Goal: Information Seeking & Learning: Find specific fact

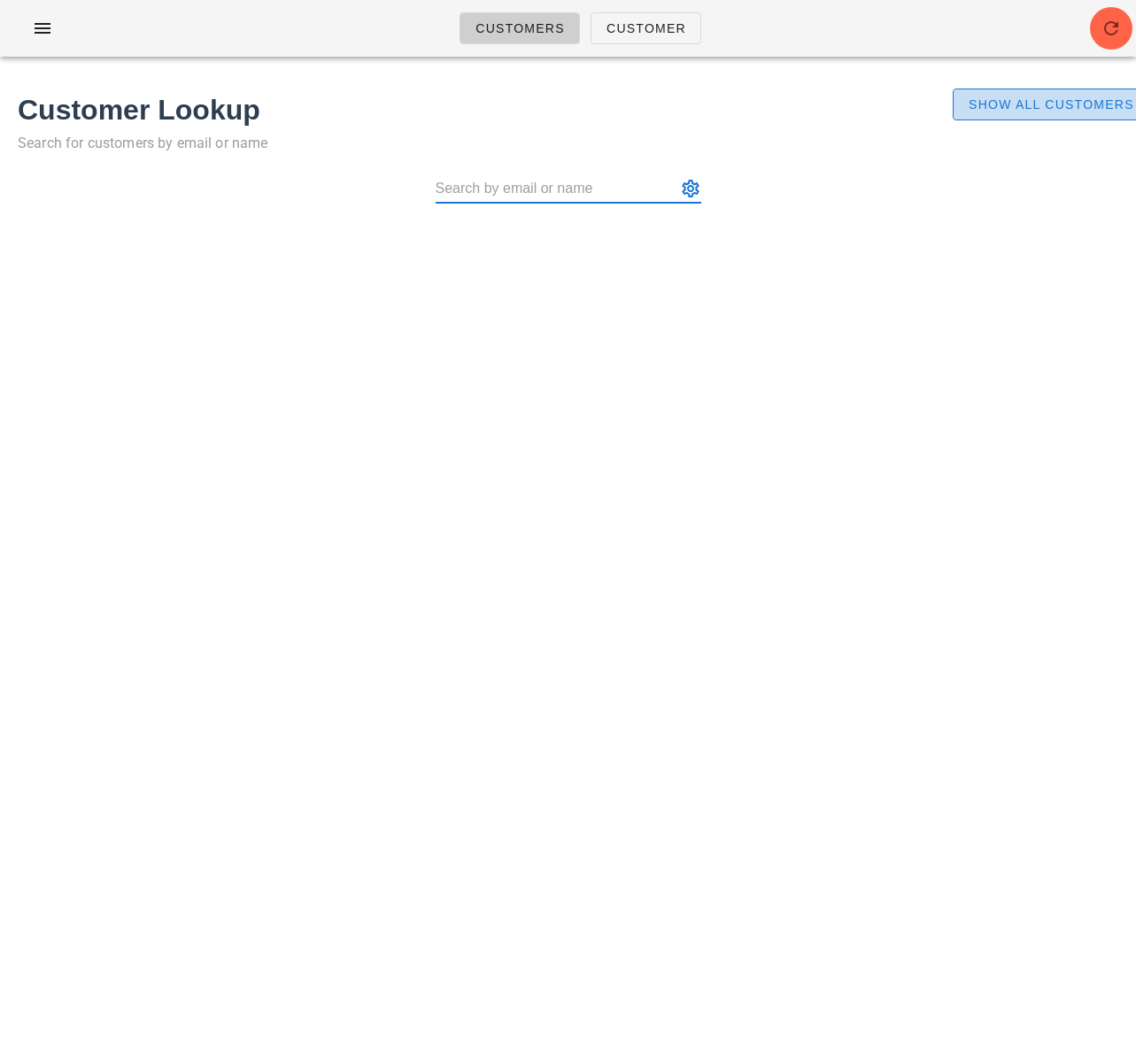
click at [1071, 100] on span "Show All Customers" at bounding box center [1051, 104] width 167 height 14
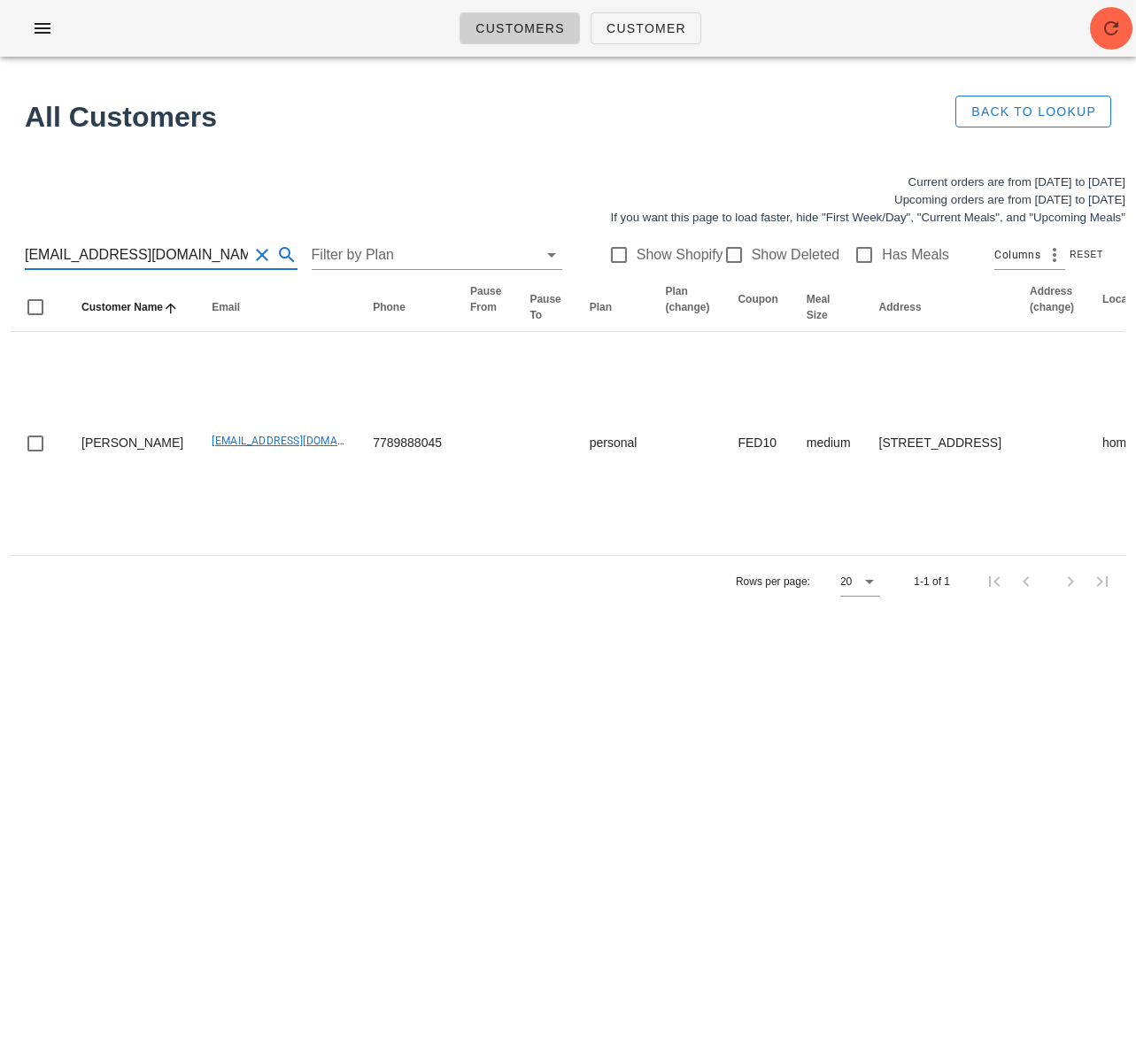
click at [170, 257] on input "wparmstrong@hotmail.com" at bounding box center [136, 255] width 223 height 28
paste input "brendaschedel@g"
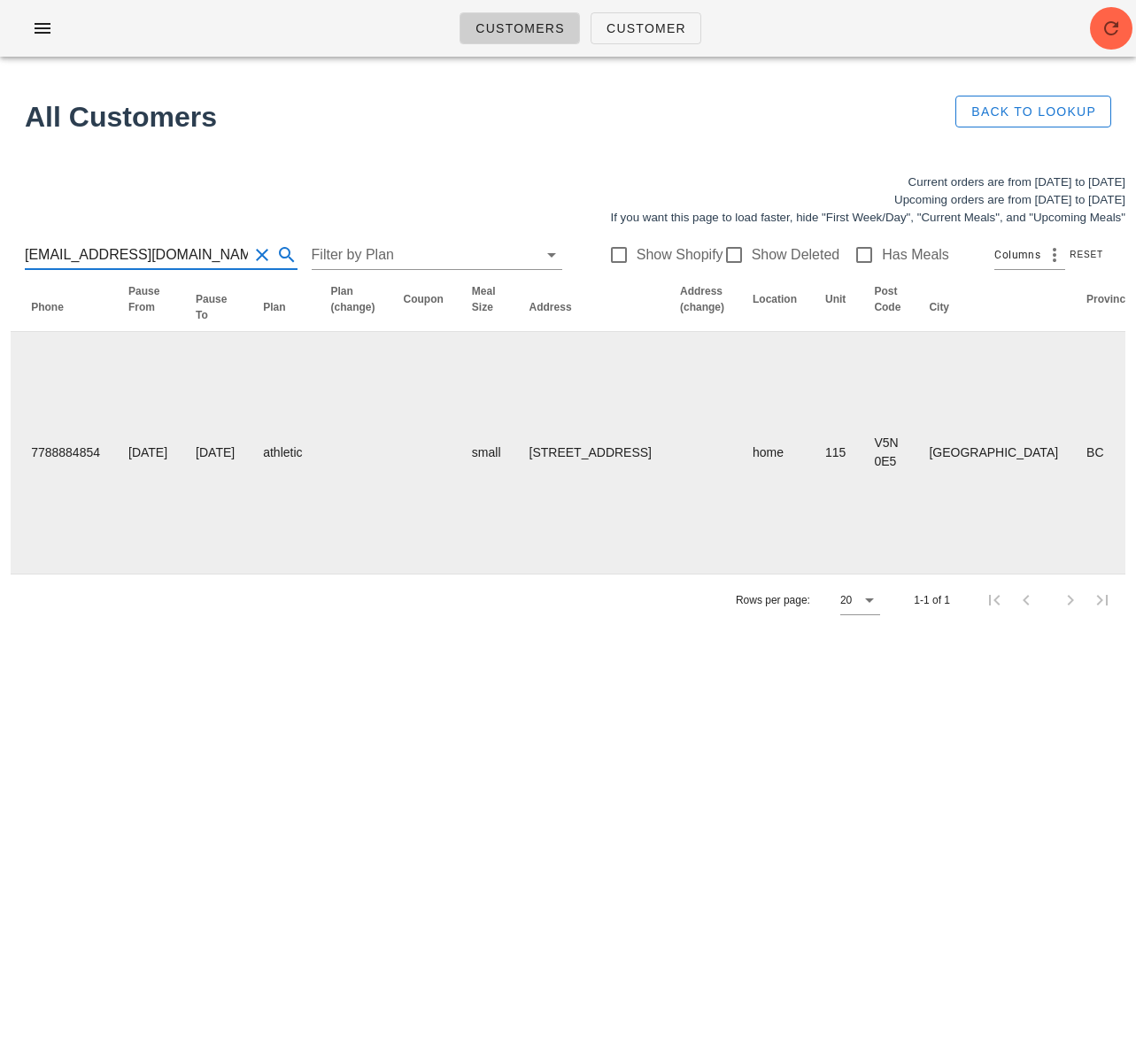
scroll to position [0, 1072]
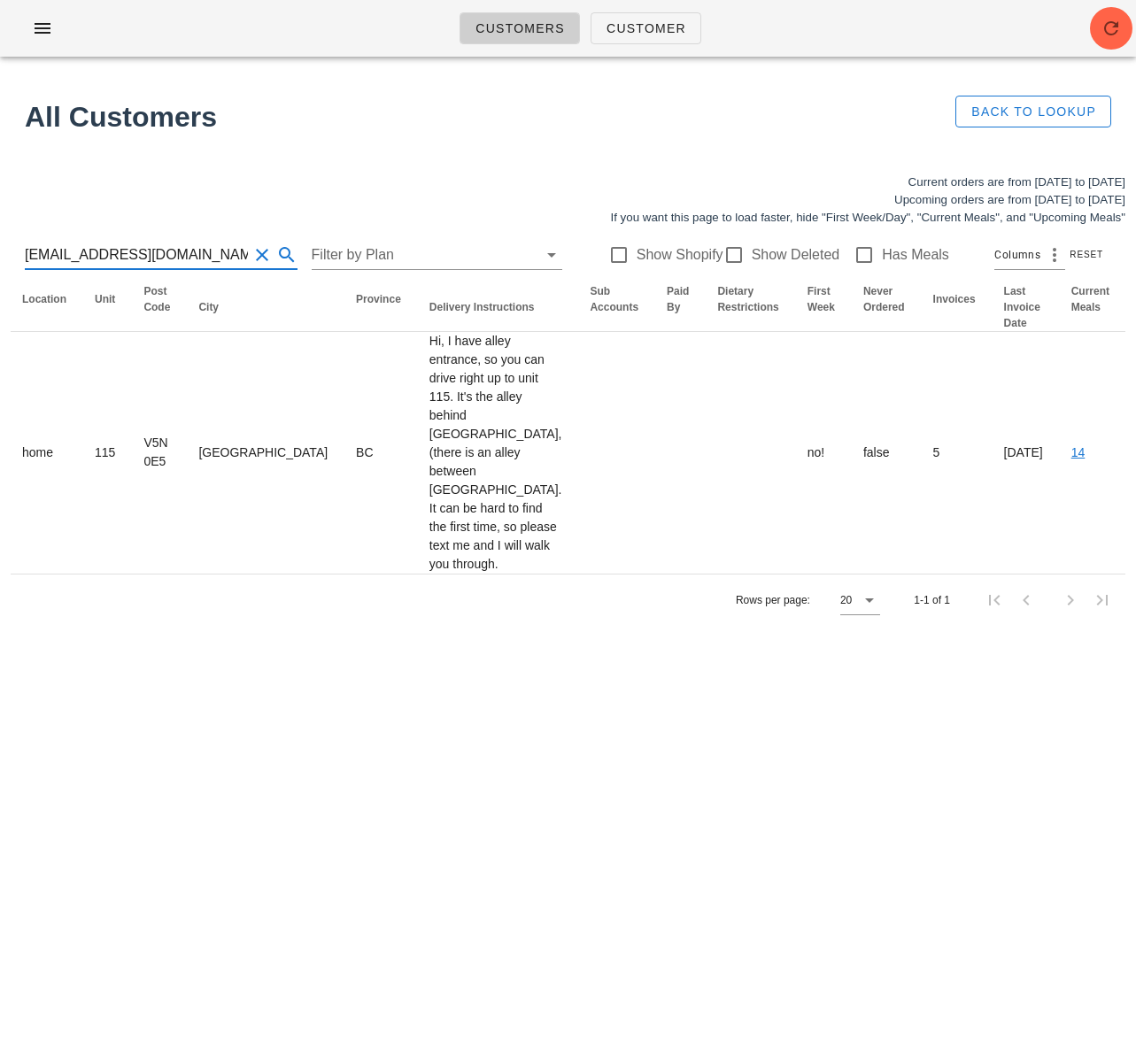
type input "brendaschedel@gmail.com"
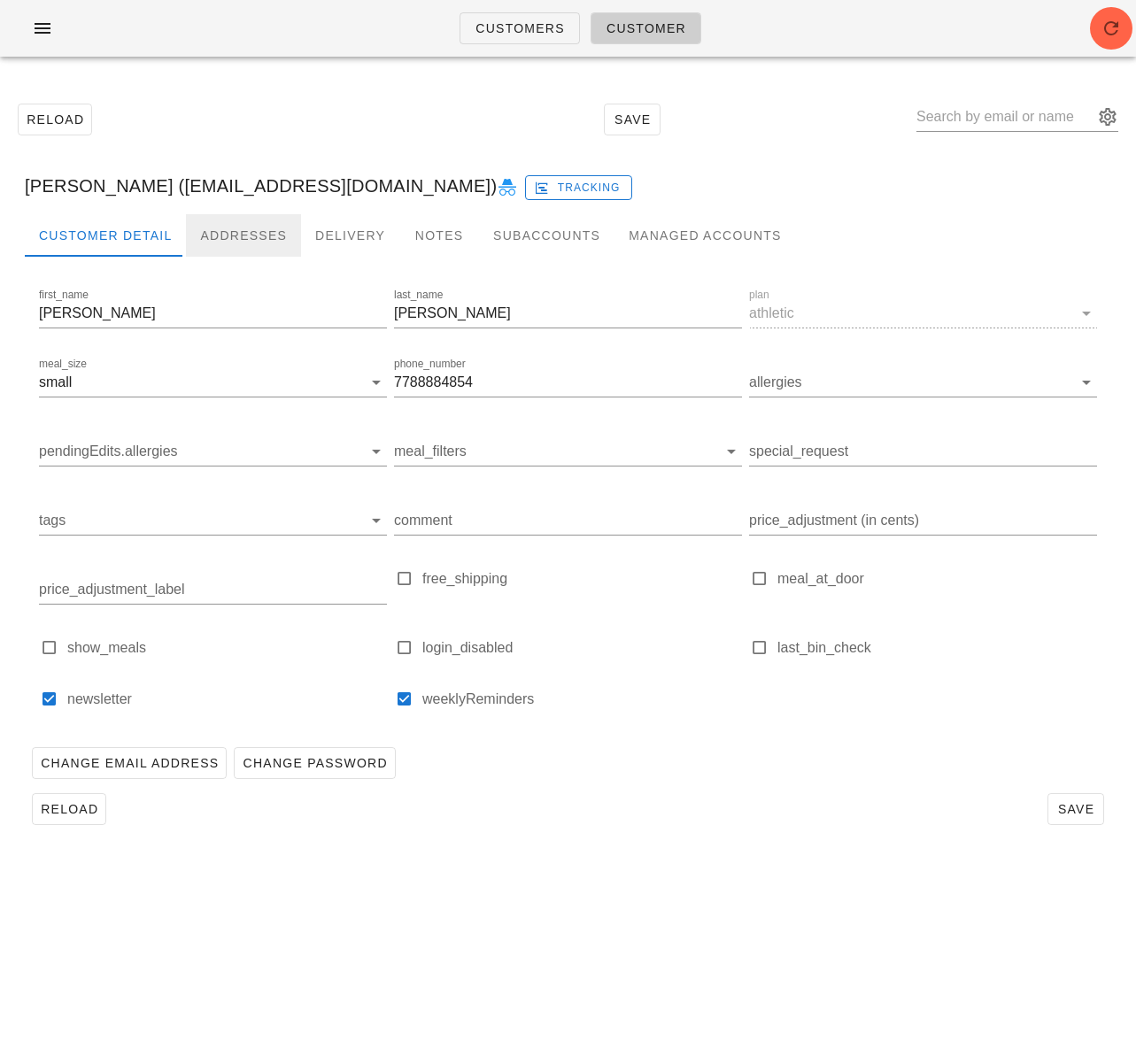
click at [230, 233] on div "Addresses" at bounding box center [243, 235] width 115 height 43
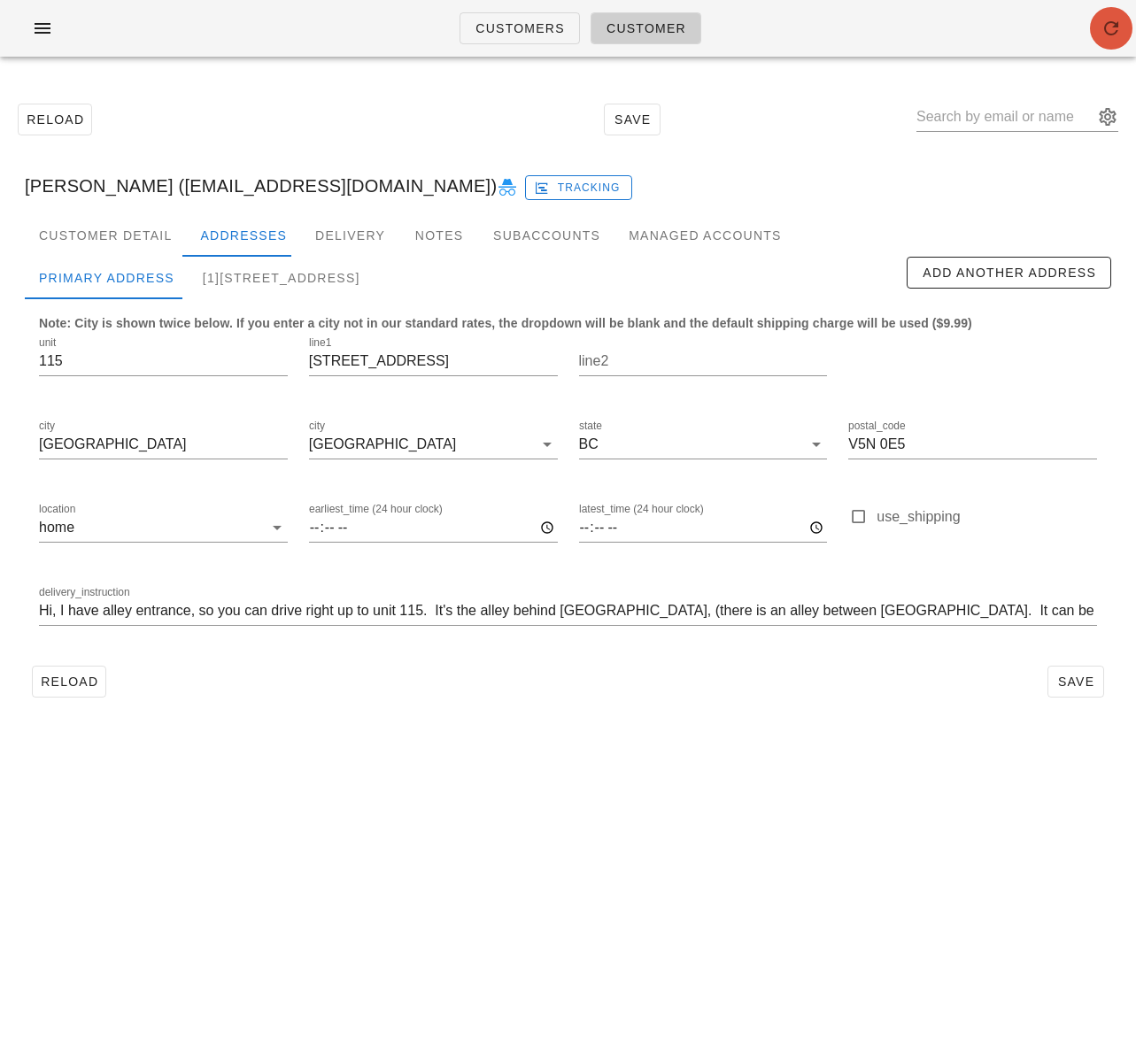
click at [1127, 27] on span "button" at bounding box center [1110, 28] width 43 height 21
drag, startPoint x: 49, startPoint y: 34, endPoint x: 53, endPoint y: 47, distance: 13.6
click at [50, 34] on icon "button" at bounding box center [43, 28] width 21 height 21
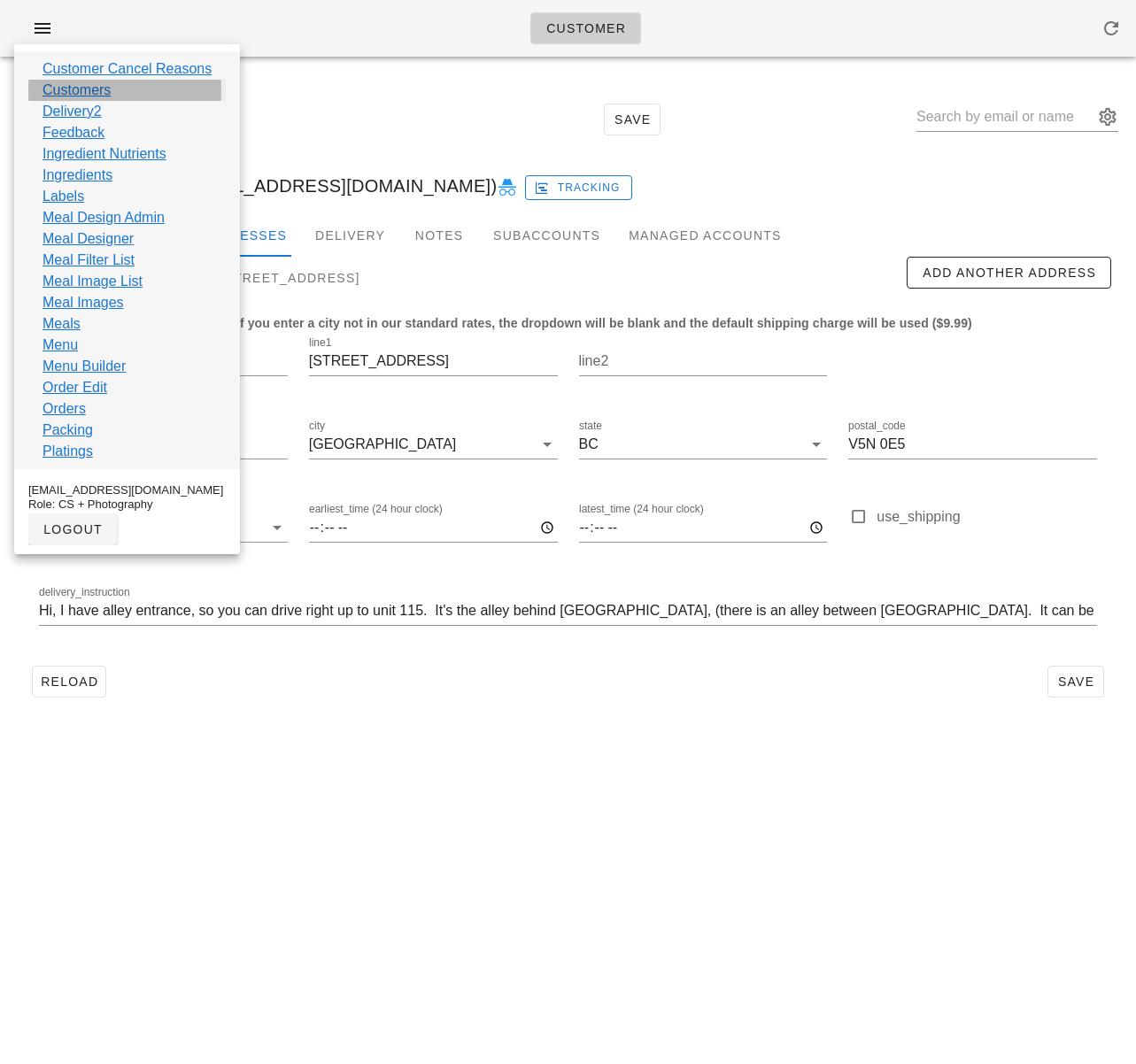
click at [75, 91] on link "Customers" at bounding box center [77, 90] width 68 height 21
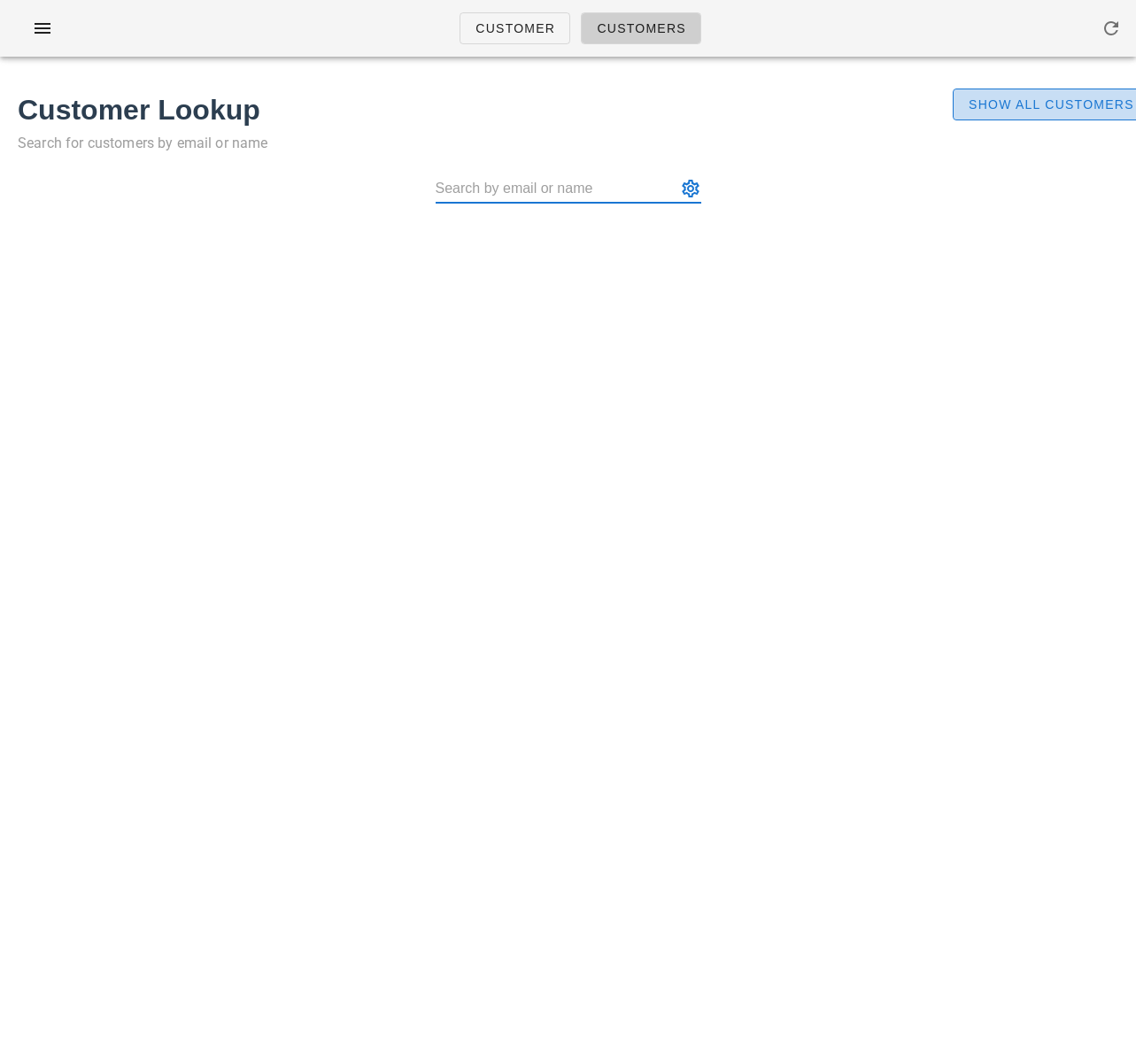
click at [1013, 114] on button "Show All Customers" at bounding box center [1051, 105] width 197 height 32
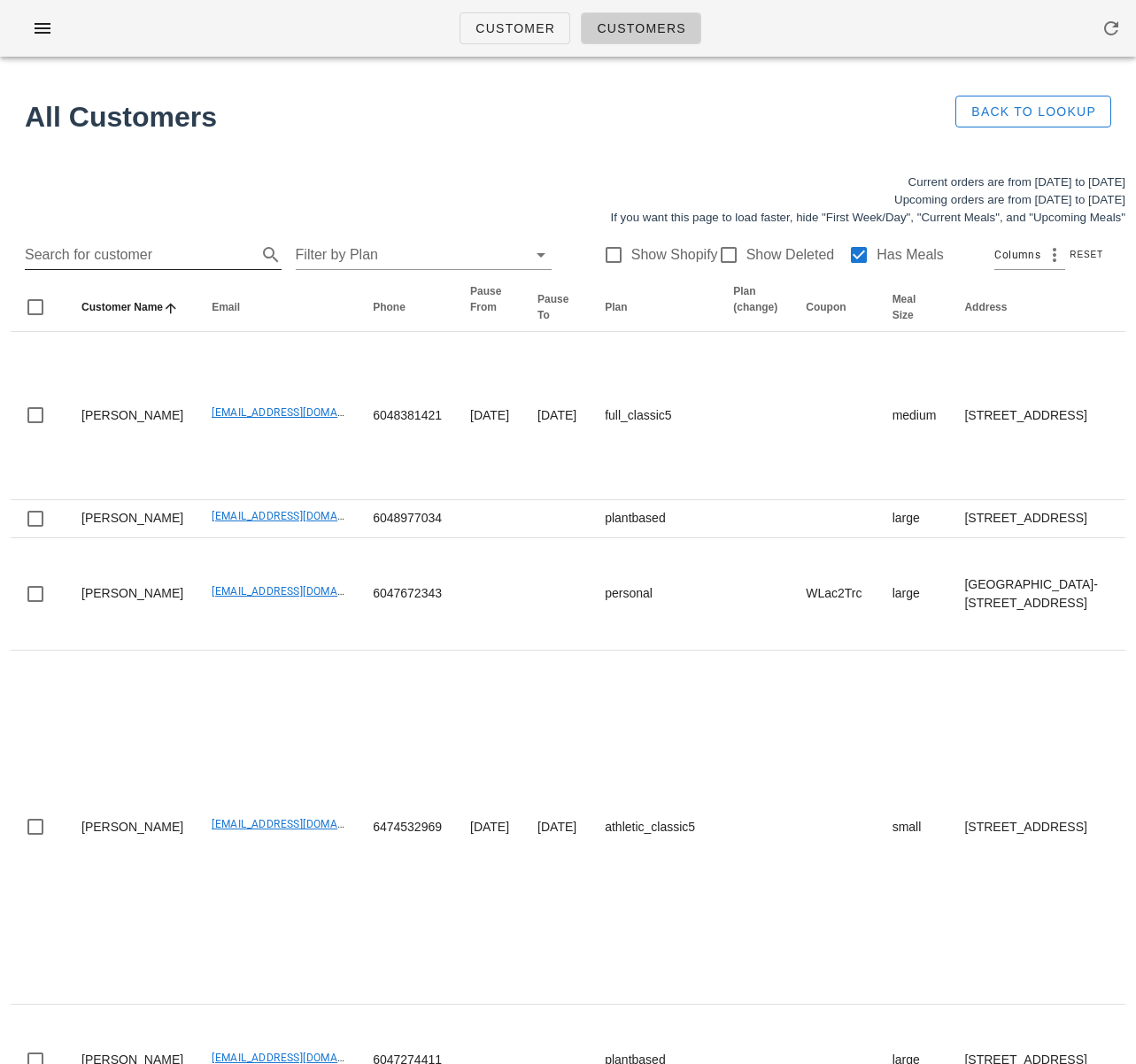
click at [114, 253] on input "Search for customer" at bounding box center [138, 255] width 228 height 28
paste input "[EMAIL_ADDRESS][DOMAIN_NAME]"
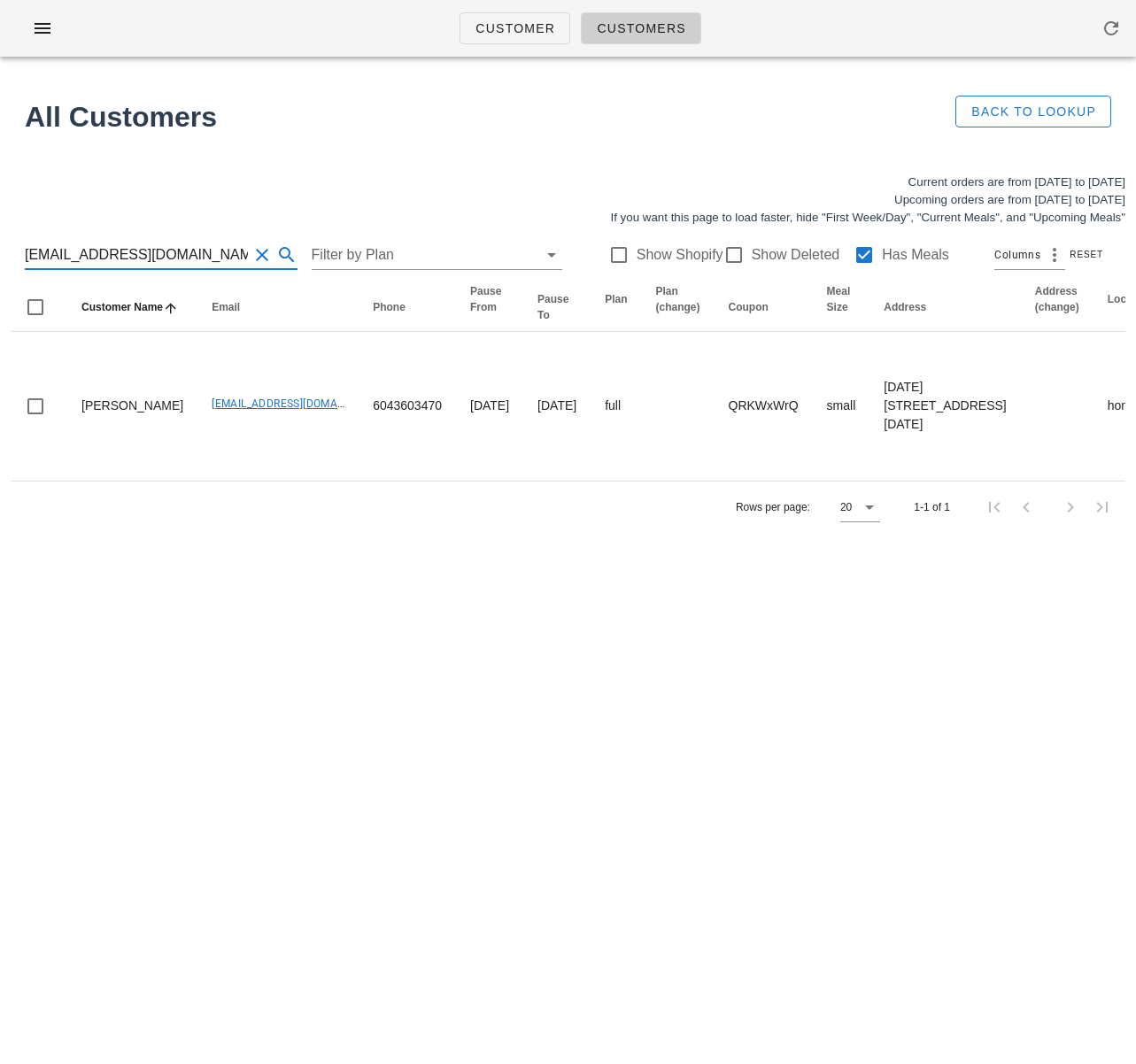
drag, startPoint x: 36, startPoint y: 257, endPoint x: -6, endPoint y: 253, distance: 42.2
click at [0, 253] on html "Customer Customers All Customers Back to Lookup Current orders are from Sunday …" at bounding box center [568, 532] width 1136 height 1064
type input "[EMAIL_ADDRESS][DOMAIN_NAME]"
drag, startPoint x: 402, startPoint y: 607, endPoint x: 399, endPoint y: 574, distance: 33.1
click at [402, 598] on div "Customer Customers All Customers Back to Lookup Current orders are from Sunday …" at bounding box center [568, 532] width 1136 height 1064
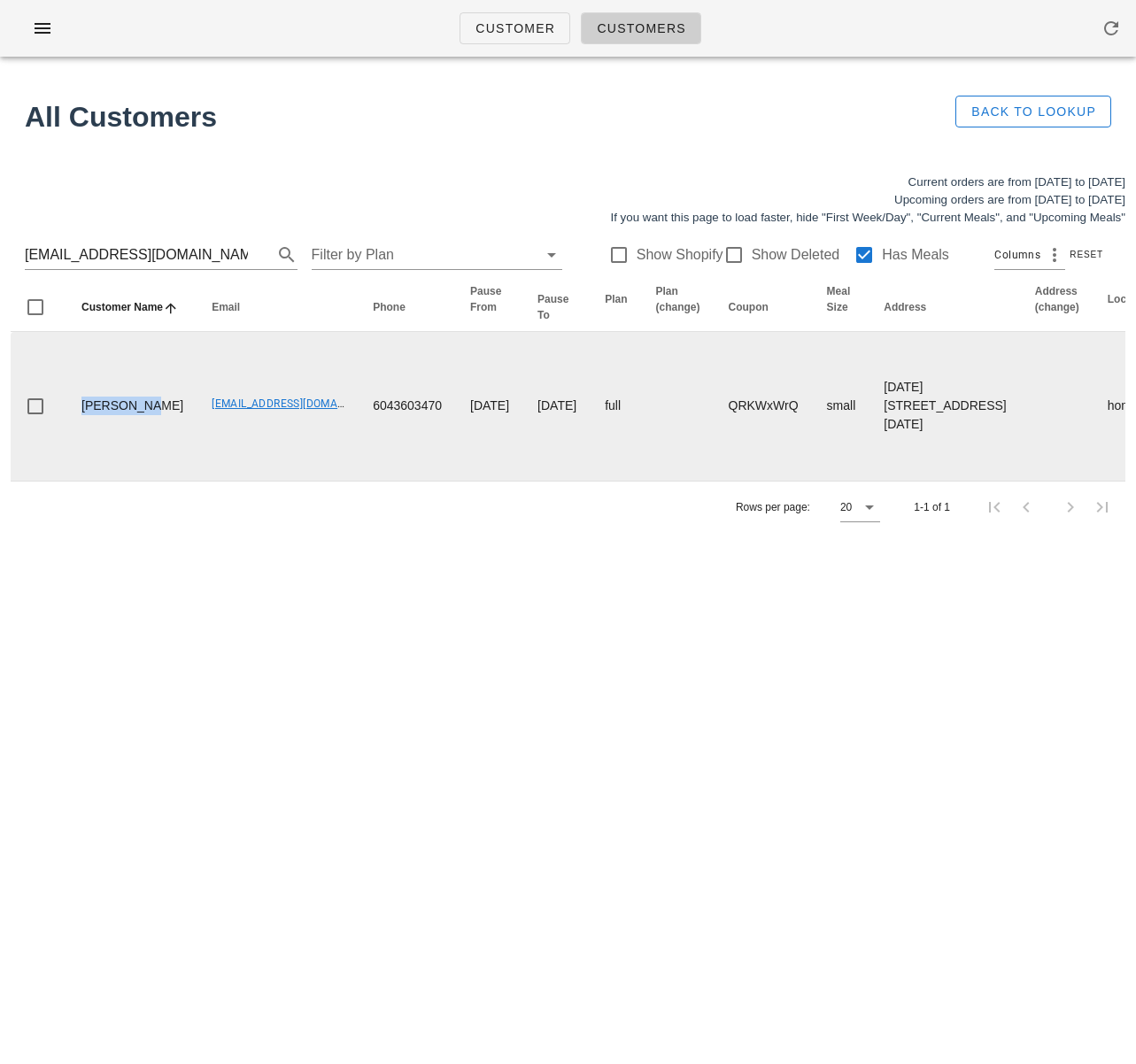
drag, startPoint x: 134, startPoint y: 457, endPoint x: 94, endPoint y: 448, distance: 41.0
click at [80, 430] on td "[PERSON_NAME]" at bounding box center [132, 406] width 130 height 149
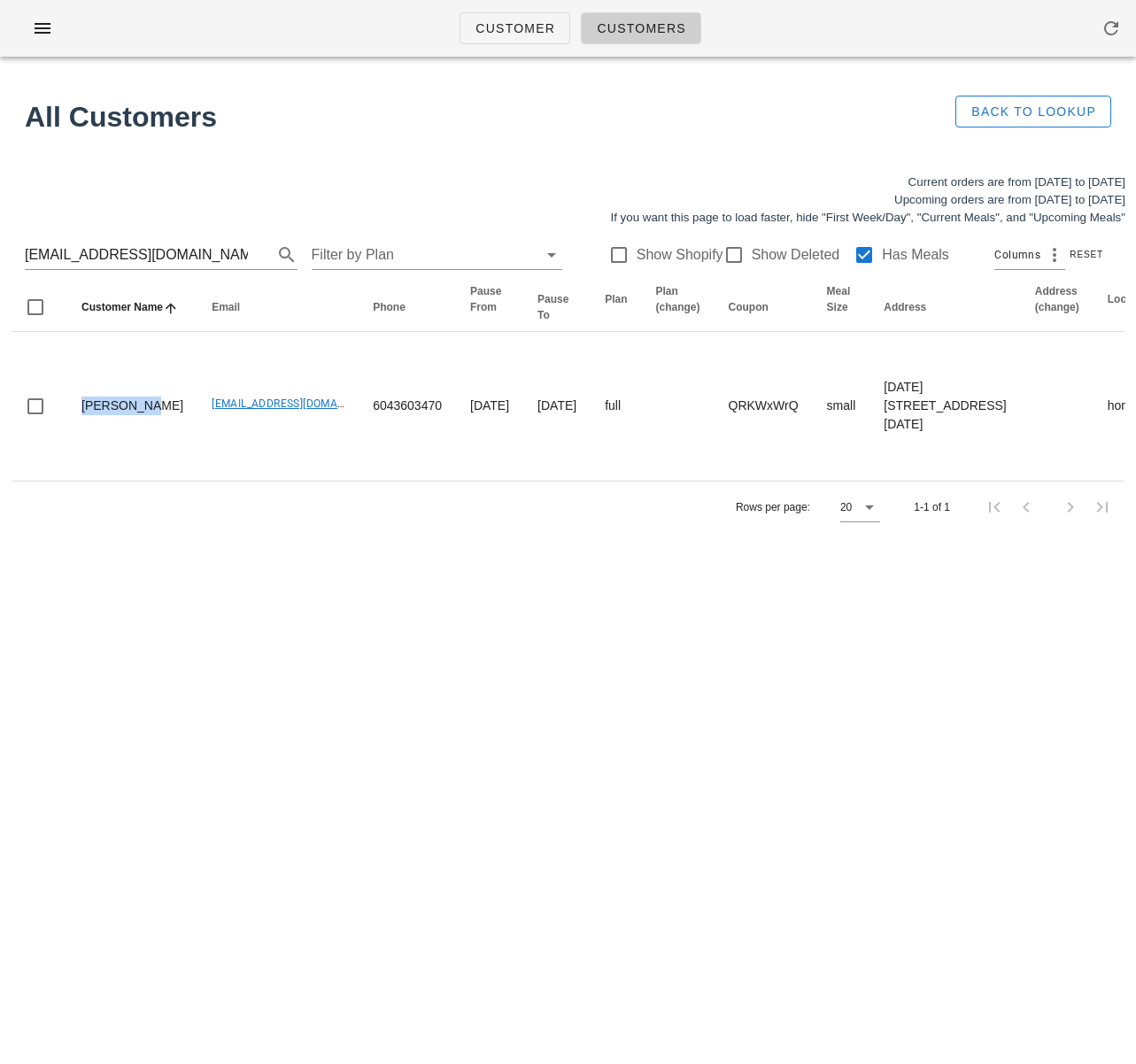
copy td "[PERSON_NAME]"
drag, startPoint x: 480, startPoint y: 715, endPoint x: 580, endPoint y: 703, distance: 100.7
click at [480, 700] on div "Customer Customers All Customers Back to Lookup Current orders are from Sunday …" at bounding box center [568, 532] width 1136 height 1064
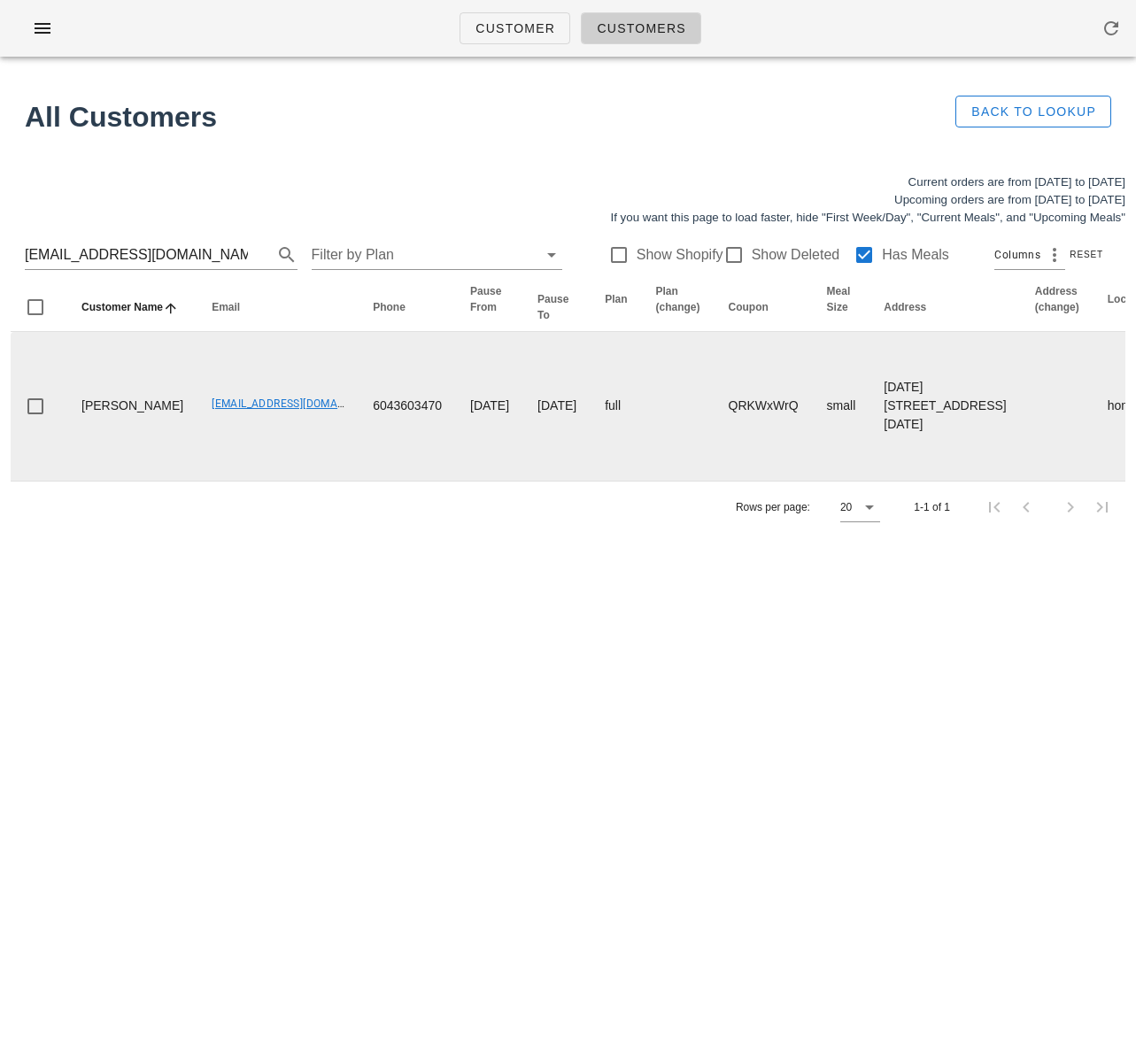
drag, startPoint x: 471, startPoint y: 654, endPoint x: 479, endPoint y: 517, distance: 137.2
click at [472, 646] on div "Customer Customers All Customers Back to Lookup Current orders are from Sunday …" at bounding box center [568, 532] width 1136 height 1064
drag, startPoint x: 150, startPoint y: 437, endPoint x: 341, endPoint y: 371, distance: 202.1
click at [298, 444] on td "[EMAIL_ADDRESS][DOMAIN_NAME]" at bounding box center [278, 406] width 161 height 149
copy link "[EMAIL_ADDRESS][DOMAIN_NAME]"
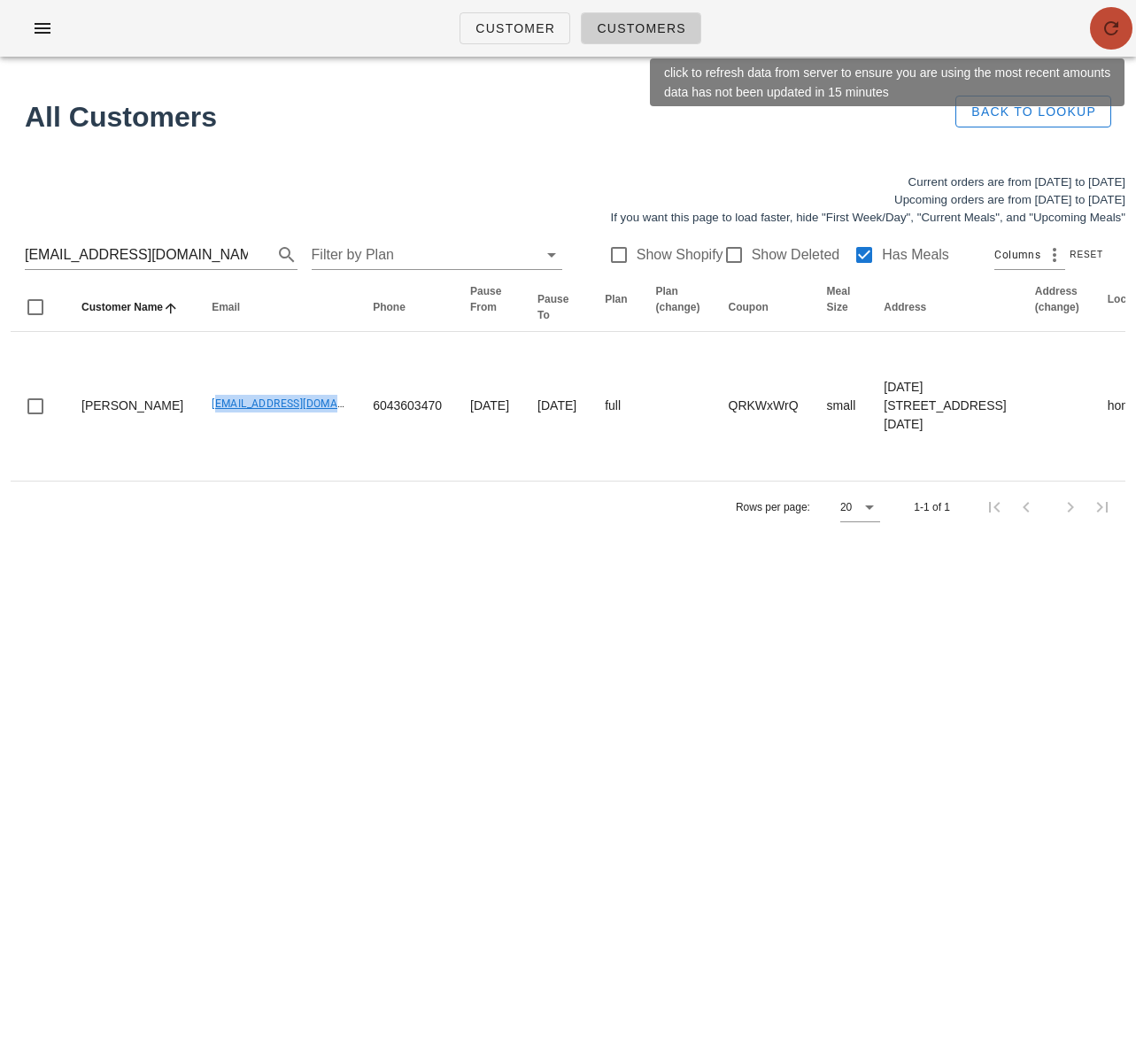
drag, startPoint x: 1095, startPoint y: 27, endPoint x: 897, endPoint y: 3, distance: 199.4
click at [1095, 27] on span "button" at bounding box center [1110, 28] width 43 height 21
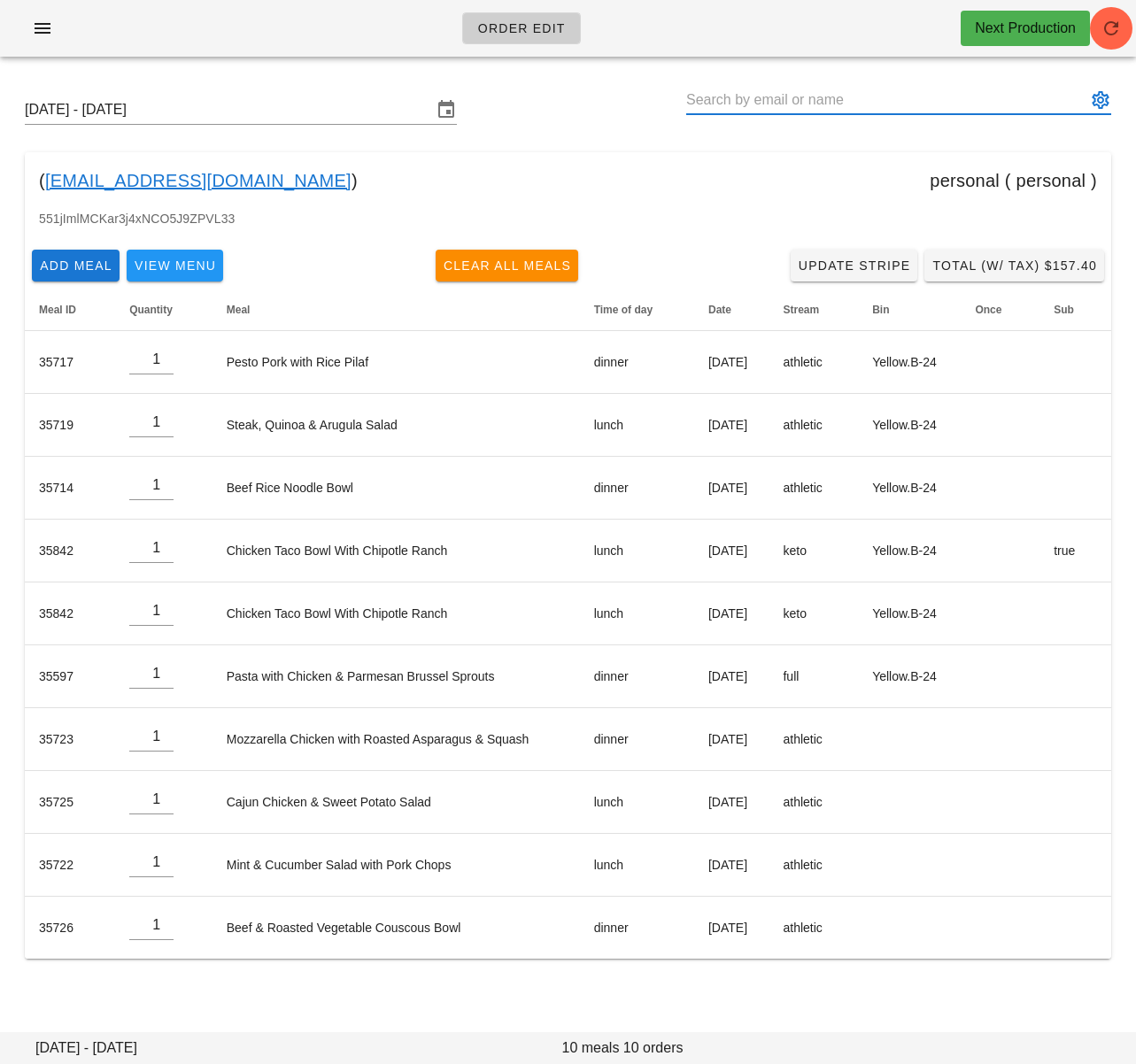
click at [756, 107] on input "text" at bounding box center [886, 100] width 400 height 28
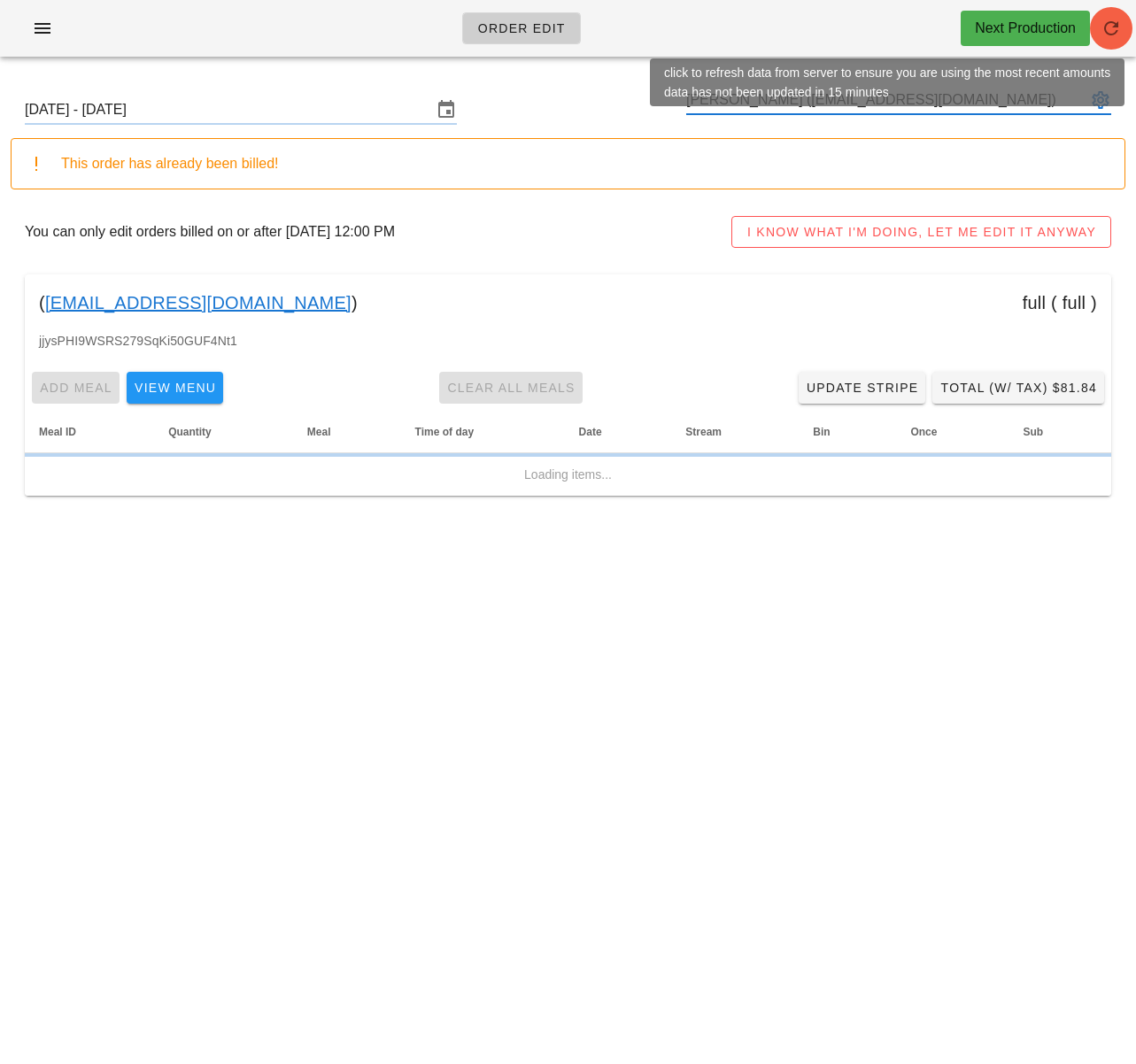
type input "[PERSON_NAME] ([EMAIL_ADDRESS][DOMAIN_NAME])"
click at [1122, 37] on span "button" at bounding box center [1110, 28] width 43 height 21
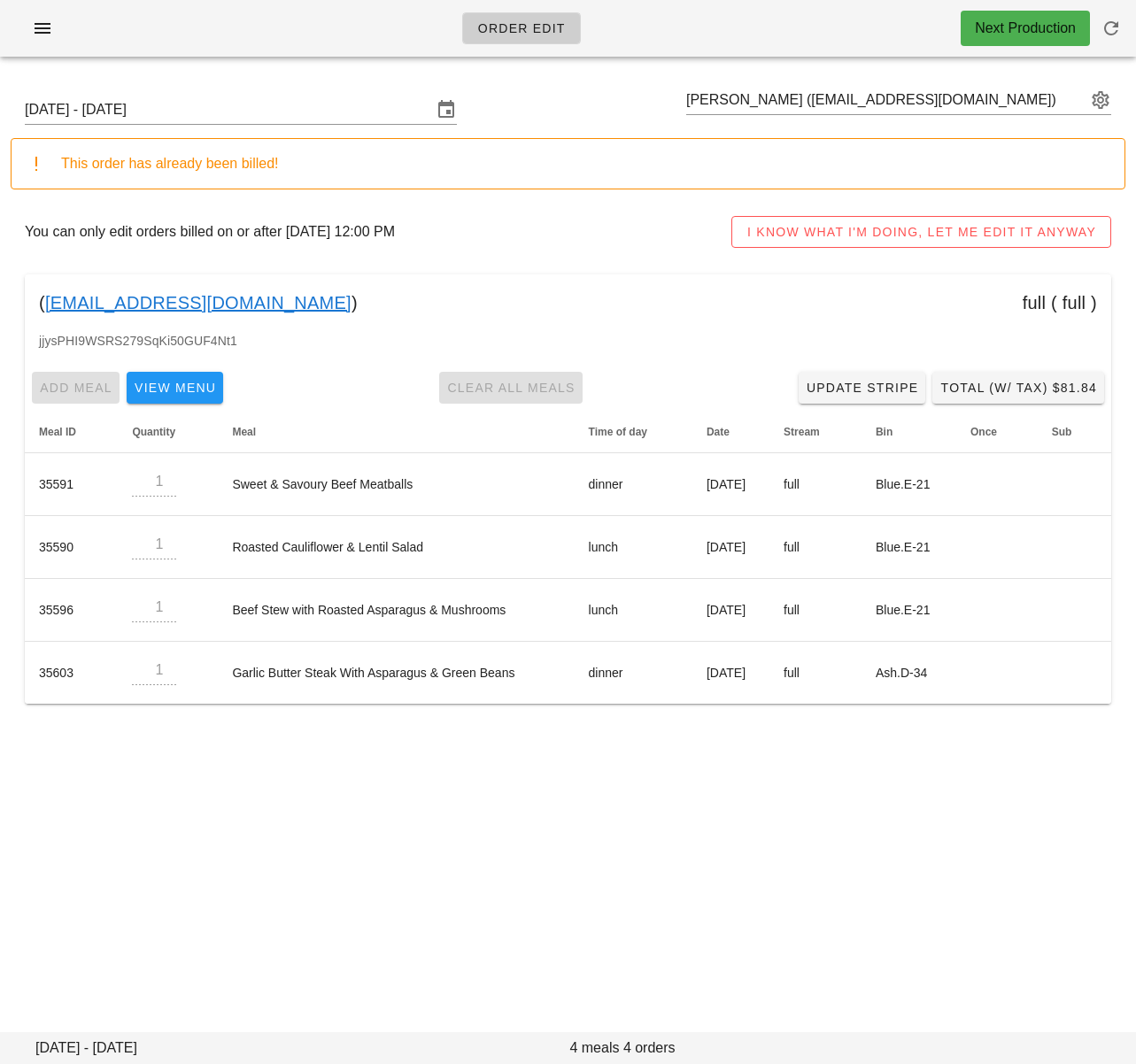
drag, startPoint x: 587, startPoint y: 835, endPoint x: 612, endPoint y: 756, distance: 82.9
click at [587, 836] on div "Order Edit Next Production Sunday October 12 - Saturday October 18 Lisa Adams (…" at bounding box center [568, 532] width 1136 height 1064
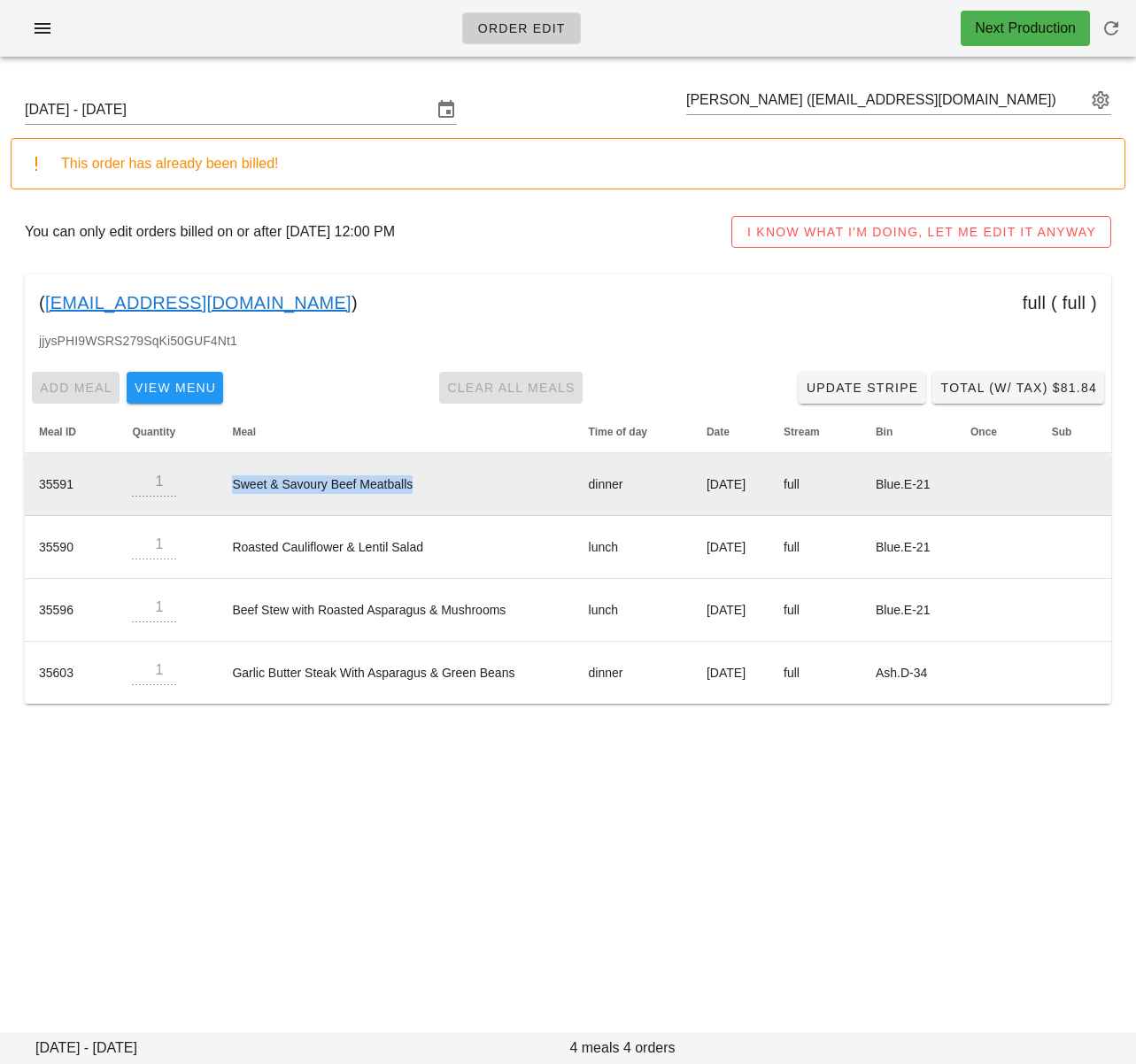
drag, startPoint x: 214, startPoint y: 486, endPoint x: 422, endPoint y: 490, distance: 208.0
click at [428, 496] on td "Sweet & Savoury Beef Meatballs" at bounding box center [396, 485] width 356 height 62
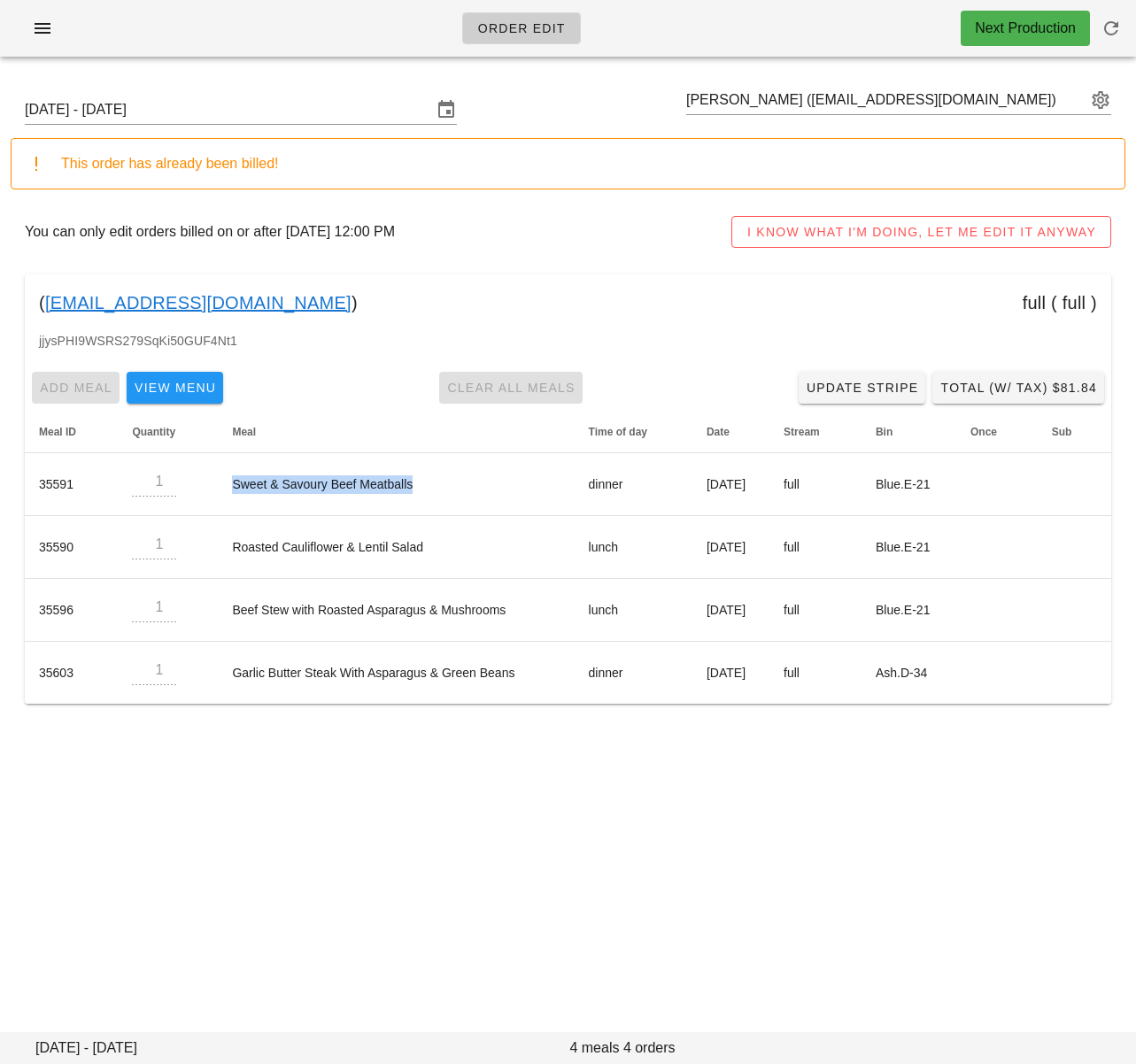
copy td "Sweet & Savoury Beef Meatballs"
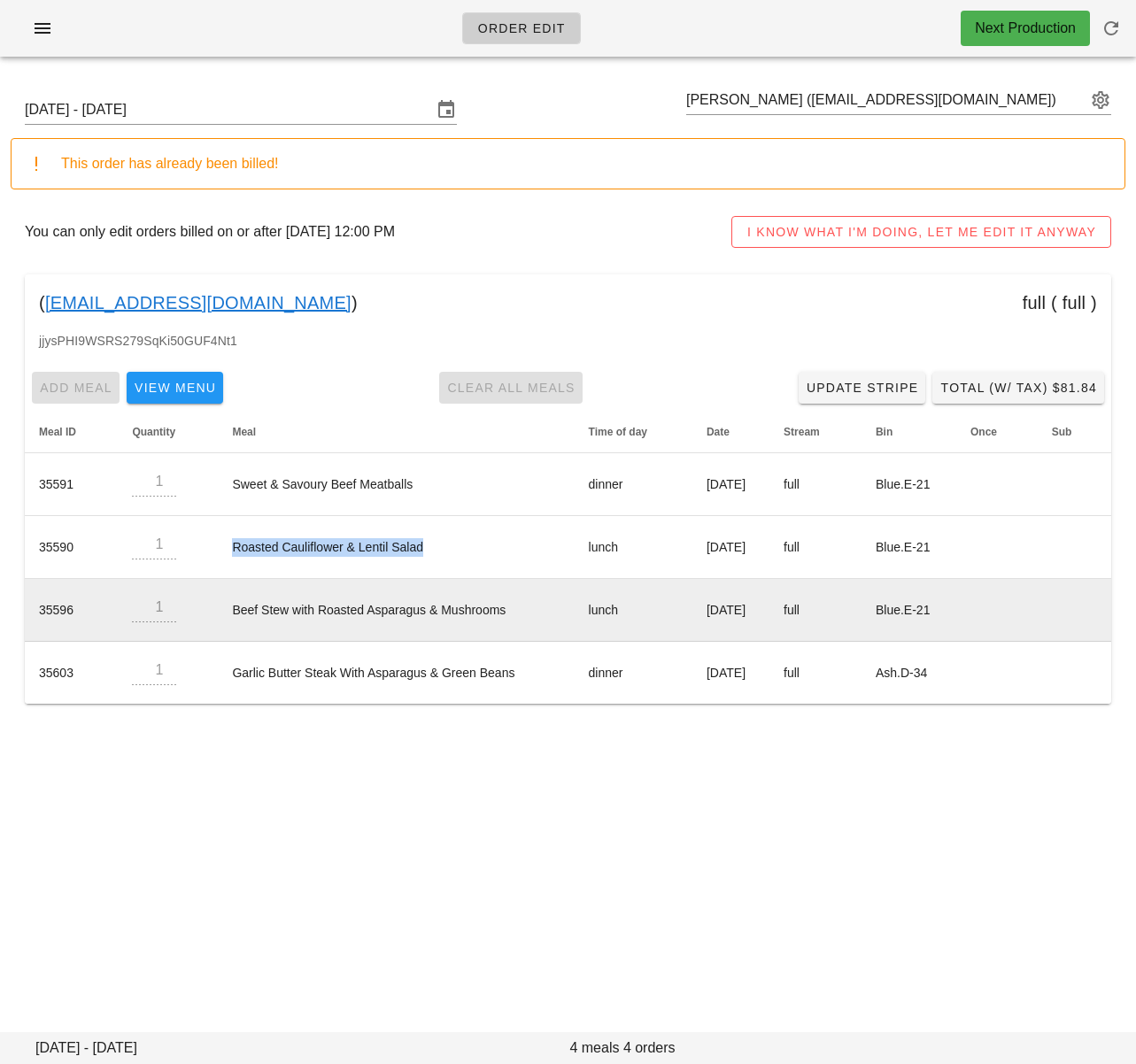
drag, startPoint x: 216, startPoint y: 547, endPoint x: 300, endPoint y: 599, distance: 98.8
click at [469, 562] on td "Roasted Cauliflower & Lentil Salad" at bounding box center [396, 547] width 356 height 62
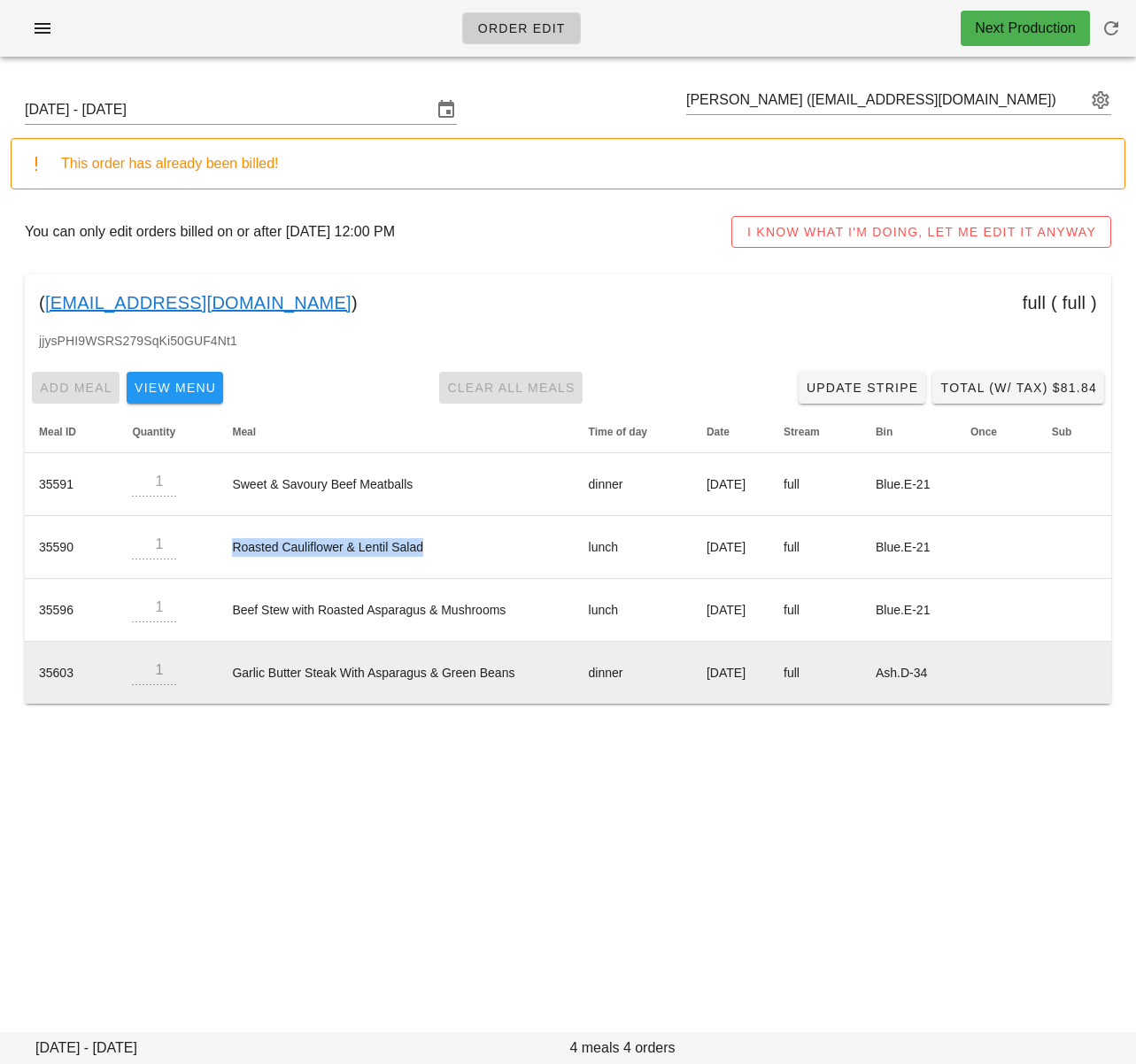
copy td "Roasted Cauliflower & Lentil Salad"
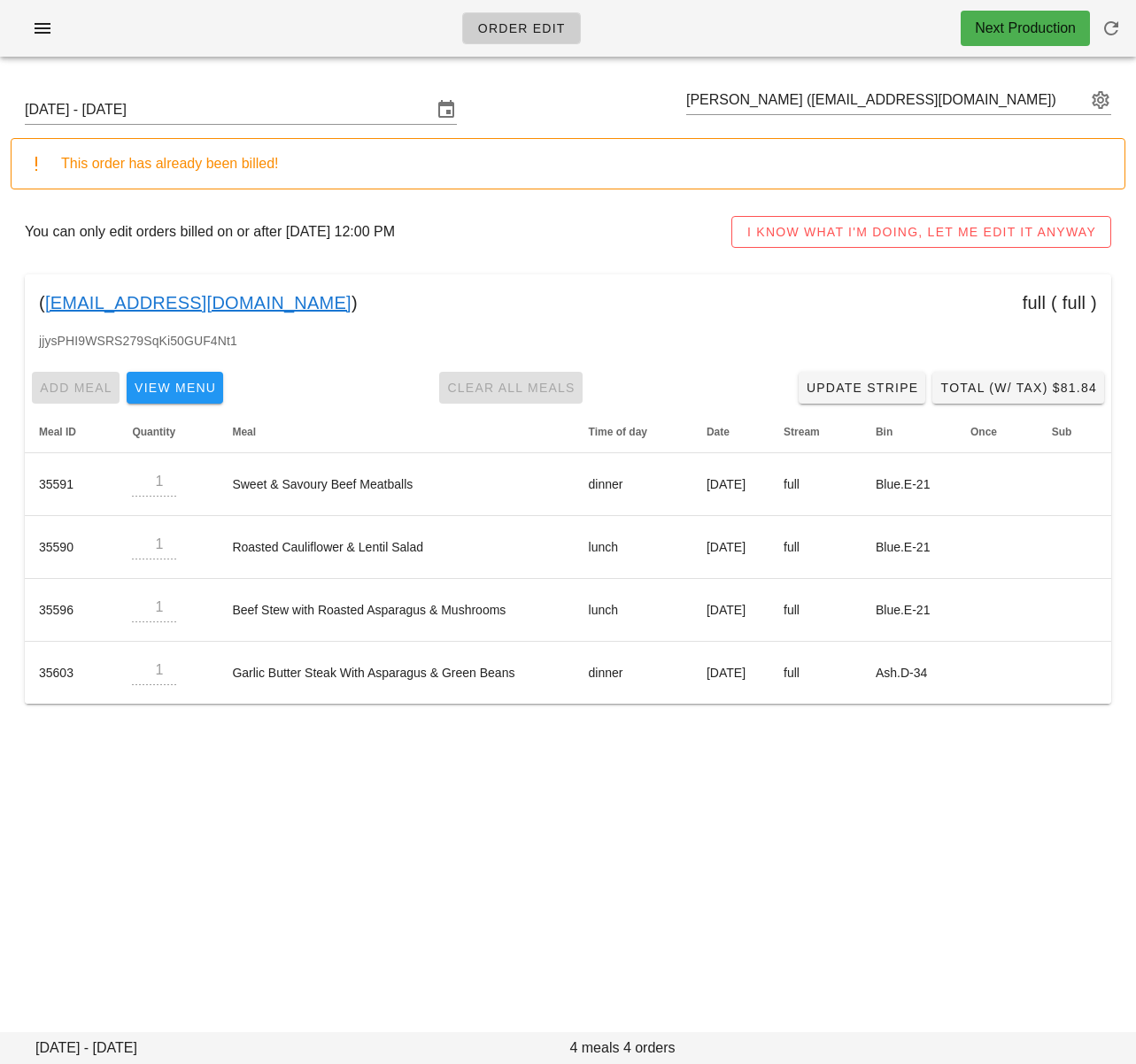
drag, startPoint x: 290, startPoint y: 326, endPoint x: 275, endPoint y: 308, distance: 23.4
click at [290, 324] on div "( lisaadams3145@gmail.com ) full ( full )" at bounding box center [567, 303] width 1086 height 57
drag, startPoint x: 263, startPoint y: 296, endPoint x: 198, endPoint y: 243, distance: 83.9
click at [44, 300] on div "( lisaadams3145@gmail.com ) full ( full )" at bounding box center [567, 303] width 1086 height 57
copy div "lisaadams3145@gmail.com )"
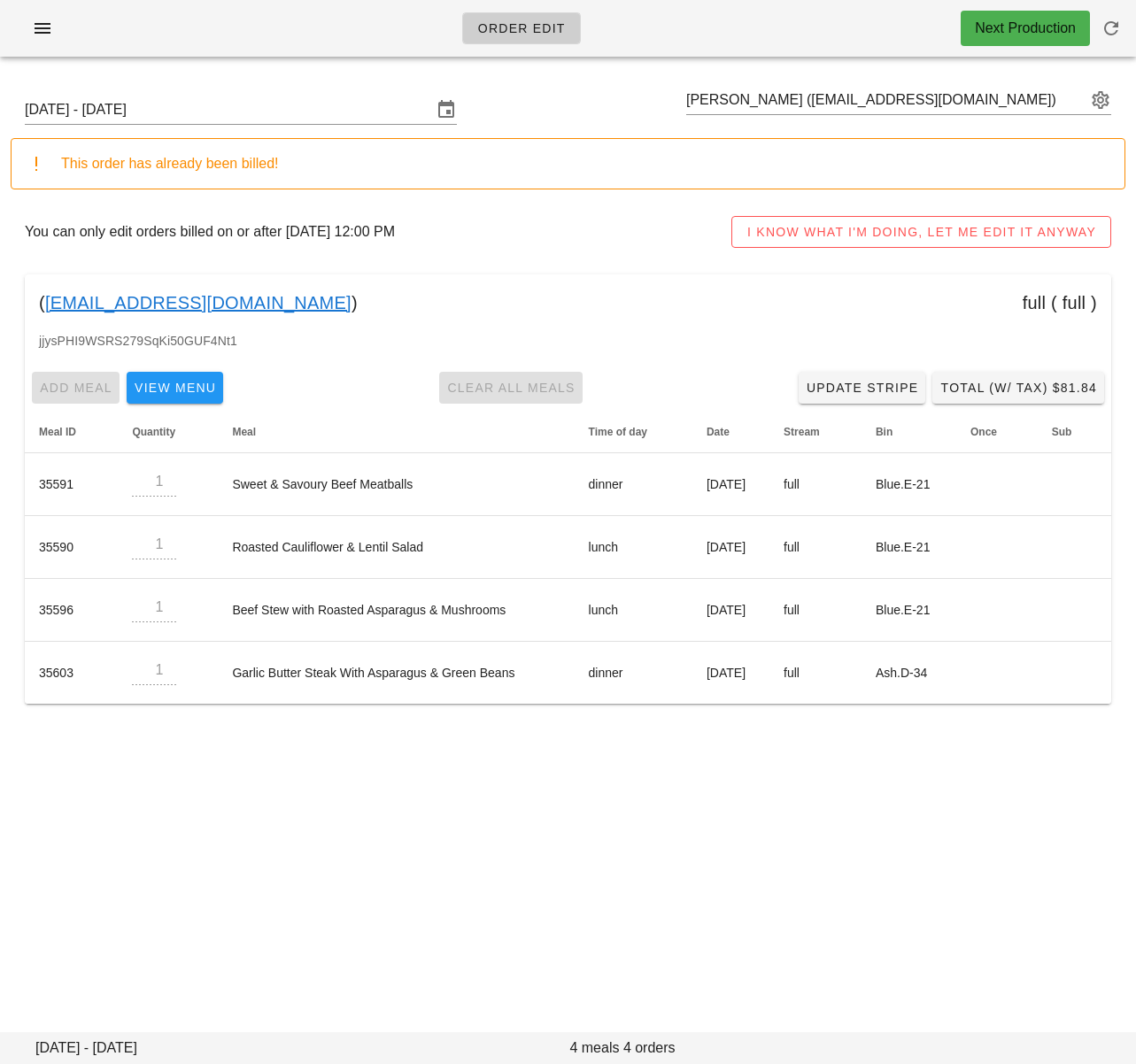
click at [520, 305] on div "( lisaadams3145@gmail.com ) full ( full )" at bounding box center [567, 303] width 1086 height 57
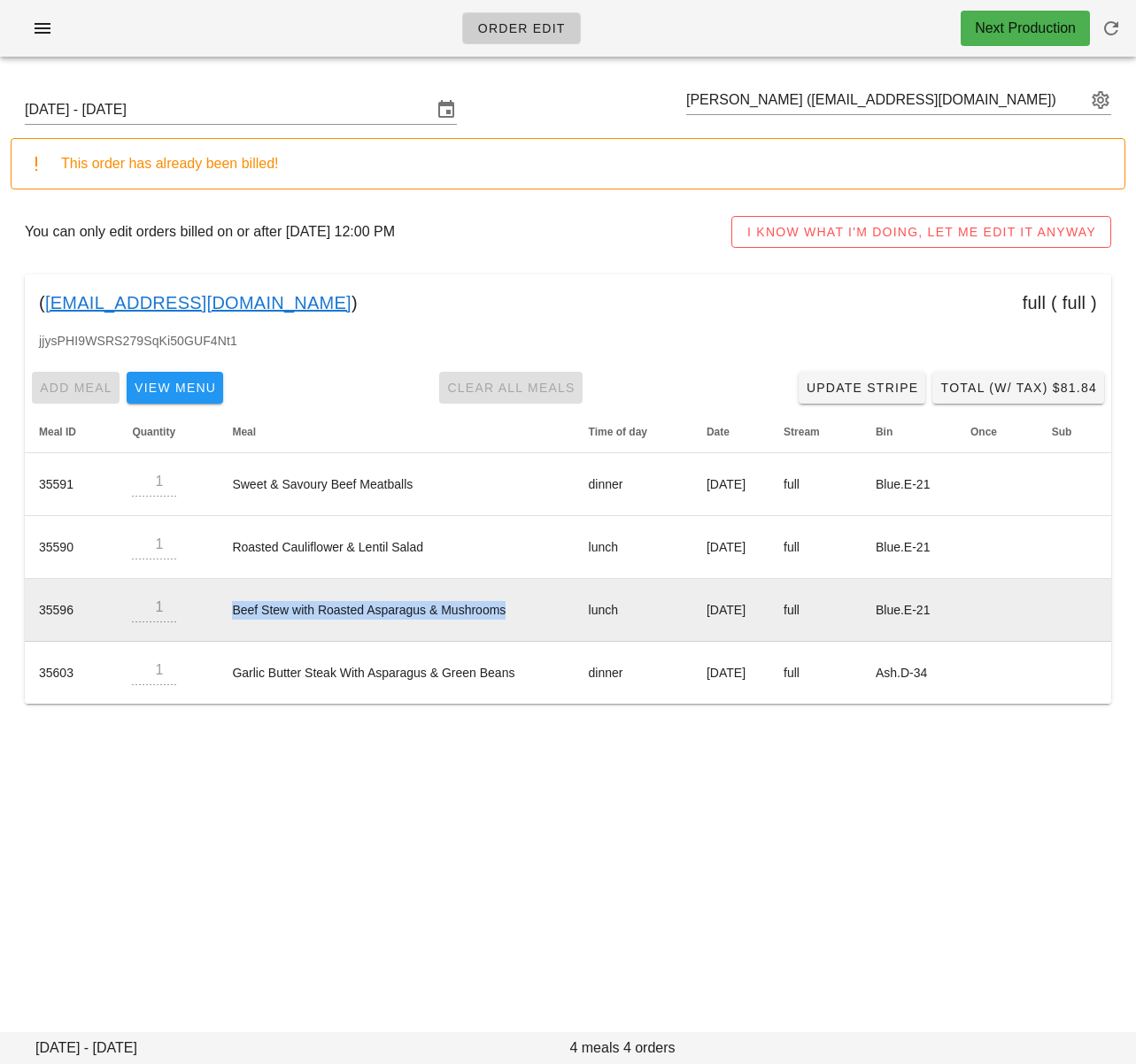
drag, startPoint x: 219, startPoint y: 613, endPoint x: 526, endPoint y: 612, distance: 307.0
click at [526, 612] on td "Beef Stew with Roasted Asparagus & Mushrooms" at bounding box center [396, 611] width 356 height 62
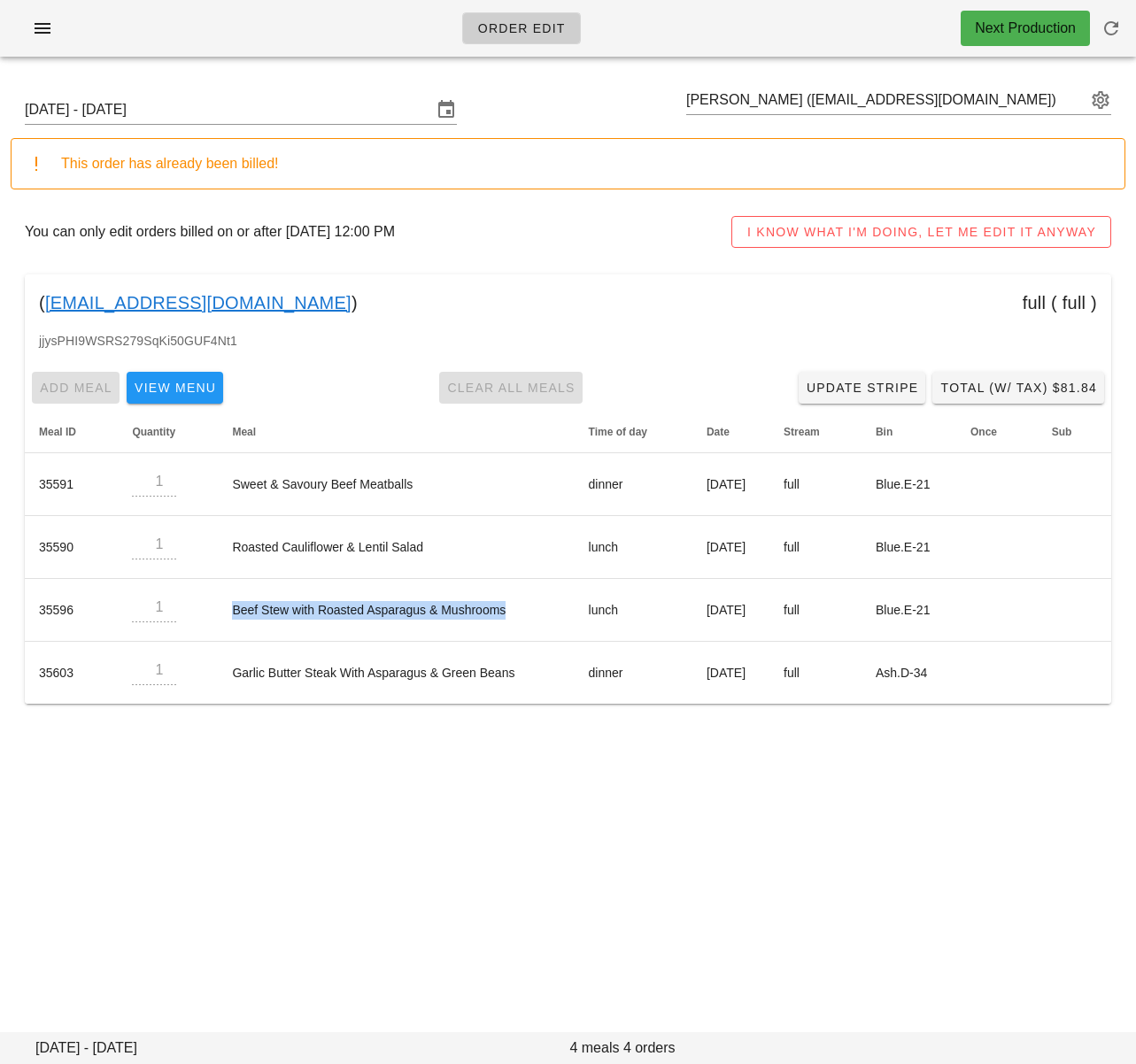
copy td "Beef Stew with Roasted Asparagus & Mushrooms"
click at [0, 780] on div "Order Edit Next Production Sunday October 12 - Saturday October 18 Lisa Adams (…" at bounding box center [568, 532] width 1136 height 1064
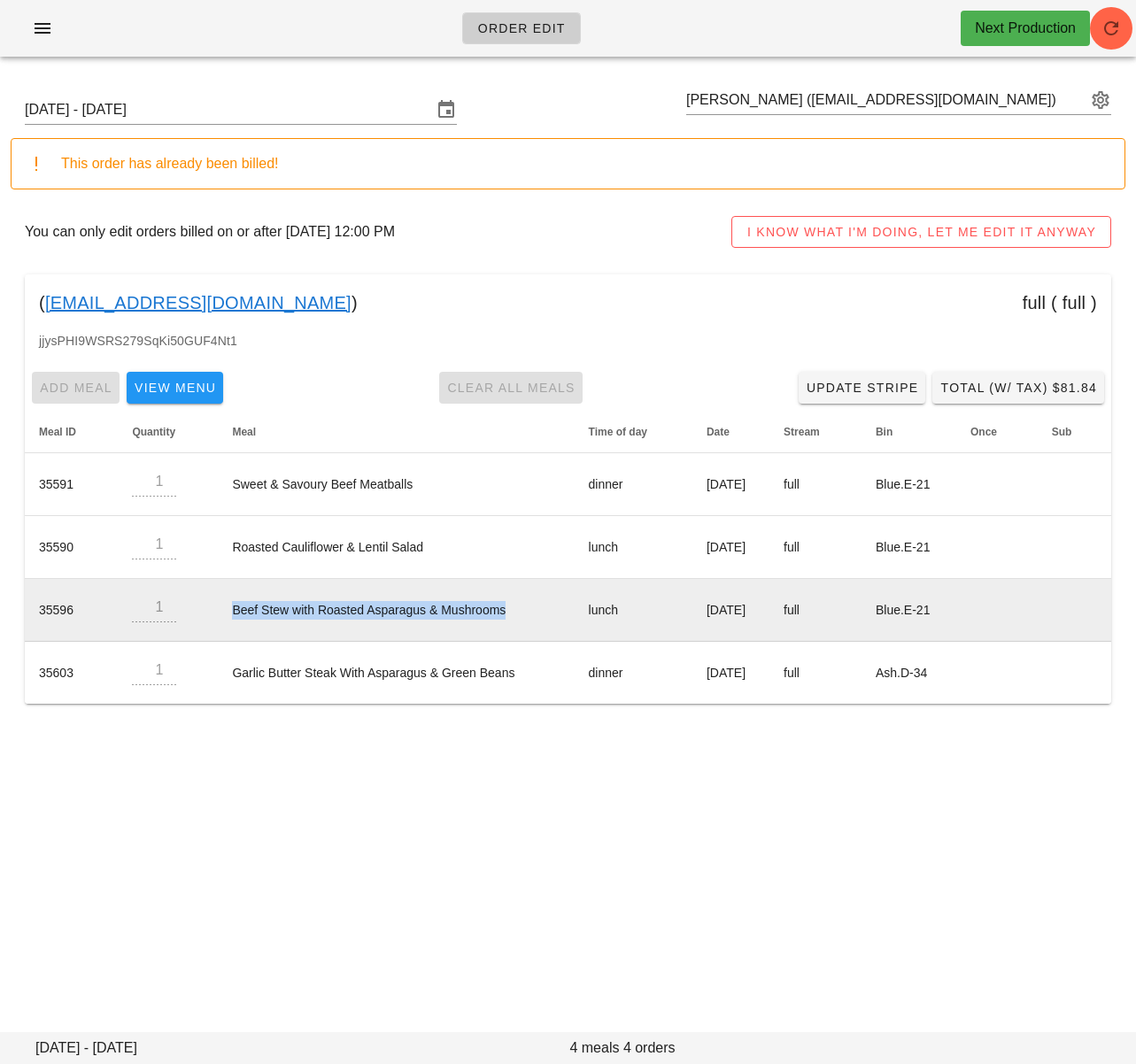
drag, startPoint x: 213, startPoint y: 613, endPoint x: 505, endPoint y: 609, distance: 292.0
click at [505, 609] on td "Beef Stew with Roasted Asparagus & Mushrooms" at bounding box center [396, 611] width 356 height 62
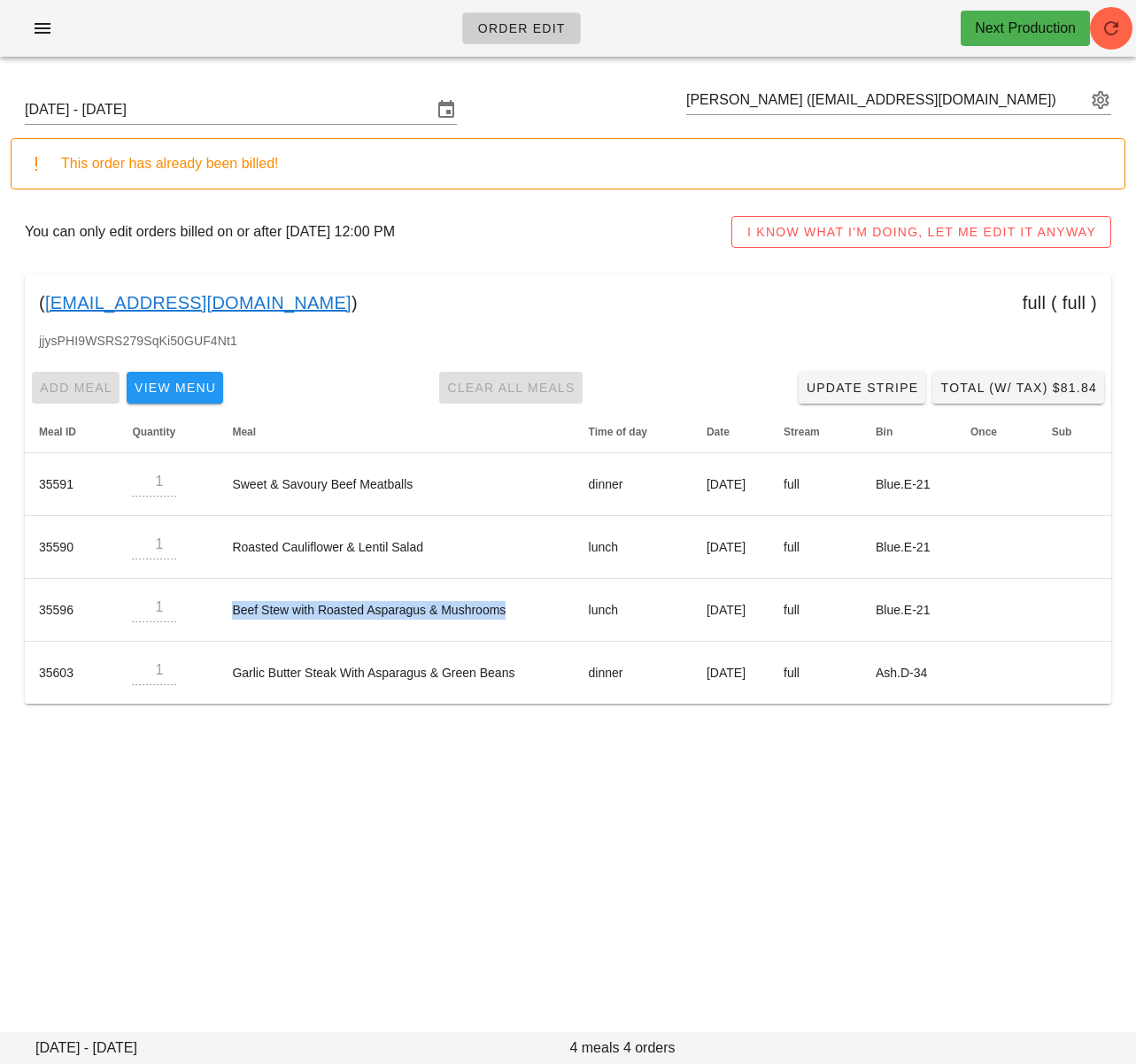
copy td "Beef Stew with Roasted Asparagus & Mushrooms"
click at [768, 101] on input "Lisa Adams (lisaadams3145@gmail.com)" at bounding box center [886, 100] width 400 height 28
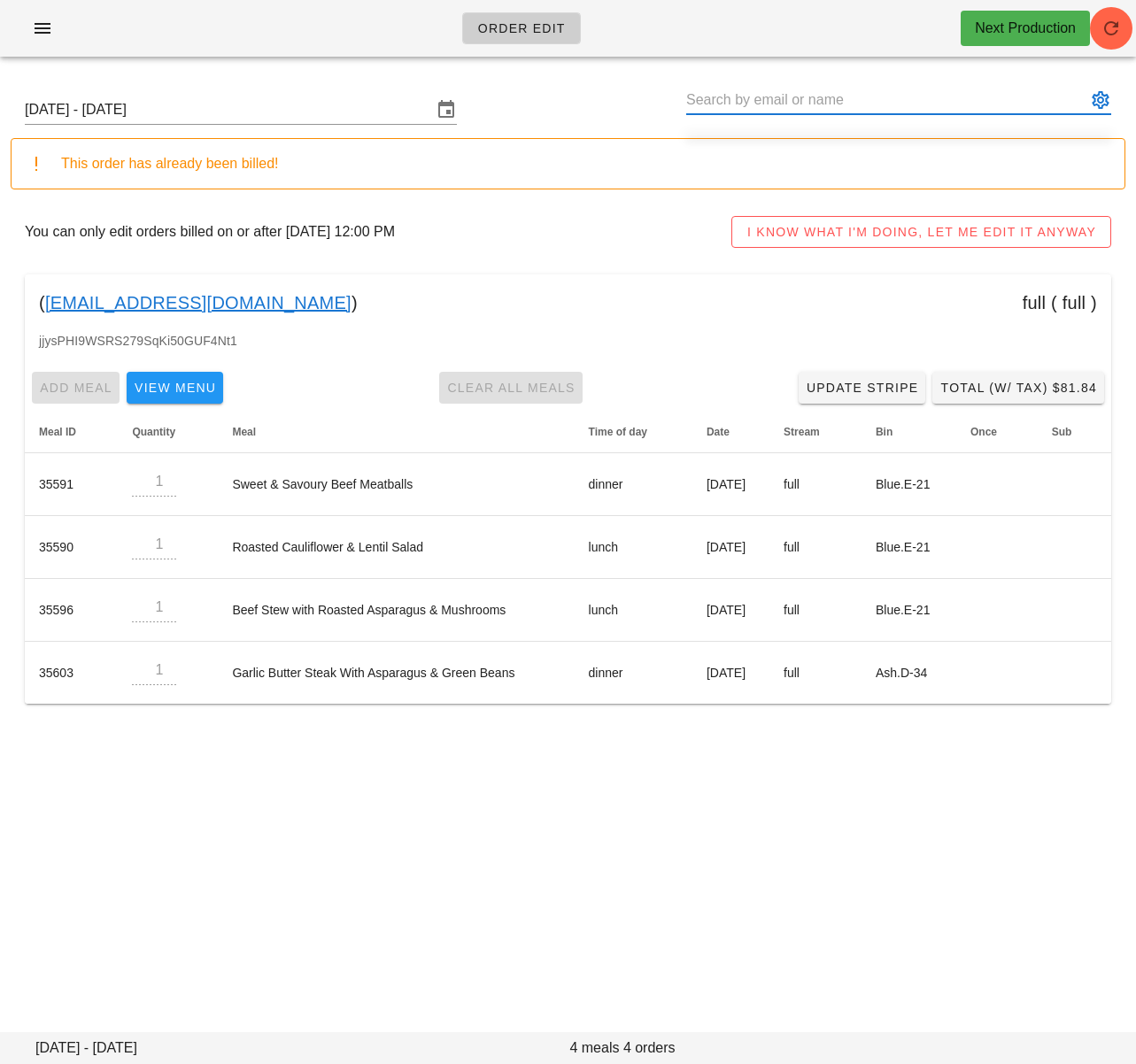
paste input "ryfwei@gmail.com"
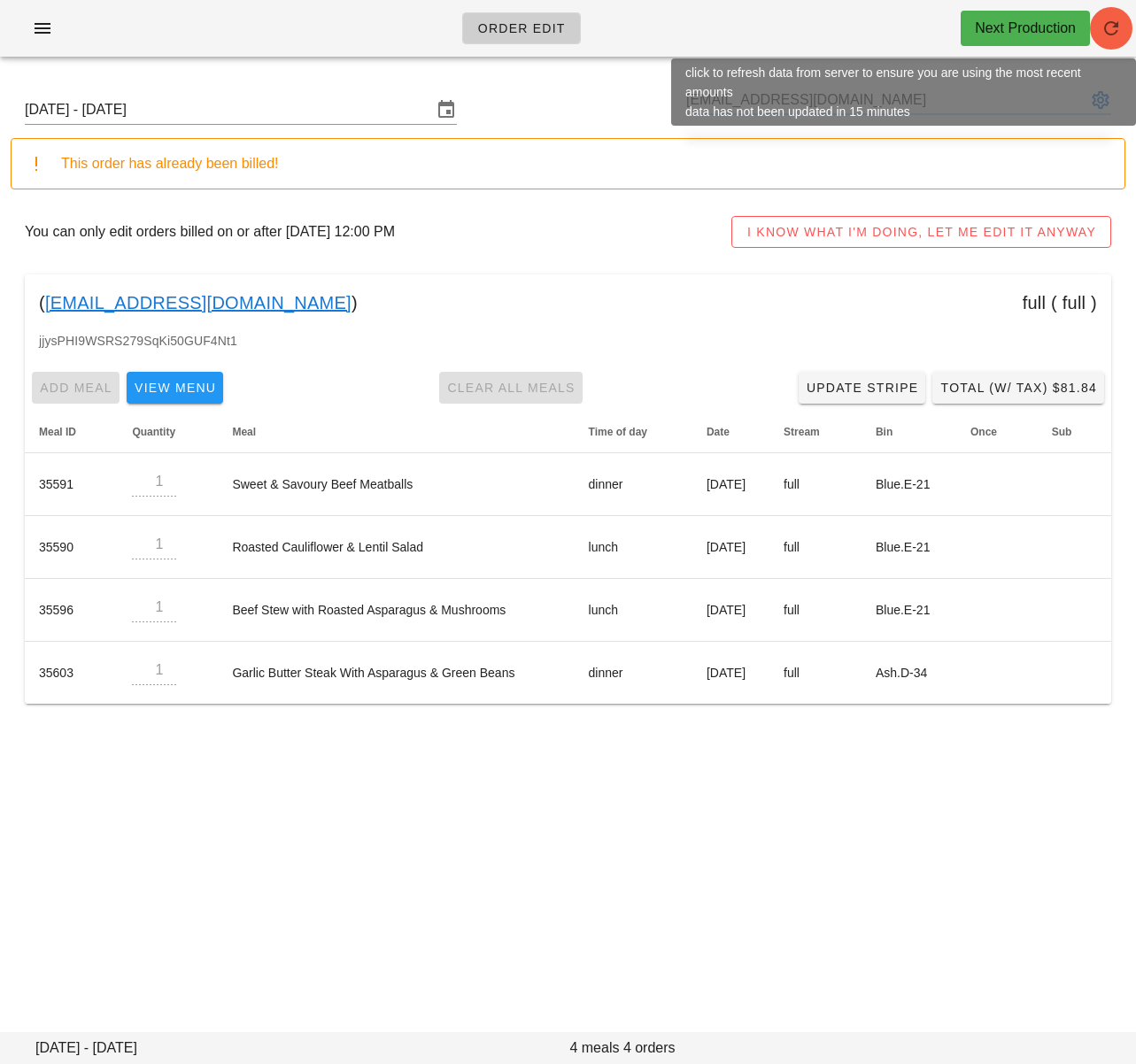
type input "ryfwei@gmail.com"
click at [1113, 37] on icon "button" at bounding box center [1110, 28] width 21 height 21
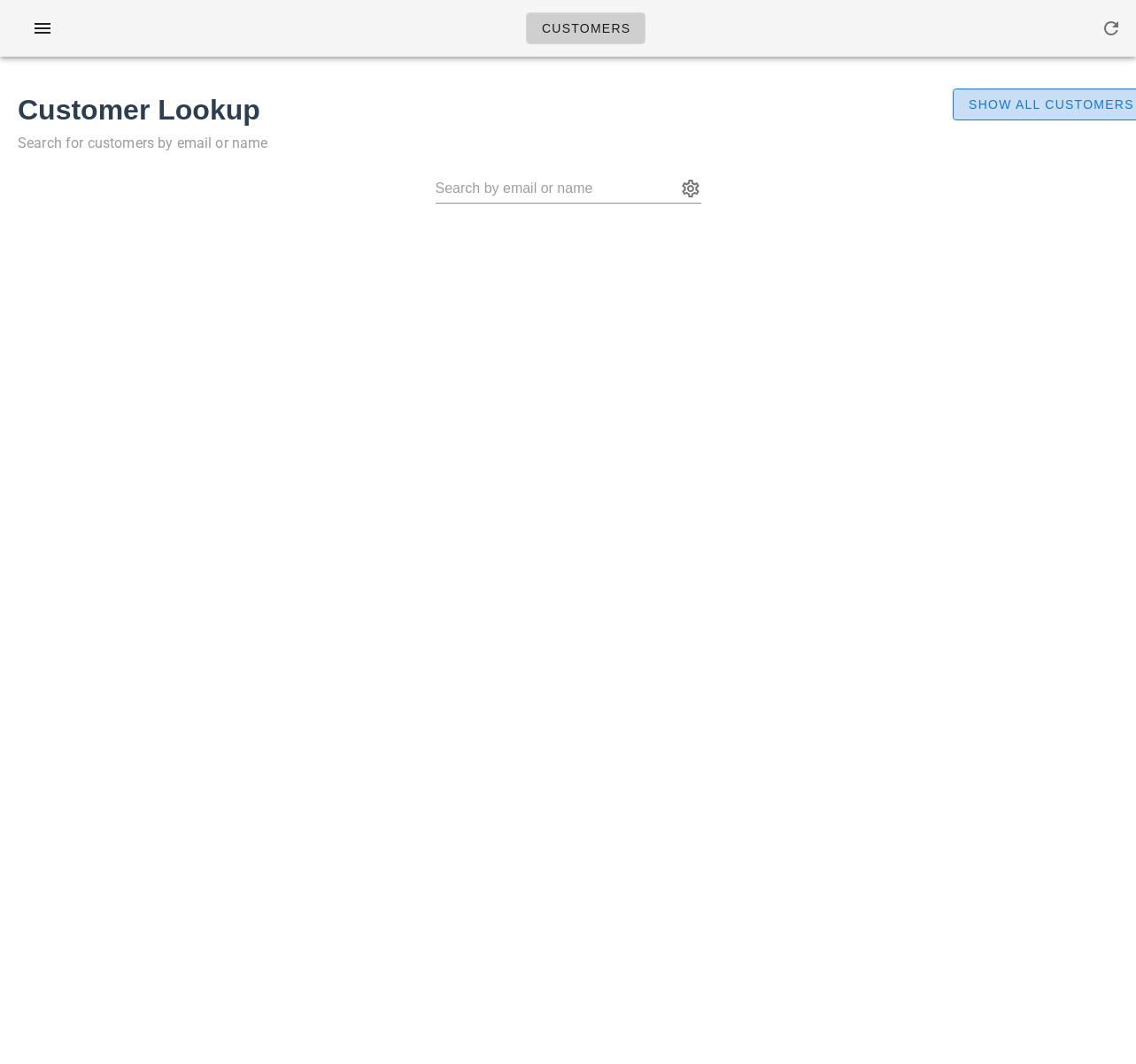
click at [1020, 110] on span "Show All Customers" at bounding box center [1051, 104] width 167 height 14
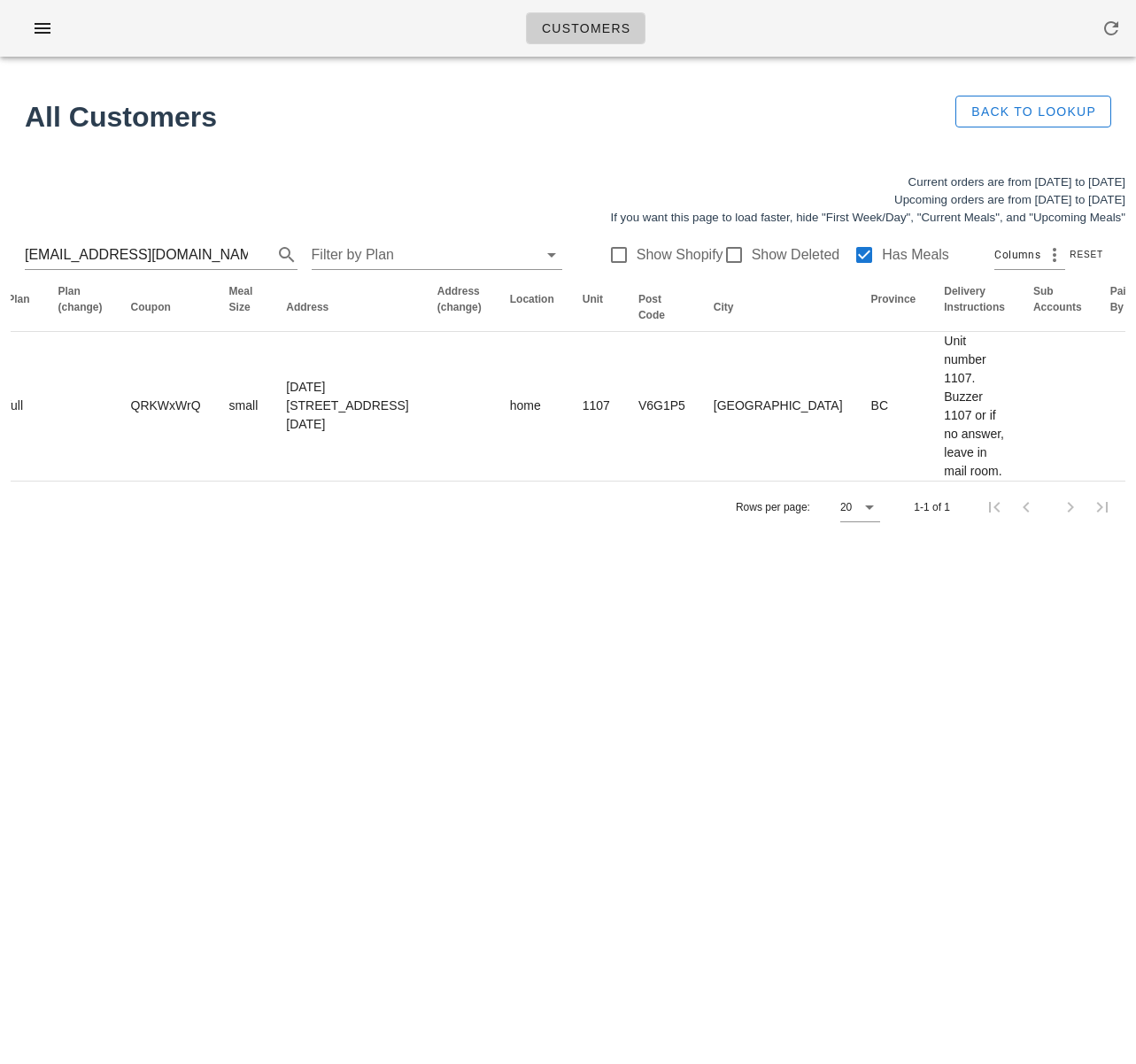
scroll to position [0, 591]
drag, startPoint x: 646, startPoint y: 911, endPoint x: 716, endPoint y: 1058, distance: 162.8
click at [643, 927] on div "Customers Found 1 customer All Customers Back to Lookup Current orders are from…" at bounding box center [568, 532] width 1136 height 1064
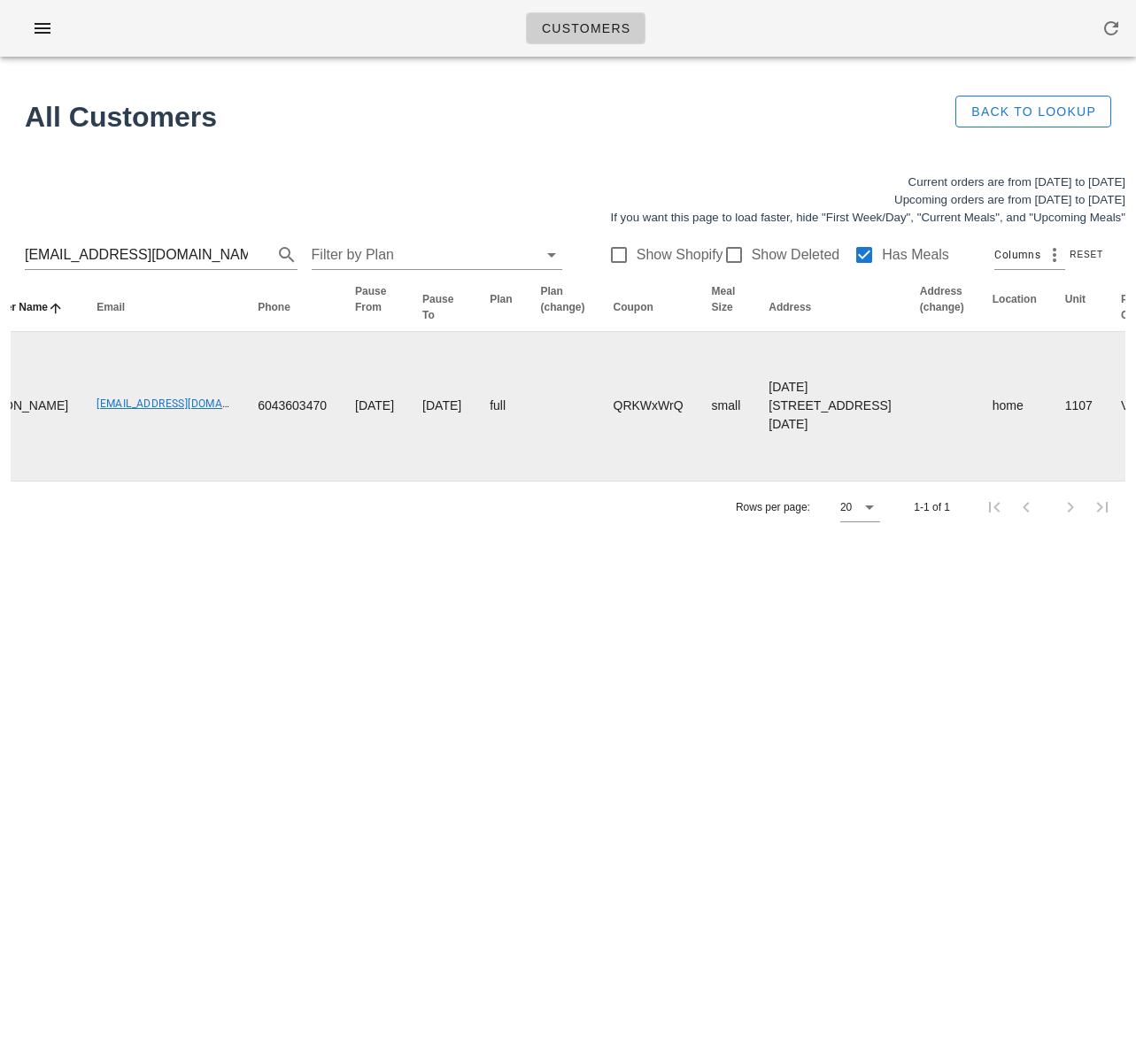
scroll to position [0, 0]
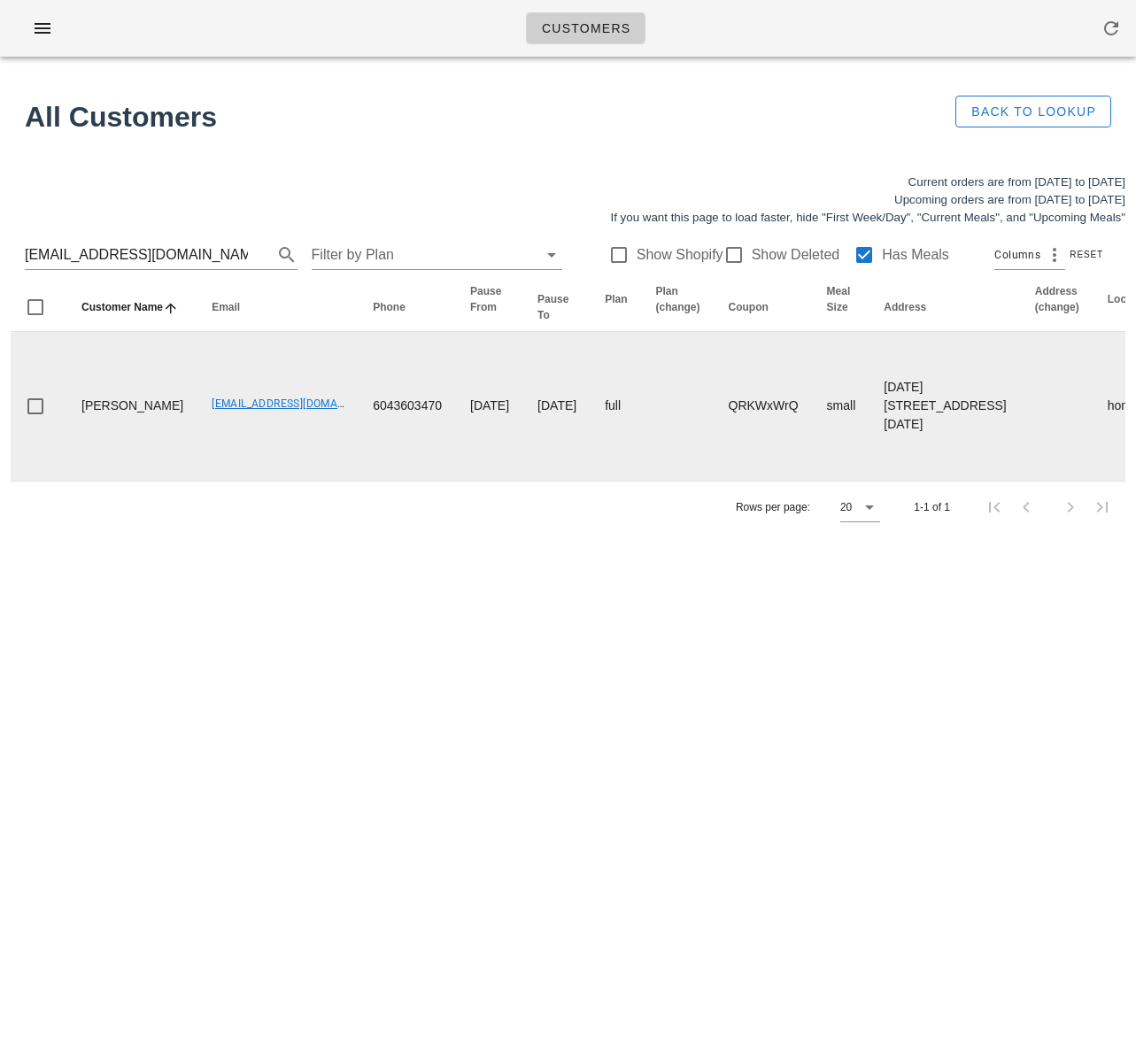
drag, startPoint x: 807, startPoint y: 402, endPoint x: 876, endPoint y: 460, distance: 90.1
click at [869, 475] on td "[DATE][STREET_ADDRESS][DATE]" at bounding box center [944, 406] width 151 height 149
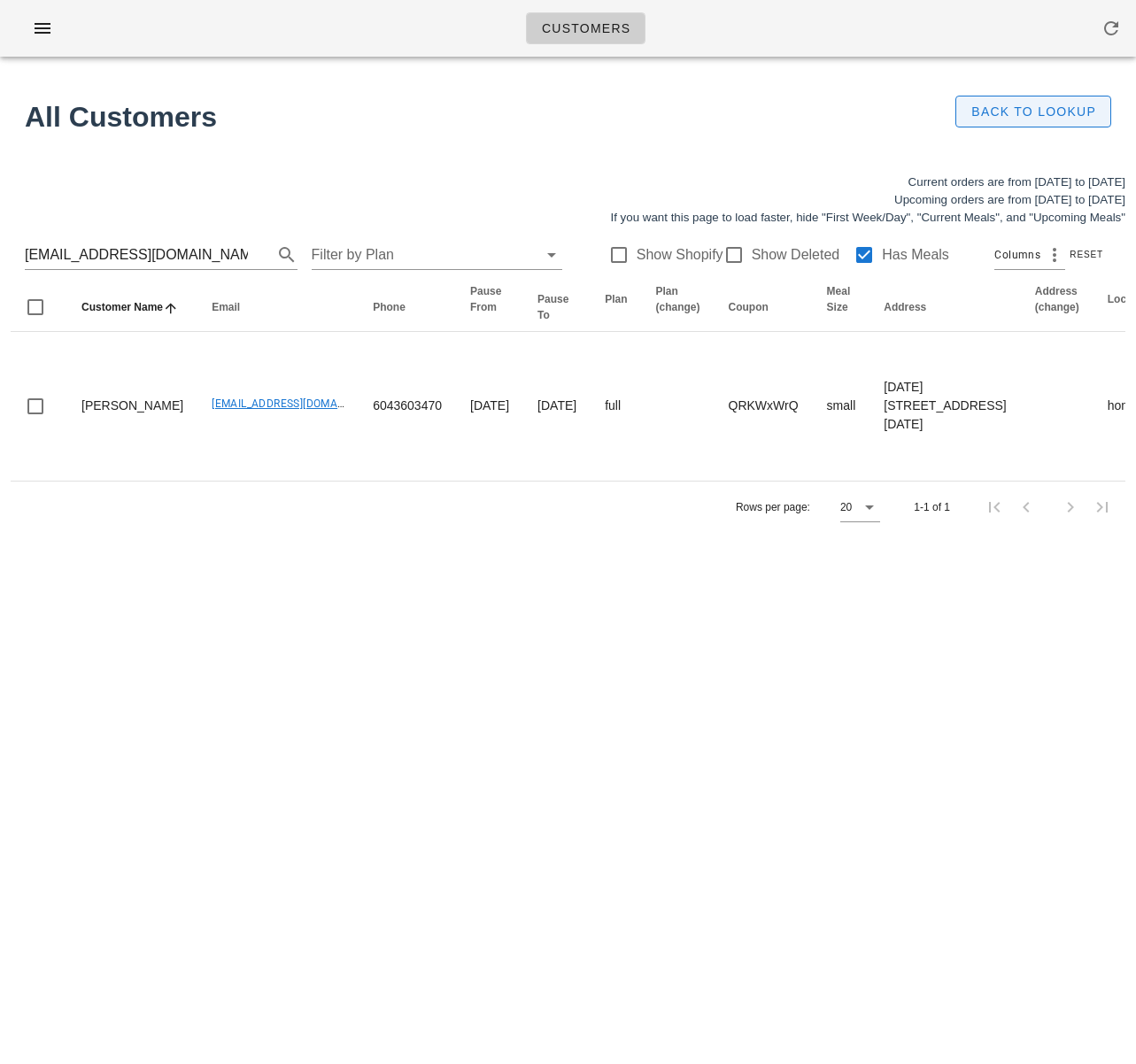
copy td "[DATE][STREET_ADDRESS][DATE]"
drag, startPoint x: -21, startPoint y: 239, endPoint x: -37, endPoint y: 238, distance: 16.0
click at [0, 238] on html "Customers Found 1 customer All Customers Back to Lookup Current orders are from…" at bounding box center [568, 532] width 1136 height 1064
paste input "ryfwei"
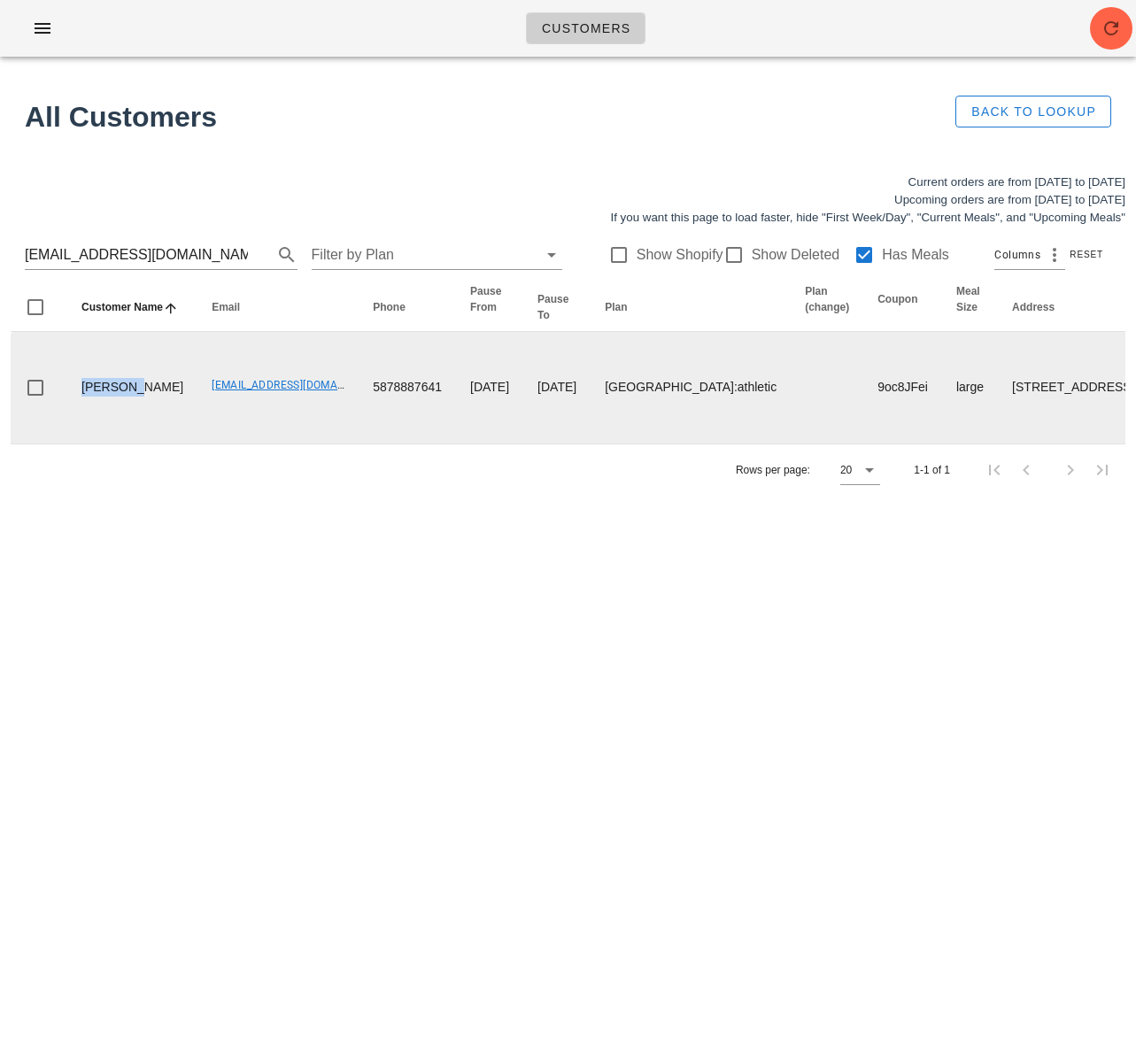
drag, startPoint x: 120, startPoint y: 414, endPoint x: 154, endPoint y: 441, distance: 43.4
click at [70, 381] on td "[PERSON_NAME]" at bounding box center [132, 388] width 130 height 112
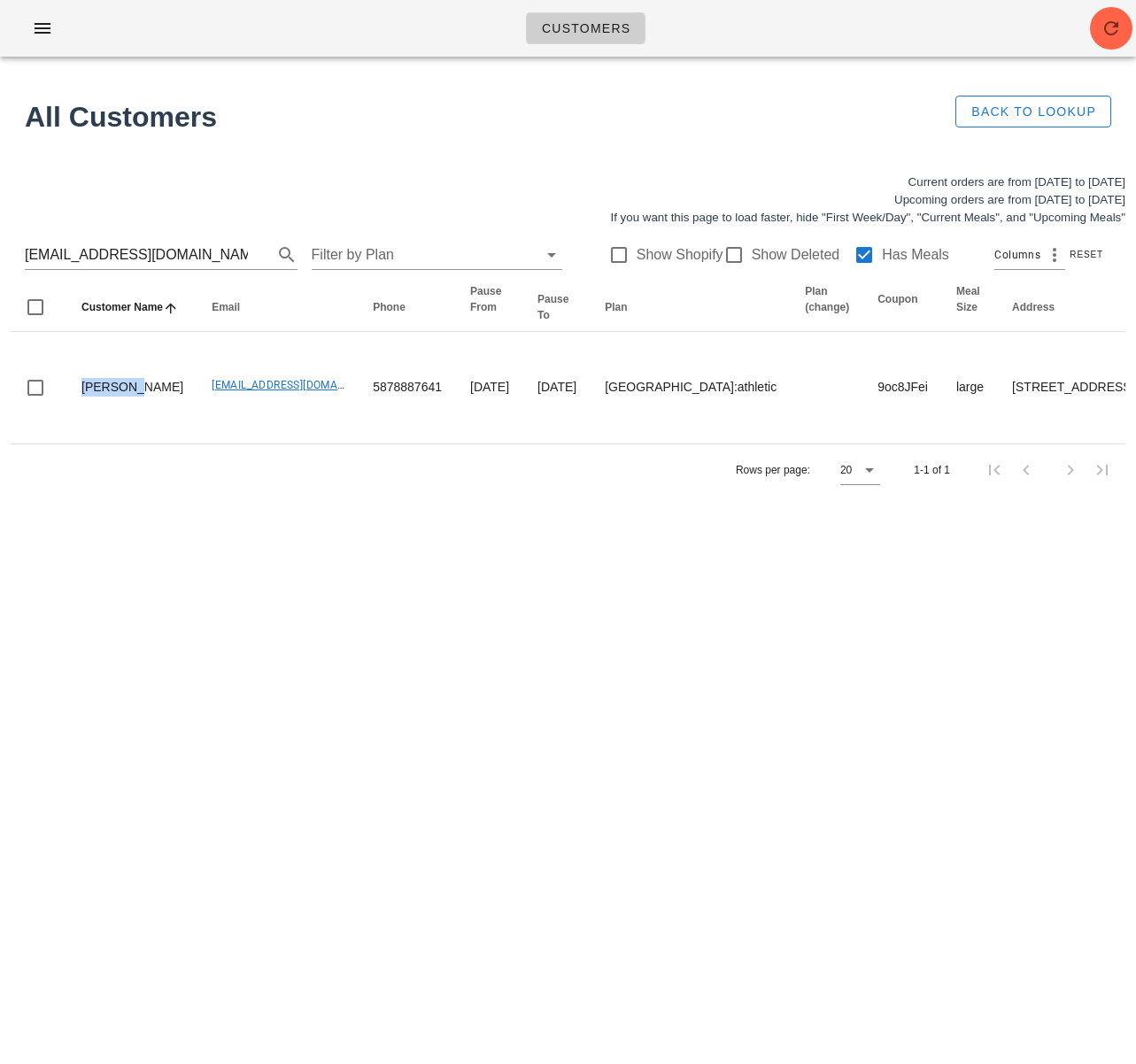
copy td "[PERSON_NAME]"
drag, startPoint x: 509, startPoint y: 617, endPoint x: 783, endPoint y: 834, distance: 349.5
click at [509, 619] on div "Customers Found 1 customer All Customers Back to Lookup Current orders are from…" at bounding box center [568, 532] width 1136 height 1064
drag, startPoint x: 130, startPoint y: 248, endPoint x: -49, endPoint y: 236, distance: 179.4
click at [0, 236] on html "Customers Found 1 customer All Customers Back to Lookup Current orders are from…" at bounding box center [568, 532] width 1136 height 1064
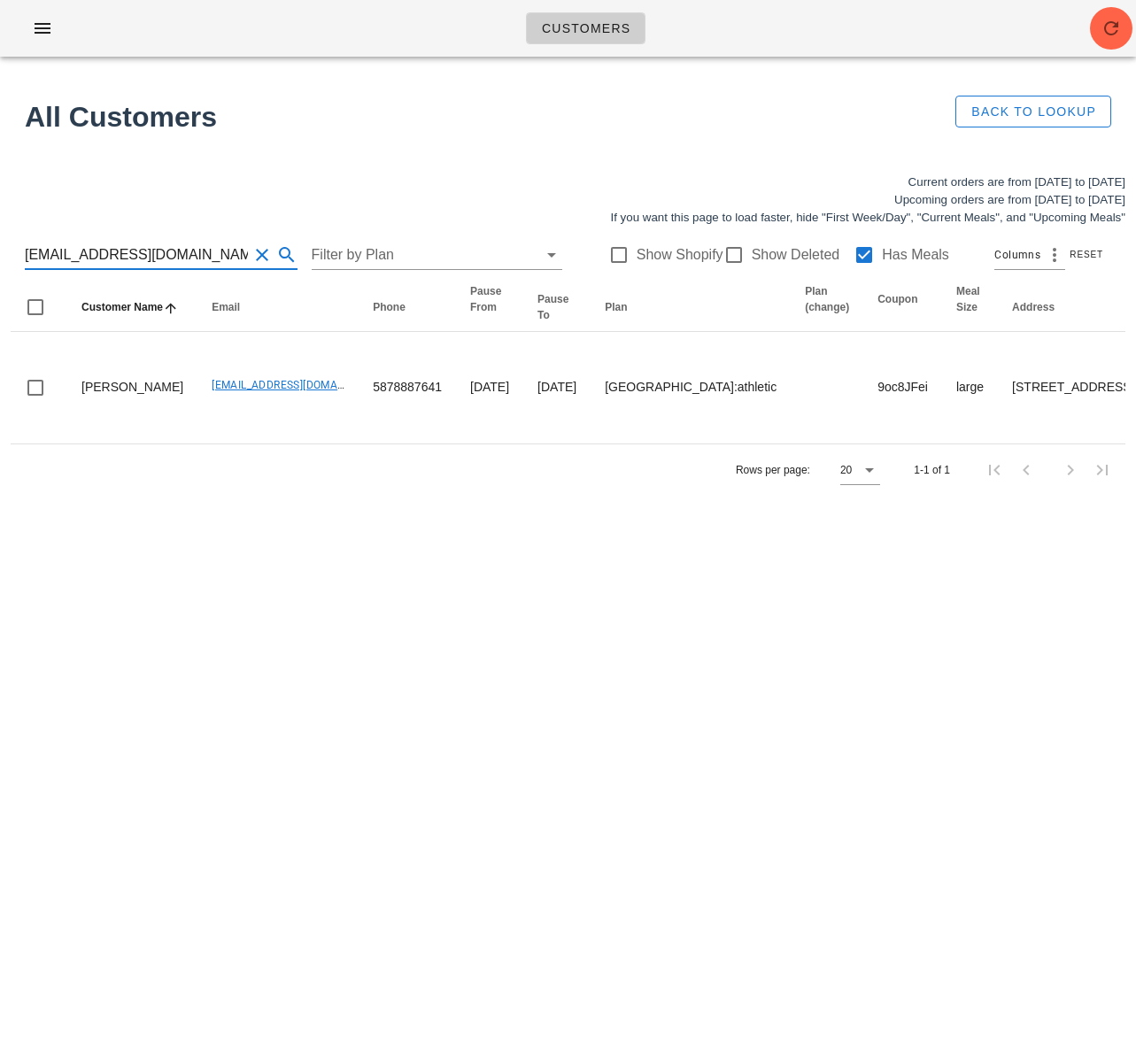
paste input "lisaadams3145"
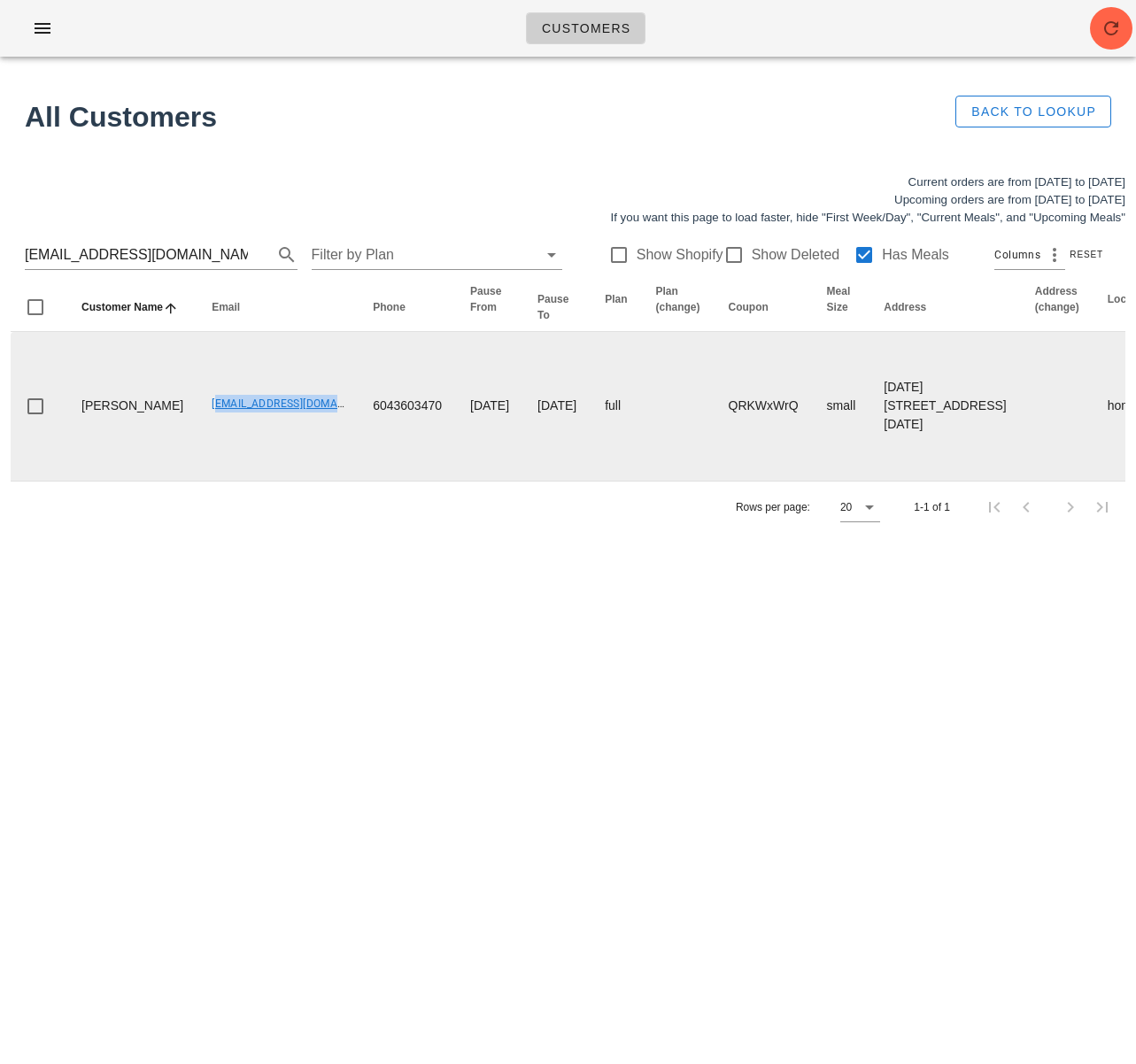
drag, startPoint x: 155, startPoint y: 437, endPoint x: 293, endPoint y: 442, distance: 138.1
click at [293, 442] on td "[EMAIL_ADDRESS][DOMAIN_NAME]" at bounding box center [278, 406] width 161 height 149
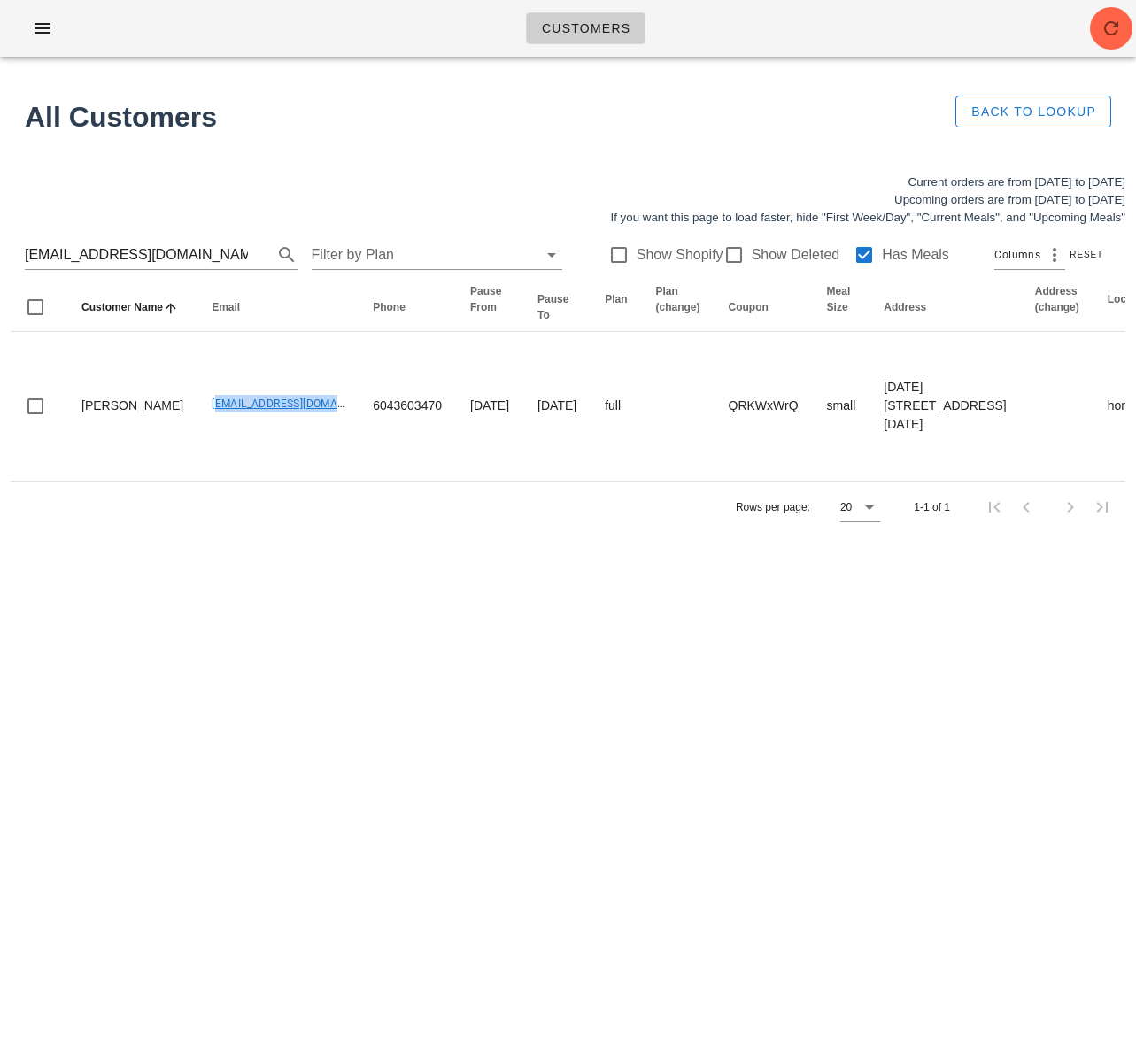
copy link "[EMAIL_ADDRESS][DOMAIN_NAME]"
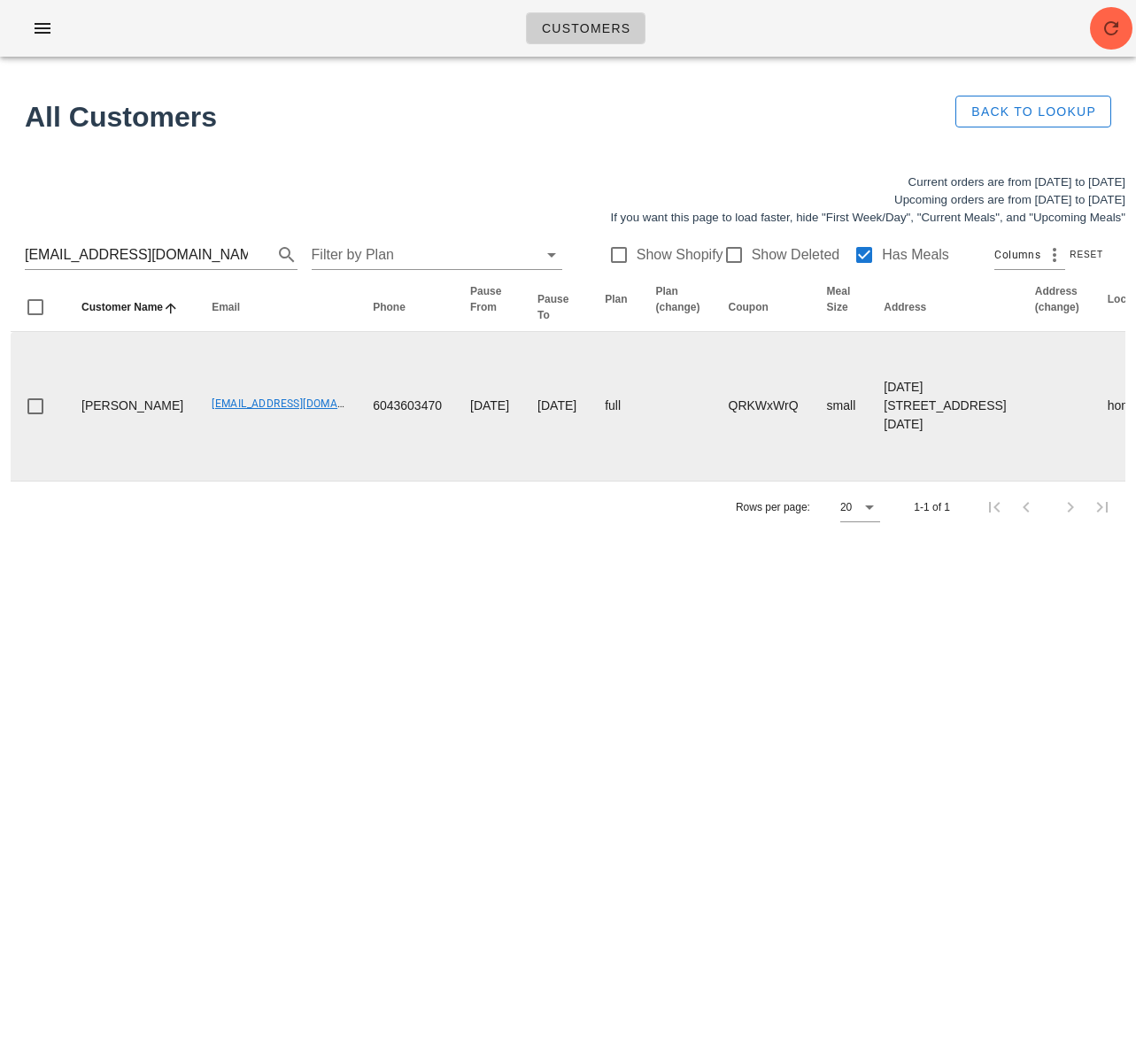
drag, startPoint x: 137, startPoint y: 464, endPoint x: 129, endPoint y: 458, distance: 10.0
click at [134, 462] on td "Lisa Adams" at bounding box center [132, 406] width 130 height 149
drag, startPoint x: 129, startPoint y: 458, endPoint x: 66, endPoint y: 436, distance: 66.7
click at [73, 430] on td "Lisa Adams" at bounding box center [132, 406] width 130 height 149
copy td "Lisa Adams"
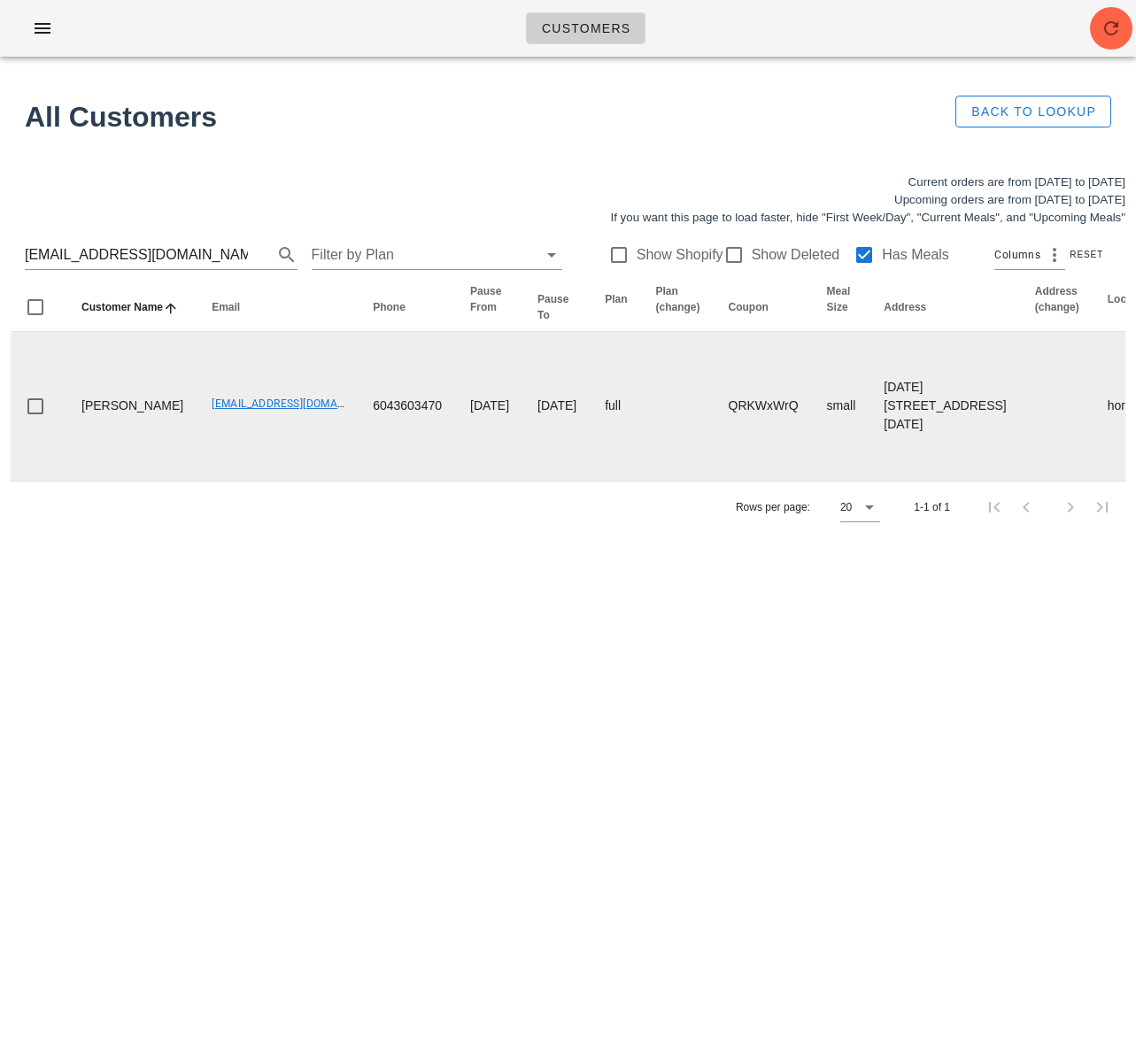
click at [591, 481] on td "full" at bounding box center [615, 406] width 50 height 149
drag, startPoint x: 835, startPoint y: 402, endPoint x: 798, endPoint y: 402, distance: 37.0
click at [869, 402] on td "1107-1763 Comox Street, Vancouver, V6G1P5" at bounding box center [944, 406] width 151 height 149
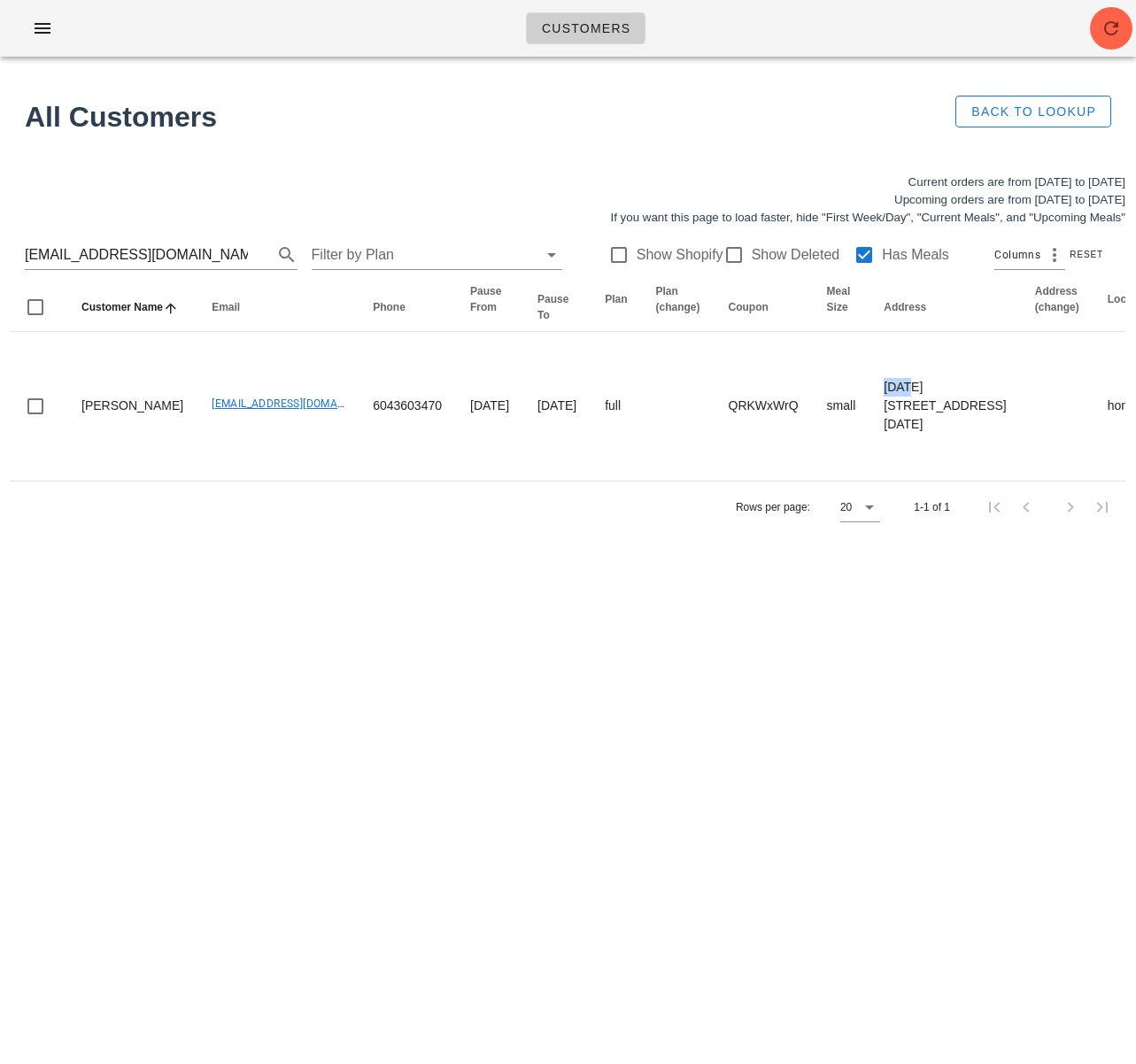
copy td "1107"
drag, startPoint x: 211, startPoint y: 253, endPoint x: -4, endPoint y: 247, distance: 215.1
click at [0, 247] on html "Customers Found 1 customer All Customers Back to Lookup Current orders are from…" at bounding box center [568, 532] width 1136 height 1064
paste input "ryfwei"
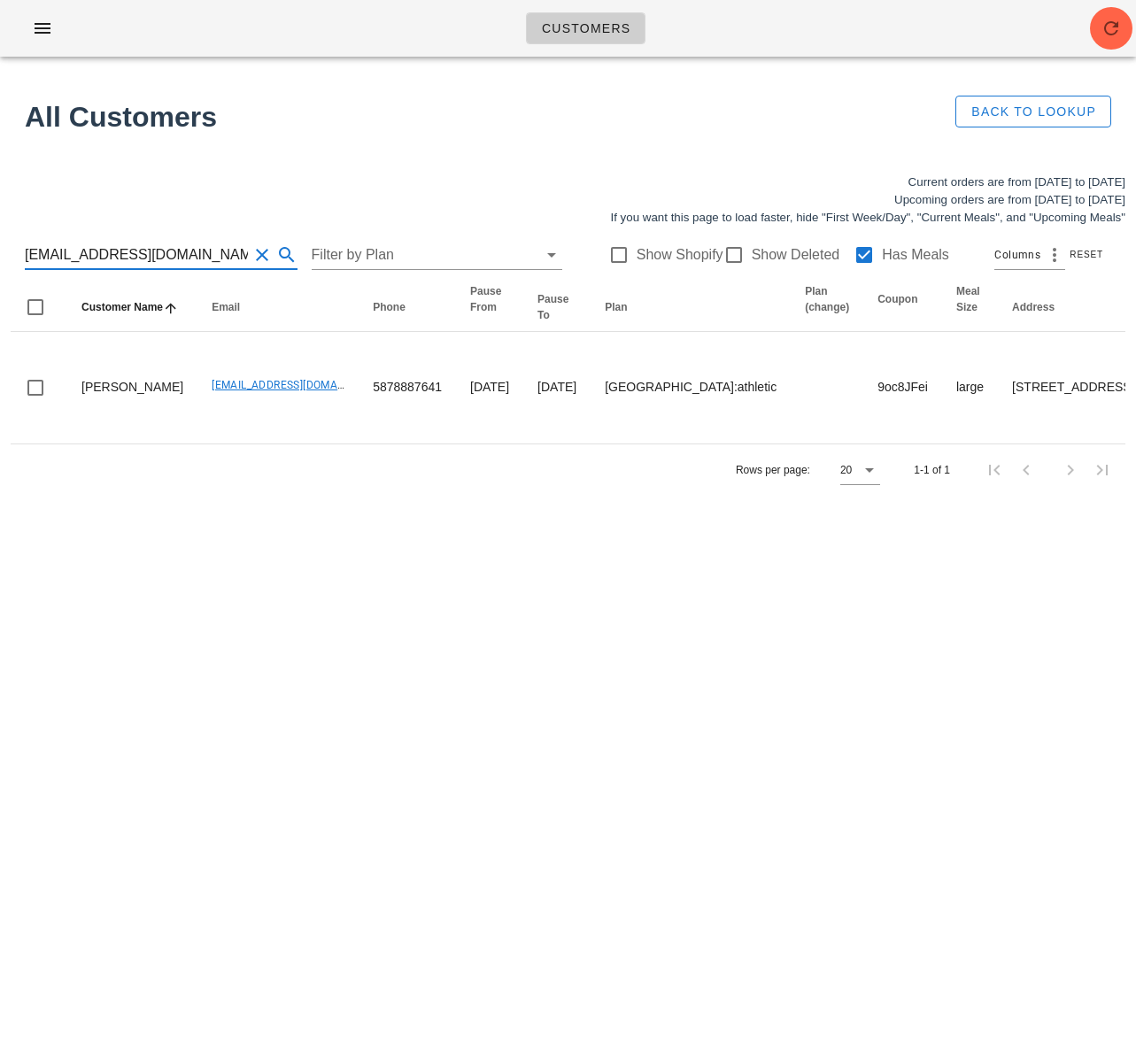
type input "[EMAIL_ADDRESS][DOMAIN_NAME]"
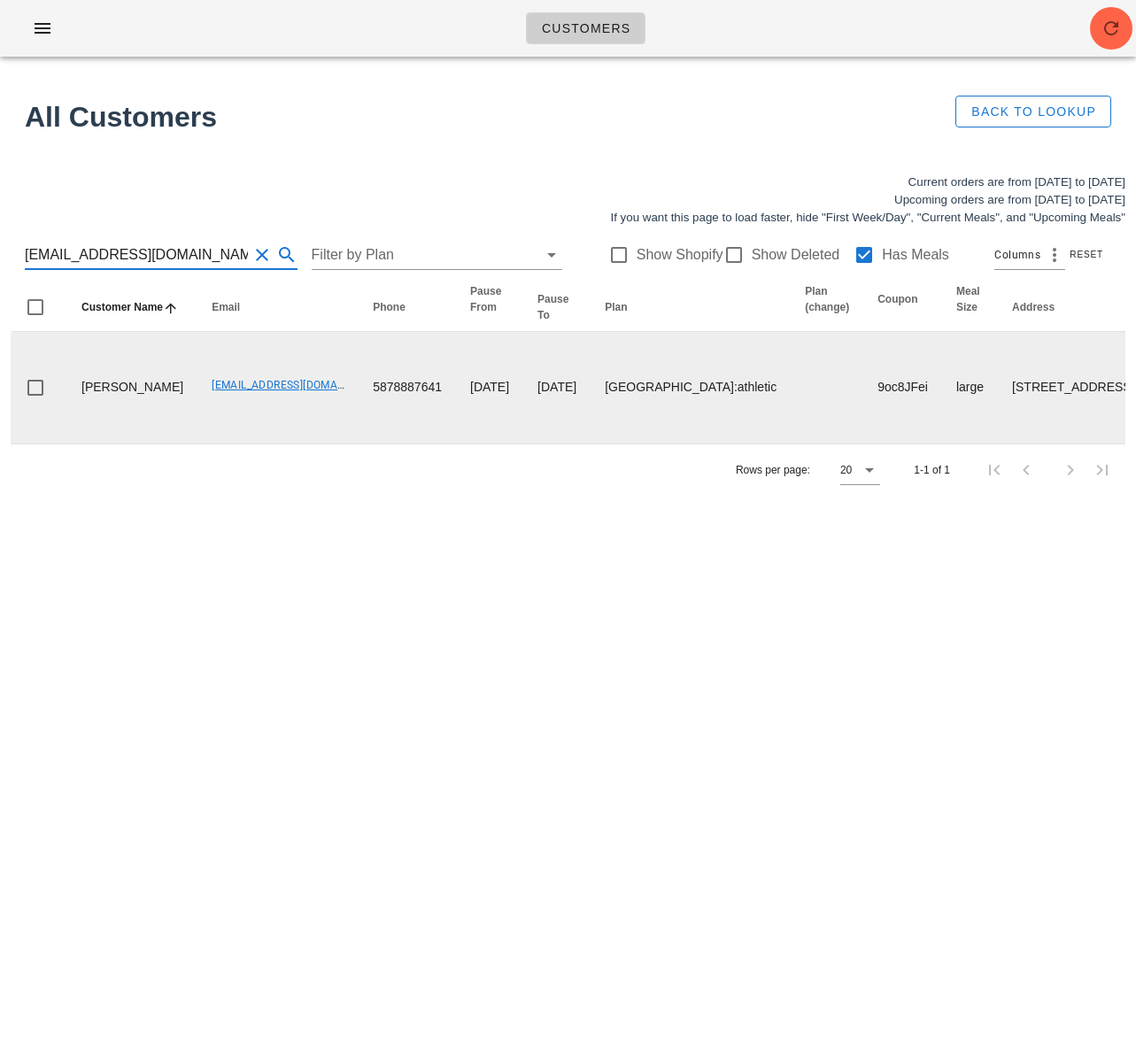
drag, startPoint x: 844, startPoint y: 601, endPoint x: 1096, endPoint y: 403, distance: 320.5
click at [845, 600] on div "Customers Found 1 customer All Customers Back to Lookup Current orders are from…" at bounding box center [568, 532] width 1136 height 1064
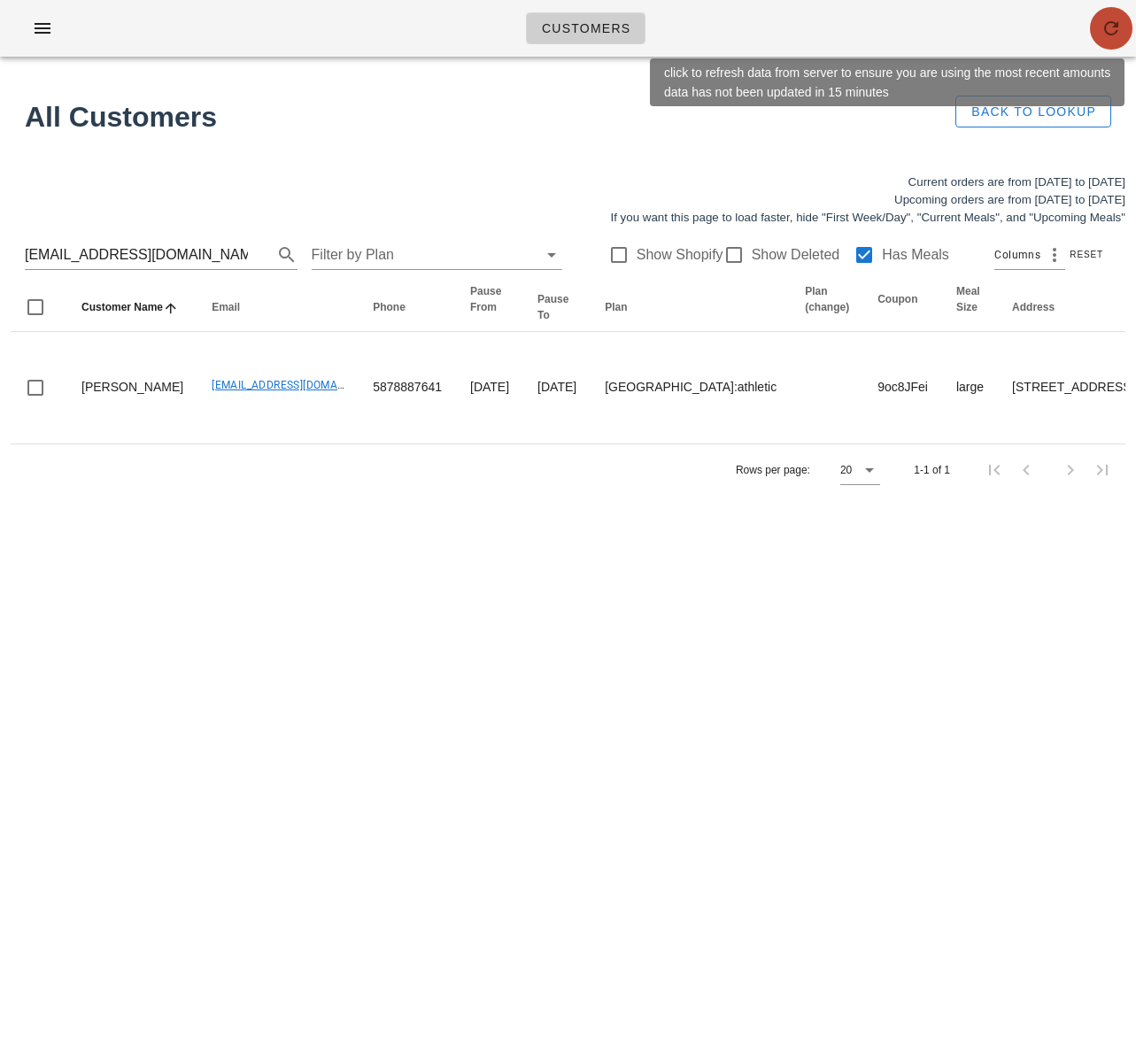
drag, startPoint x: 1108, startPoint y: 29, endPoint x: 1099, endPoint y: 0, distance: 30.4
click at [1108, 24] on icon "button" at bounding box center [1110, 28] width 21 height 21
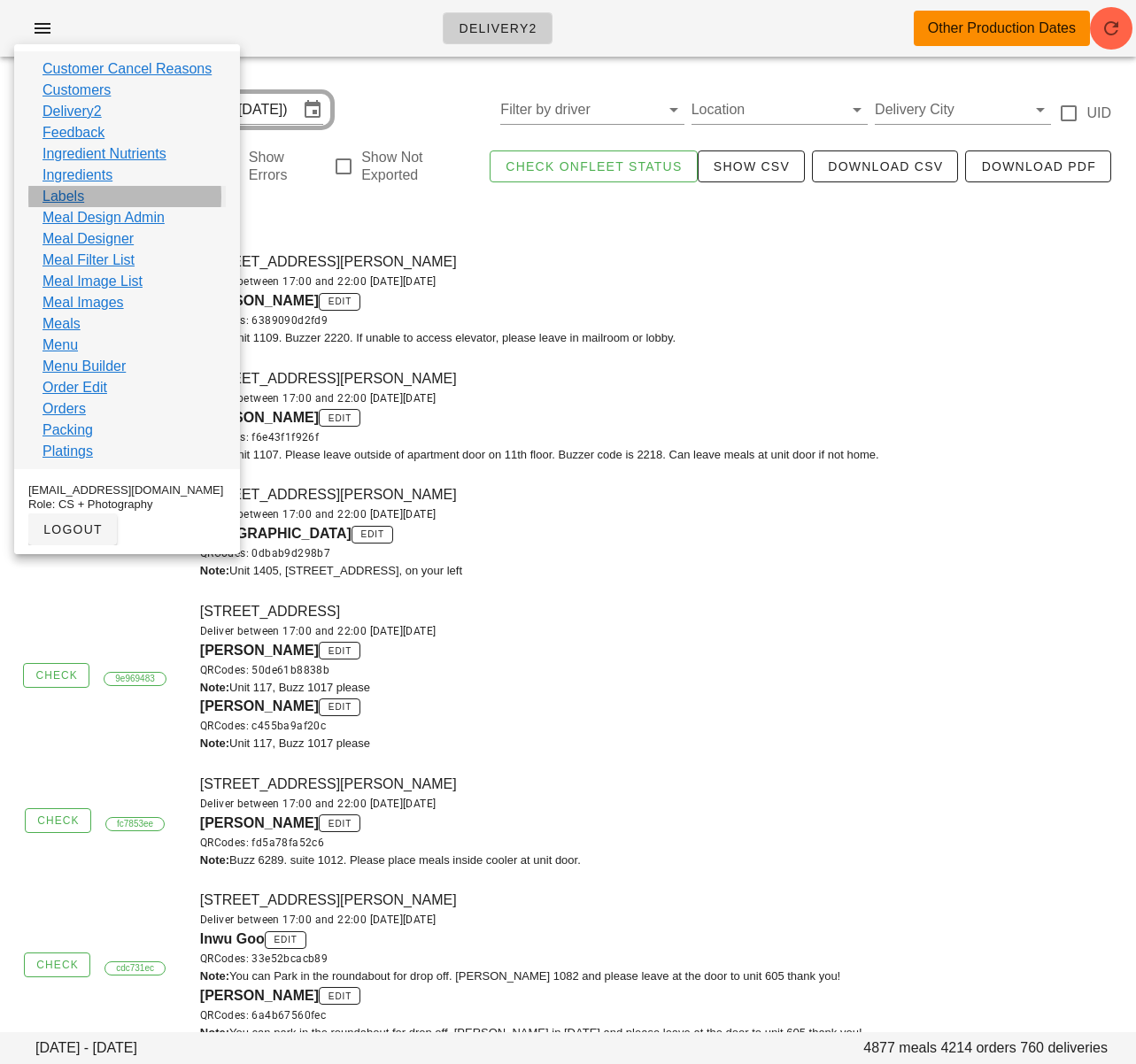
click at [59, 198] on link "Labels" at bounding box center [63, 196] width 42 height 21
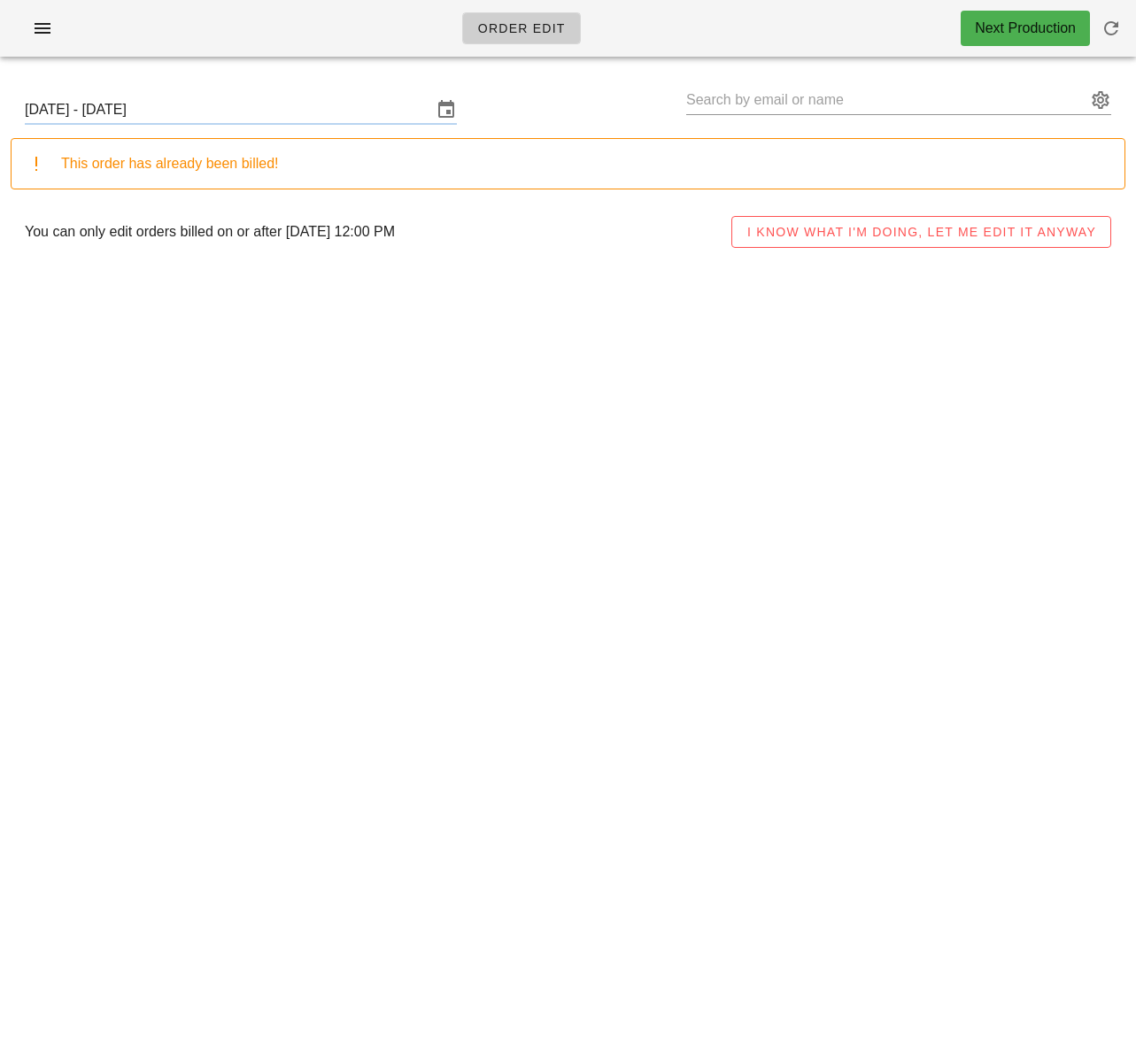
type input "[PERSON_NAME] ([EMAIL_ADDRESS][DOMAIN_NAME])"
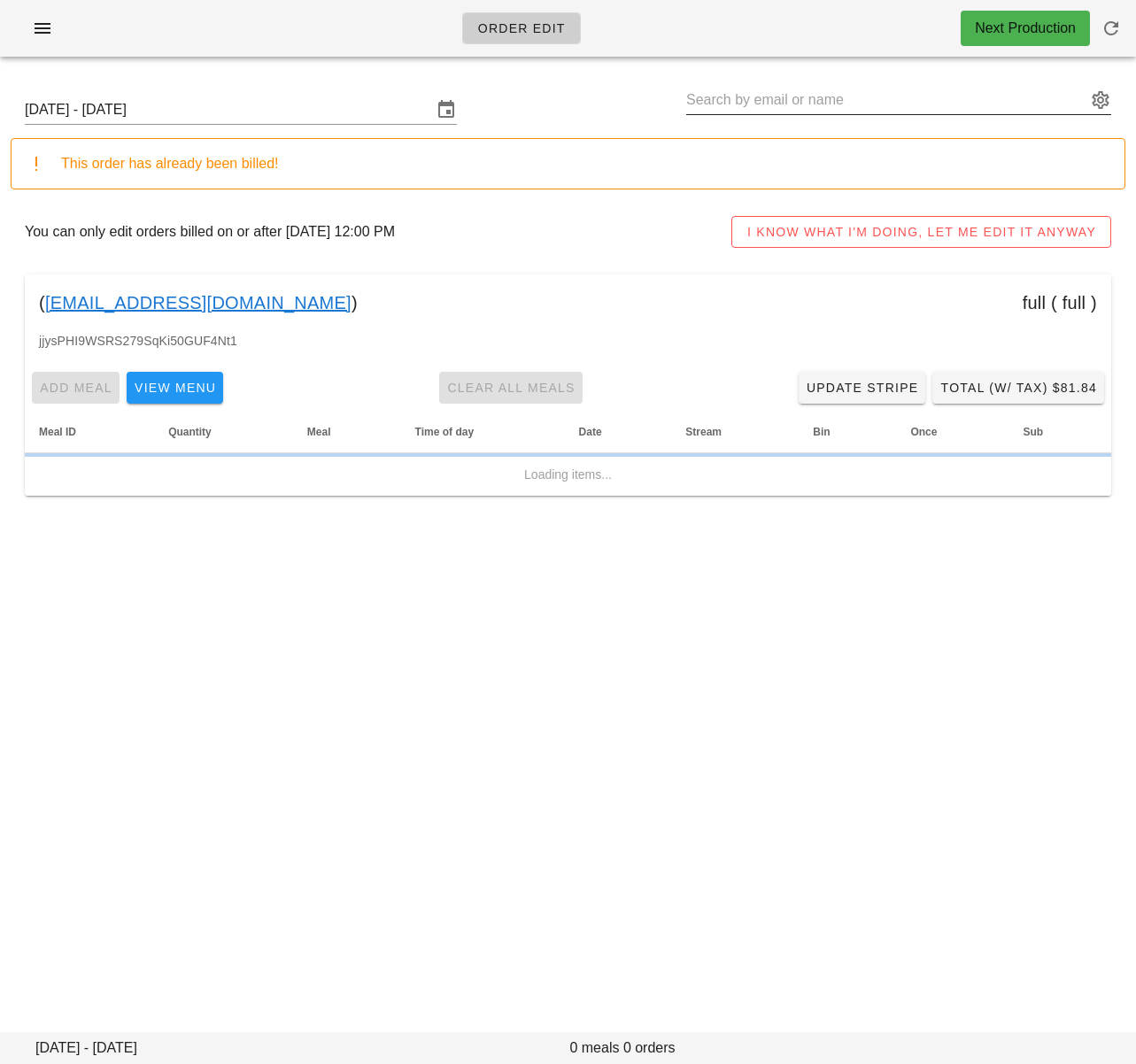
click at [749, 102] on input "text" at bounding box center [886, 100] width 400 height 28
paste input "[EMAIL_ADDRESS][DOMAIN_NAME]"
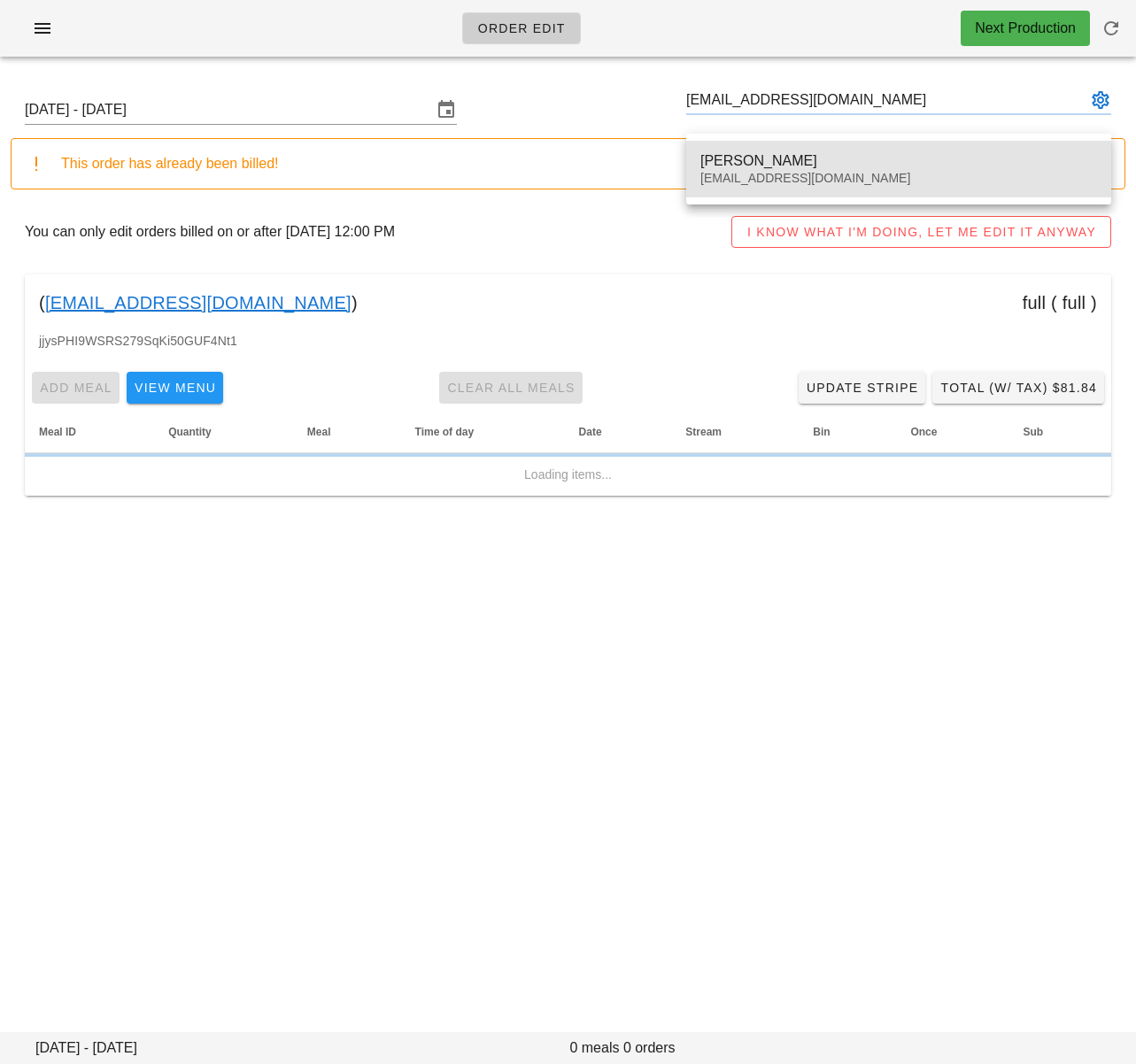
click at [753, 185] on div "[EMAIL_ADDRESS][DOMAIN_NAME]" at bounding box center [898, 178] width 397 height 15
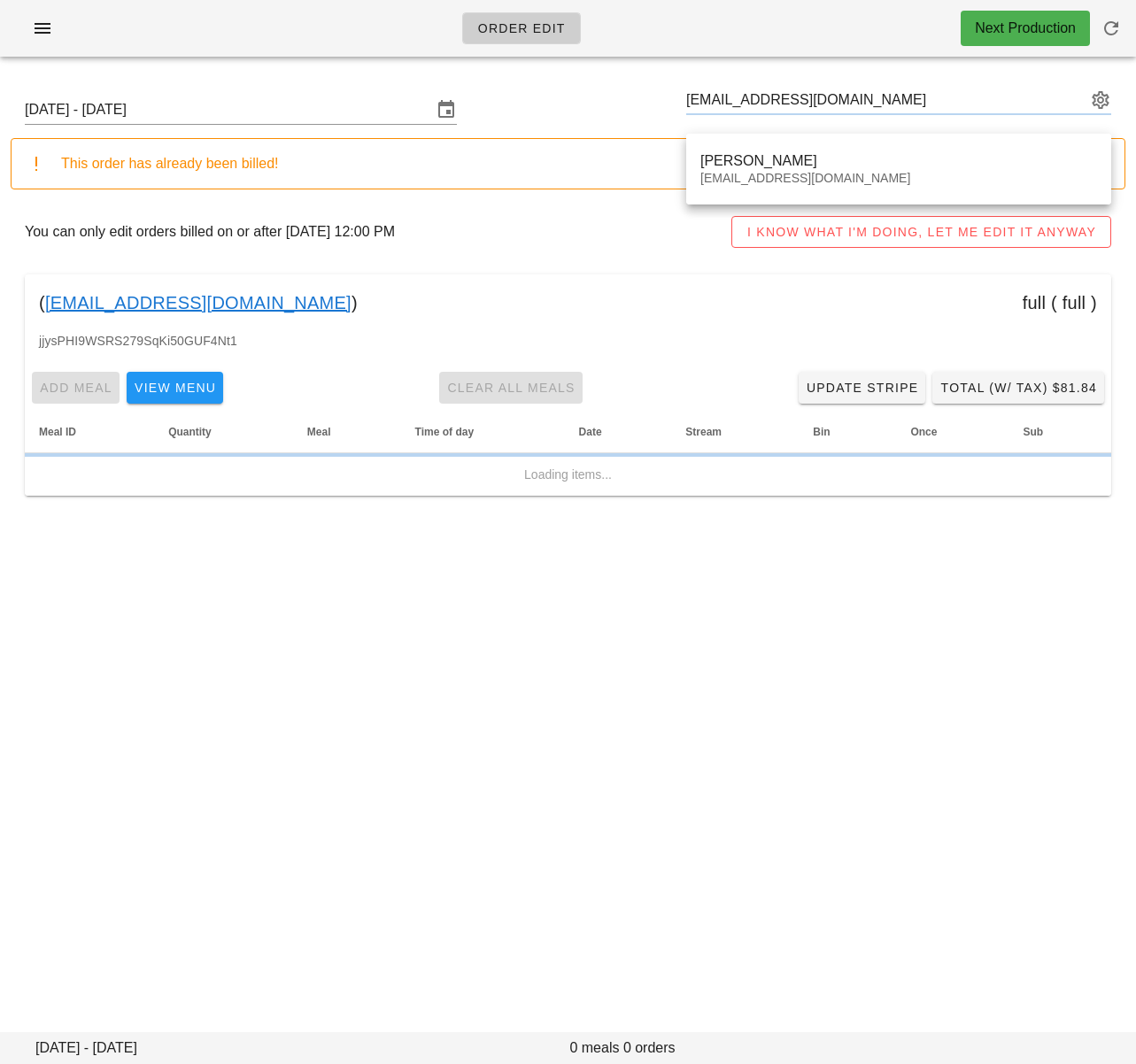
type input "[PERSON_NAME] ([EMAIL_ADDRESS][DOMAIN_NAME])"
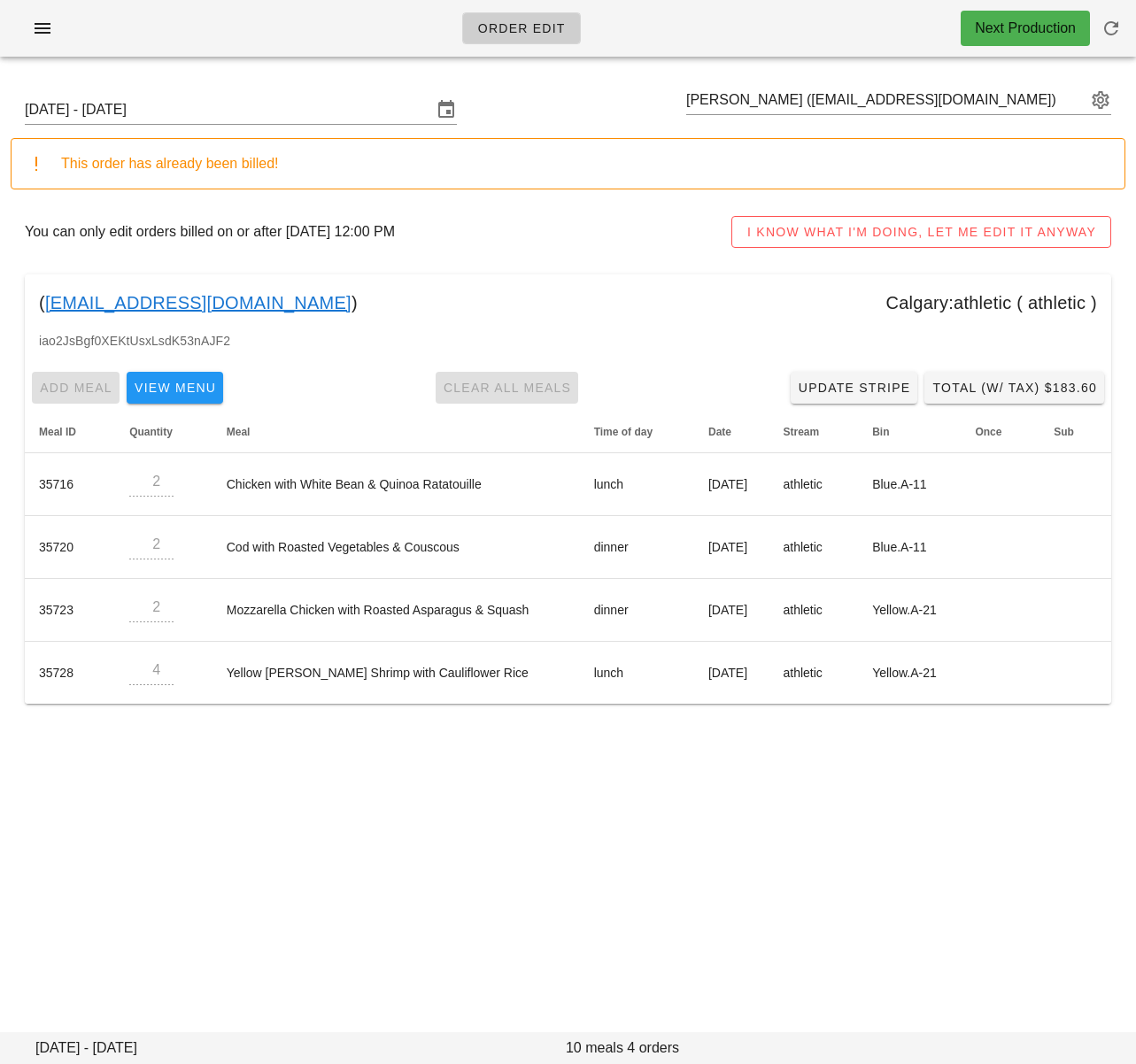
drag, startPoint x: 290, startPoint y: 890, endPoint x: 21, endPoint y: 777, distance: 291.8
click at [289, 891] on div "Order Edit Next Production [DATE] - [DATE] [PERSON_NAME] ([EMAIL_ADDRESS][DOMAI…" at bounding box center [568, 532] width 1136 height 1064
click at [557, 226] on div "You can only edit orders billed on or after [DATE] 12:00 PM I KNOW WHAT I'M DOI…" at bounding box center [567, 232] width 1114 height 57
click at [589, 205] on div "You can only edit orders billed on or after [DATE] 12:00 PM I KNOW WHAT I'M DOI…" at bounding box center [567, 232] width 1114 height 57
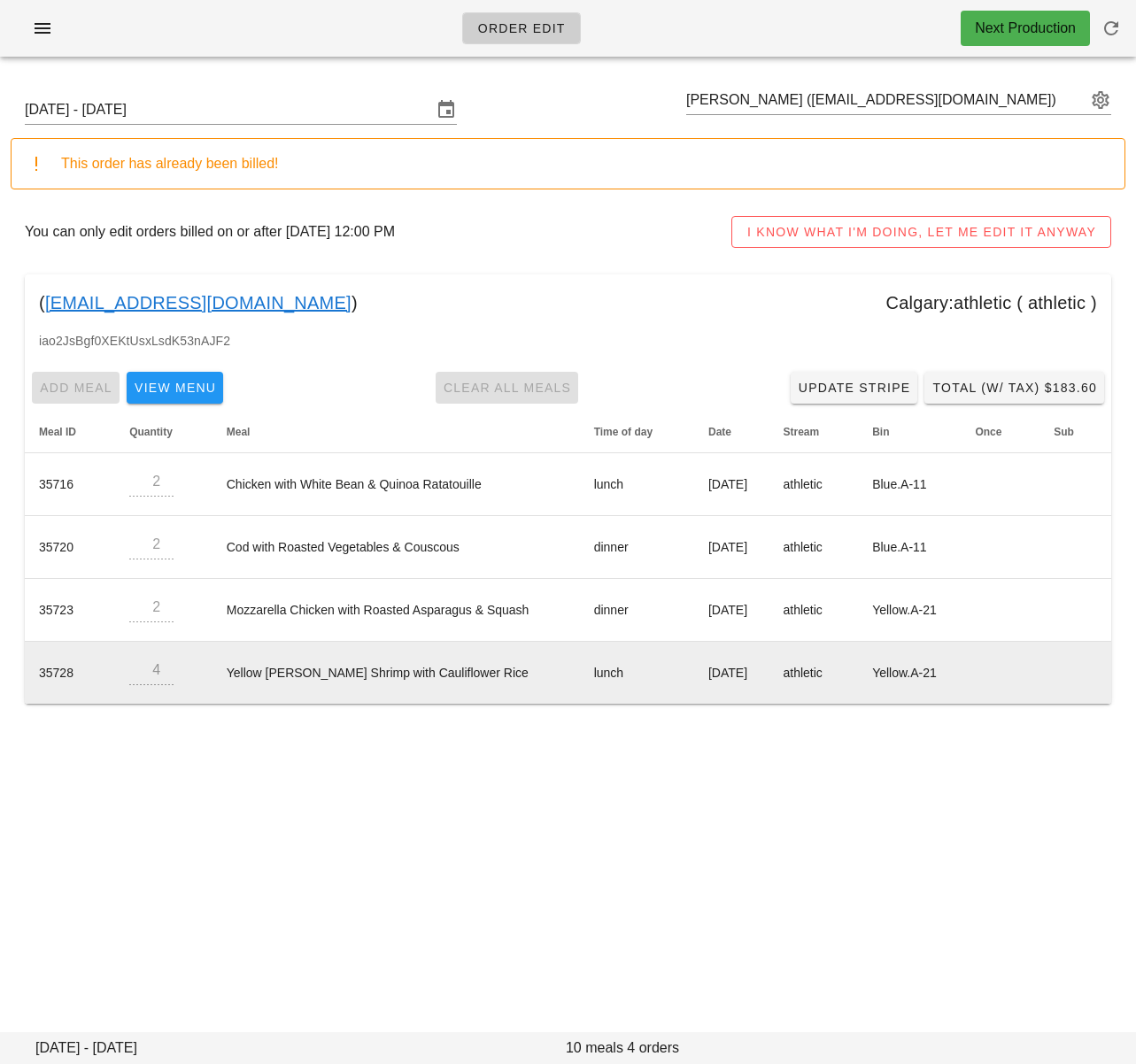
drag, startPoint x: 820, startPoint y: 948, endPoint x: 919, endPoint y: 647, distance: 316.9
click at [821, 944] on div "Order Edit Next Production [DATE] - [DATE] [PERSON_NAME] ([EMAIL_ADDRESS][DOMAI…" at bounding box center [568, 532] width 1136 height 1064
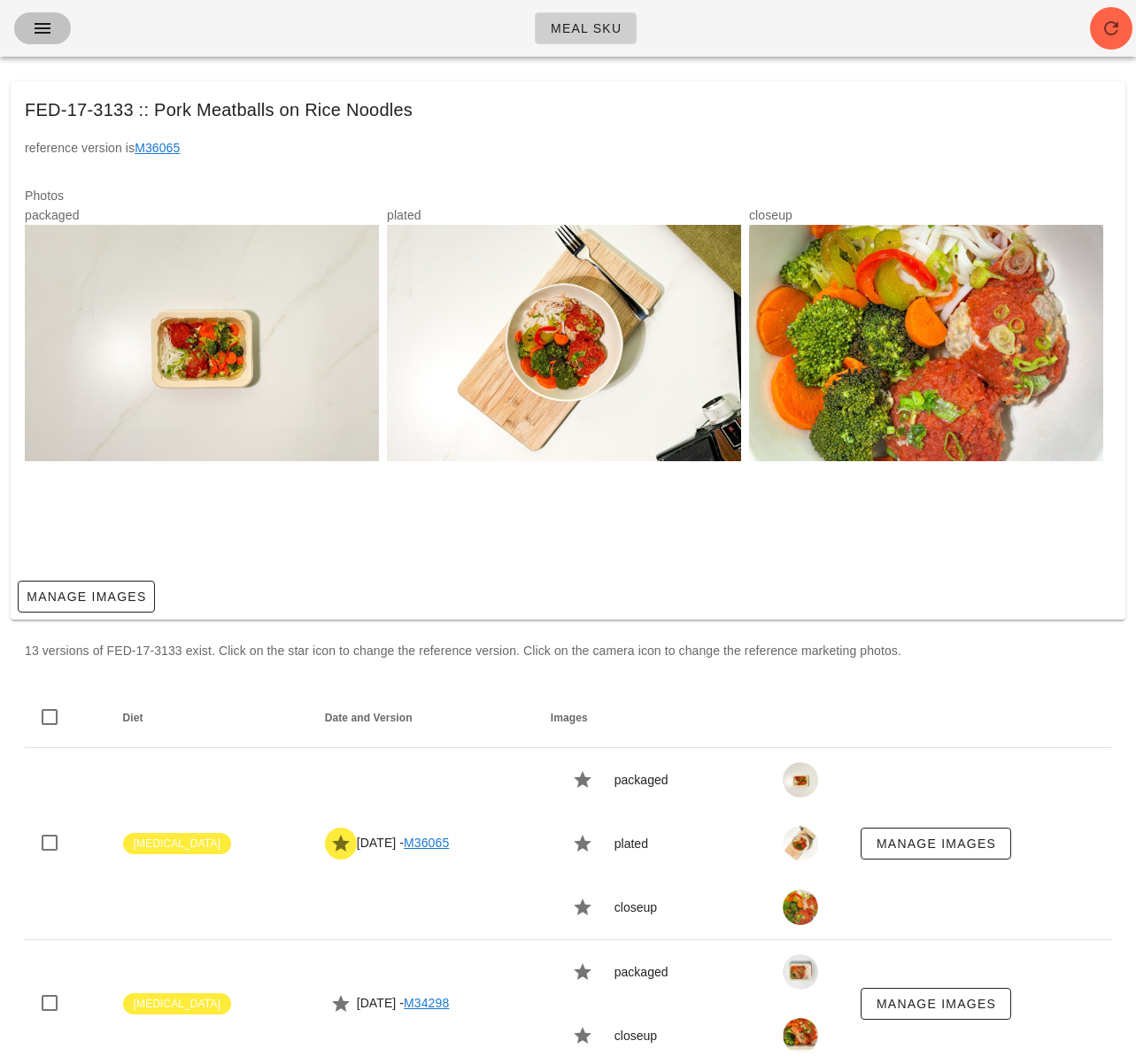
click at [44, 33] on icon "button" at bounding box center [43, 28] width 21 height 21
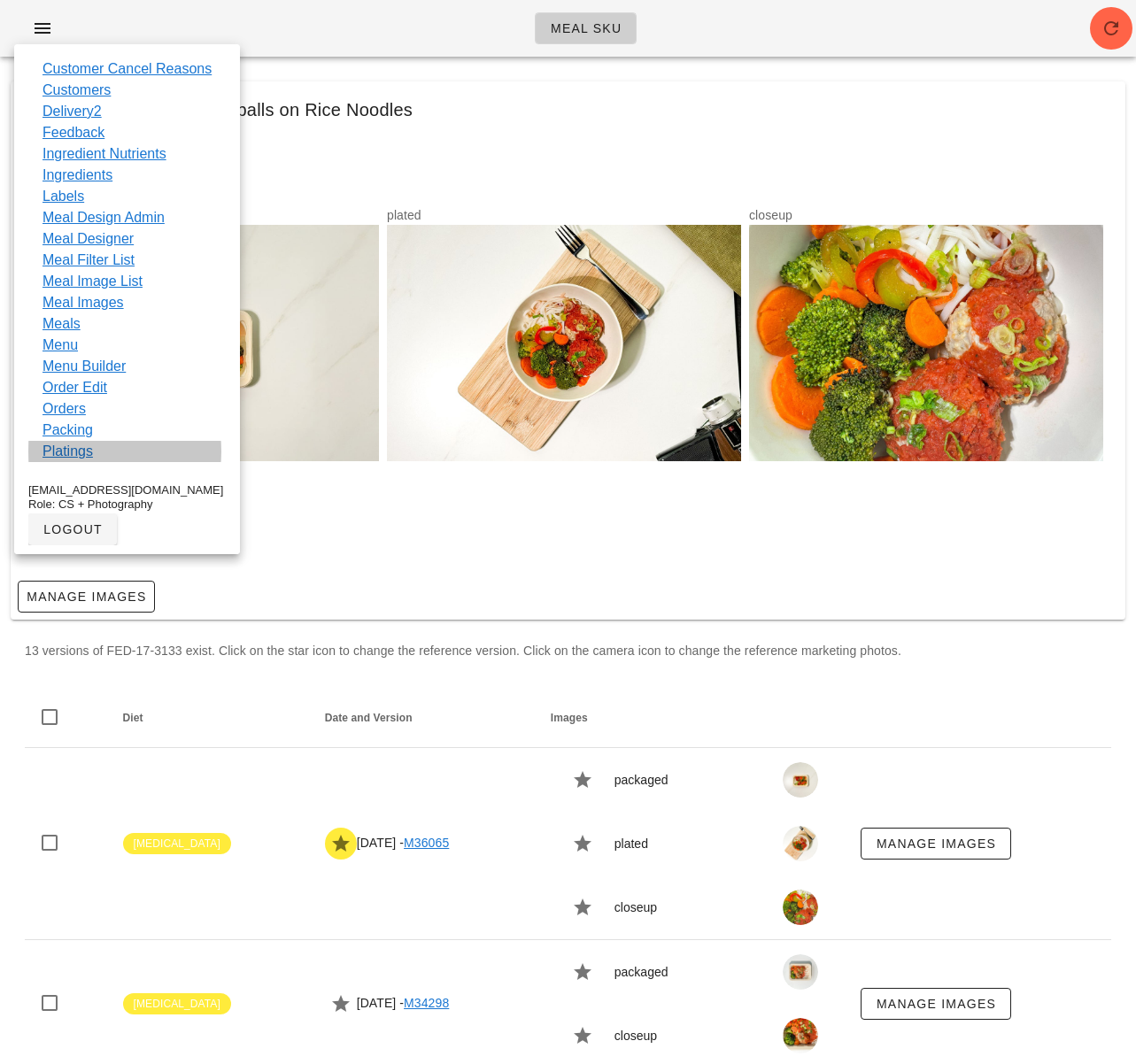
click at [78, 449] on link "Platings" at bounding box center [67, 452] width 50 height 21
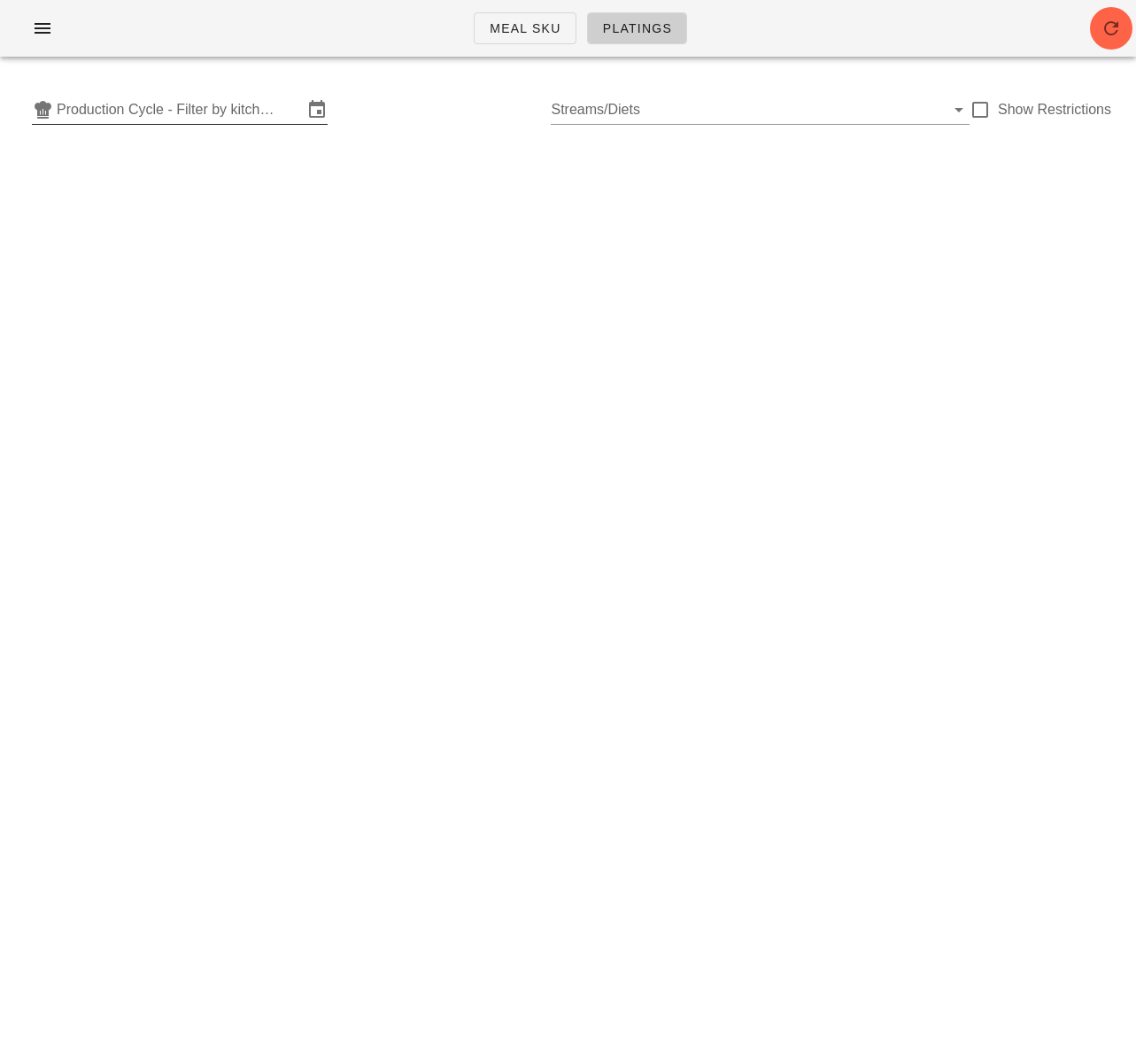
click at [172, 115] on input "Production Cycle - Filter by kitchen production schedules" at bounding box center [180, 110] width 246 height 28
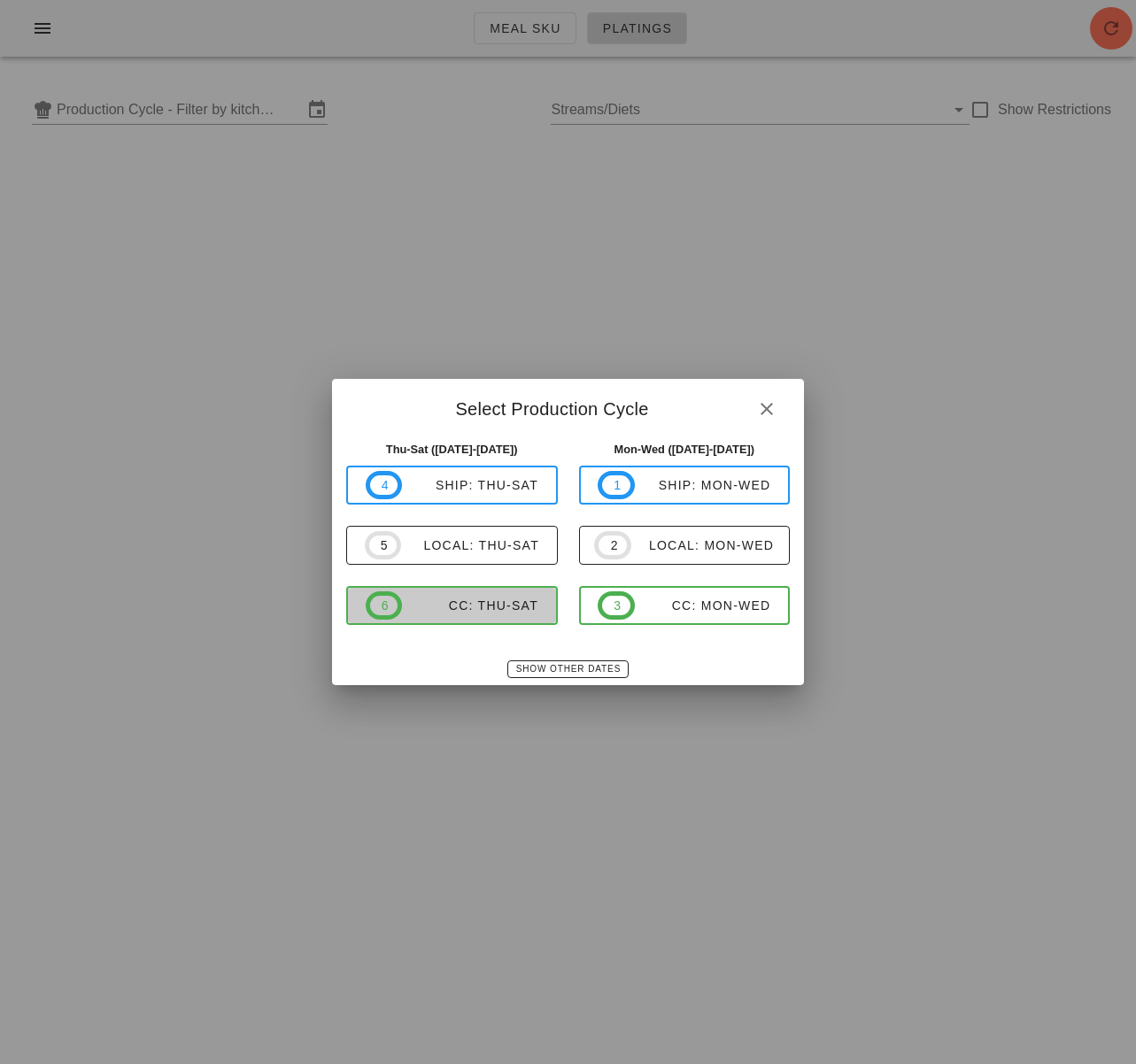
click at [506, 598] on div "CC: Thu-Sat" at bounding box center [470, 605] width 136 height 14
type input "CC: Thu-Sat (Oct 16-Oct 18)"
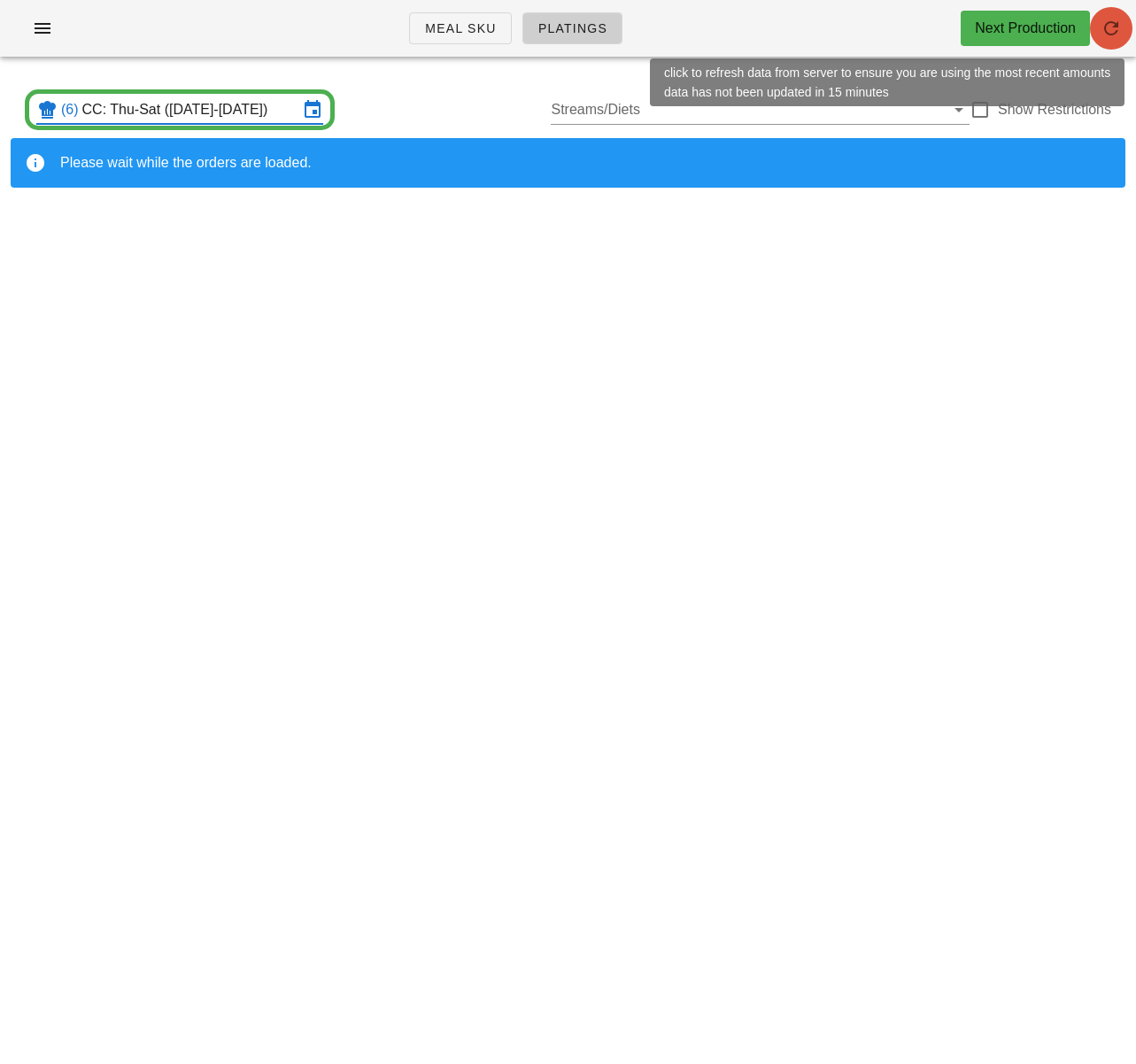
click at [1112, 35] on icon "button" at bounding box center [1110, 28] width 21 height 21
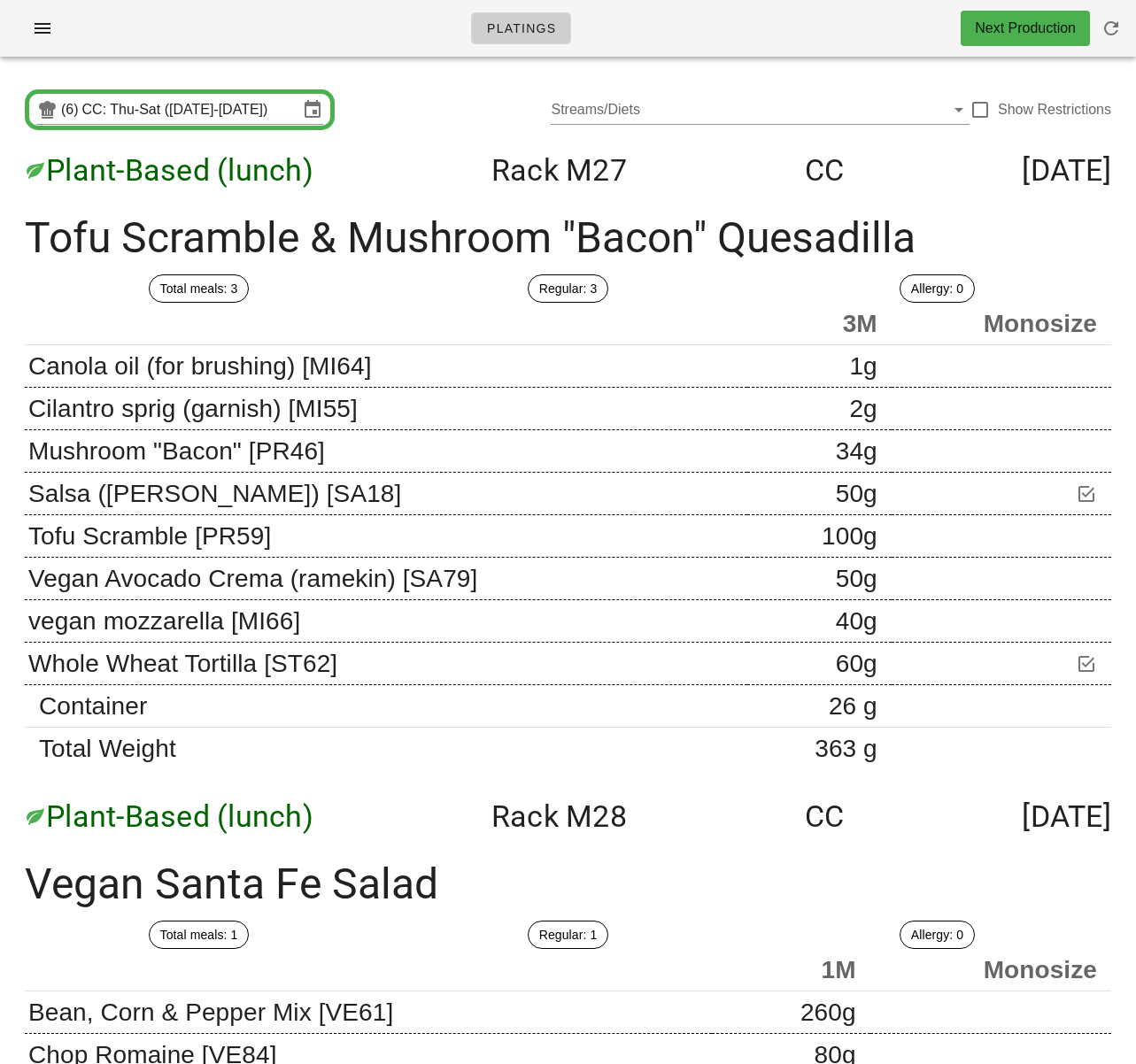
click at [633, 186] on div "Plant-Based (lunch) Rack M27 CC [DATE]" at bounding box center [567, 169] width 1114 height 63
click at [395, 130] on div "(6) CC: Thu-Sat ([DATE]-[DATE]) Streams/Diets Show Restrictions" at bounding box center [567, 110] width 1114 height 57
click at [239, 108] on input "CC: Thu-Sat (Oct 16-Oct 18)" at bounding box center [190, 110] width 216 height 28
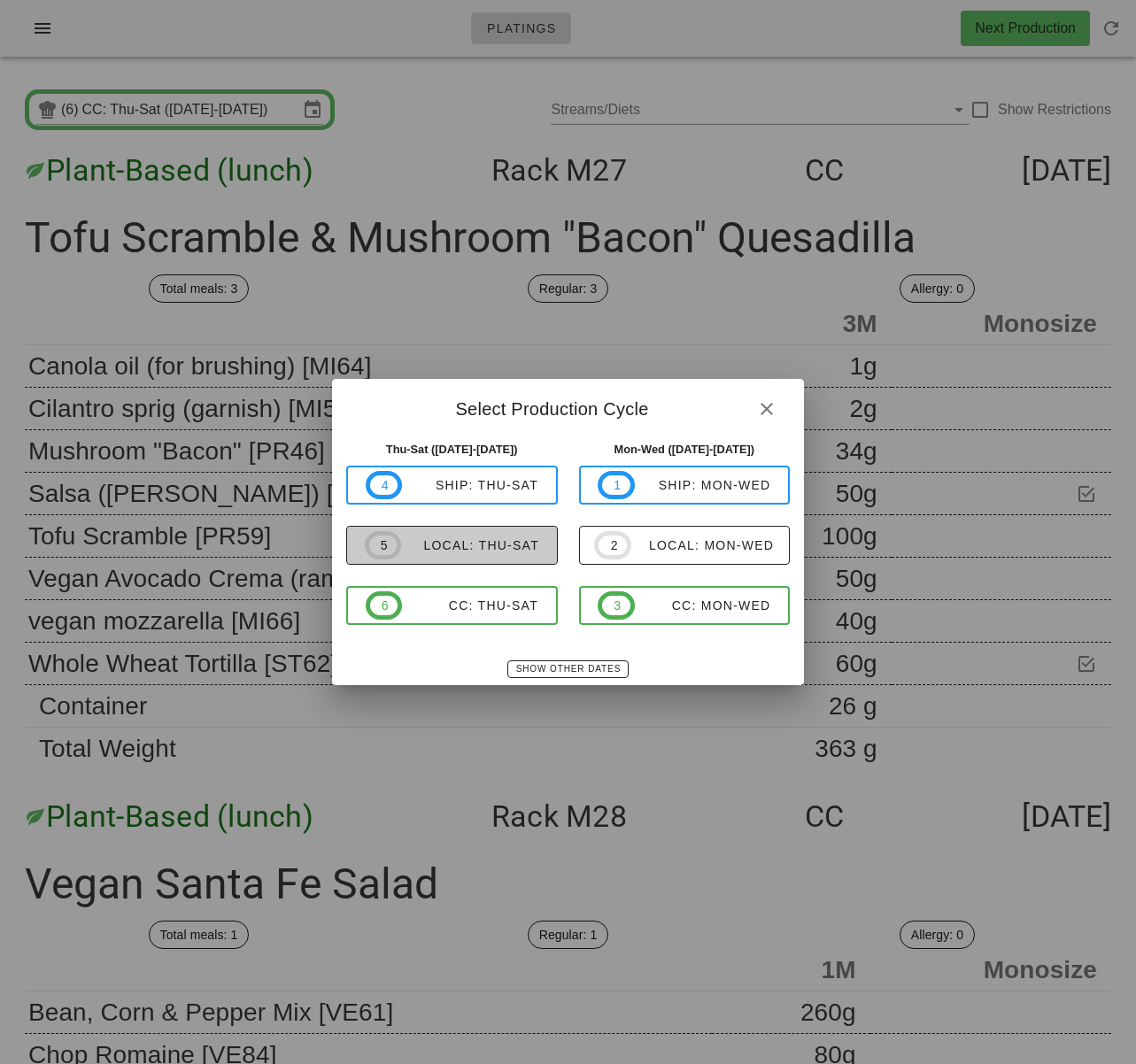
click at [518, 552] on div "local: Thu-Sat" at bounding box center [470, 545] width 138 height 14
type input "local: Thu-Sat (Oct 16-Oct 18)"
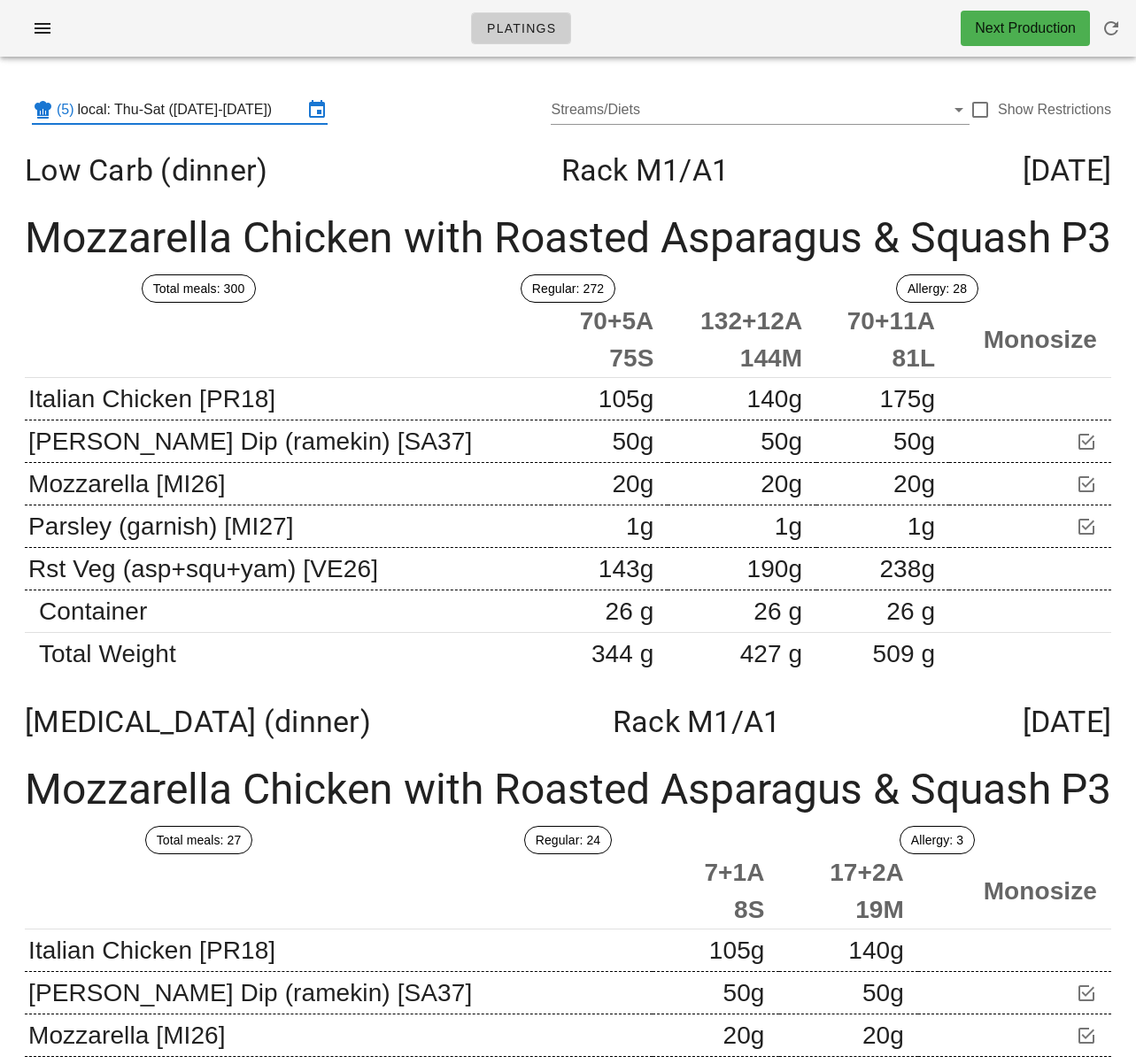
click at [415, 334] on th at bounding box center [287, 340] width 525 height 75
drag, startPoint x: 779, startPoint y: 144, endPoint x: 838, endPoint y: 127, distance: 61.4
click at [789, 138] on div "Low Carb (dinner) Rack M1 /A1 Thursday Oct 16" at bounding box center [567, 169] width 1114 height 63
click at [986, 112] on div at bounding box center [980, 110] width 30 height 30
checkbox input "true"
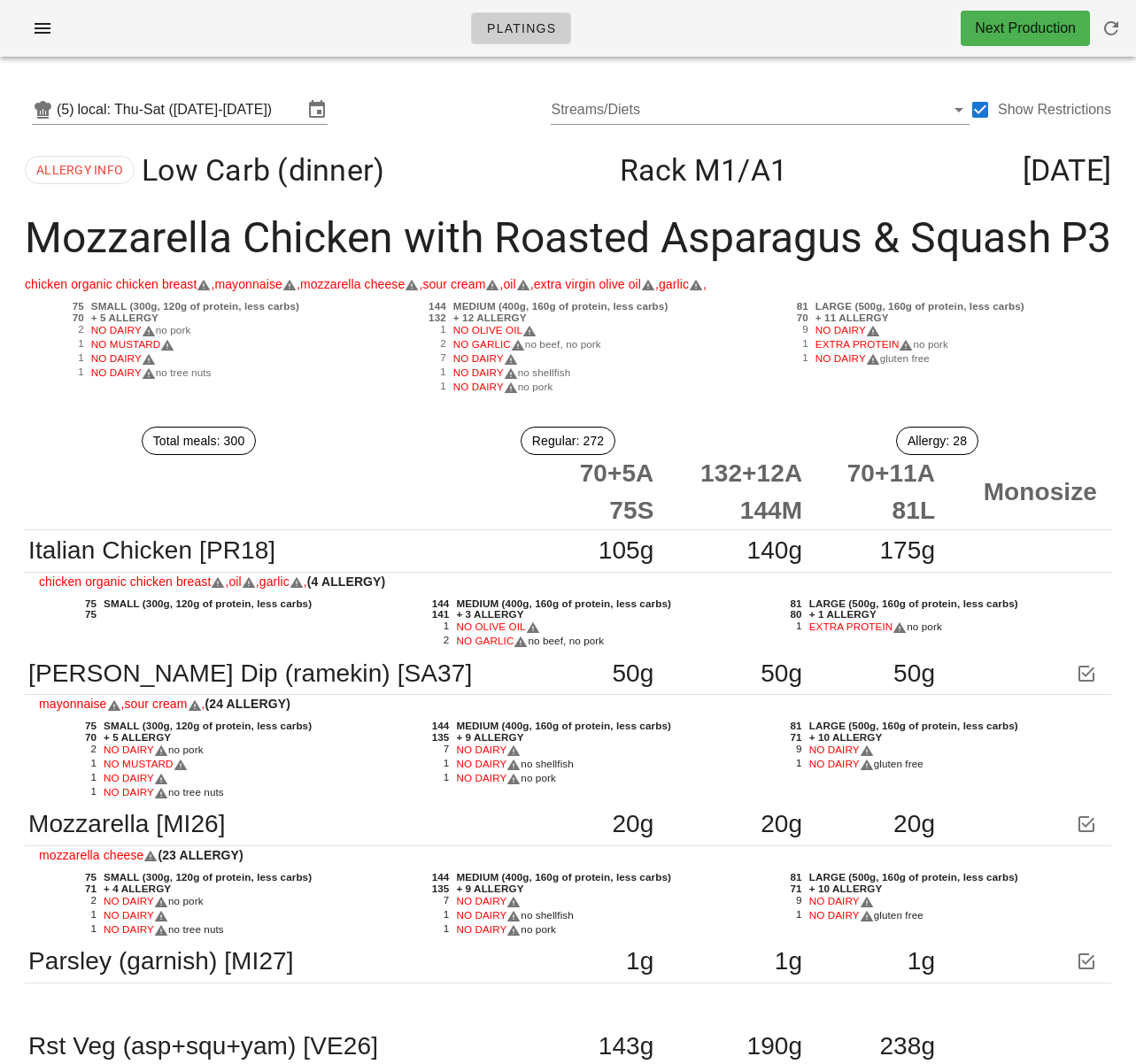
click at [756, 360] on div "1" at bounding box center [782, 359] width 60 height 14
drag, startPoint x: 402, startPoint y: 403, endPoint x: 399, endPoint y: 391, distance: 12.4
click at [402, 403] on div "chicken organic chicken breast , mayonnaise , mozzarella cheese , sour cream , …" at bounding box center [567, 344] width 1114 height 138
drag, startPoint x: 40, startPoint y: 33, endPoint x: 286, endPoint y: 201, distance: 297.9
click at [40, 33] on icon "button" at bounding box center [43, 28] width 21 height 21
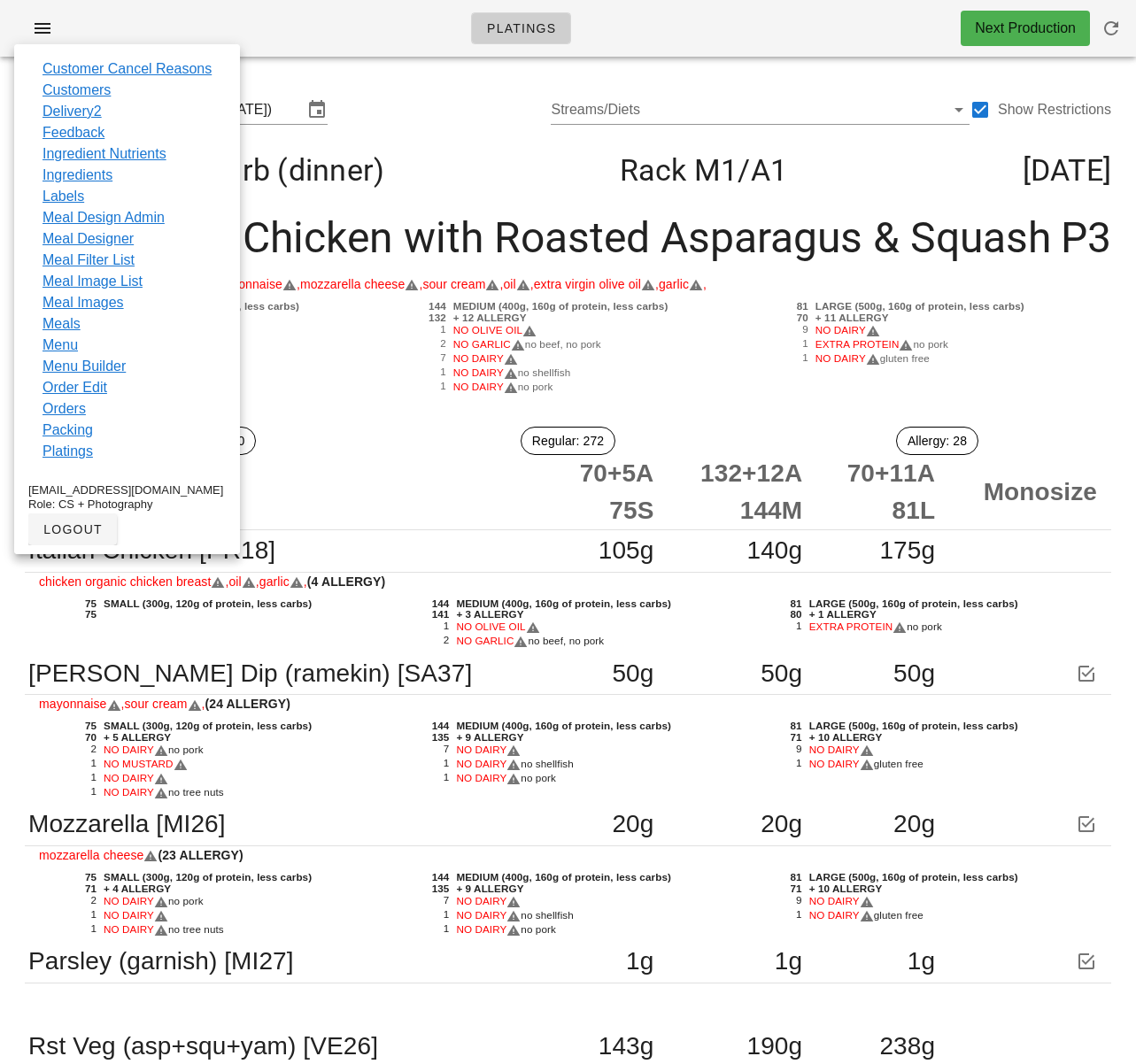
click at [446, 161] on div "ALLERGY INFO Low Carb (dinner) Rack M1 /A1 Thursday Oct 16" at bounding box center [567, 169] width 1114 height 63
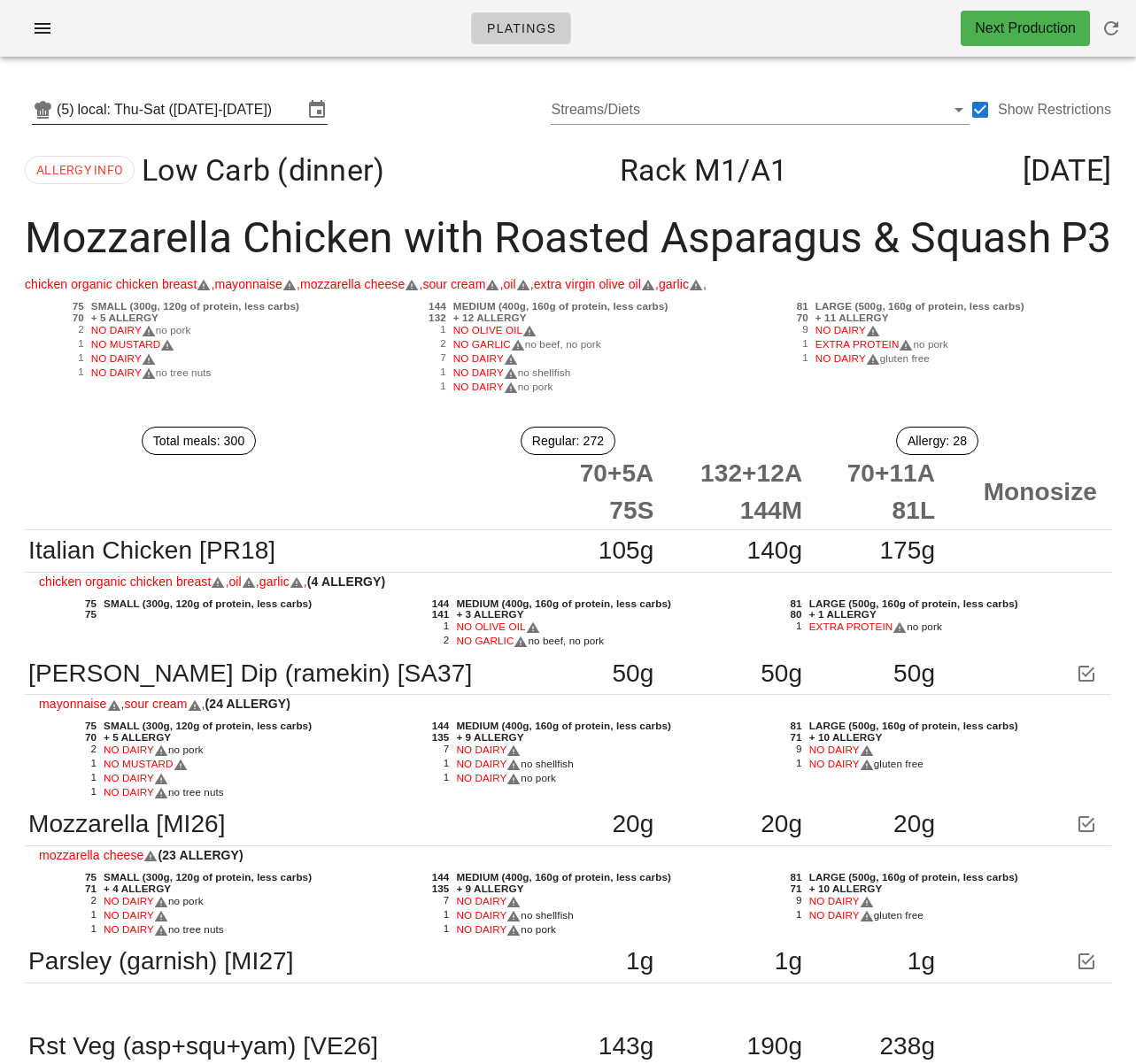
click at [264, 98] on input "local: Thu-Sat (Oct 16-Oct 18)" at bounding box center [190, 110] width 225 height 28
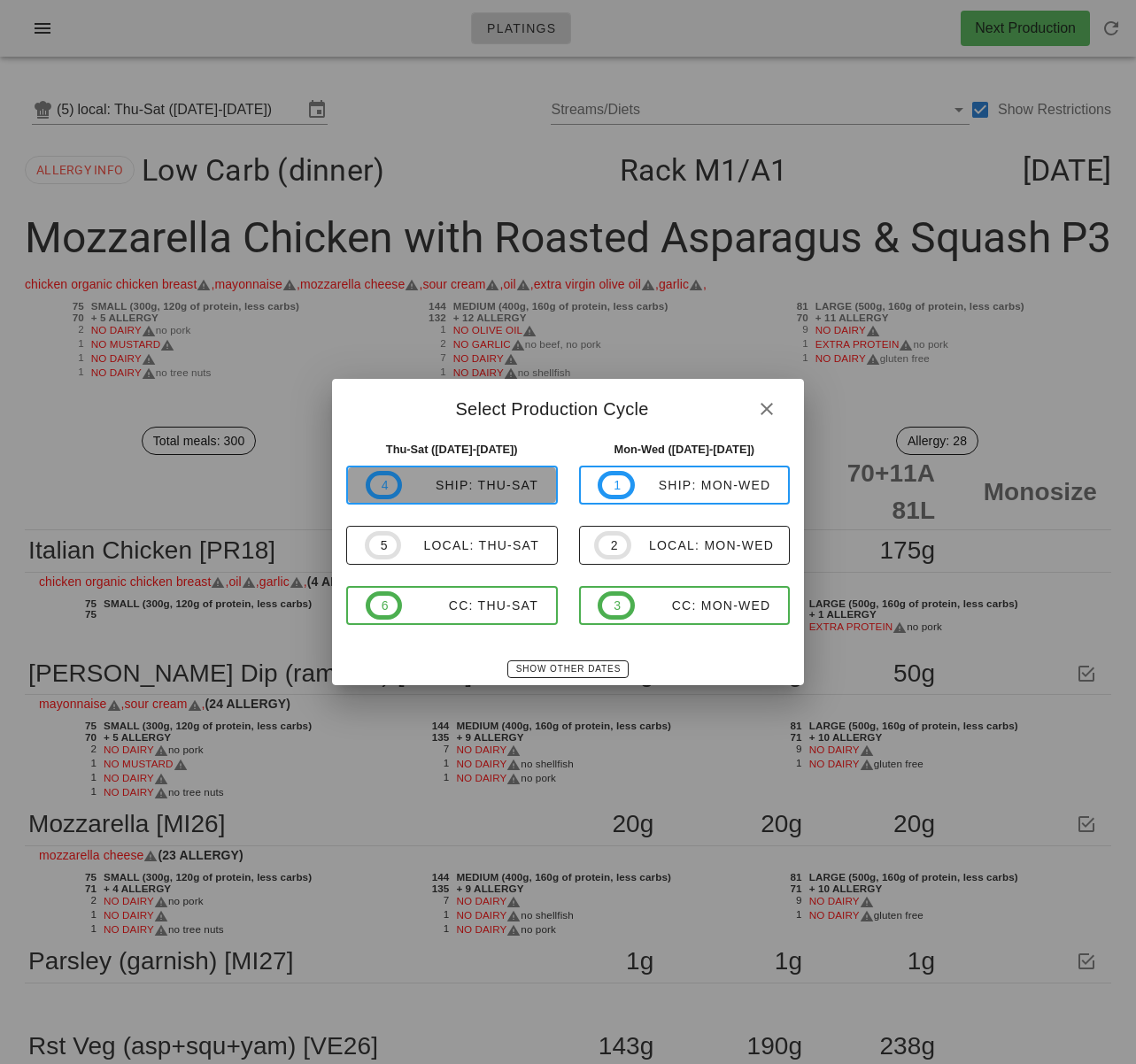
click at [501, 485] on div "ship: Thu-Sat" at bounding box center [470, 485] width 136 height 14
type input "ship: Thu-Sat (Oct 16-Oct 18)"
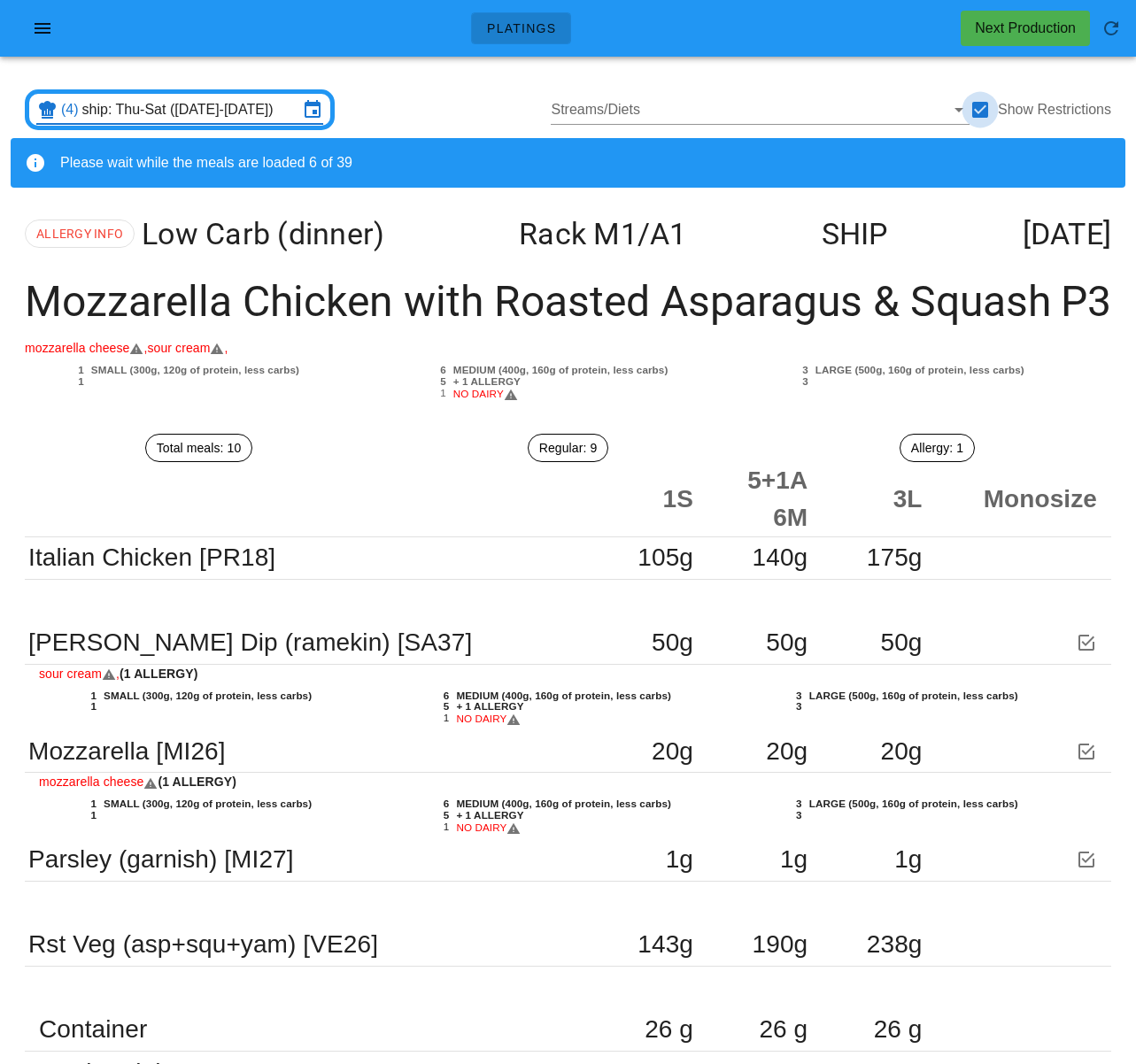
click at [988, 110] on div at bounding box center [980, 110] width 30 height 30
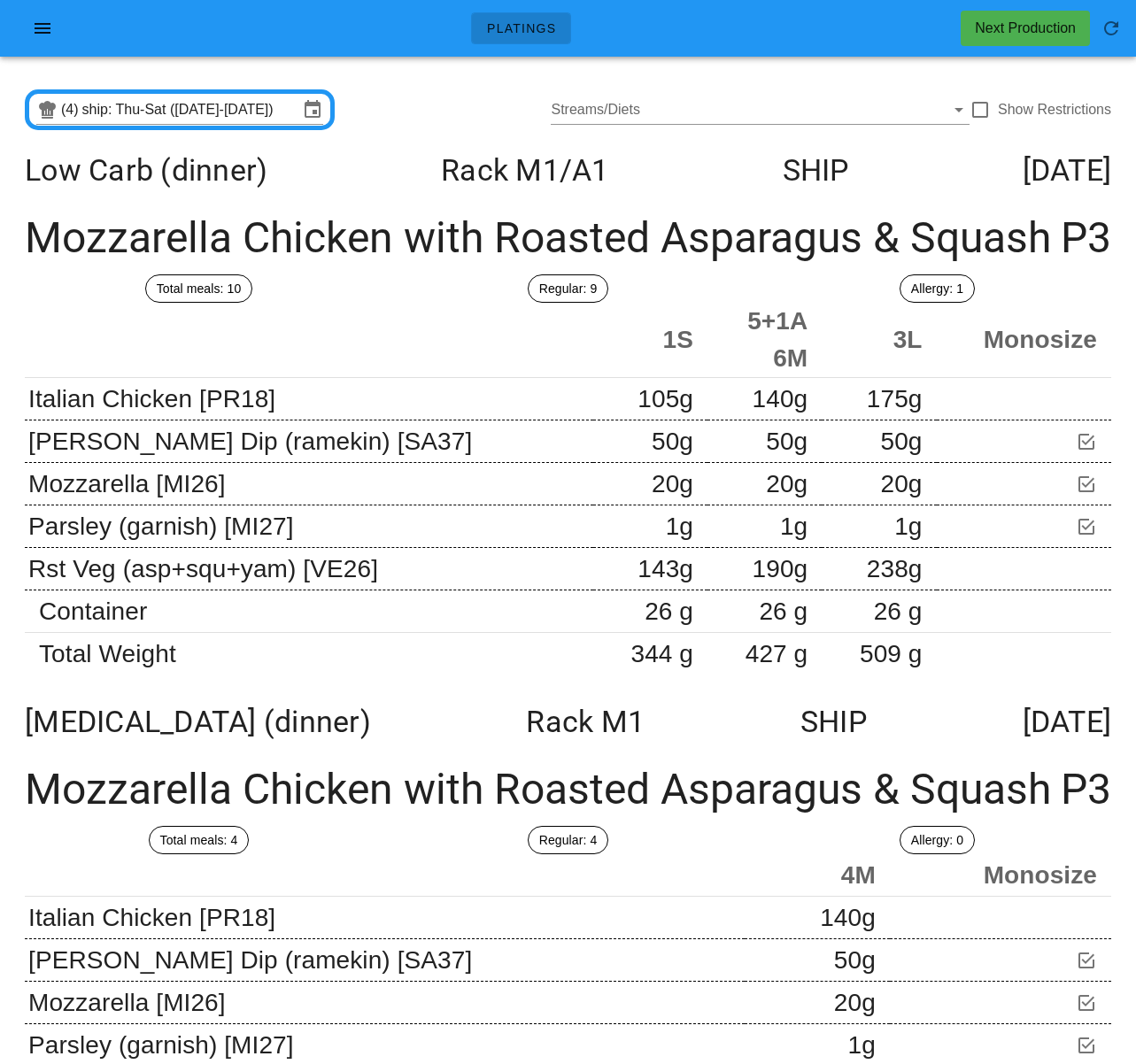
click at [641, 197] on div "Low Carb (dinner) Rack M1 /A1 SHIP Thursday Oct 16" at bounding box center [567, 169] width 1114 height 63
click at [982, 112] on div at bounding box center [980, 110] width 30 height 30
checkbox input "true"
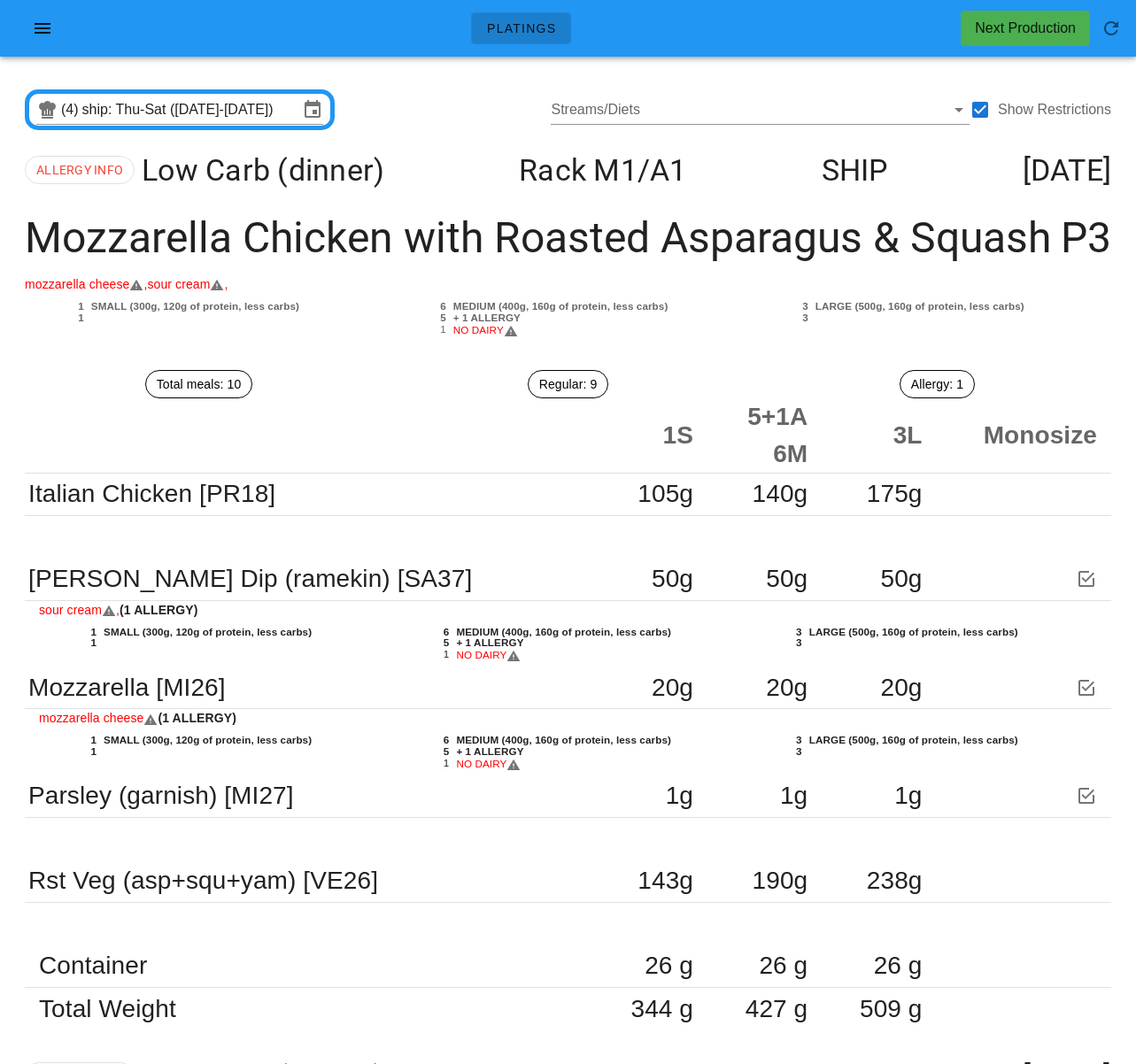
click at [716, 302] on div "MEDIUM (400g, 160g of protein, less carbs)" at bounding box center [597, 307] width 295 height 11
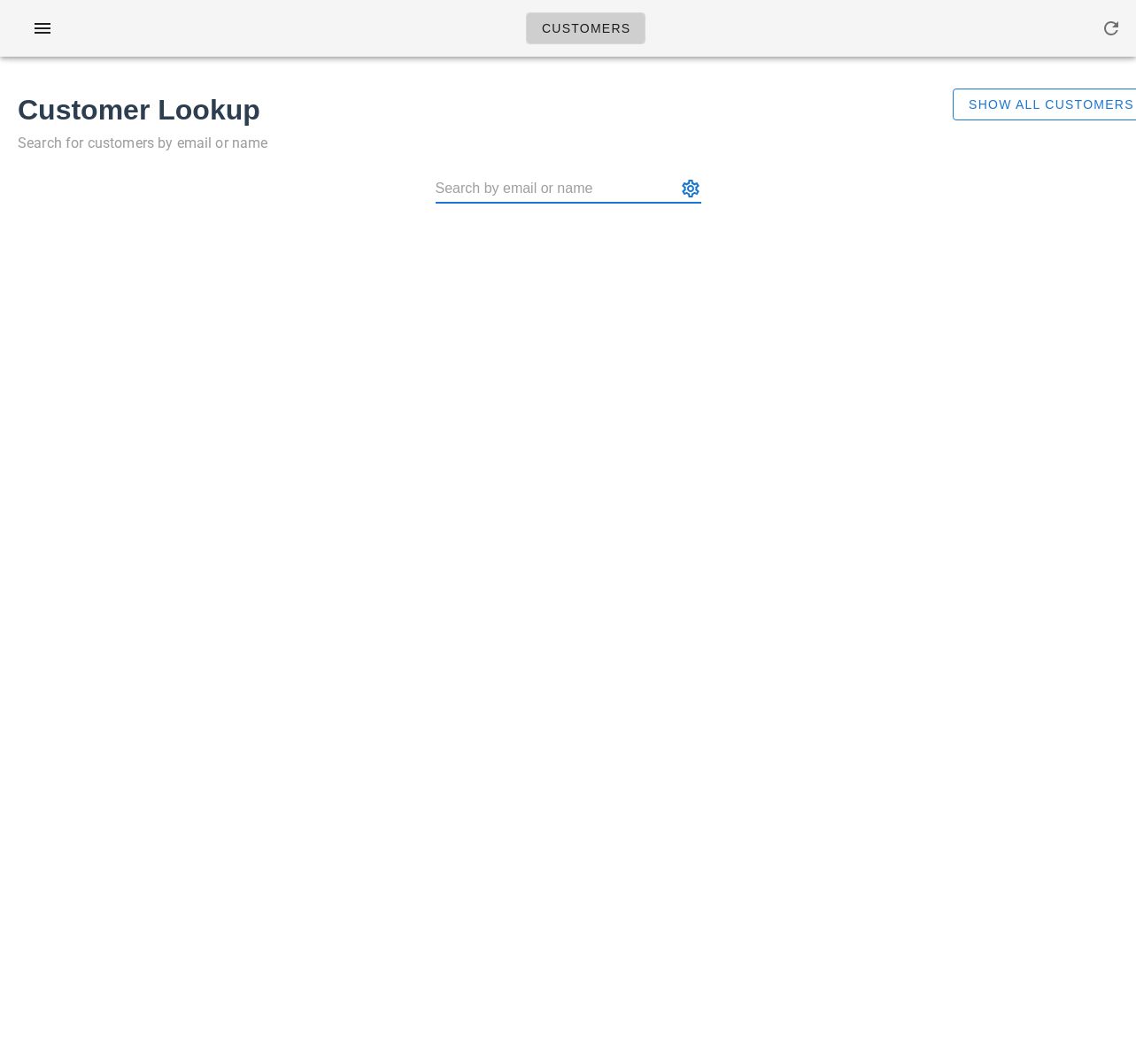
click at [896, 364] on div "Customers Found 1 customer Customer Lookup Search for customers by email or nam…" at bounding box center [568, 532] width 1136 height 1064
click at [504, 195] on input "text" at bounding box center [556, 188] width 240 height 28
paste input "ryfwei@gmail.com"
type input "Ryan Wei (ryfwei@gmail.com)"
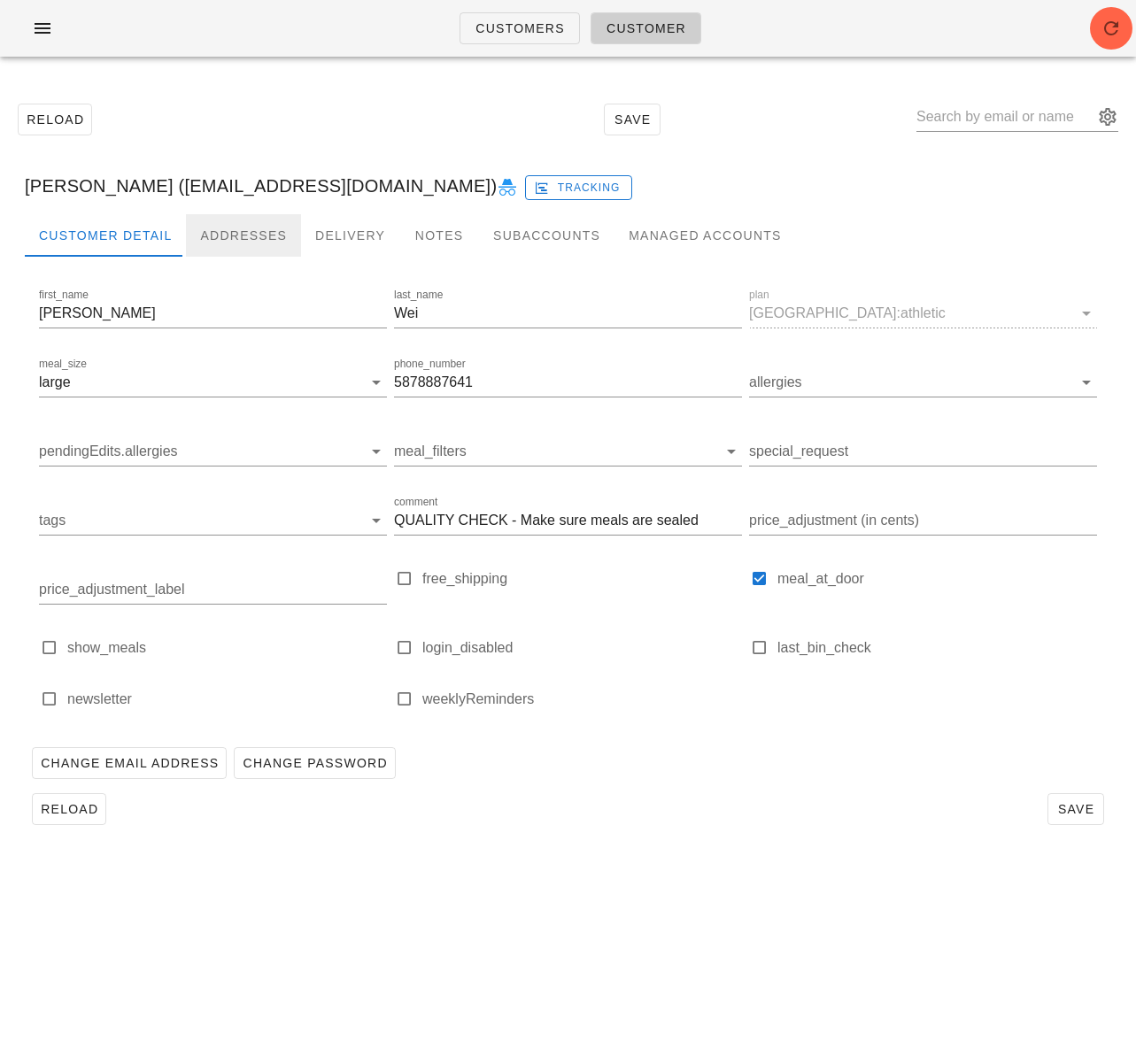
click at [246, 232] on div "Addresses" at bounding box center [243, 235] width 115 height 43
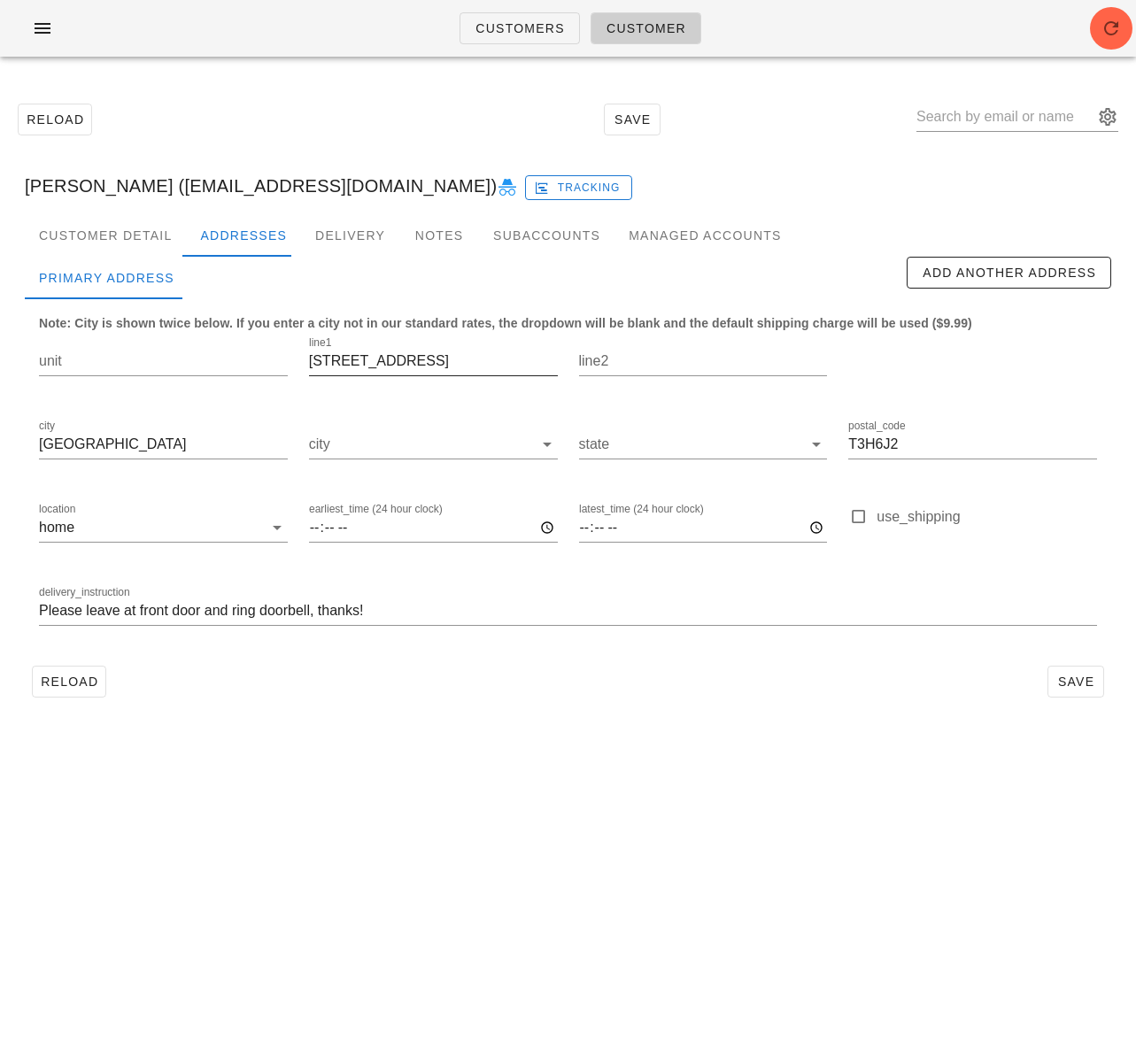
click at [364, 353] on input "2208 77 St SW" at bounding box center [433, 362] width 249 height 28
click at [363, 367] on input "2208 77 St SW" at bounding box center [433, 362] width 249 height 28
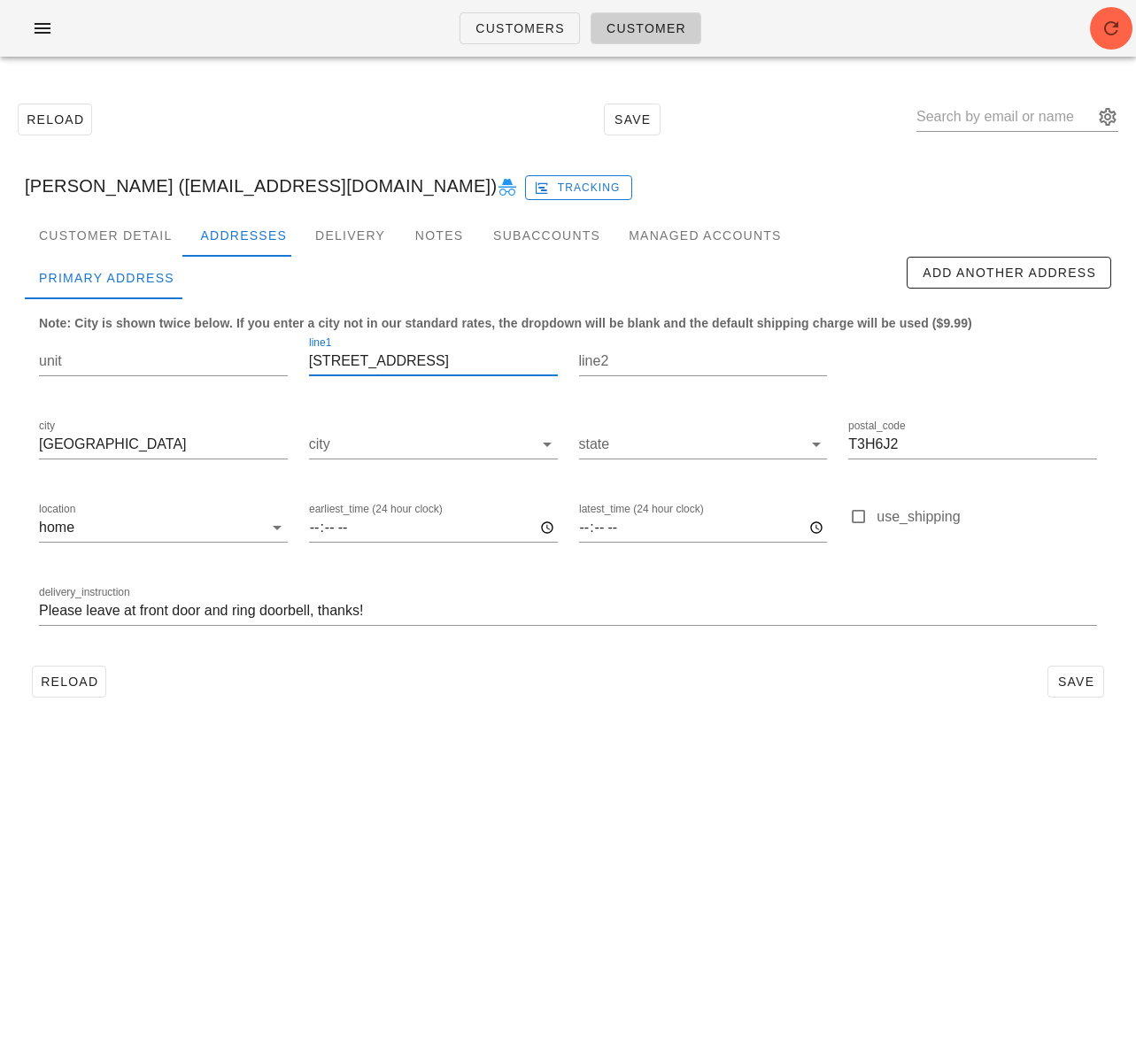
click at [363, 367] on input "2208 77 St SW" at bounding box center [433, 362] width 249 height 28
drag, startPoint x: 61, startPoint y: 442, endPoint x: -39, endPoint y: 435, distance: 100.2
click at [0, 435] on html "Customers Customer Reload Save Ryan Wei (ryfwei@gmail.com) Tracking Customer De…" at bounding box center [568, 532] width 1136 height 1064
click at [863, 444] on input "T3H6J2" at bounding box center [972, 444] width 249 height 28
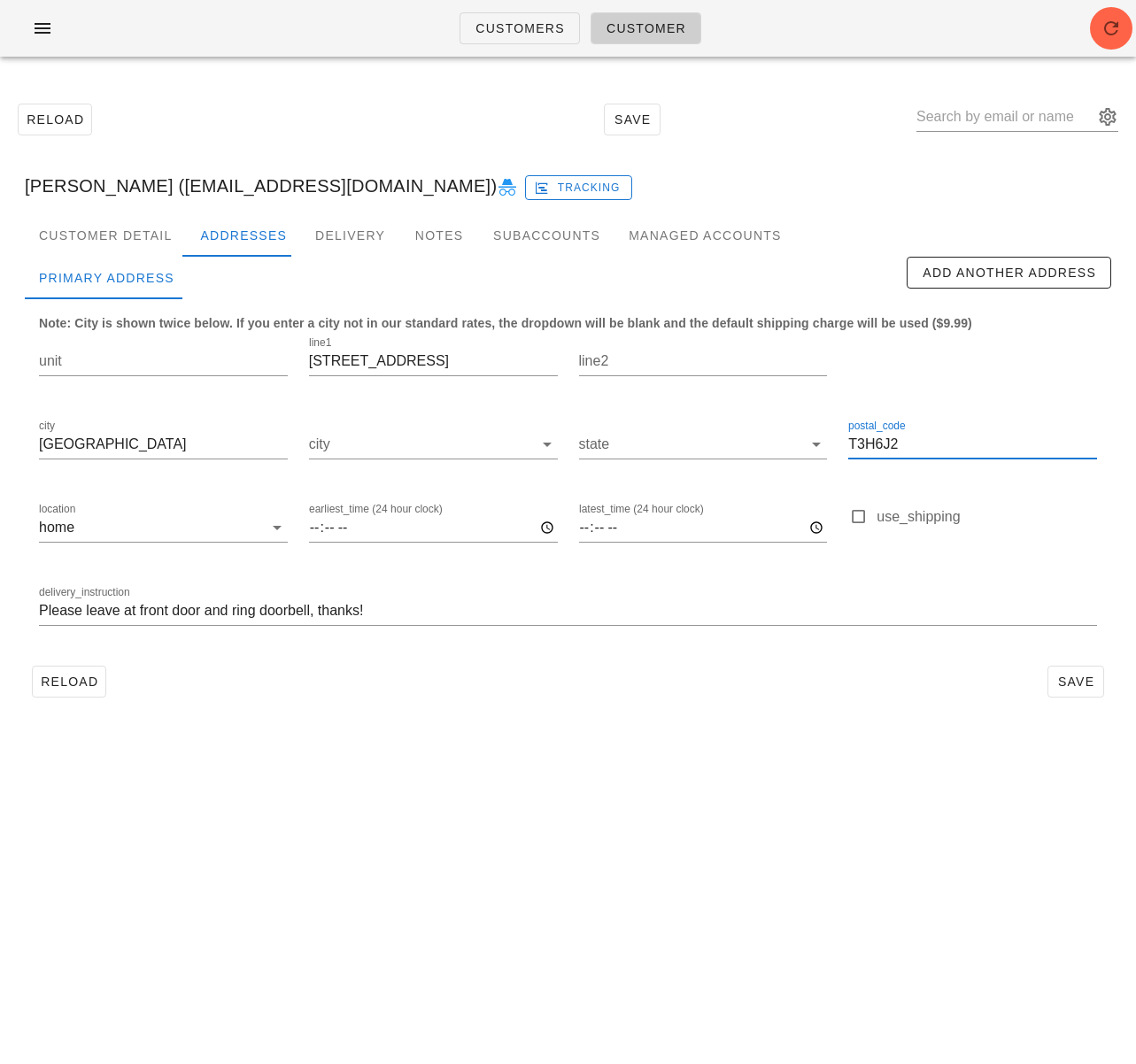
click at [863, 444] on input "T3H6J2" at bounding box center [972, 444] width 249 height 28
click at [259, 115] on div "Reload Save" at bounding box center [567, 119] width 1114 height 76
click at [485, 32] on span "Customers" at bounding box center [519, 27] width 90 height 14
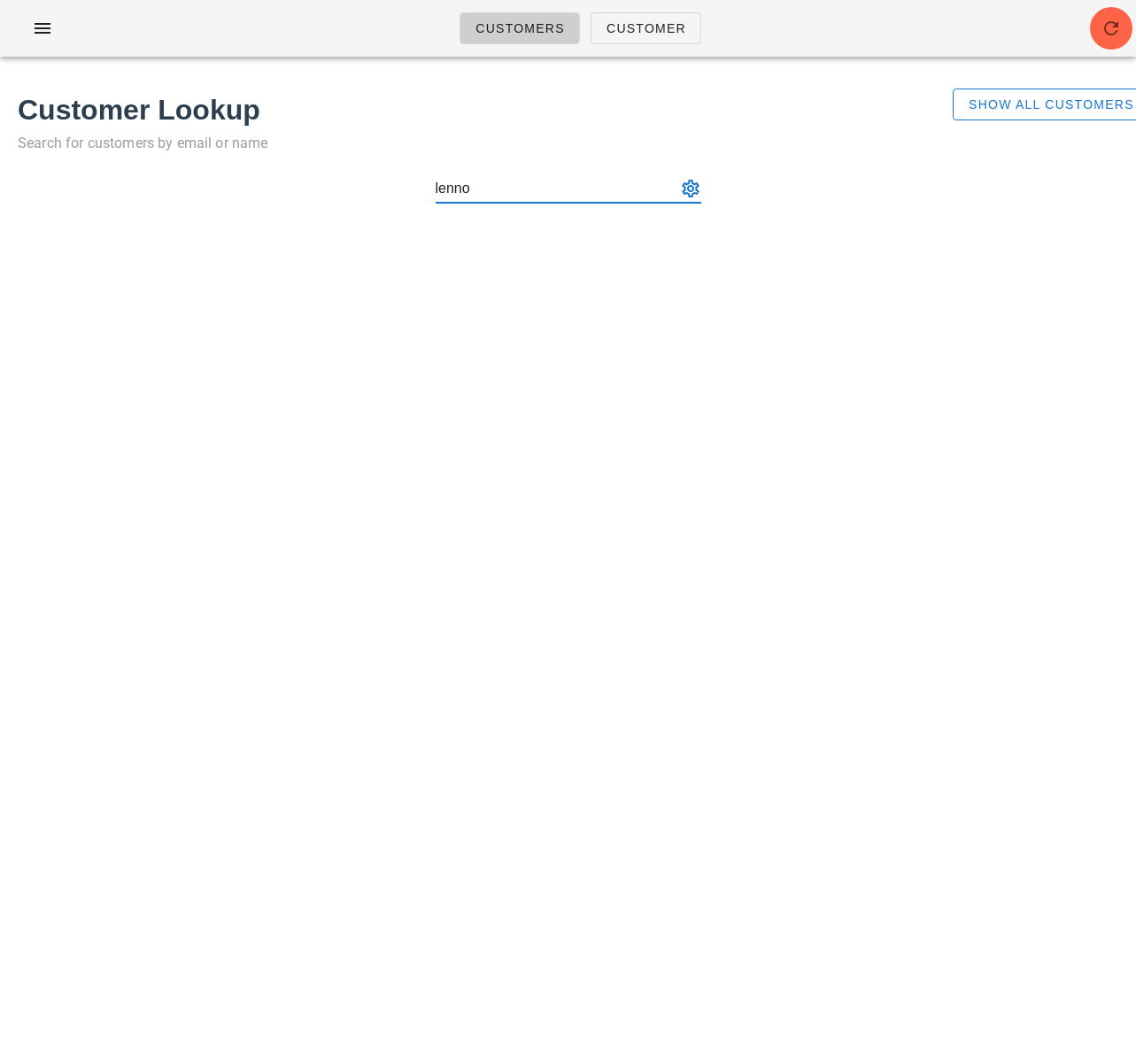
type input "lennor"
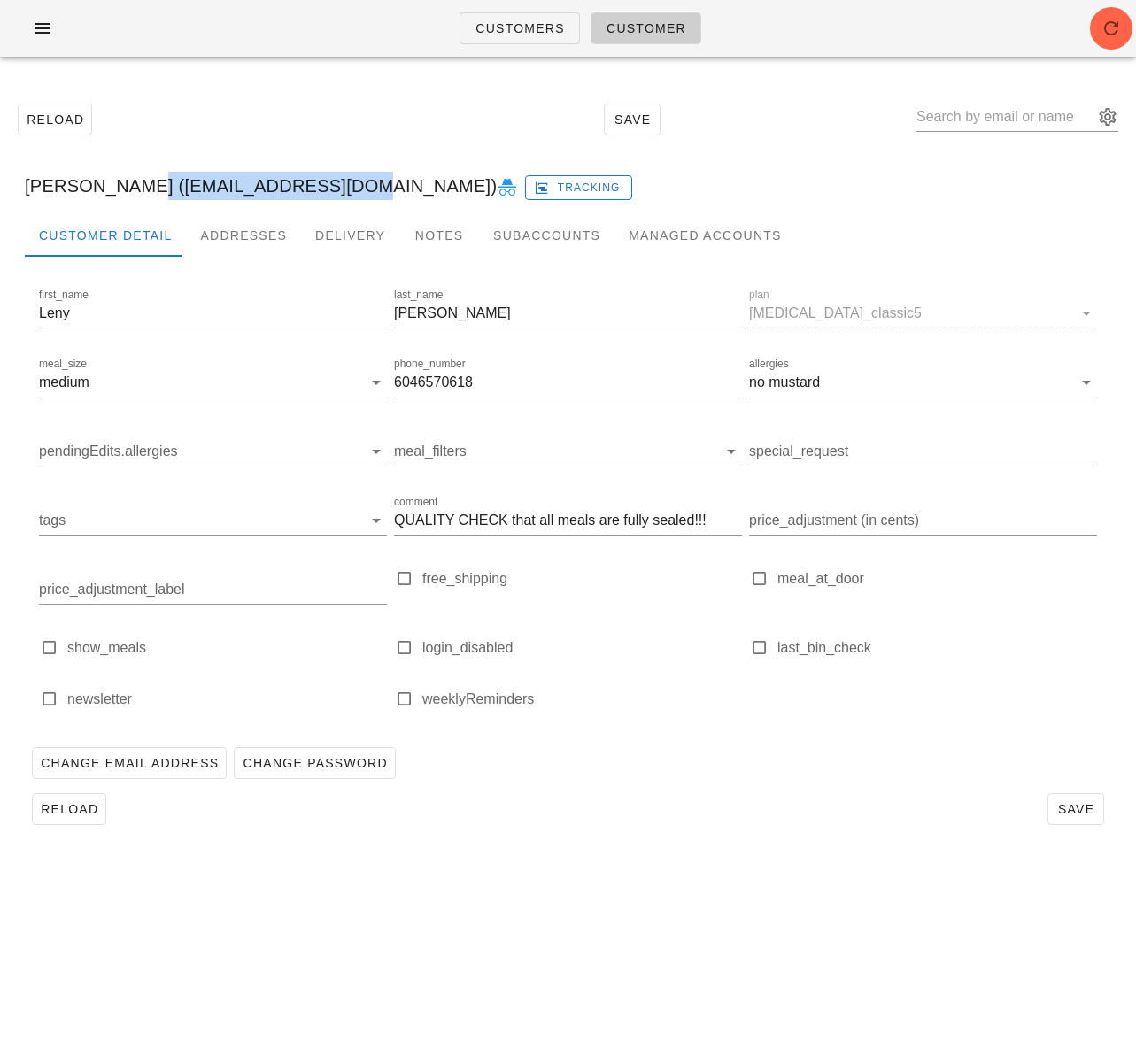
drag, startPoint x: 114, startPoint y: 188, endPoint x: 304, endPoint y: 182, distance: 190.1
click at [304, 182] on div "Leny Solis (lennorsolis@gmail.com) Tracking" at bounding box center [567, 186] width 1114 height 57
copy div "(lennorsolis@gmail.com"
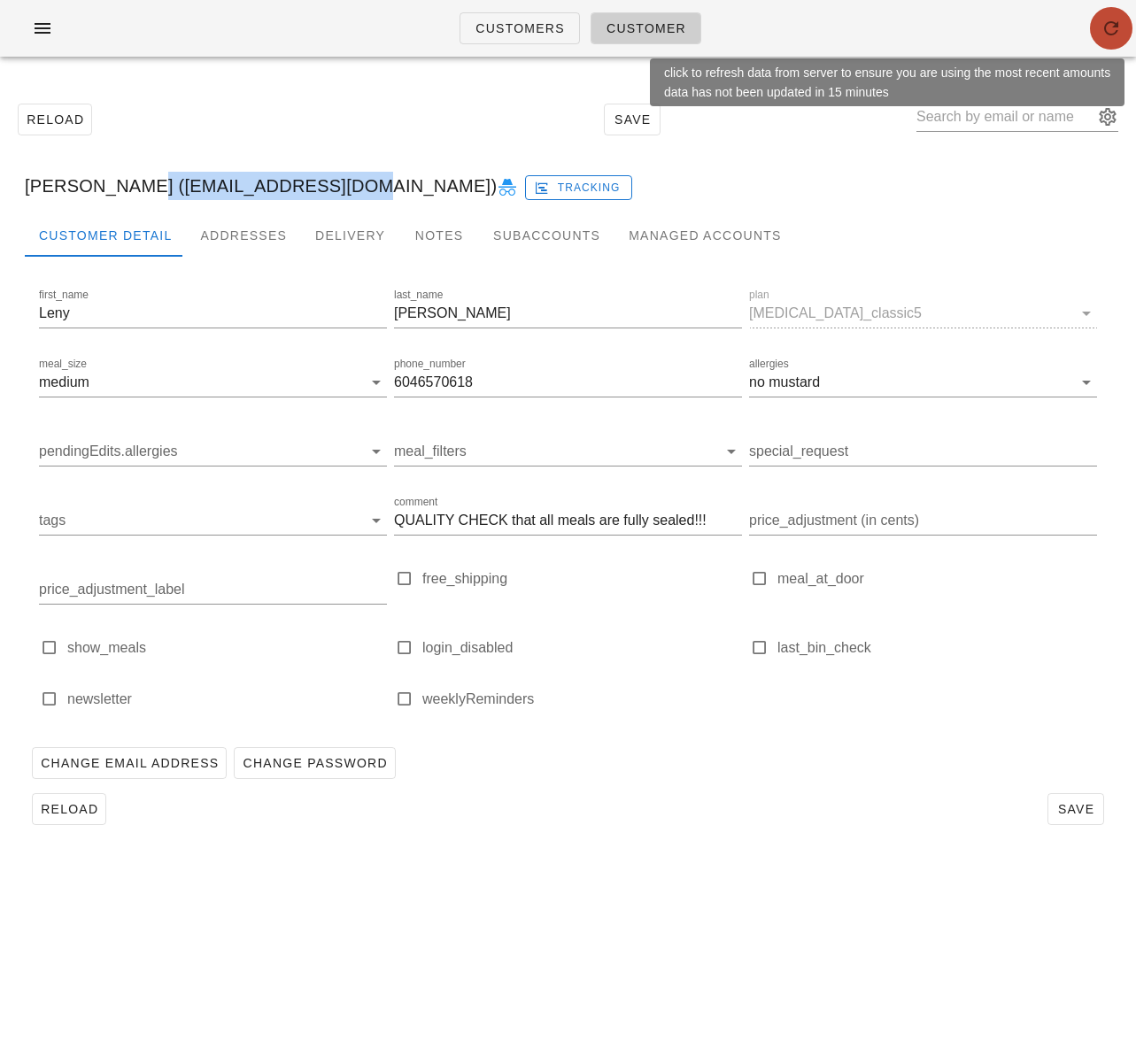
drag, startPoint x: 1119, startPoint y: 35, endPoint x: 1124, endPoint y: 19, distance: 16.8
click at [1120, 32] on icon "button" at bounding box center [1110, 28] width 21 height 21
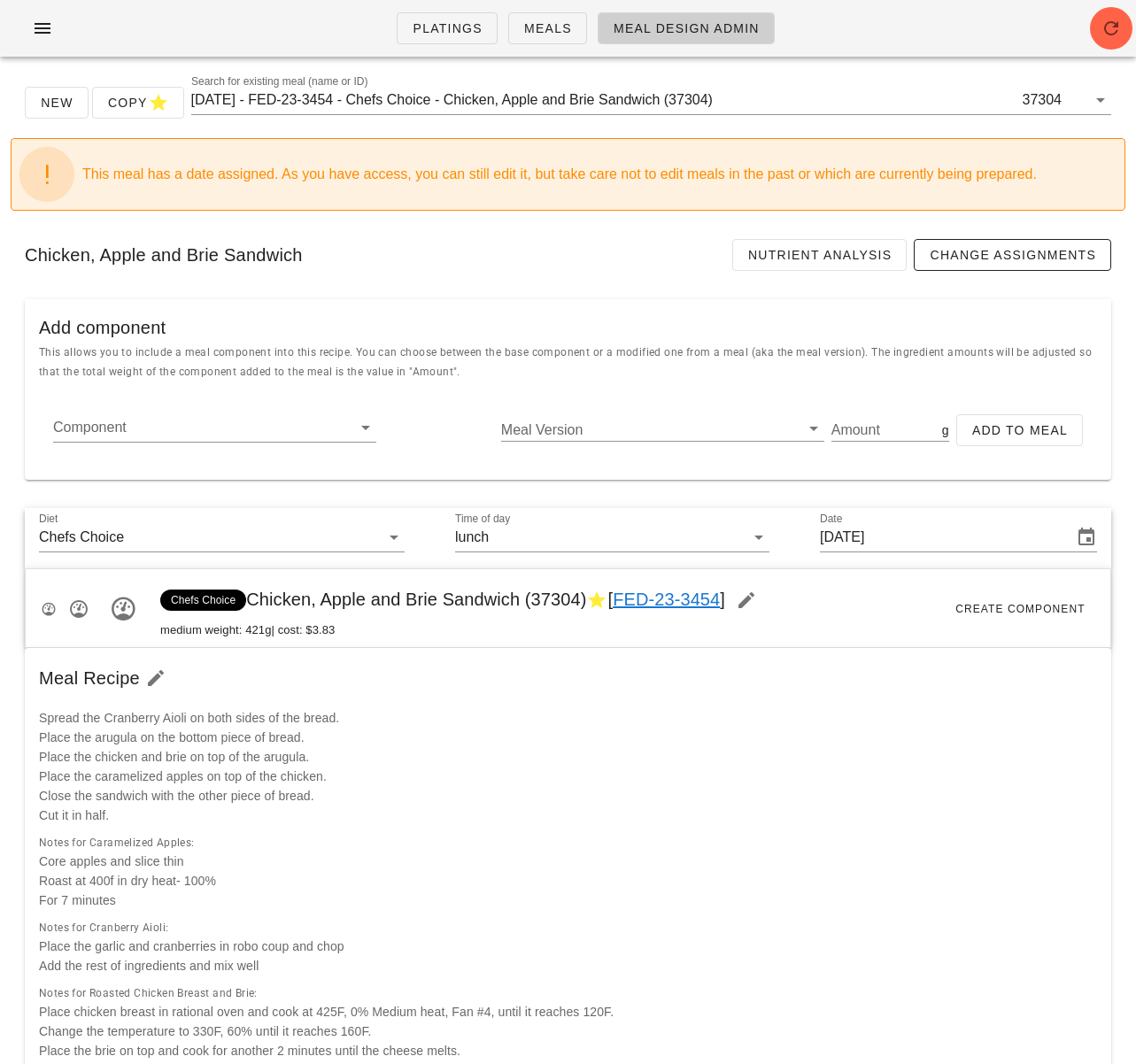
click at [45, 21] on button "button" at bounding box center [43, 28] width 57 height 32
click at [42, 35] on icon "button" at bounding box center [43, 28] width 21 height 21
drag, startPoint x: 49, startPoint y: 21, endPoint x: 98, endPoint y: 107, distance: 99.0
click at [49, 21] on icon "button" at bounding box center [43, 28] width 21 height 21
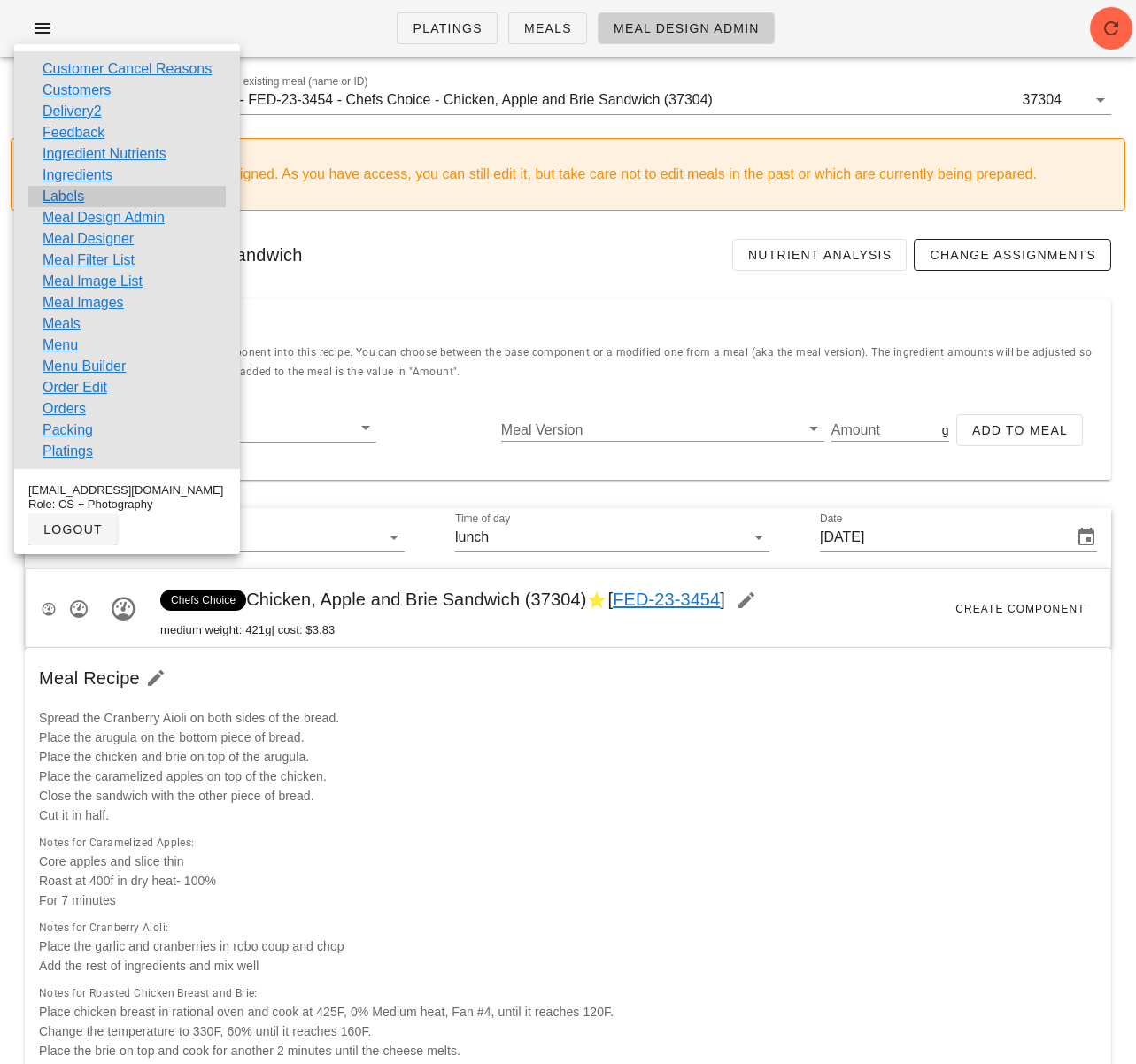
click at [89, 194] on div "Labels" at bounding box center [127, 196] width 198 height 21
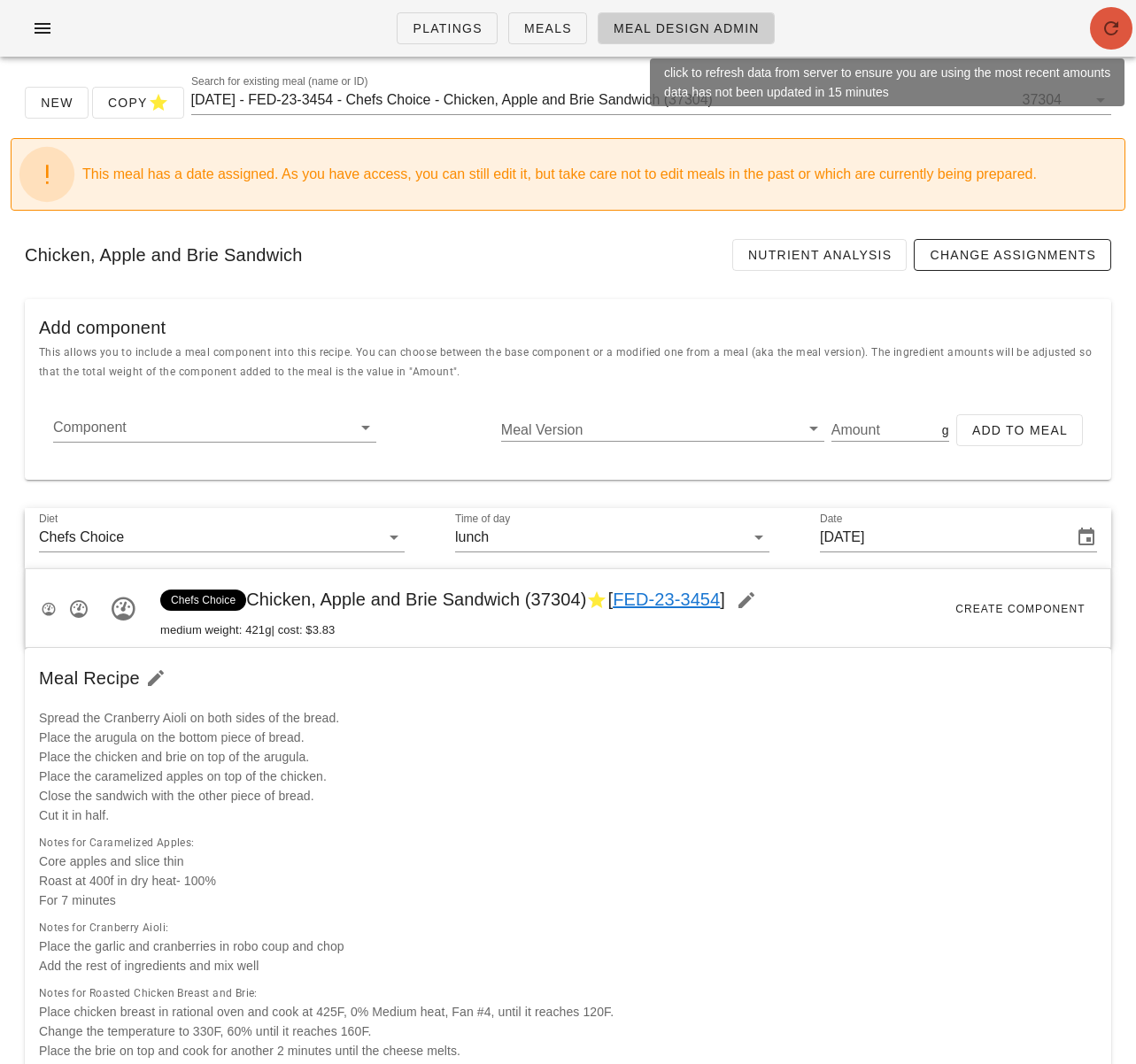
click at [1103, 34] on icon "button" at bounding box center [1110, 28] width 21 height 21
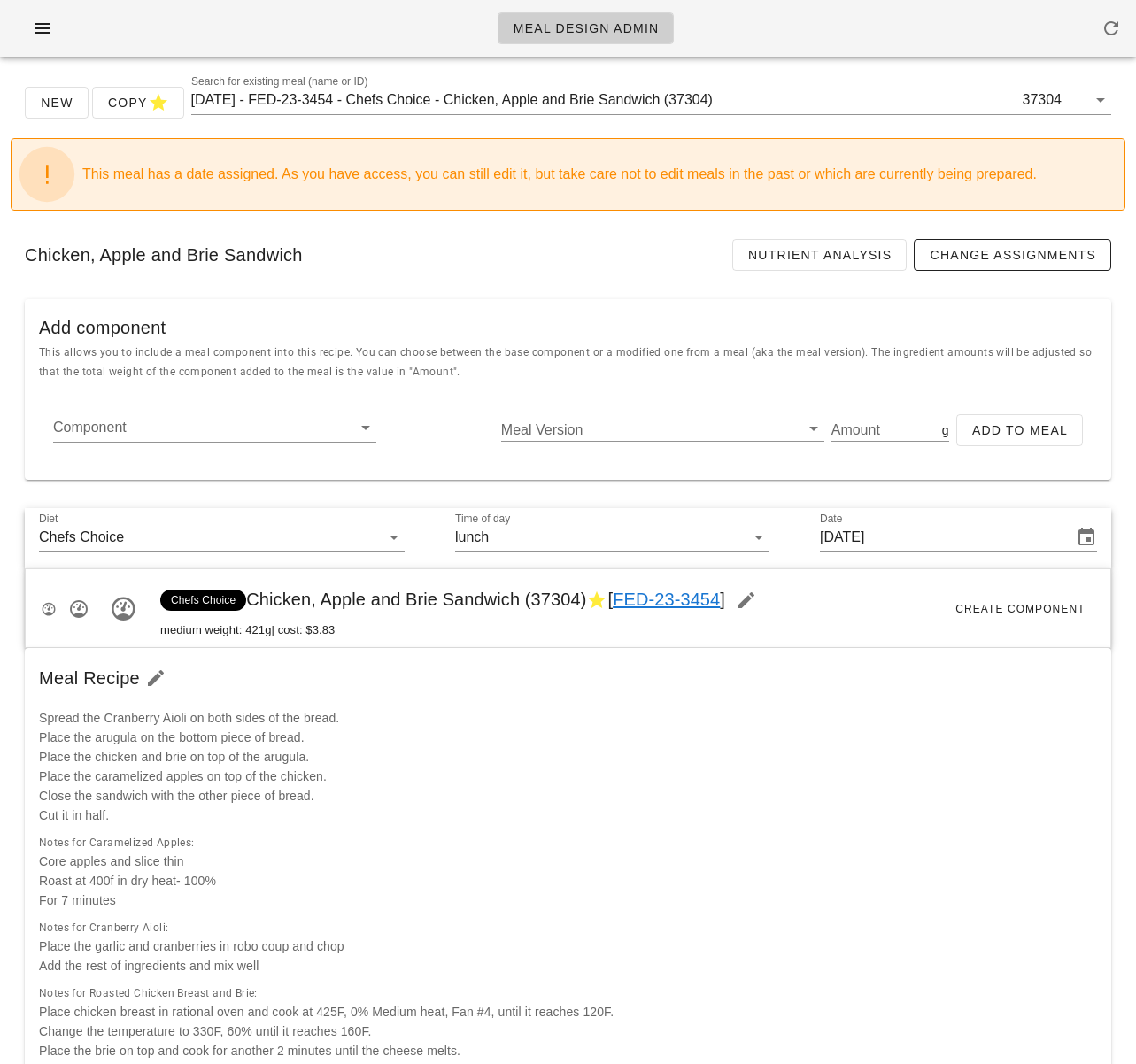
click at [631, 231] on div "Chicken, Apple and Brie Sandwich Nutrient Analysis Change Assignments" at bounding box center [567, 256] width 1114 height 61
drag, startPoint x: 506, startPoint y: 259, endPoint x: 462, endPoint y: 263, distance: 44.2
click at [506, 259] on div "Chicken, Apple and Brie Sandwich Nutrient Analysis Change Assignments" at bounding box center [567, 256] width 1114 height 61
drag, startPoint x: 43, startPoint y: 34, endPoint x: 56, endPoint y: 36, distance: 13.2
click at [43, 34] on icon "button" at bounding box center [43, 28] width 21 height 21
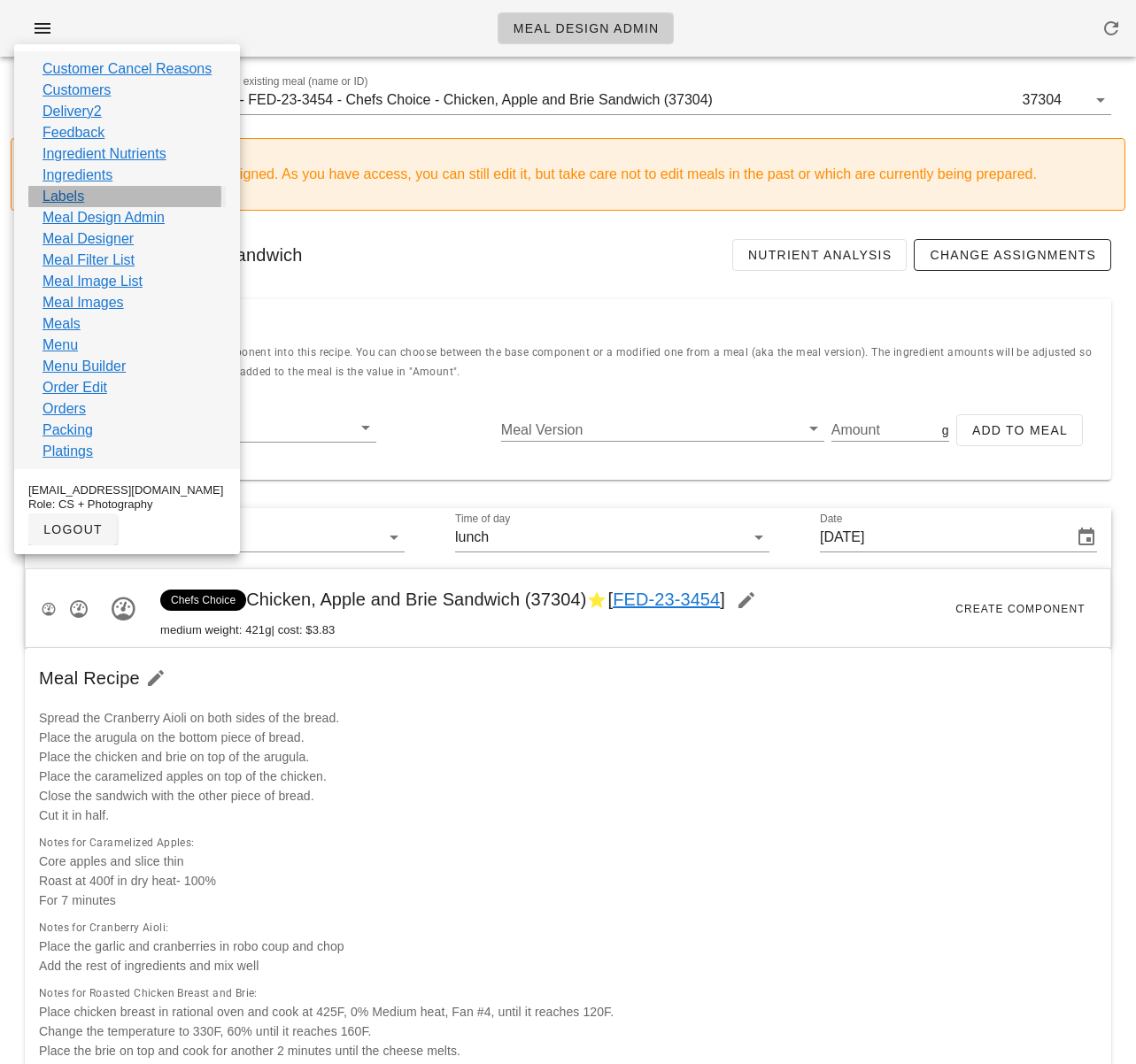
click at [64, 199] on link "Labels" at bounding box center [63, 196] width 42 height 21
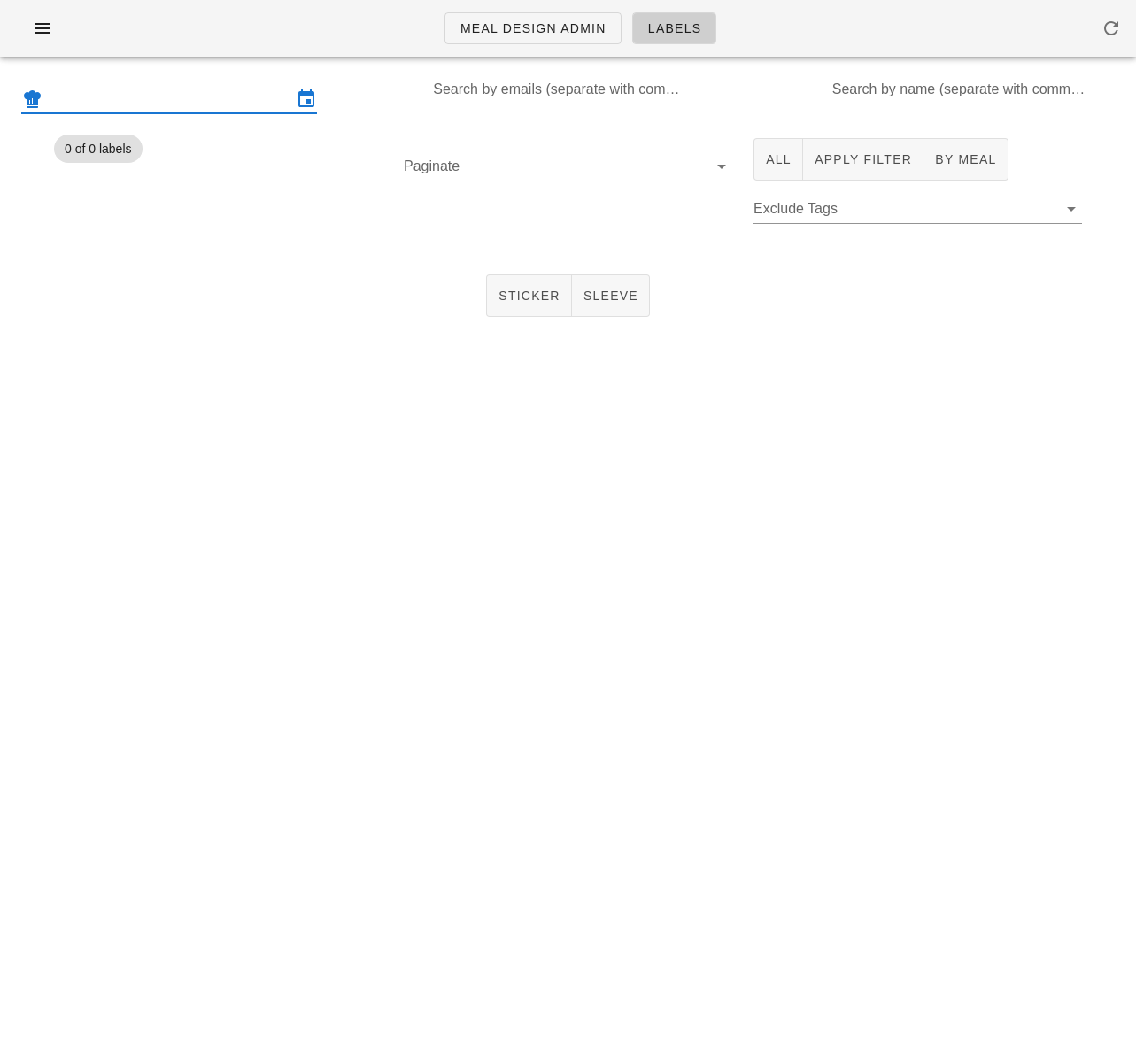
click at [181, 95] on input "text" at bounding box center [169, 99] width 246 height 28
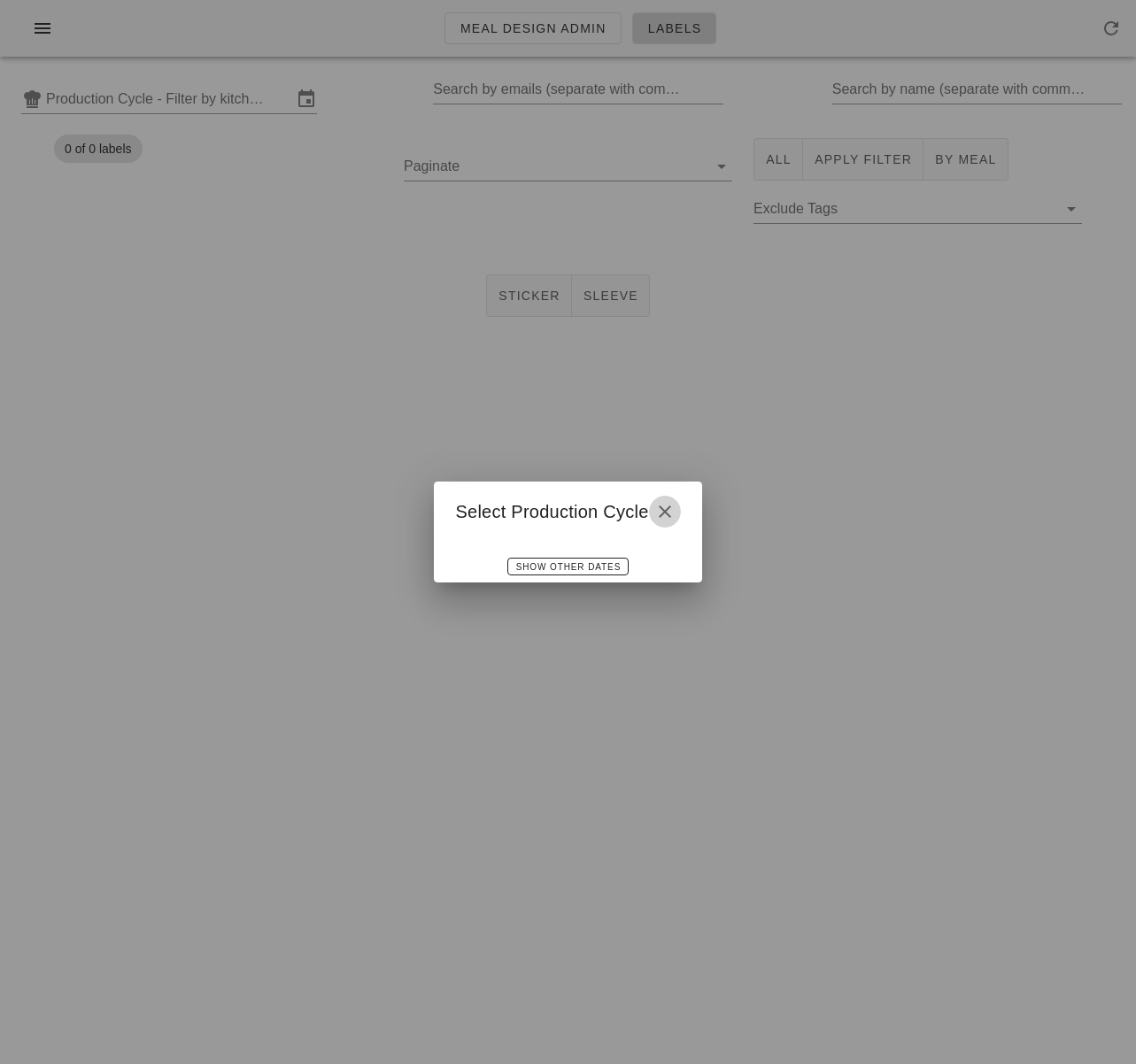
click at [666, 512] on icon "button" at bounding box center [665, 511] width 21 height 21
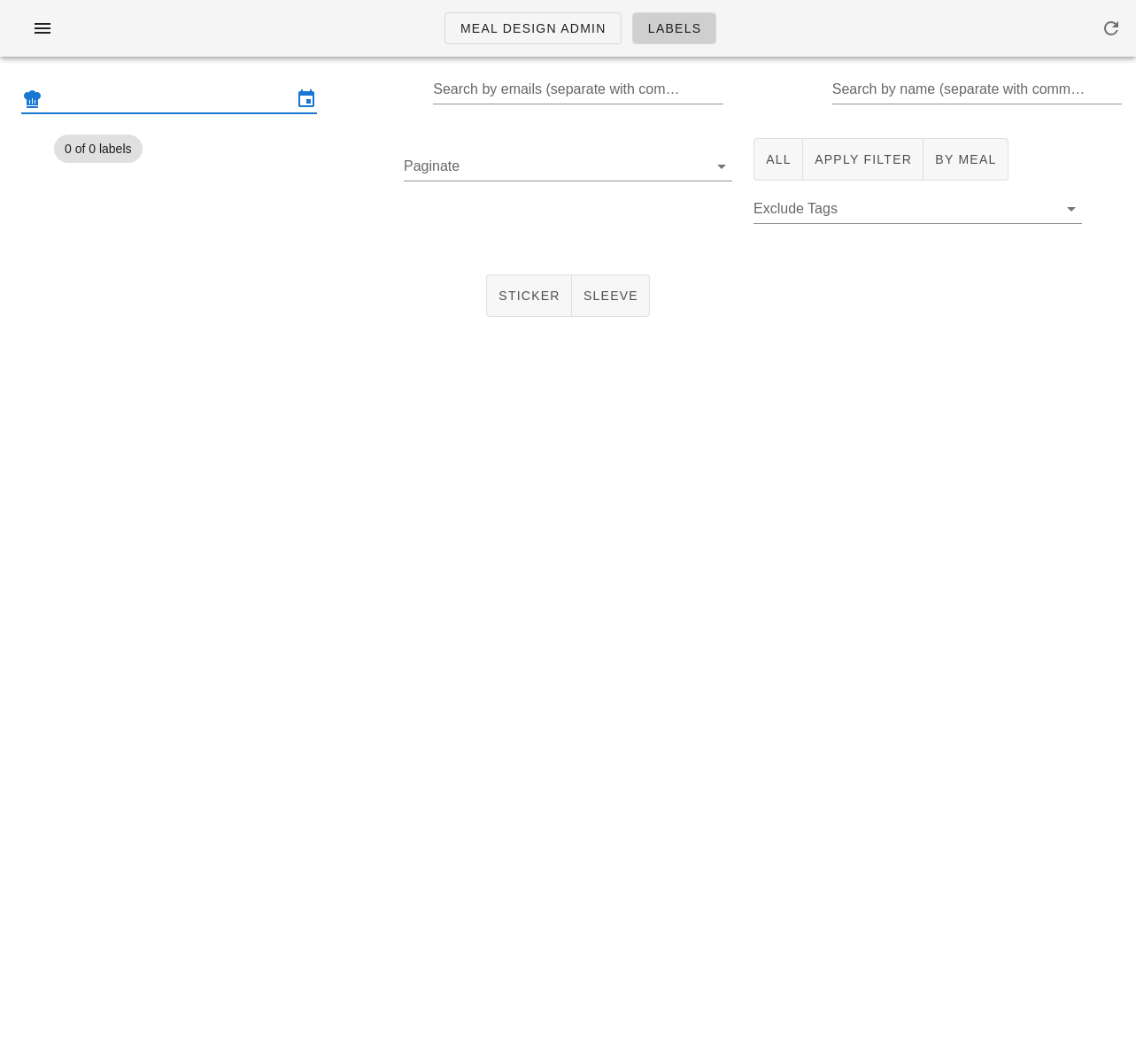
click at [214, 106] on input "text" at bounding box center [169, 99] width 246 height 28
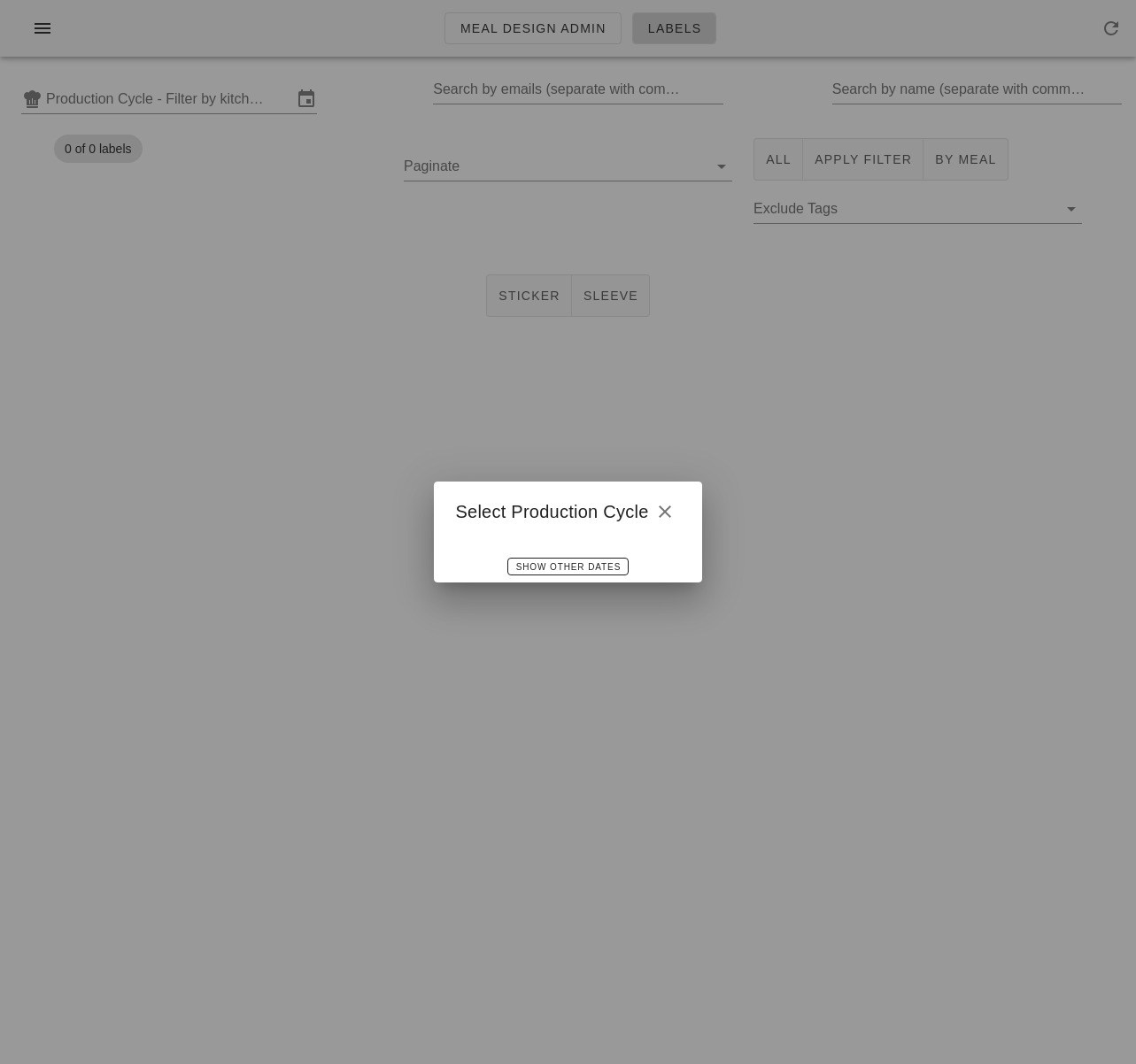
drag, startPoint x: 624, startPoint y: 390, endPoint x: 587, endPoint y: 123, distance: 269.6
click at [622, 378] on div at bounding box center [568, 532] width 1136 height 1064
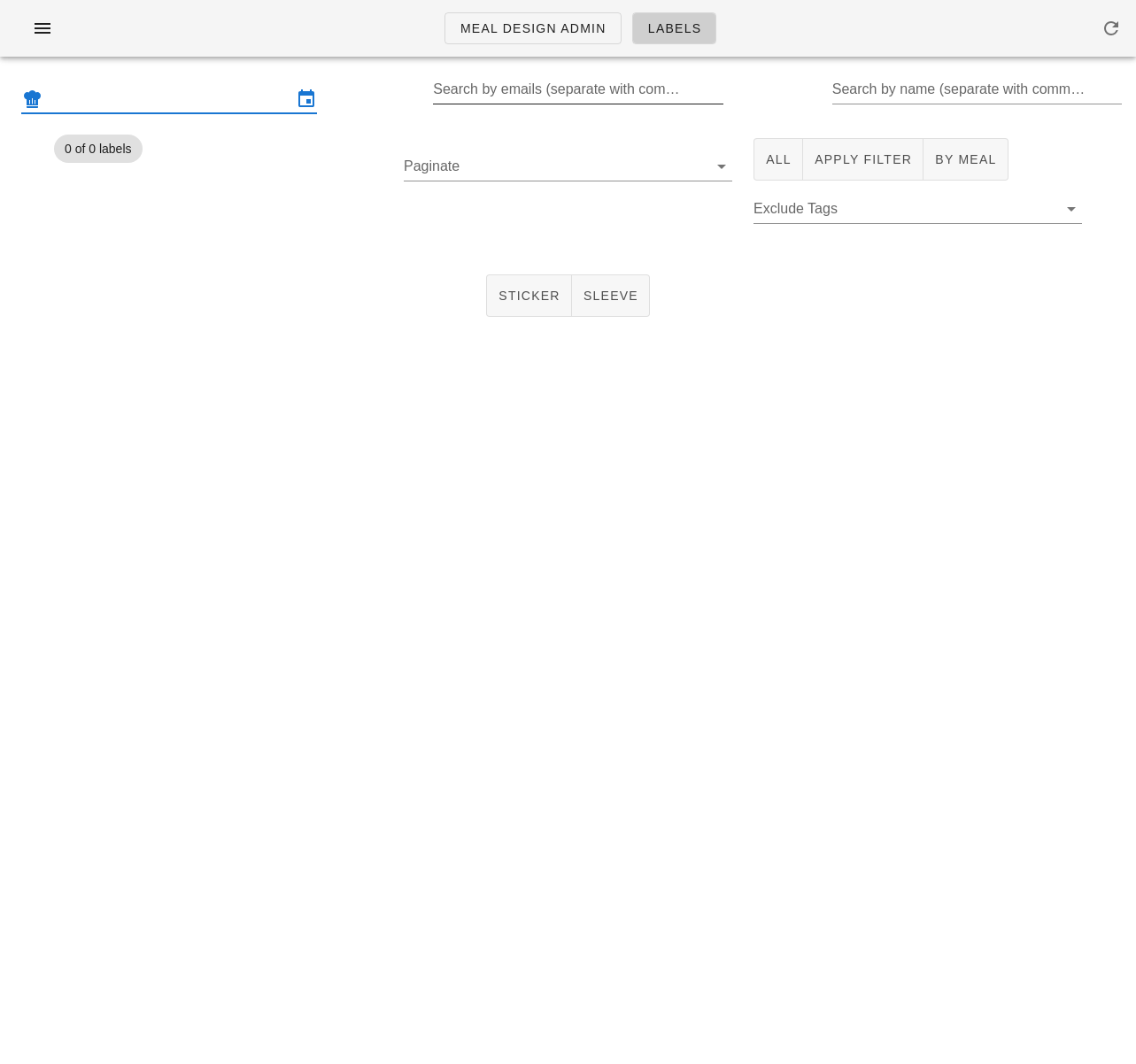
click at [584, 99] on input "Search by emails (separate with comma, can be partial)" at bounding box center [576, 89] width 286 height 28
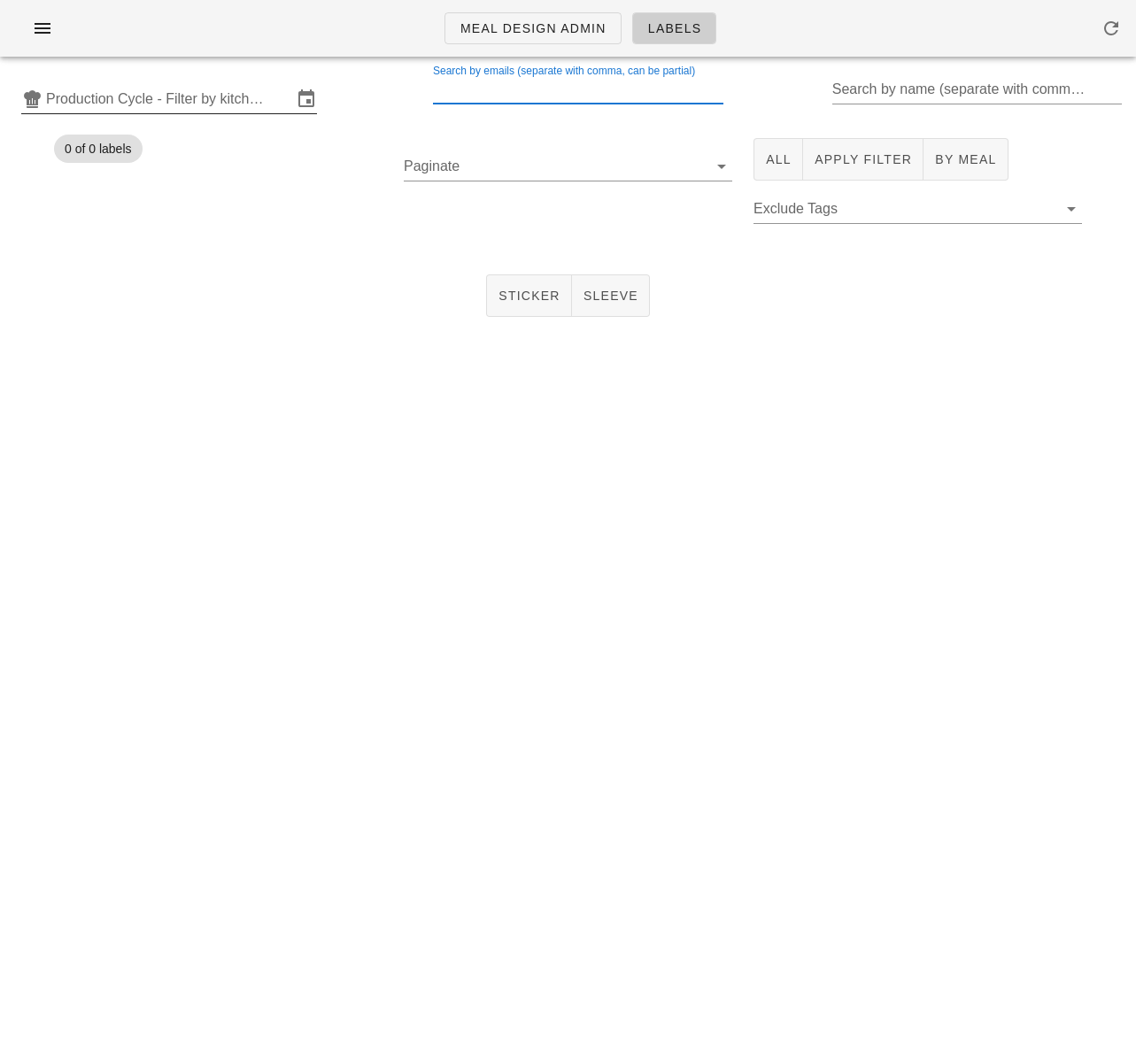
click at [219, 106] on input "Production Cycle - Filter by kitchen production schedules" at bounding box center [169, 99] width 246 height 28
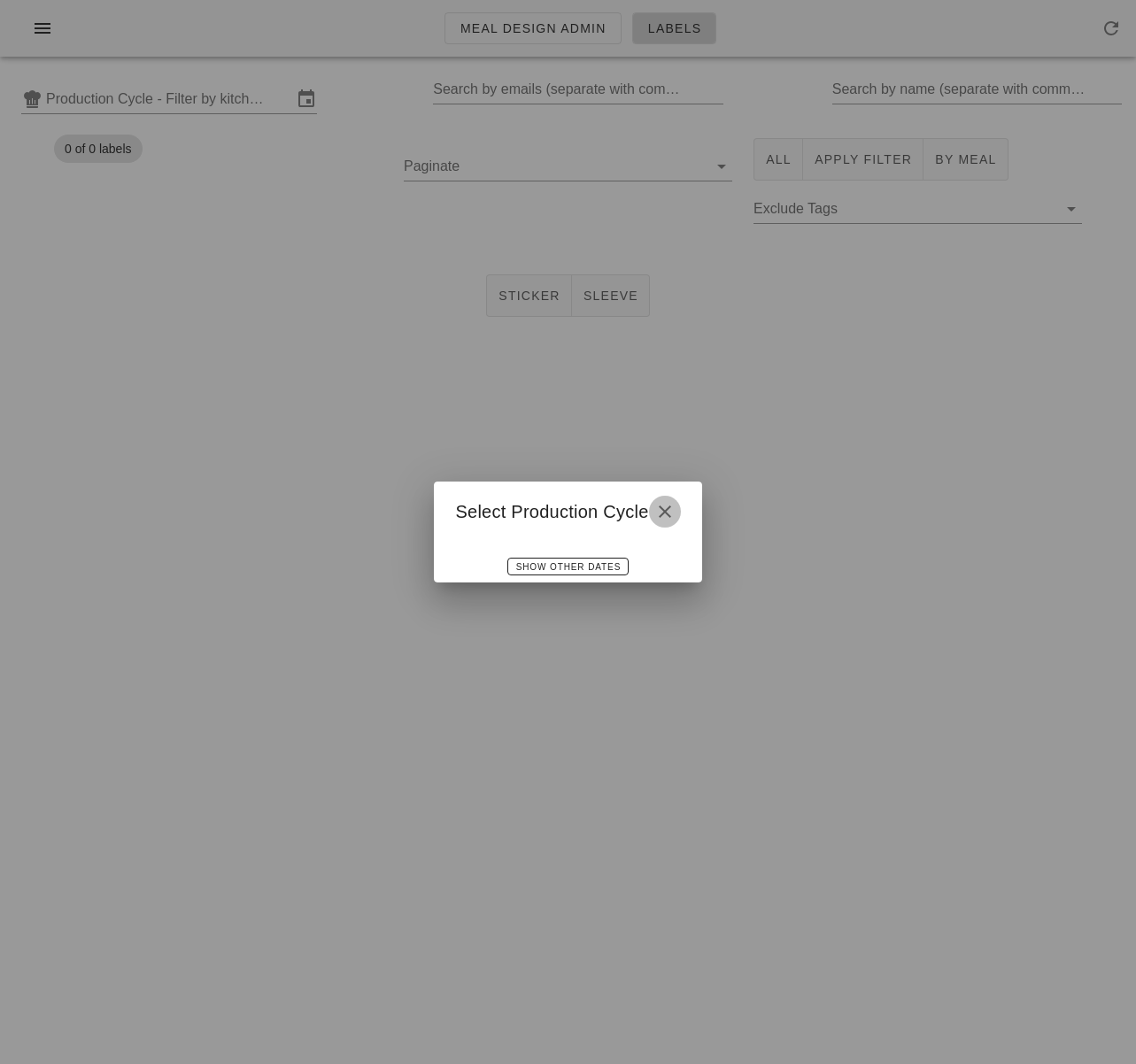
click at [660, 517] on icon "button" at bounding box center [665, 511] width 21 height 21
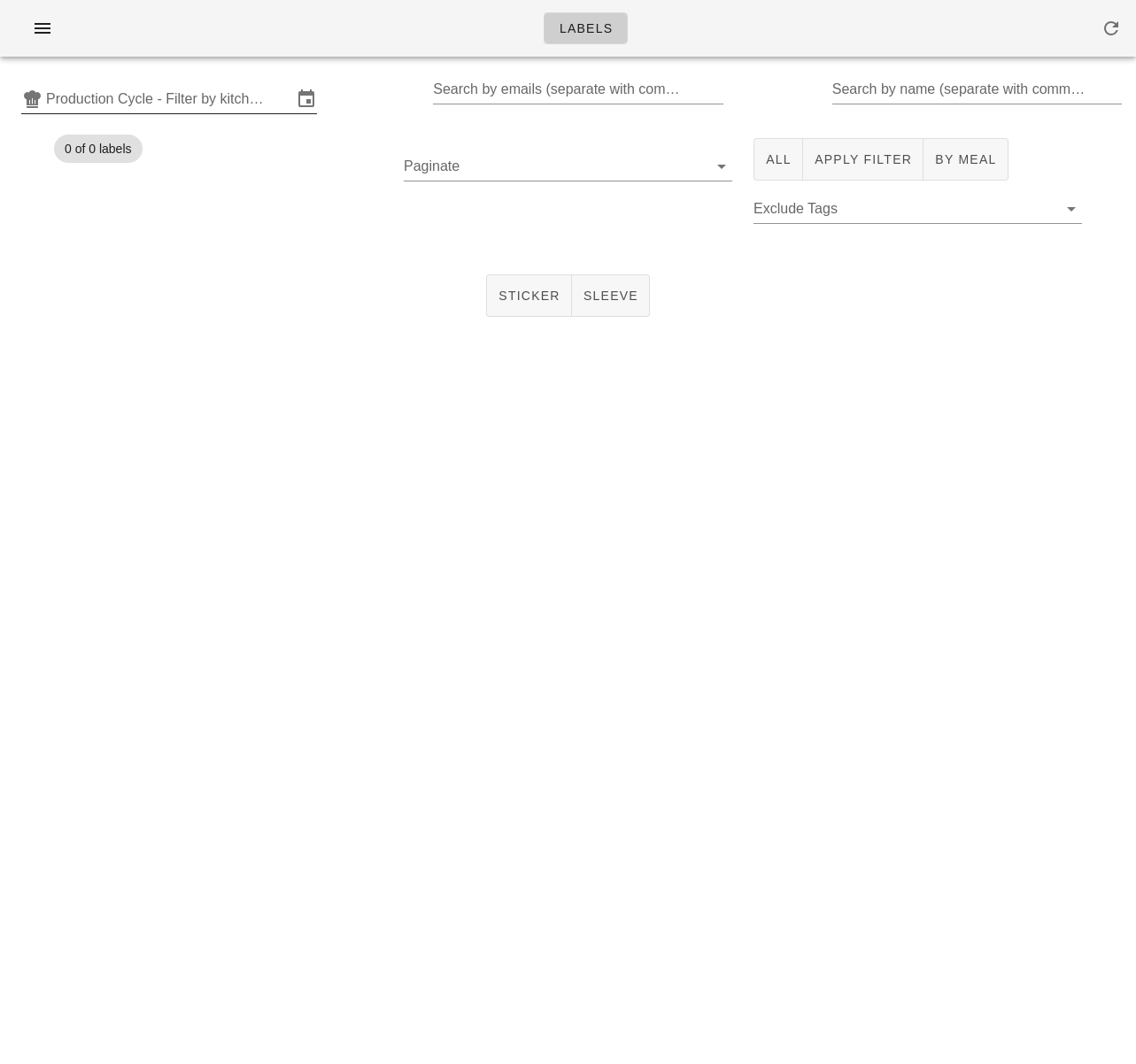
click at [214, 98] on input "Production Cycle - Filter by kitchen production schedules" at bounding box center [169, 99] width 246 height 28
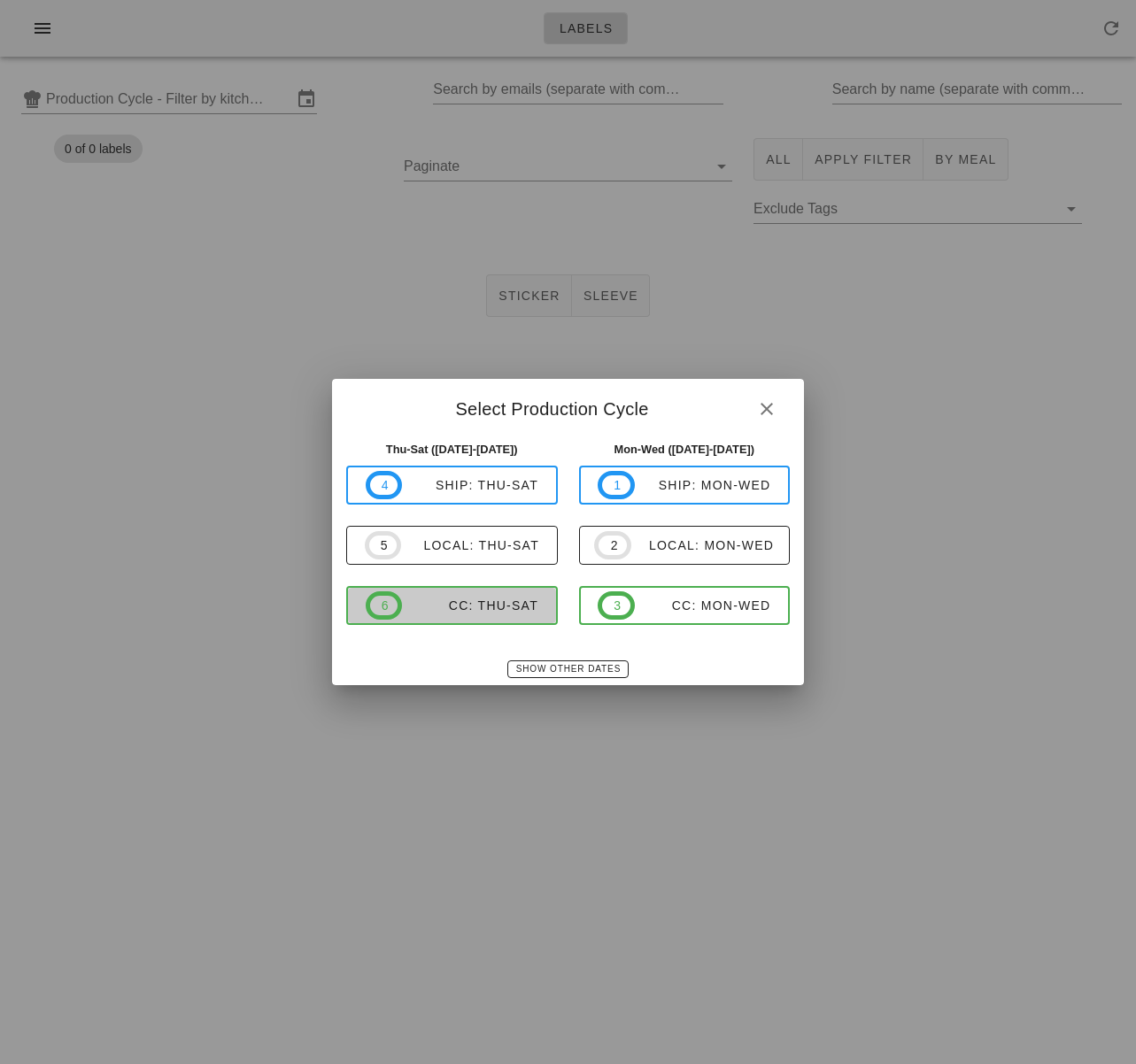
click at [502, 607] on div "CC: Thu-Sat" at bounding box center [470, 605] width 136 height 14
type input "CC: Thu-Sat (Oct 16-Oct 18)"
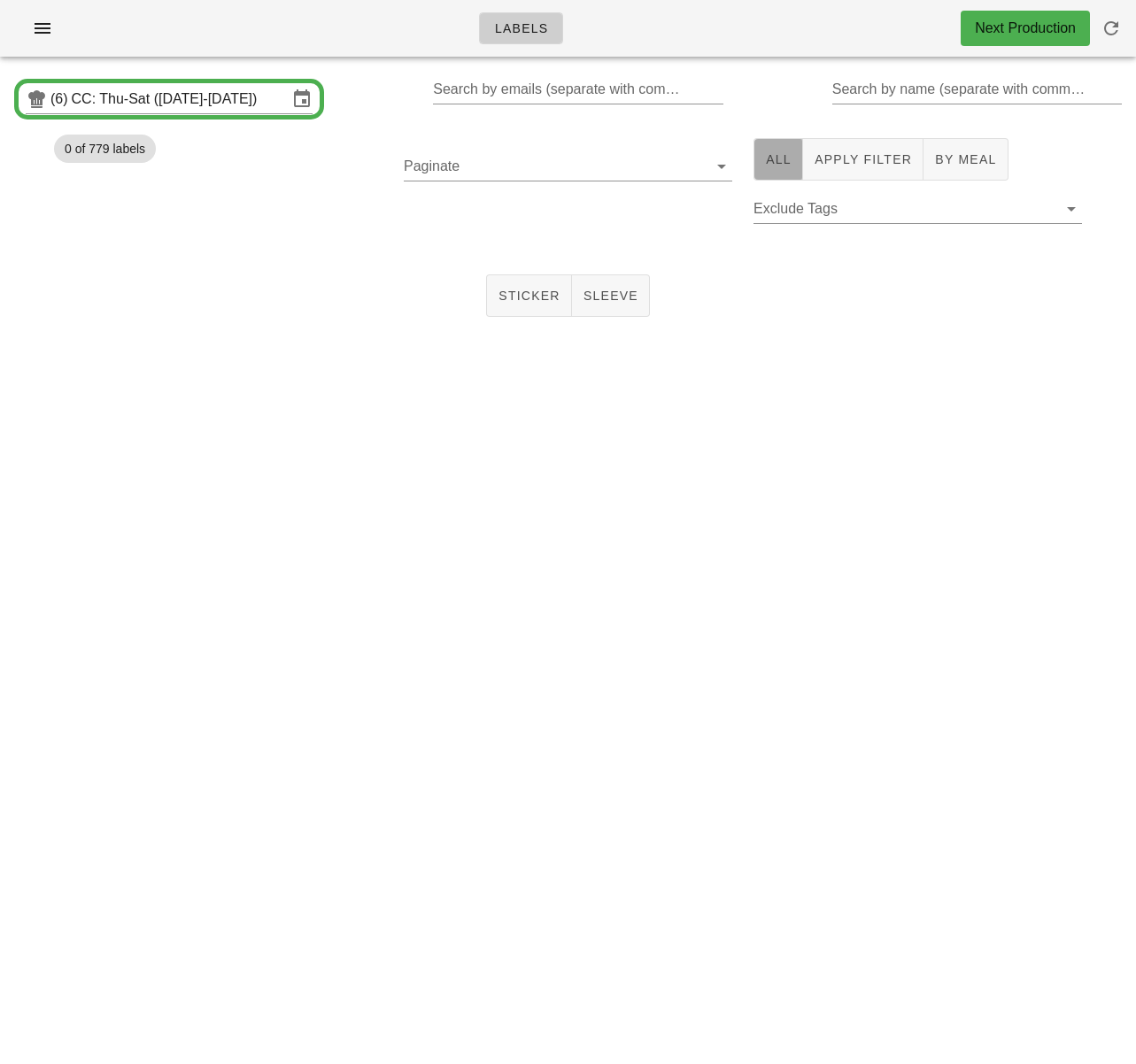
drag, startPoint x: 769, startPoint y: 160, endPoint x: 743, endPoint y: 172, distance: 28.6
click at [769, 160] on span "All" at bounding box center [778, 159] width 27 height 14
click at [561, 170] on input "Paginate" at bounding box center [553, 167] width 300 height 28
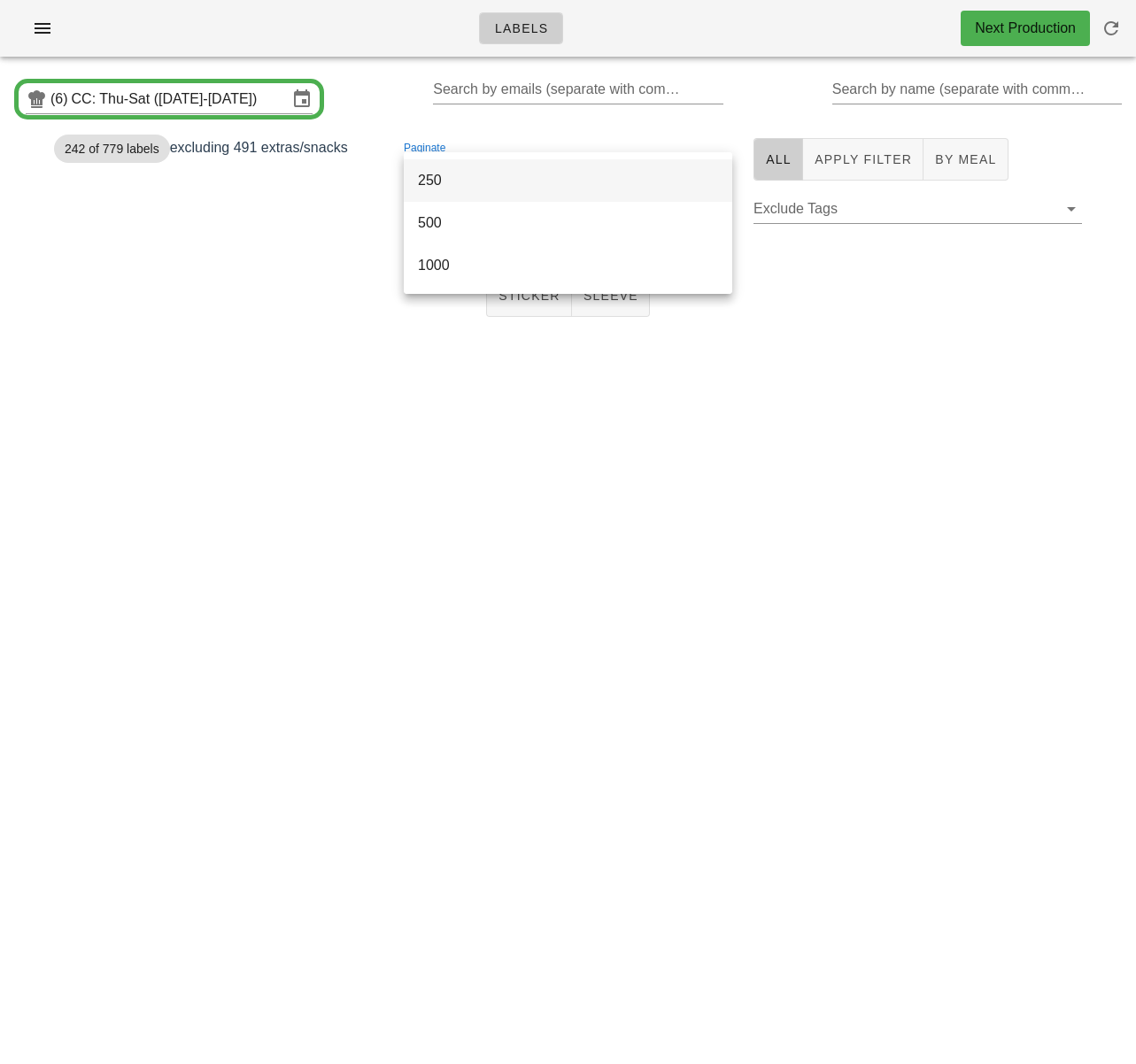
click at [503, 185] on div "250" at bounding box center [567, 180] width 300 height 17
click at [426, 224] on span "1" at bounding box center [425, 221] width 20 height 14
click at [535, 286] on button "Sticker" at bounding box center [528, 295] width 86 height 43
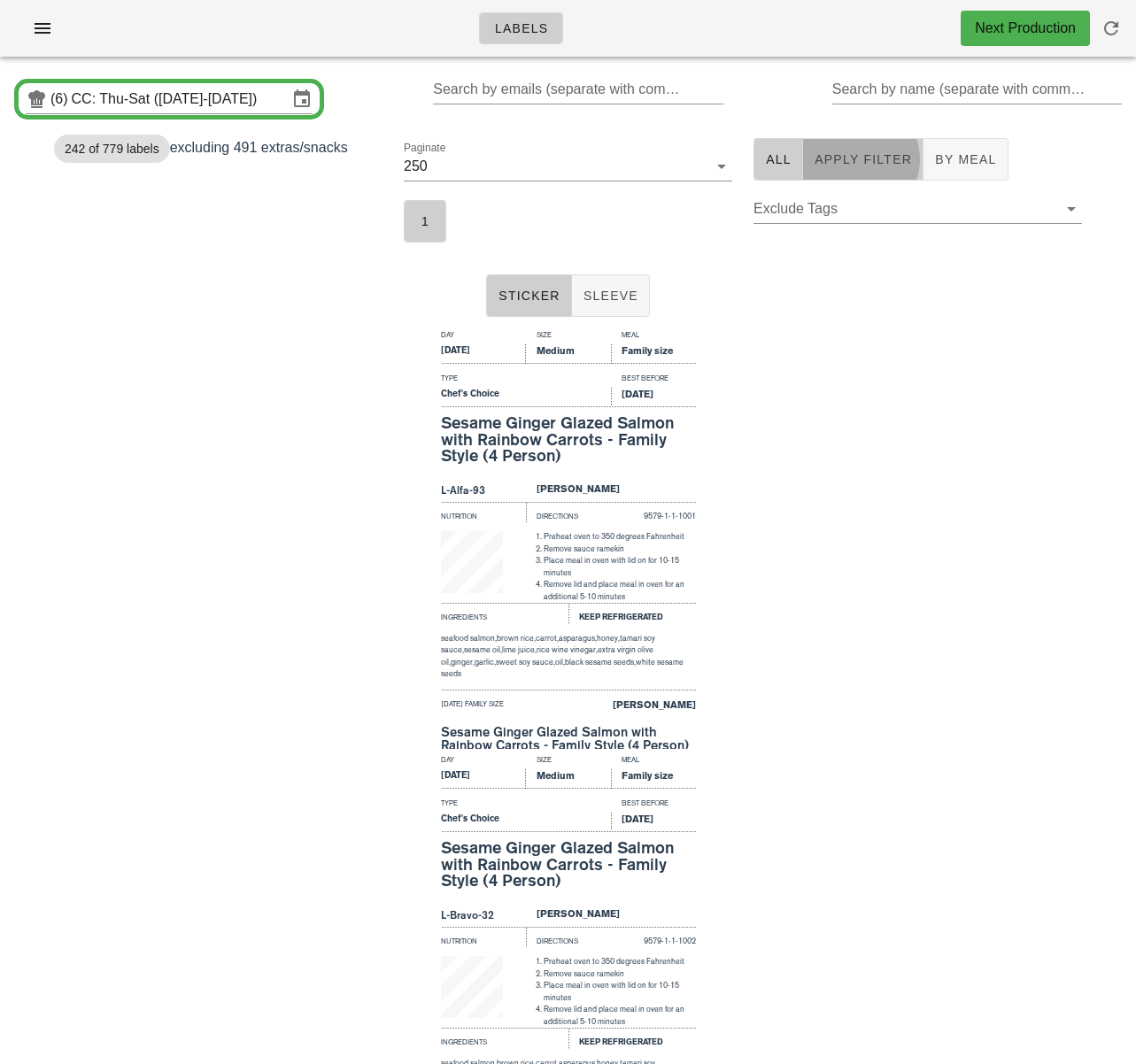
click at [825, 157] on span "Apply Filter" at bounding box center [862, 159] width 98 height 14
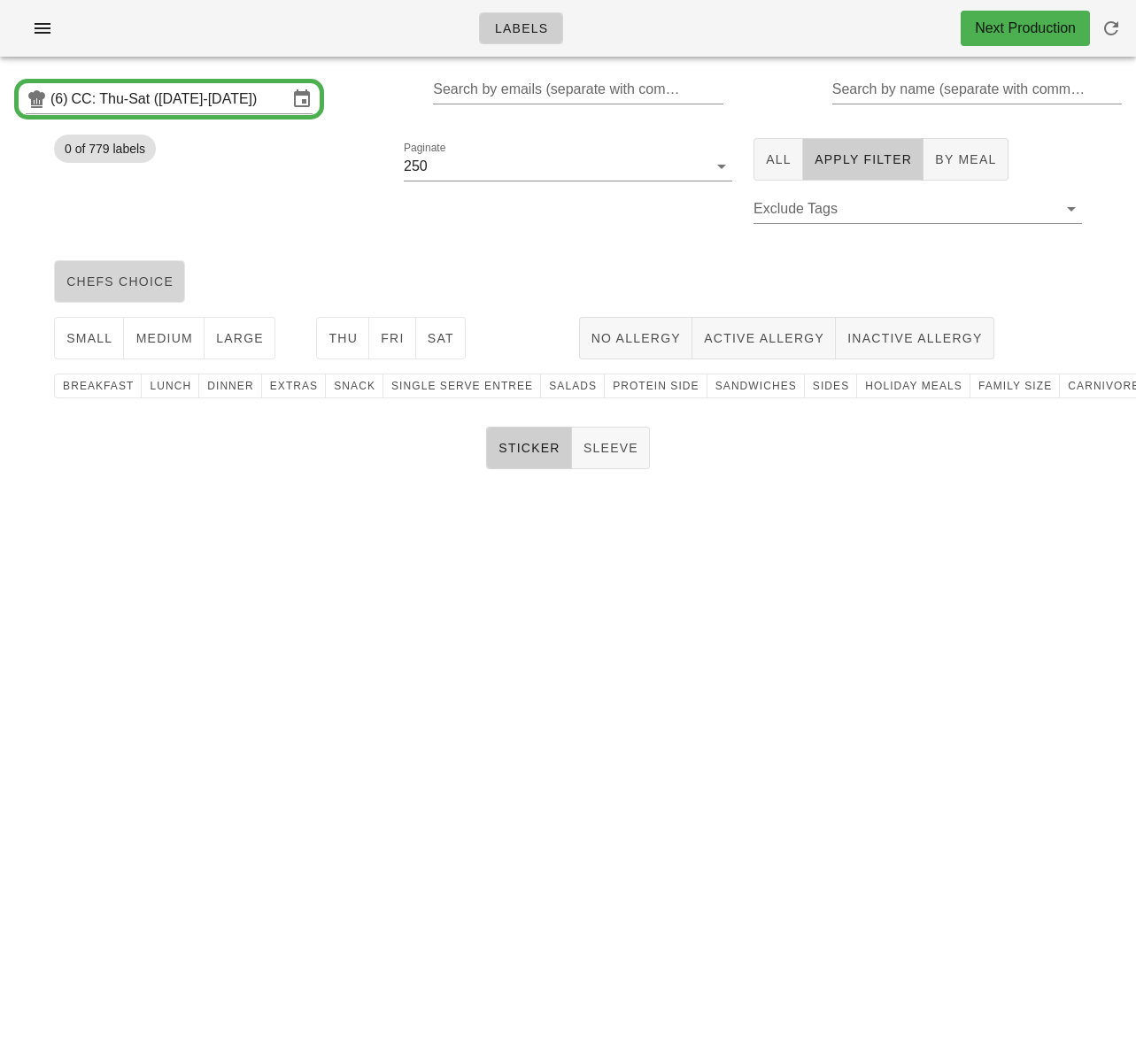
drag, startPoint x: 118, startPoint y: 277, endPoint x: 130, endPoint y: 293, distance: 20.0
click at [118, 277] on span "chefs choice" at bounding box center [119, 281] width 108 height 14
drag, startPoint x: 104, startPoint y: 338, endPoint x: 142, endPoint y: 335, distance: 38.1
click at [104, 338] on span "small" at bounding box center [89, 338] width 47 height 14
drag, startPoint x: 157, startPoint y: 335, endPoint x: 182, endPoint y: 334, distance: 25.0
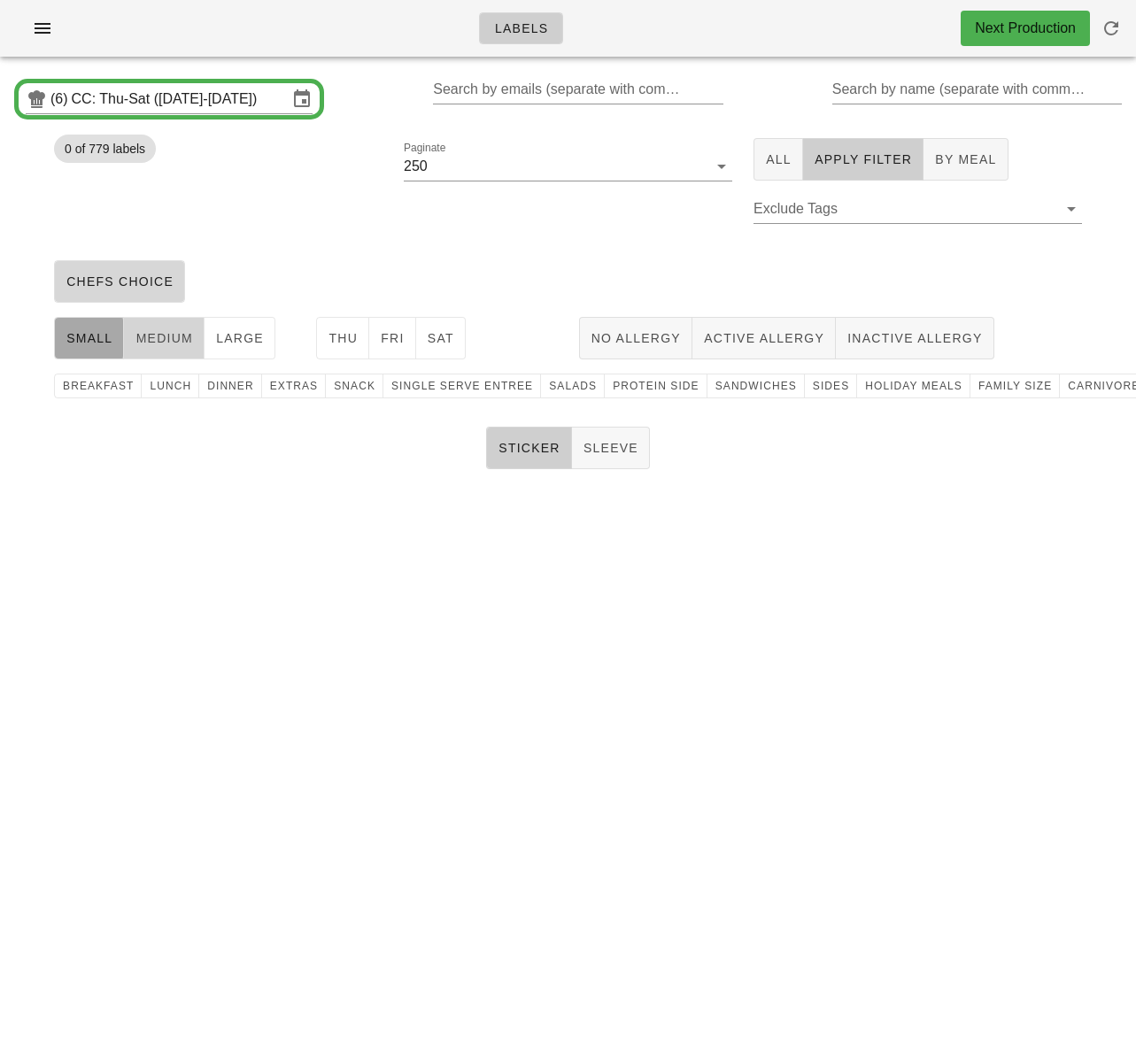
click at [159, 334] on span "medium" at bounding box center [164, 338] width 59 height 14
drag, startPoint x: 245, startPoint y: 331, endPoint x: 299, endPoint y: 330, distance: 54.0
click at [245, 331] on span "large" at bounding box center [239, 338] width 48 height 14
drag, startPoint x: 337, startPoint y: 328, endPoint x: 385, endPoint y: 329, distance: 48.0
click at [339, 328] on button "Thu" at bounding box center [343, 338] width 53 height 43
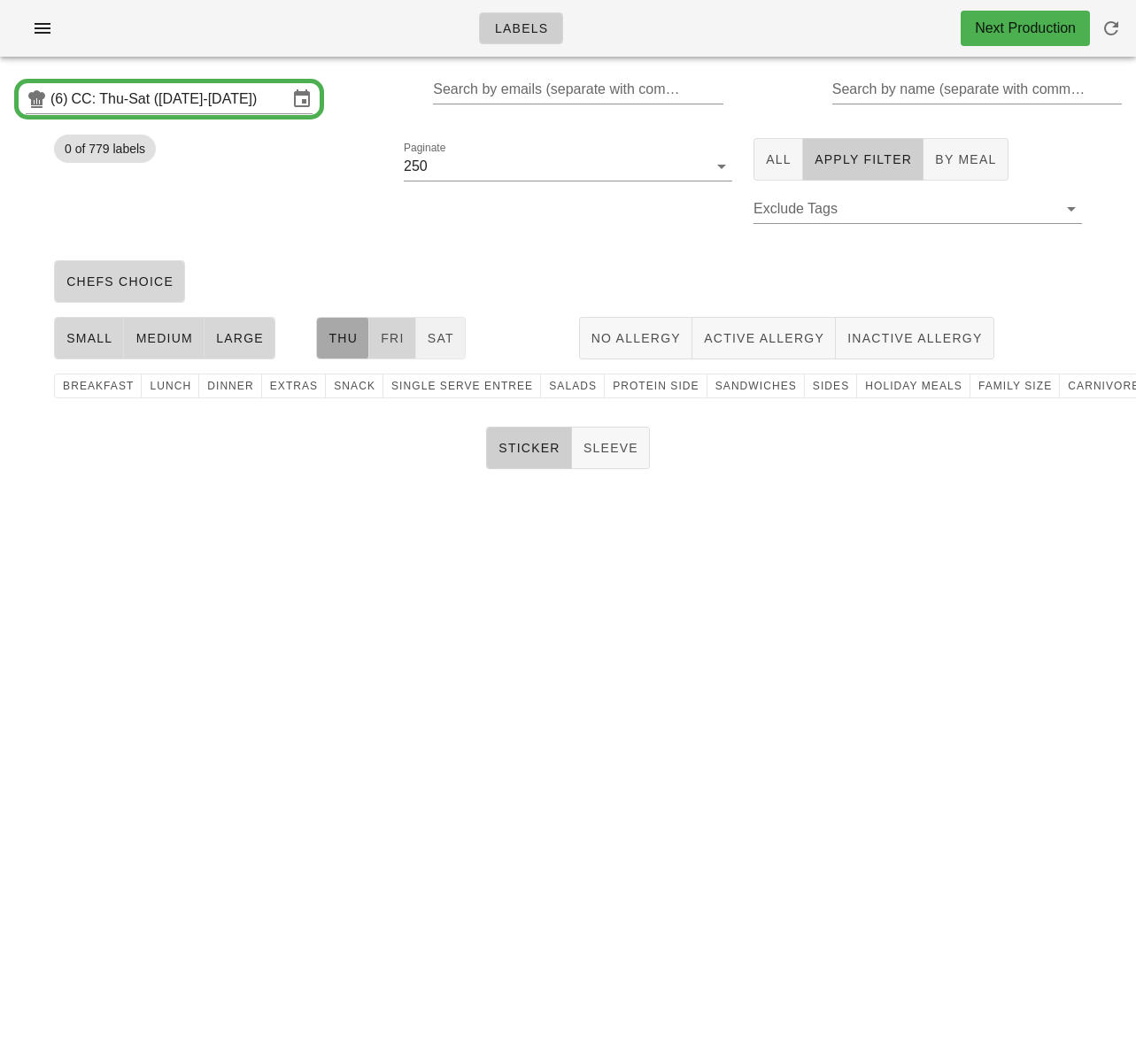
drag, startPoint x: 385, startPoint y: 329, endPoint x: 438, endPoint y: 331, distance: 53.0
click at [386, 331] on span "Fri" at bounding box center [392, 338] width 25 height 14
click at [445, 331] on span "Sat" at bounding box center [440, 338] width 27 height 14
click at [870, 383] on span "holiday meals" at bounding box center [914, 385] width 98 height 12
click at [417, 237] on button "1" at bounding box center [424, 221] width 43 height 43
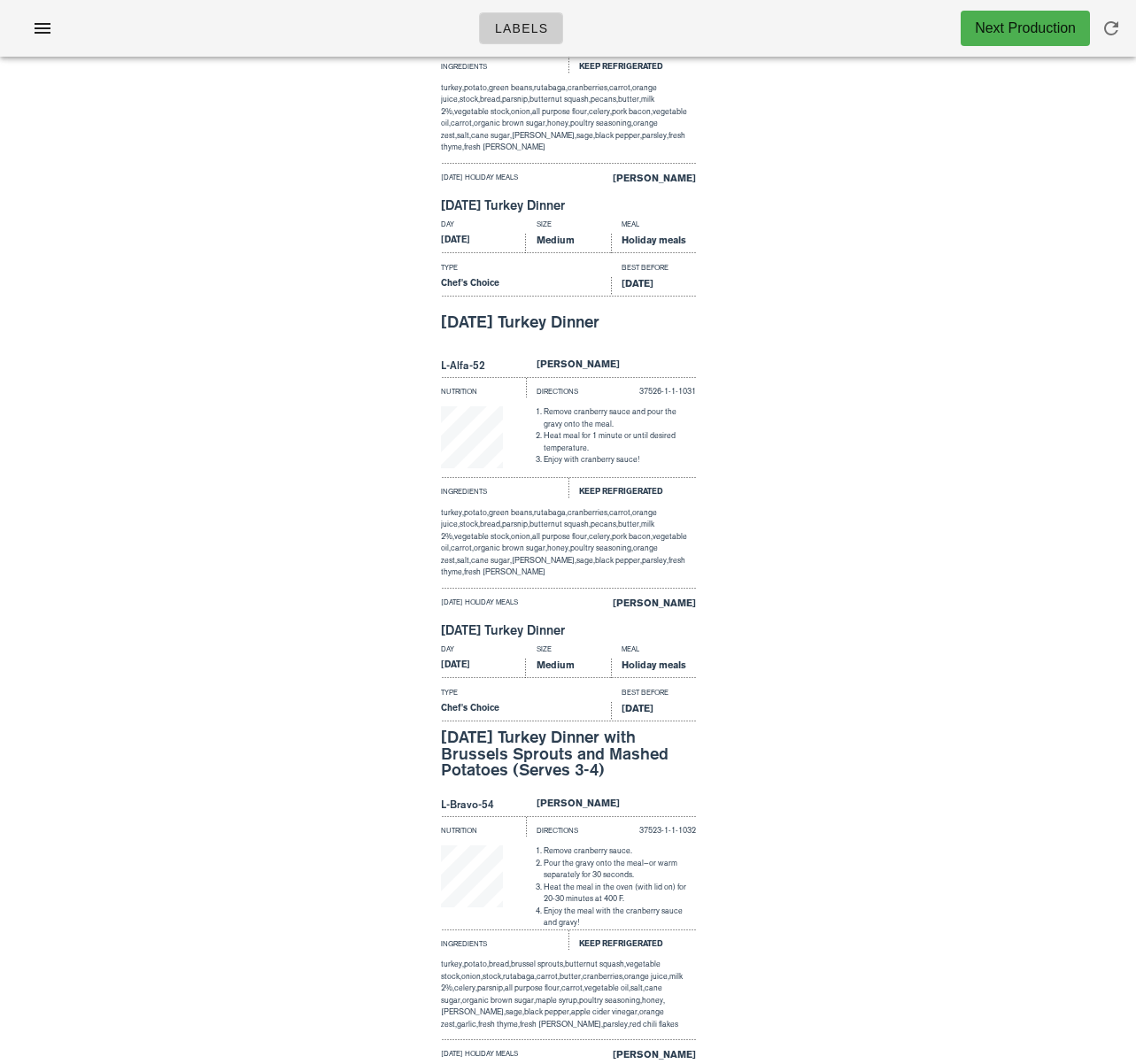
scroll to position [12886, 0]
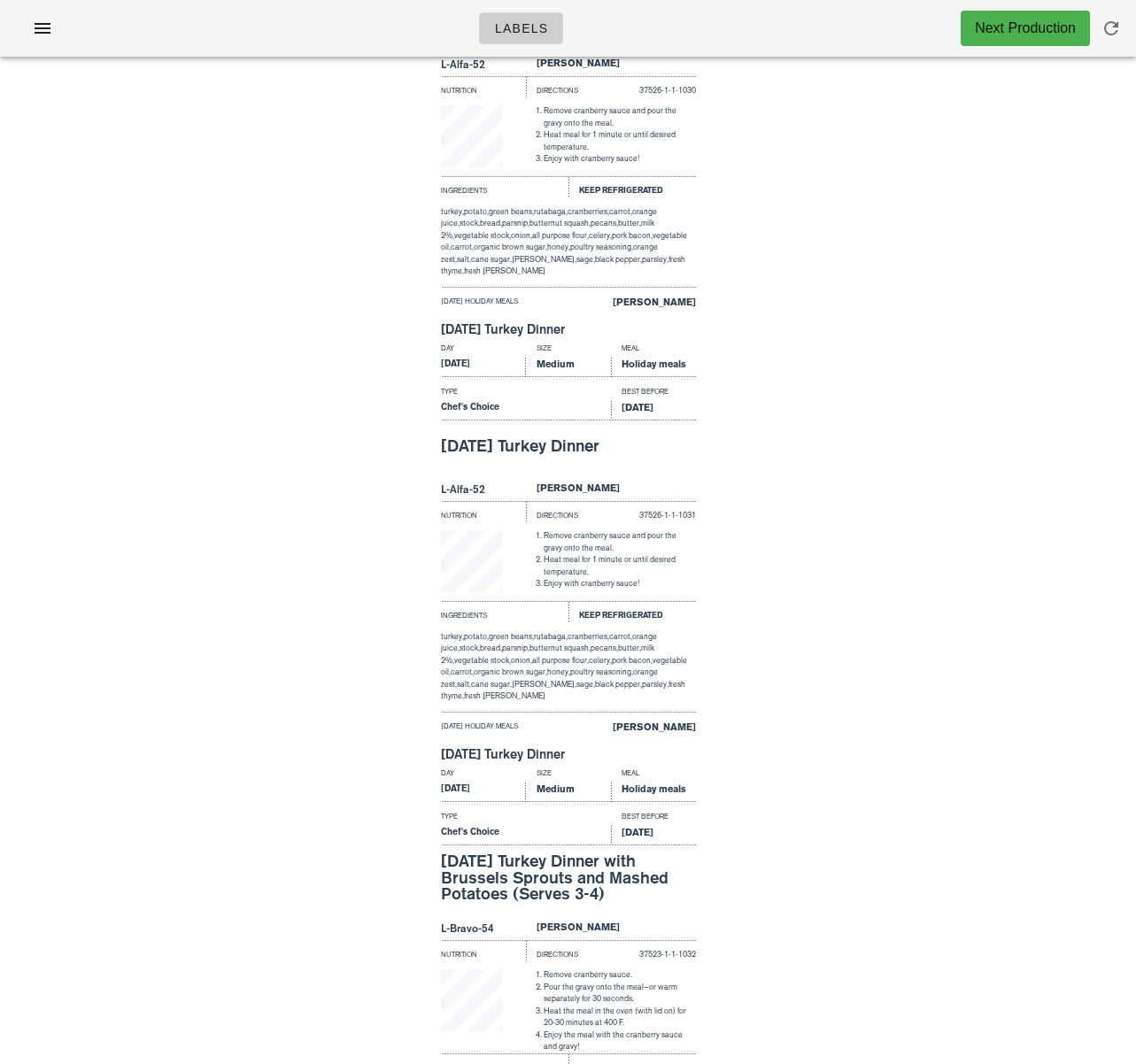
click at [364, 508] on div "Day Size Meal Thursday Medium Holiday meals Type Best Before Chef's Choice Oct …" at bounding box center [568, 549] width 1136 height 425
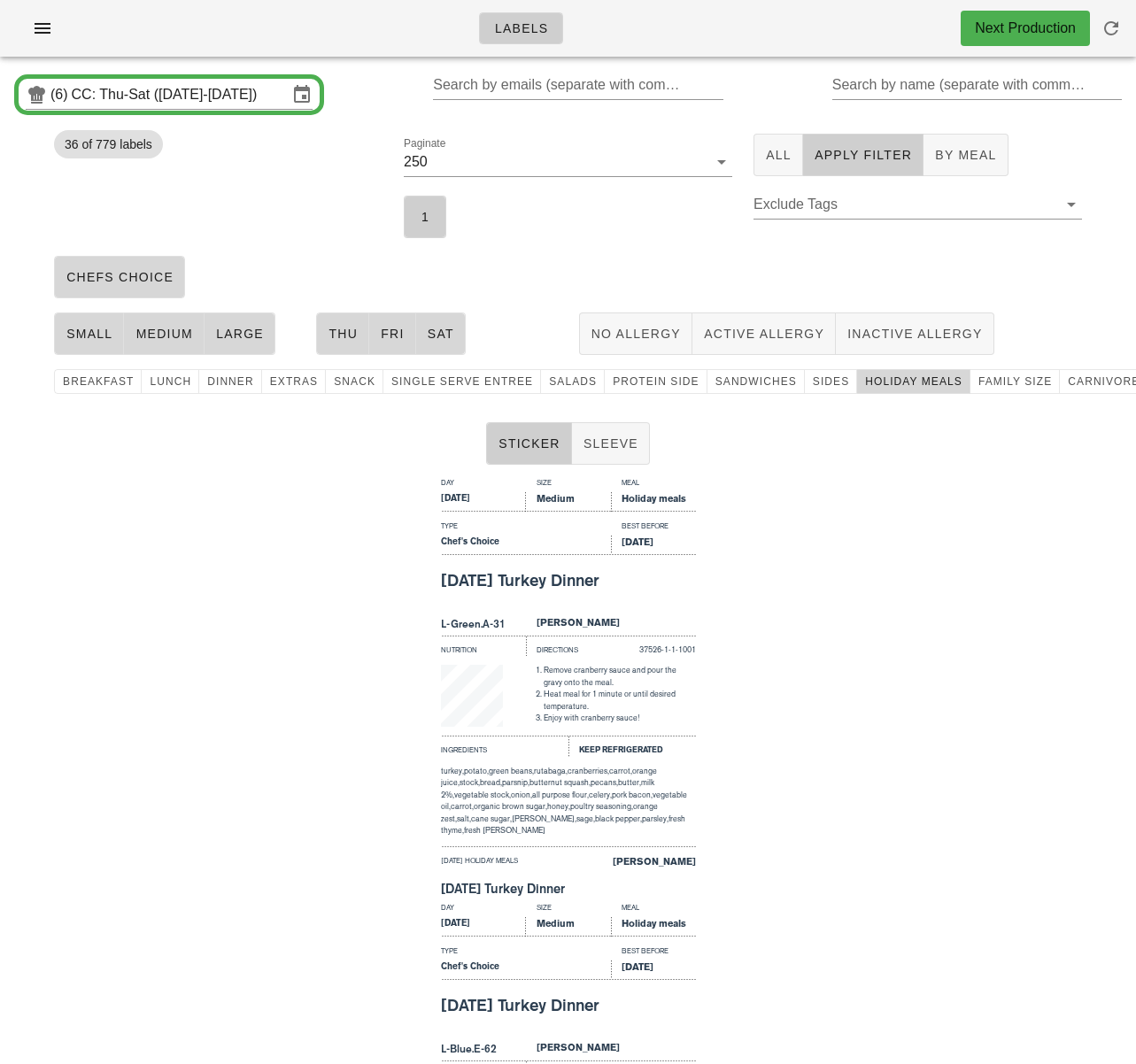
scroll to position [0, 0]
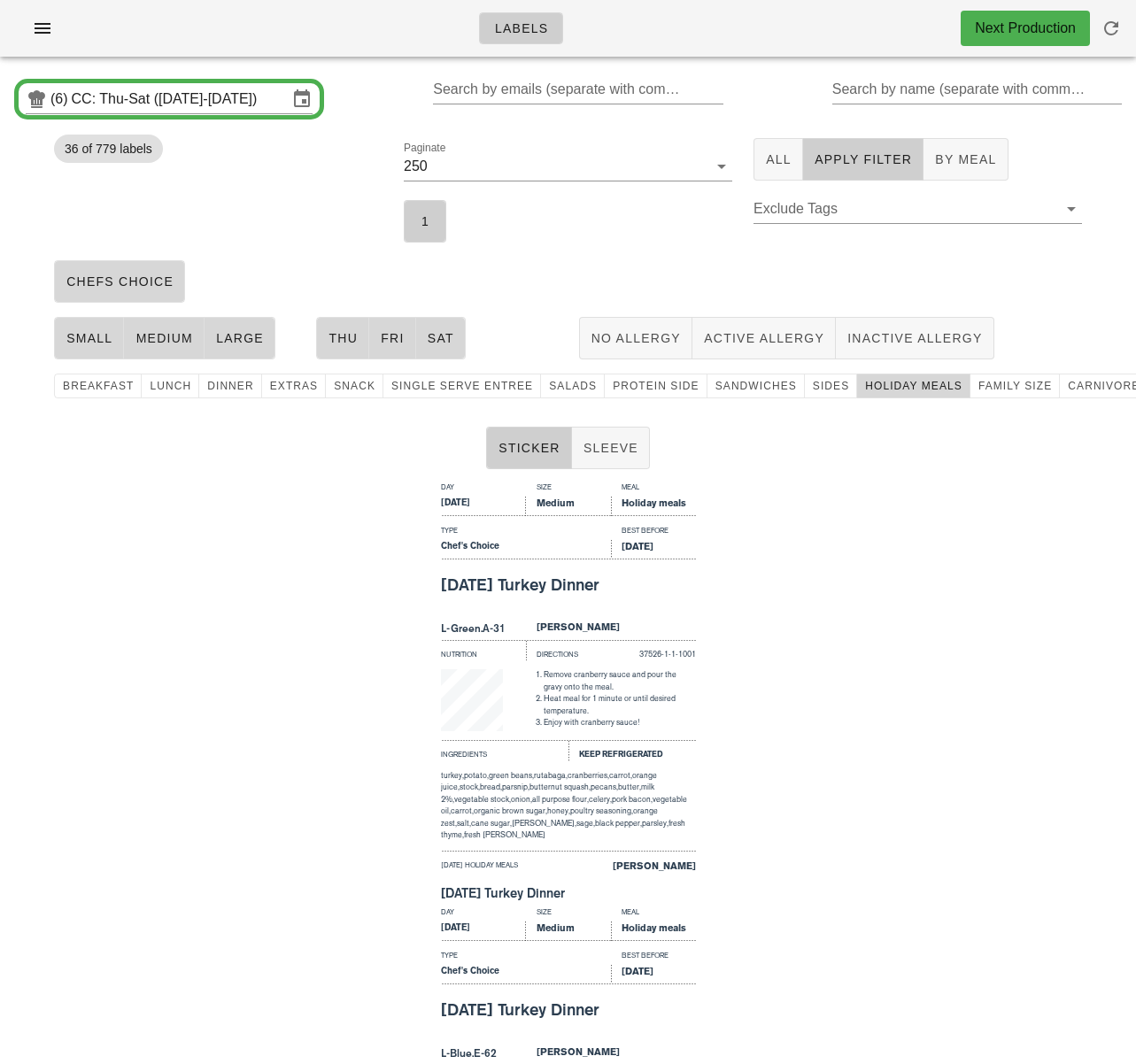
click at [367, 173] on div "36 of 779 labels" at bounding box center [218, 190] width 349 height 126
click at [608, 227] on div "Paginate 250 1" at bounding box center [567, 190] width 349 height 126
click at [607, 225] on div "Paginate 250 1" at bounding box center [567, 190] width 349 height 126
click at [812, 383] on span "Sides" at bounding box center [830, 385] width 37 height 12
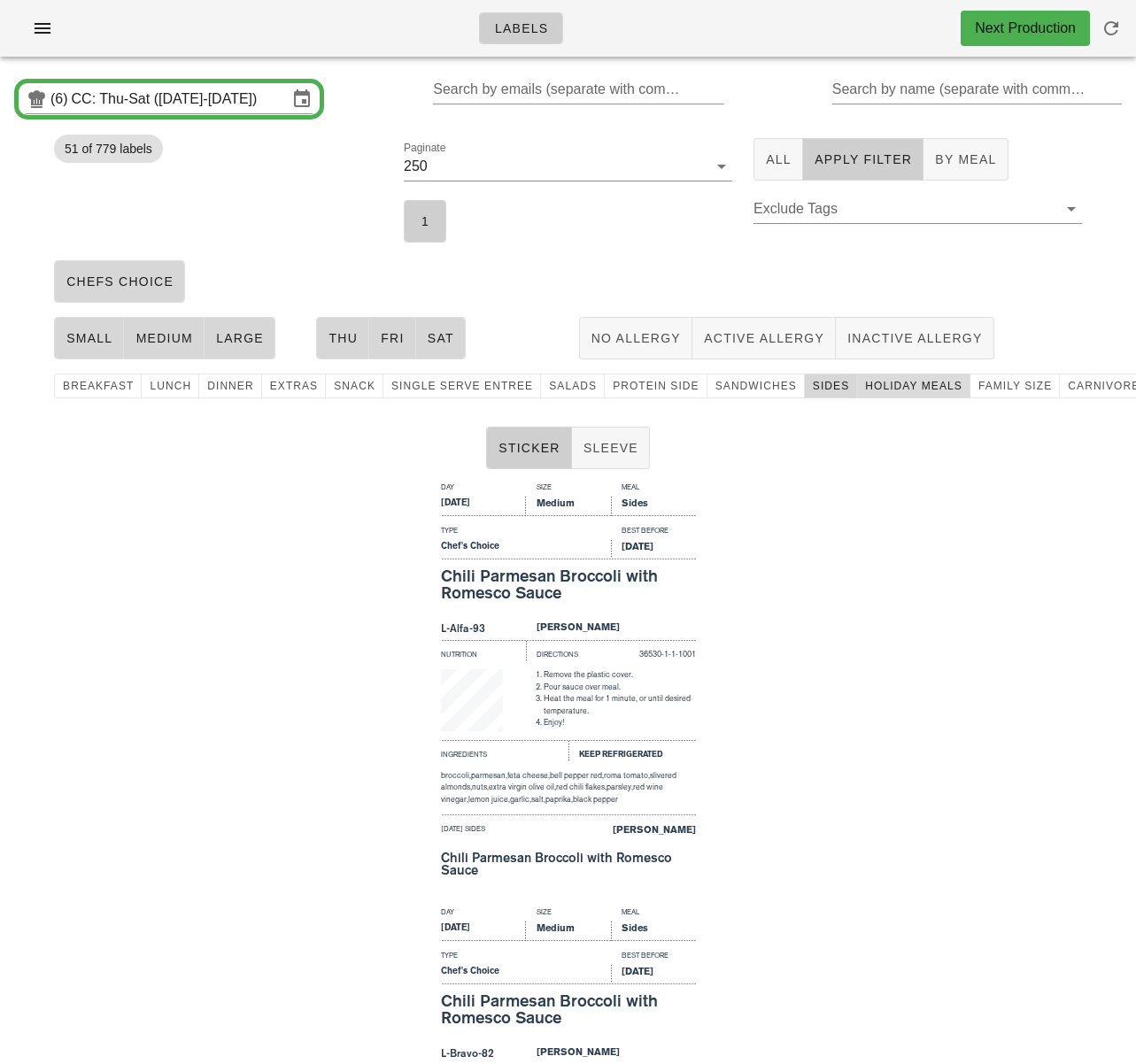
click at [866, 388] on span "holiday meals" at bounding box center [914, 385] width 98 height 12
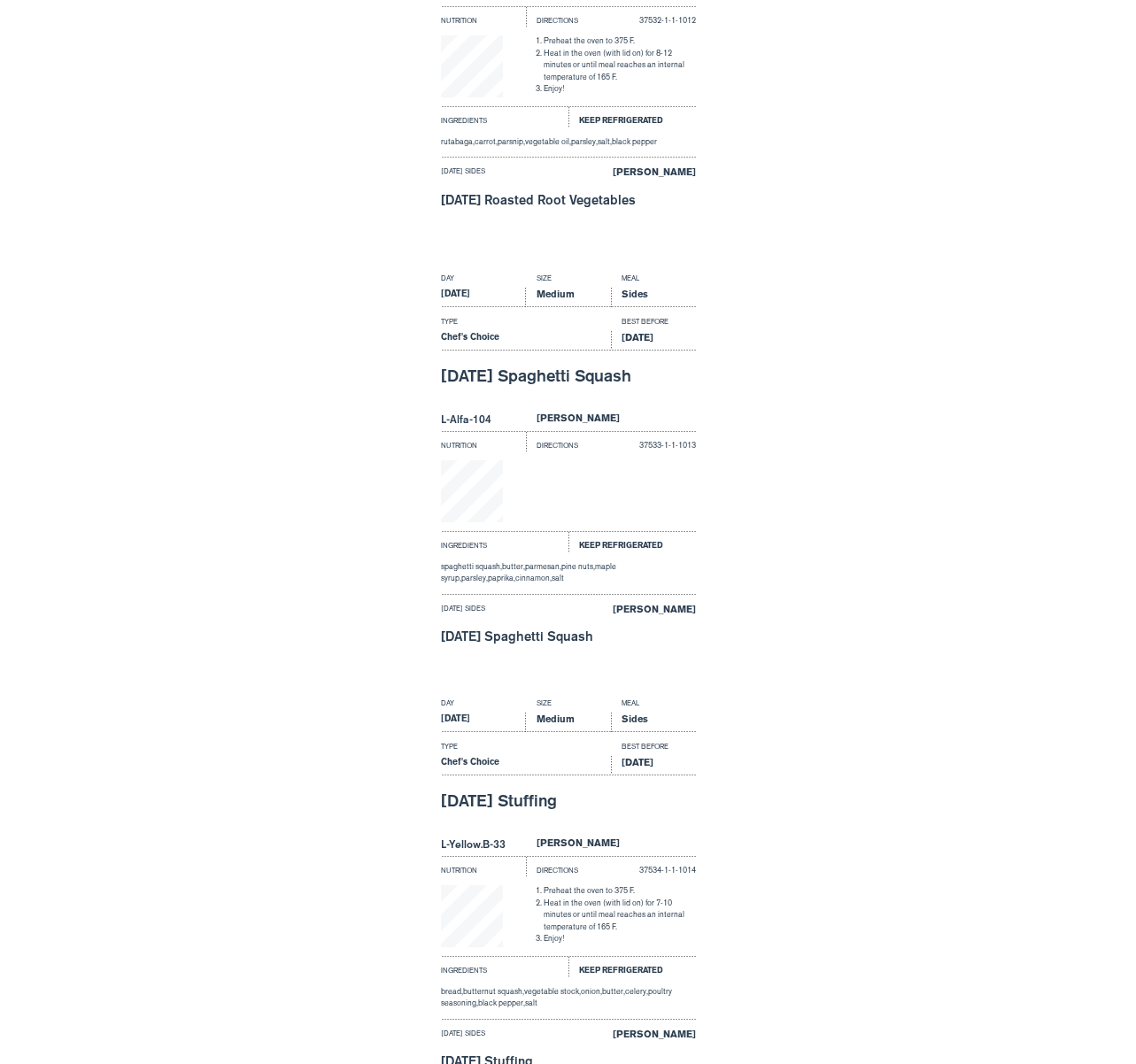
scroll to position [5857, 0]
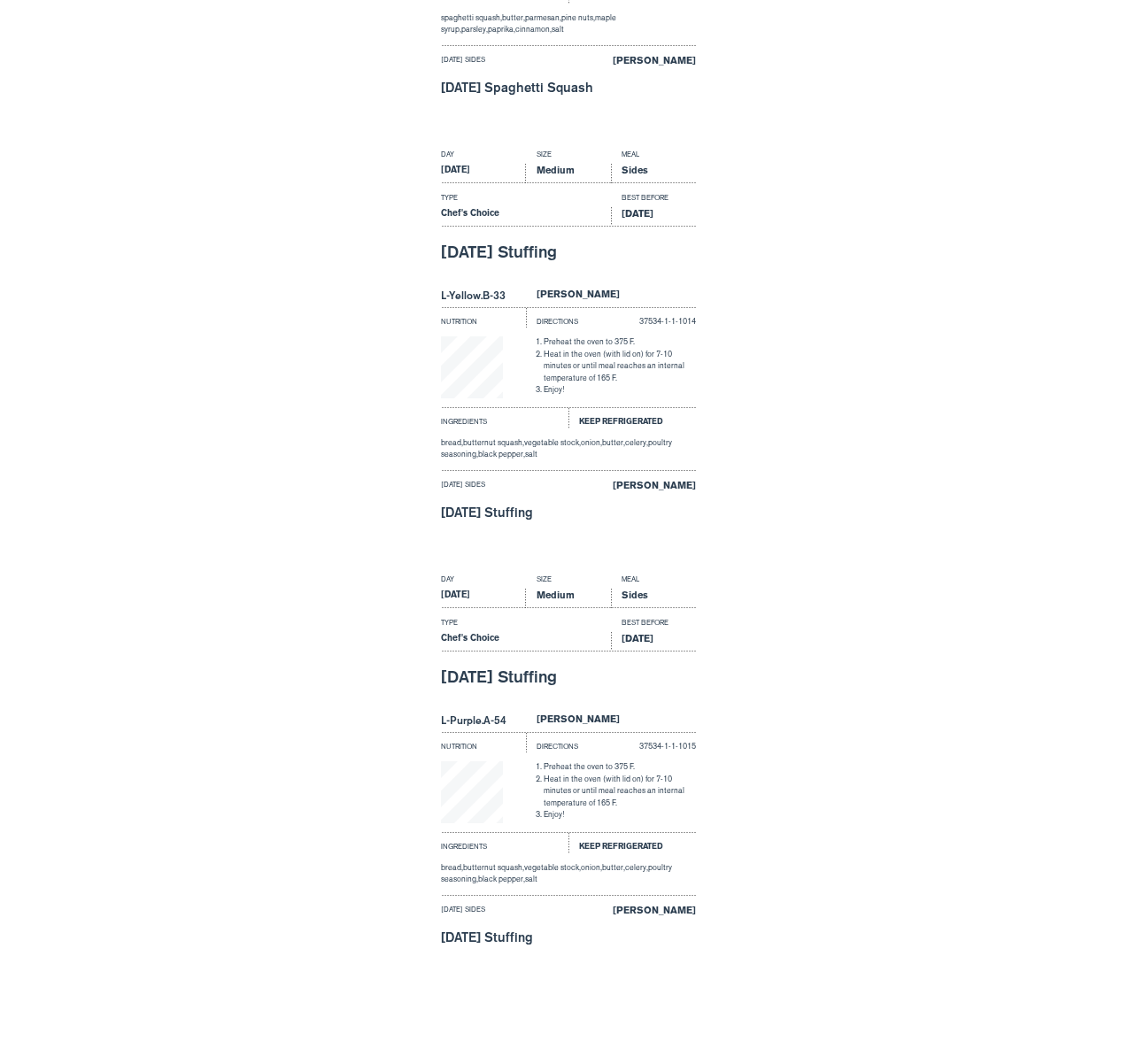
click at [306, 168] on div "Day Size Meal Thursday Medium Sides Type Best Before Chef's Choice Oct 18, 2025…" at bounding box center [568, 355] width 1136 height 425
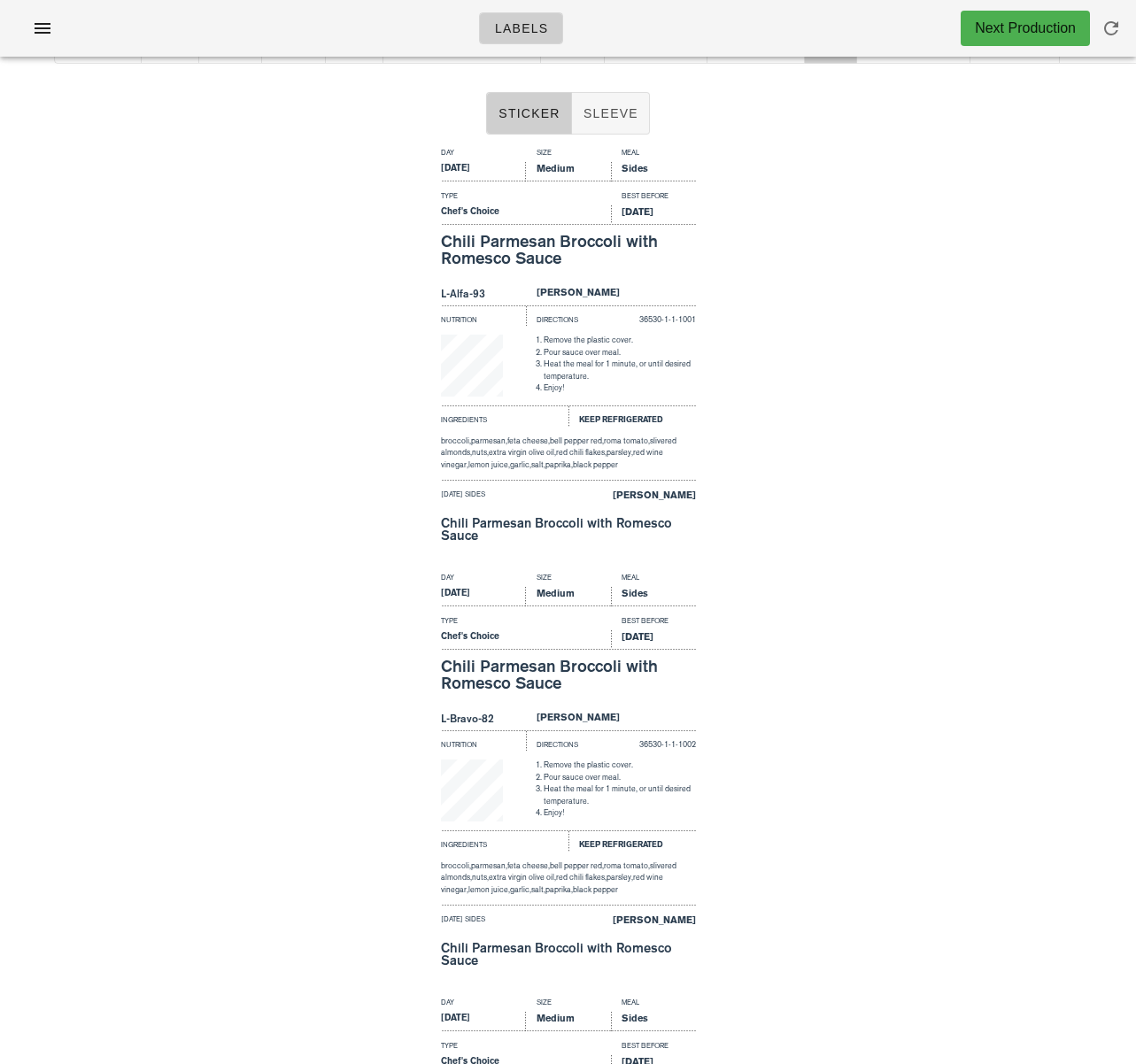
scroll to position [0, 0]
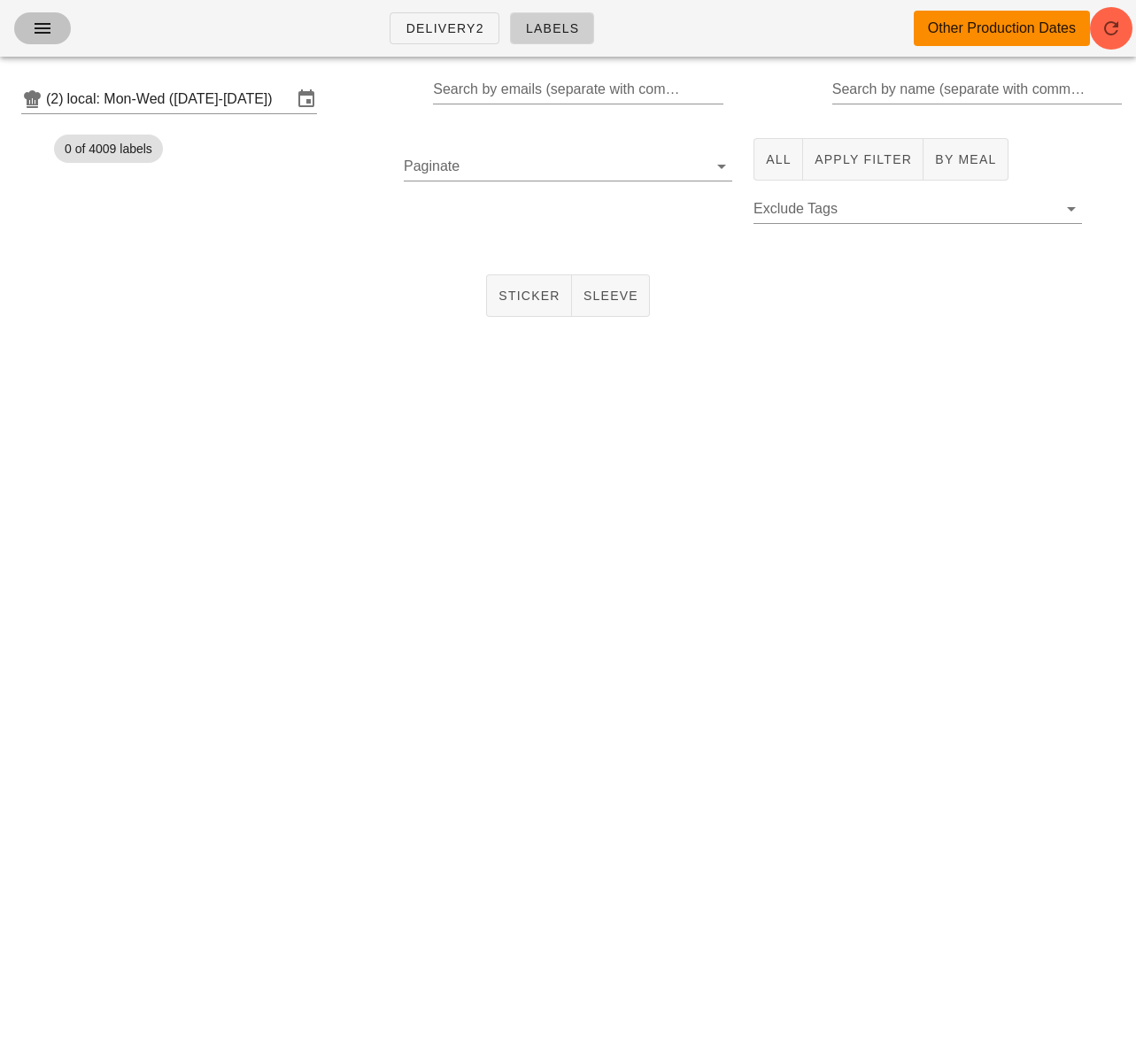
drag, startPoint x: 41, startPoint y: 28, endPoint x: 68, endPoint y: 67, distance: 47.4
click at [41, 28] on icon "button" at bounding box center [43, 28] width 21 height 21
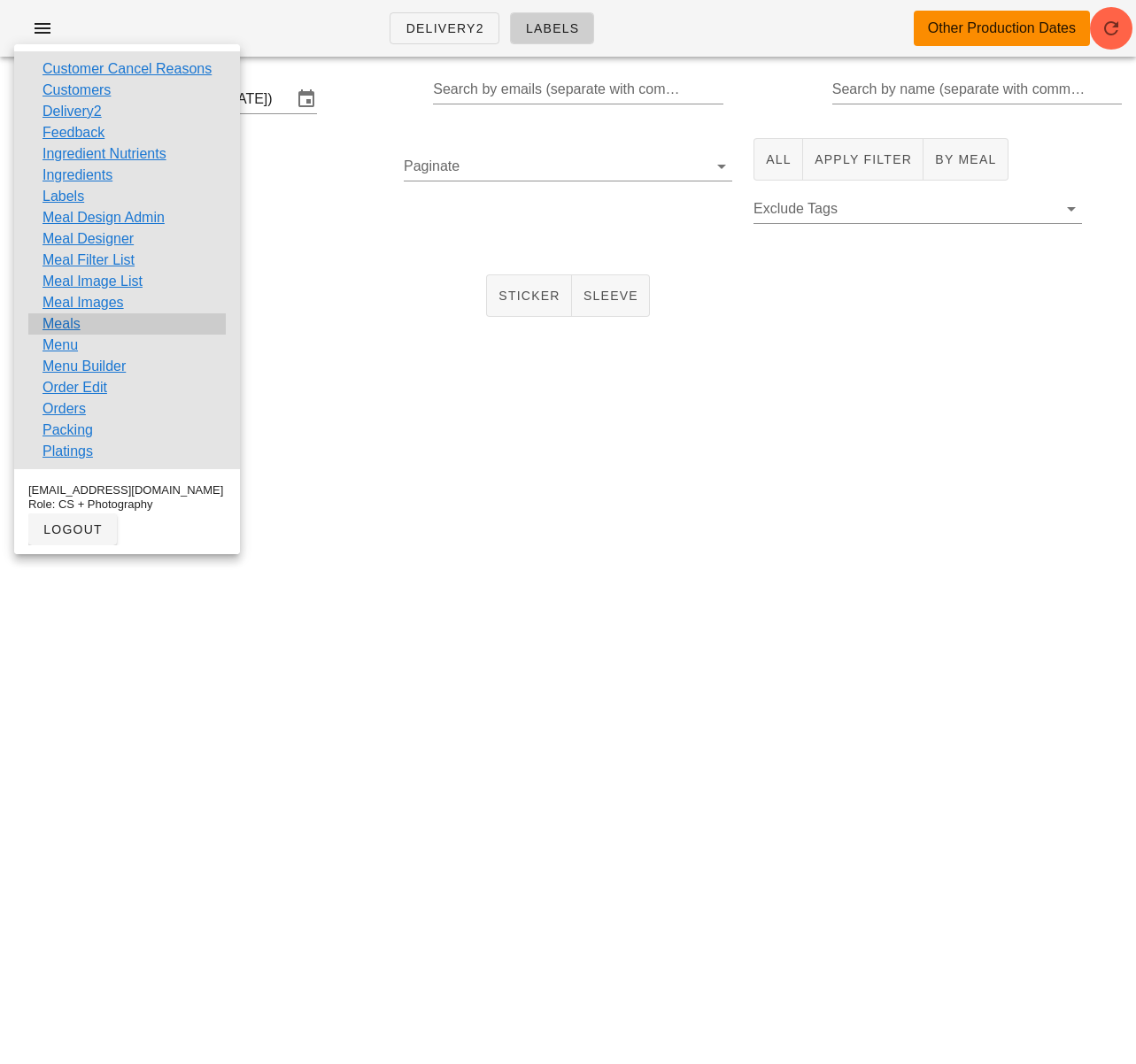
click at [81, 325] on div "Meals" at bounding box center [127, 324] width 198 height 21
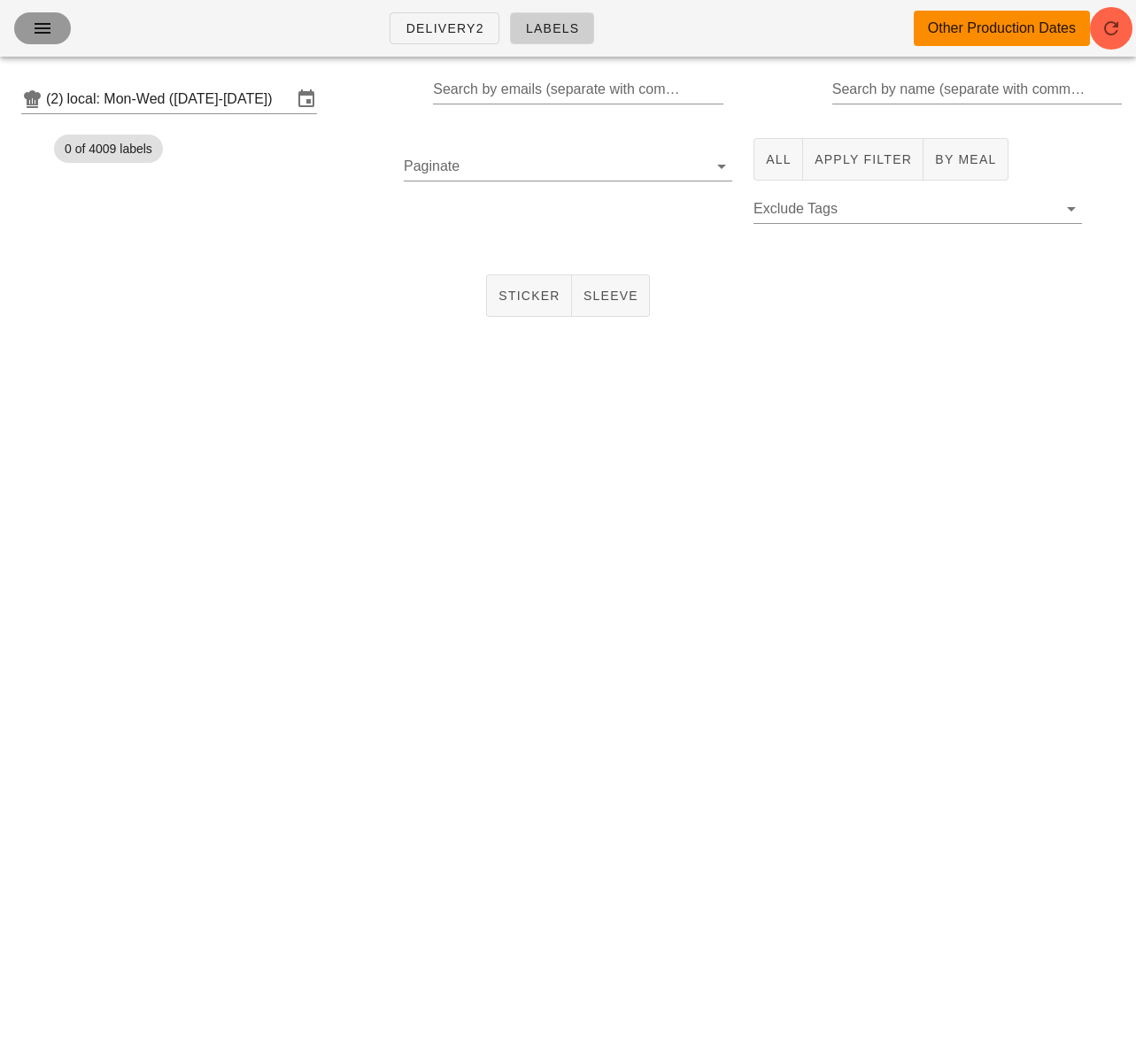
drag, startPoint x: 47, startPoint y: 31, endPoint x: 115, endPoint y: 108, distance: 102.7
click at [48, 31] on icon "button" at bounding box center [43, 28] width 21 height 21
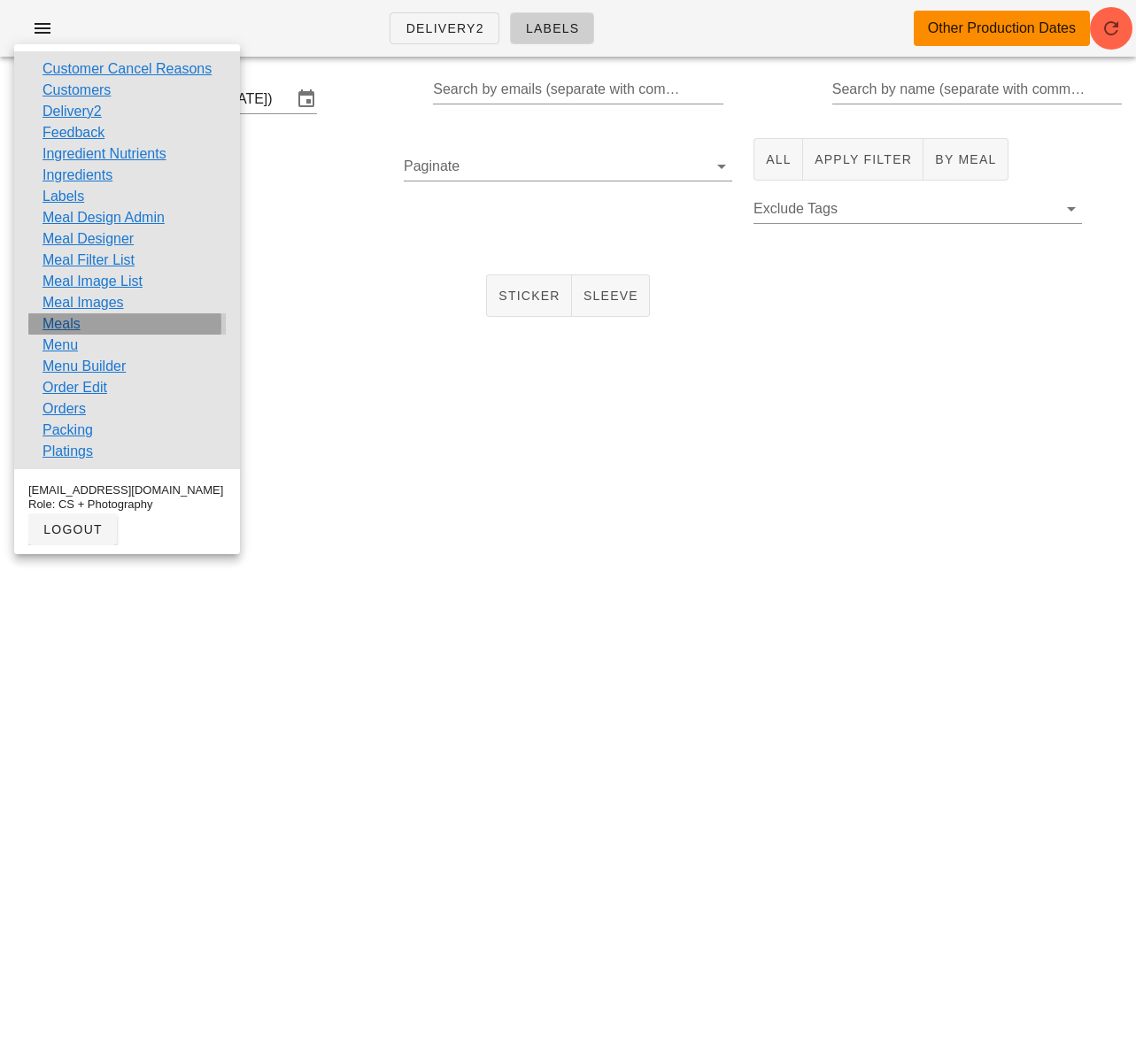
click at [101, 320] on div "Meals" at bounding box center [127, 324] width 198 height 21
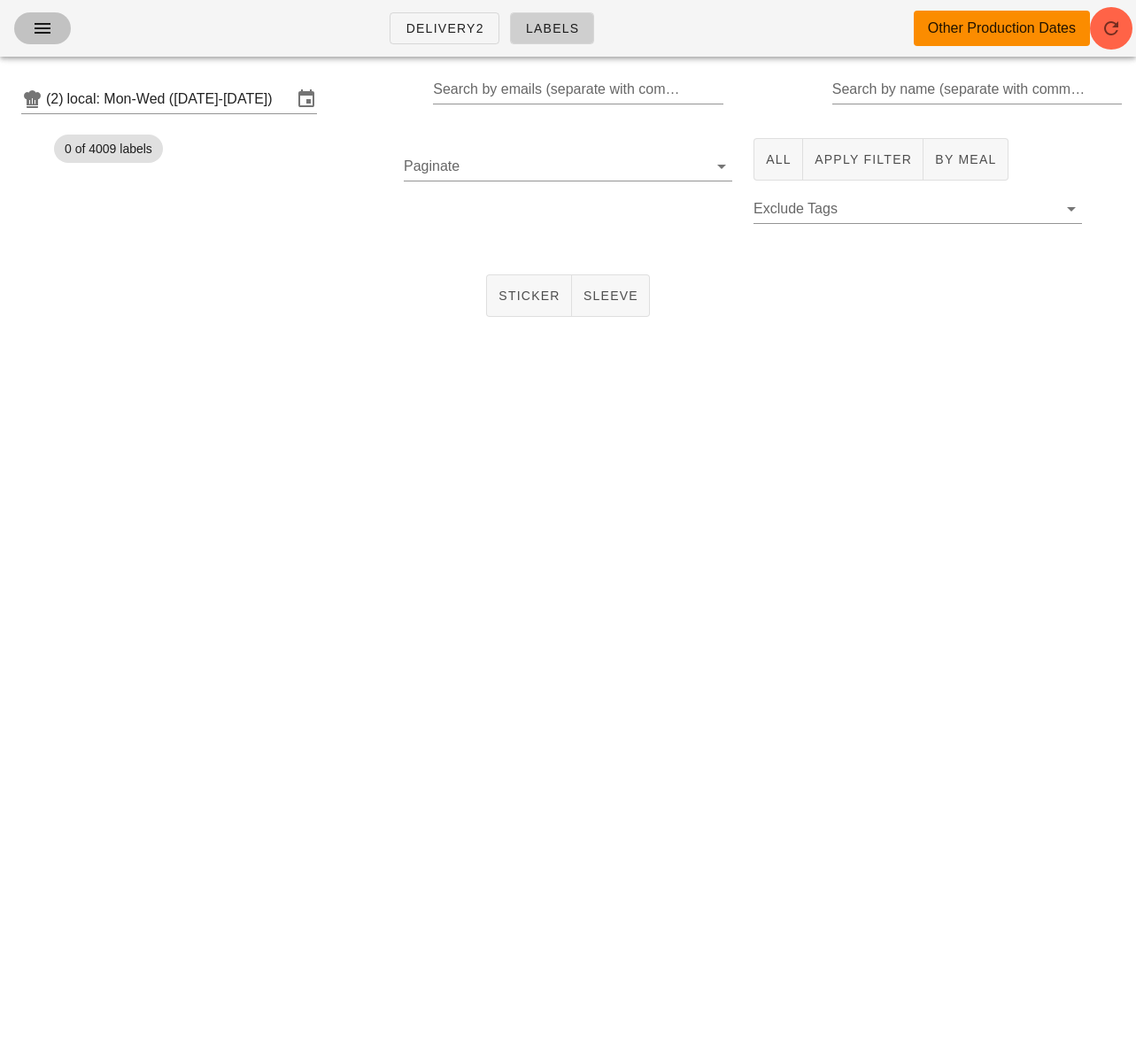
click at [42, 30] on icon "button" at bounding box center [43, 28] width 21 height 21
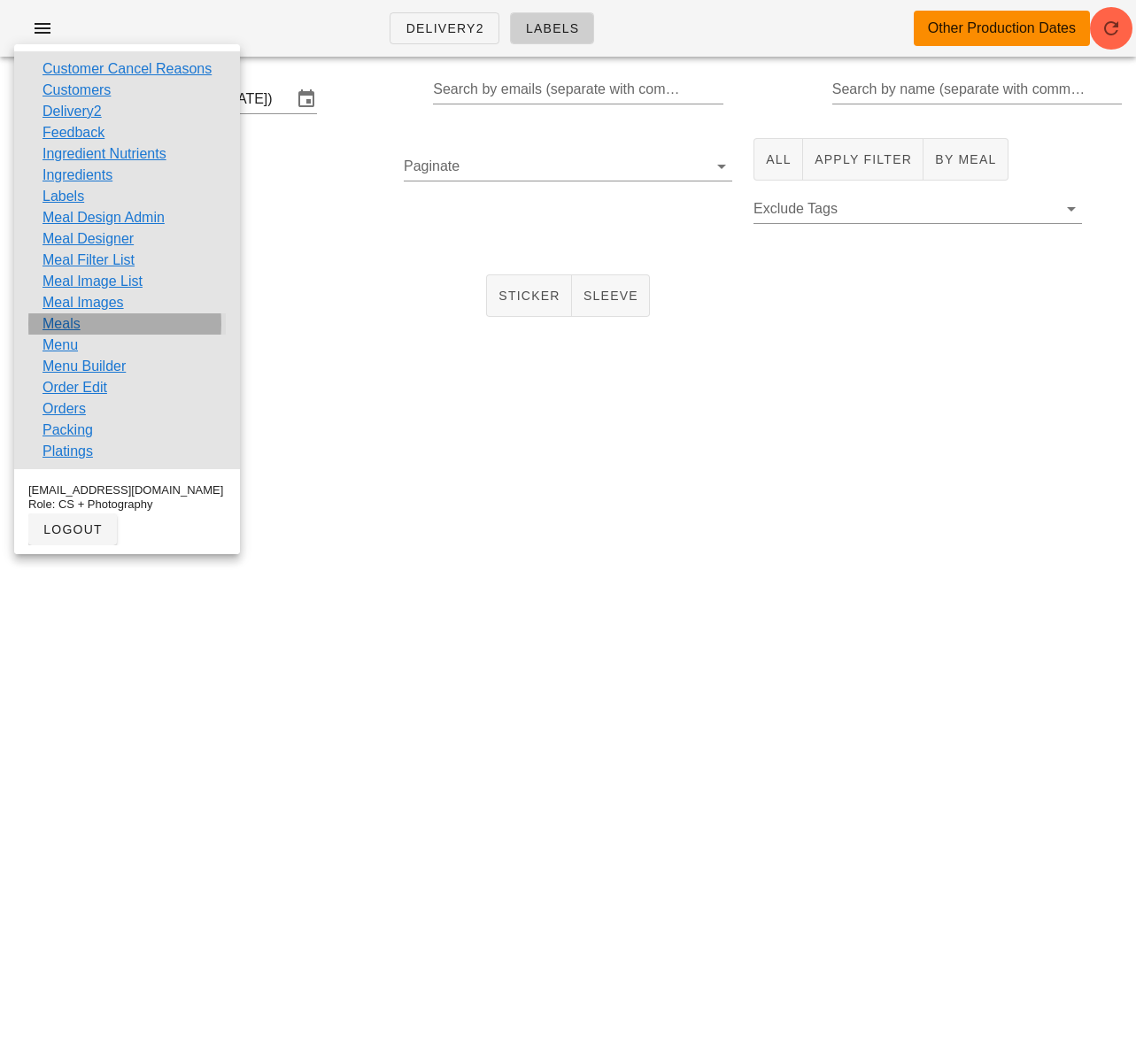
click at [70, 324] on link "Meals" at bounding box center [62, 324] width 38 height 21
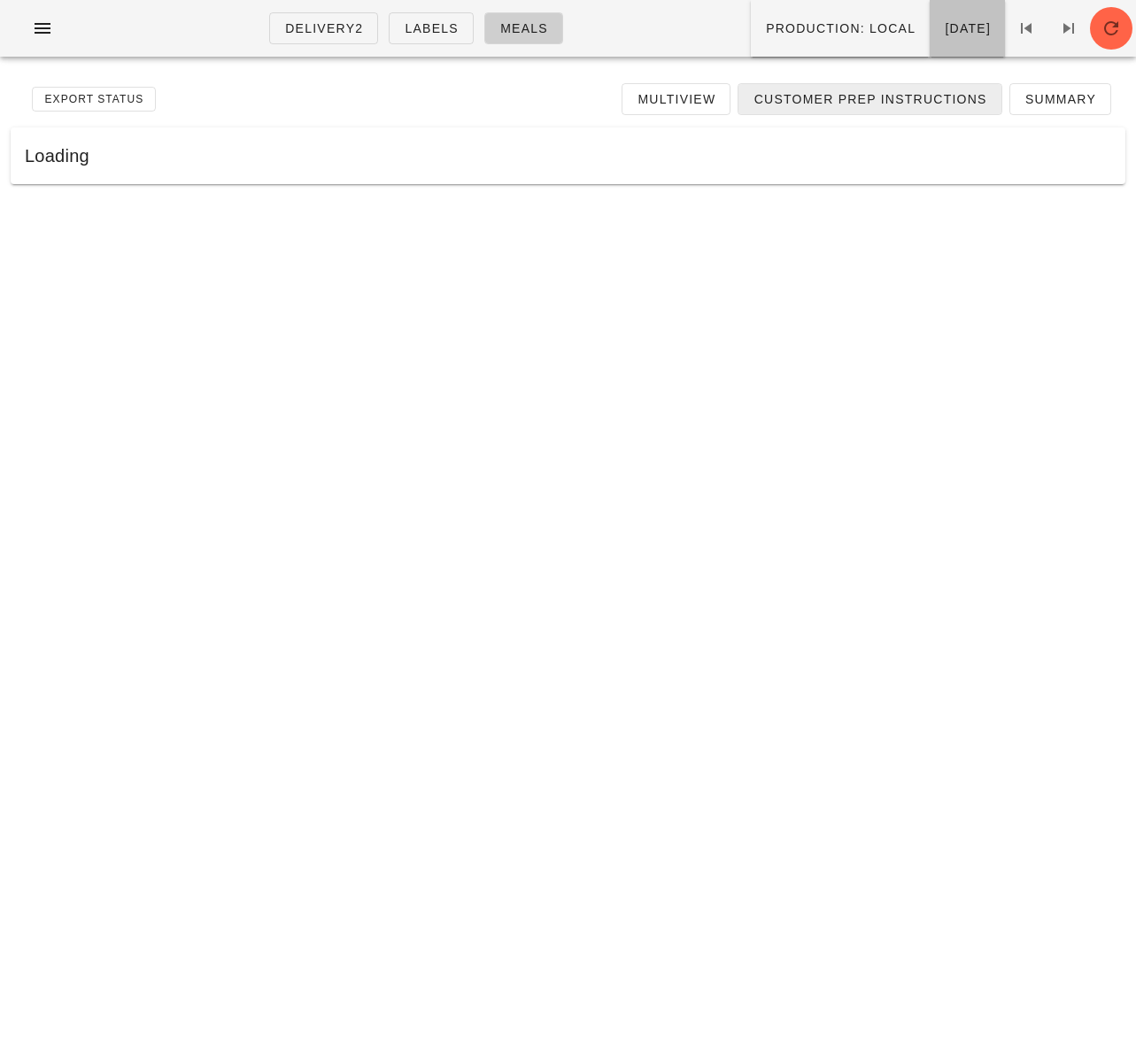
drag, startPoint x: 966, startPoint y: 39, endPoint x: 942, endPoint y: 100, distance: 65.6
click at [966, 39] on button "[DATE]" at bounding box center [967, 28] width 75 height 57
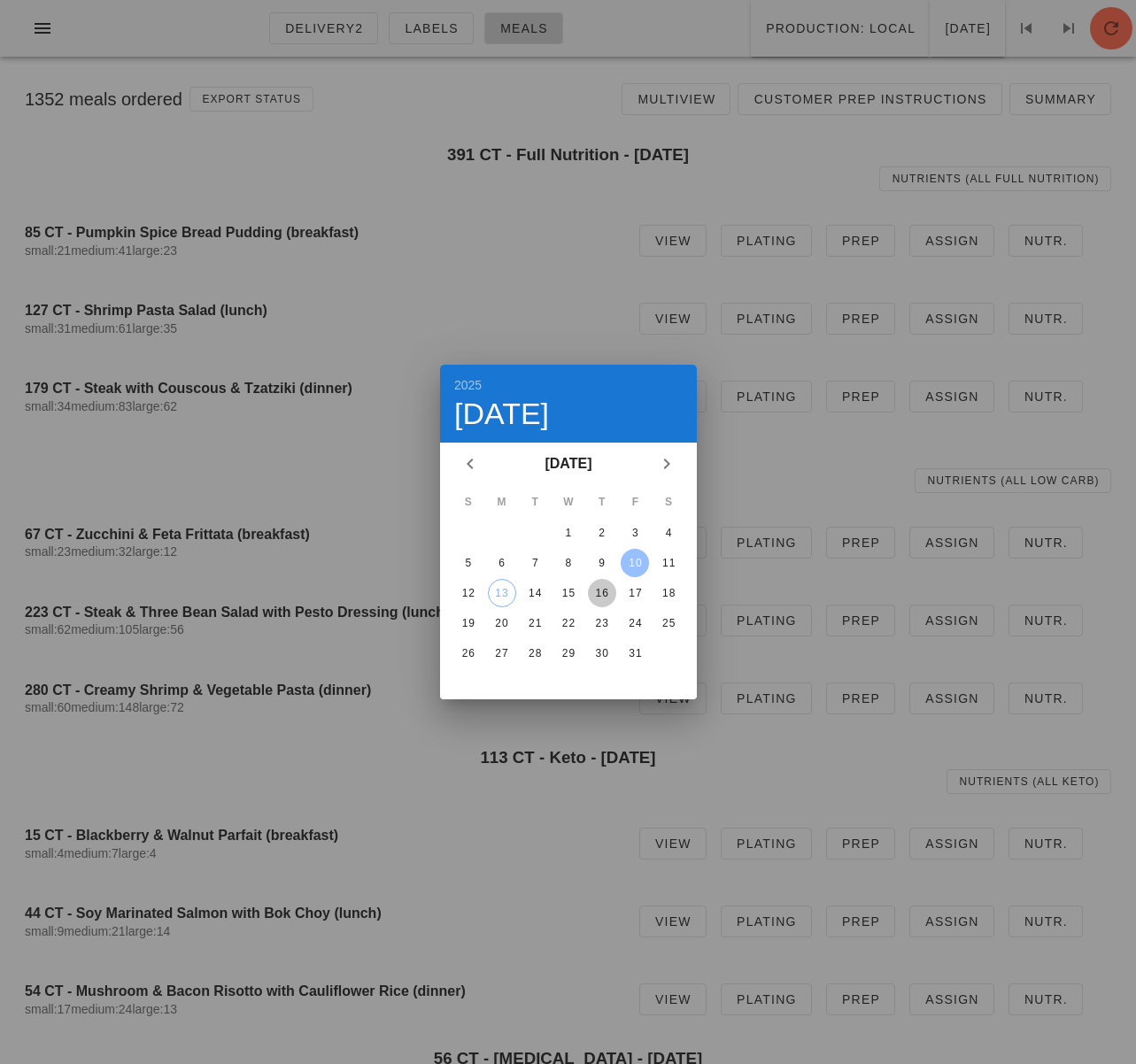
click at [605, 596] on div "16" at bounding box center [601, 593] width 28 height 12
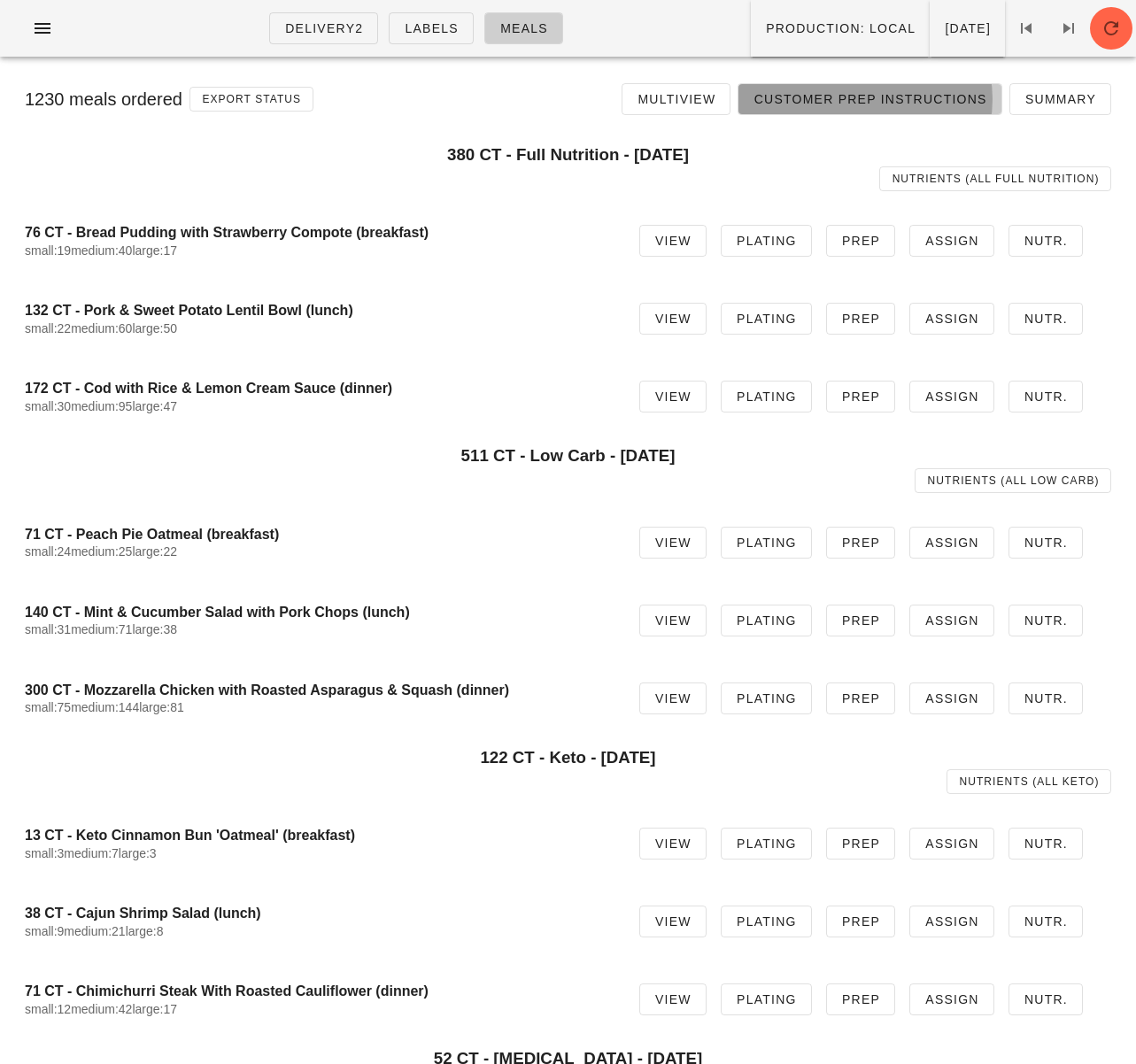
click at [852, 98] on span "Customer Prep Instructions" at bounding box center [869, 98] width 234 height 14
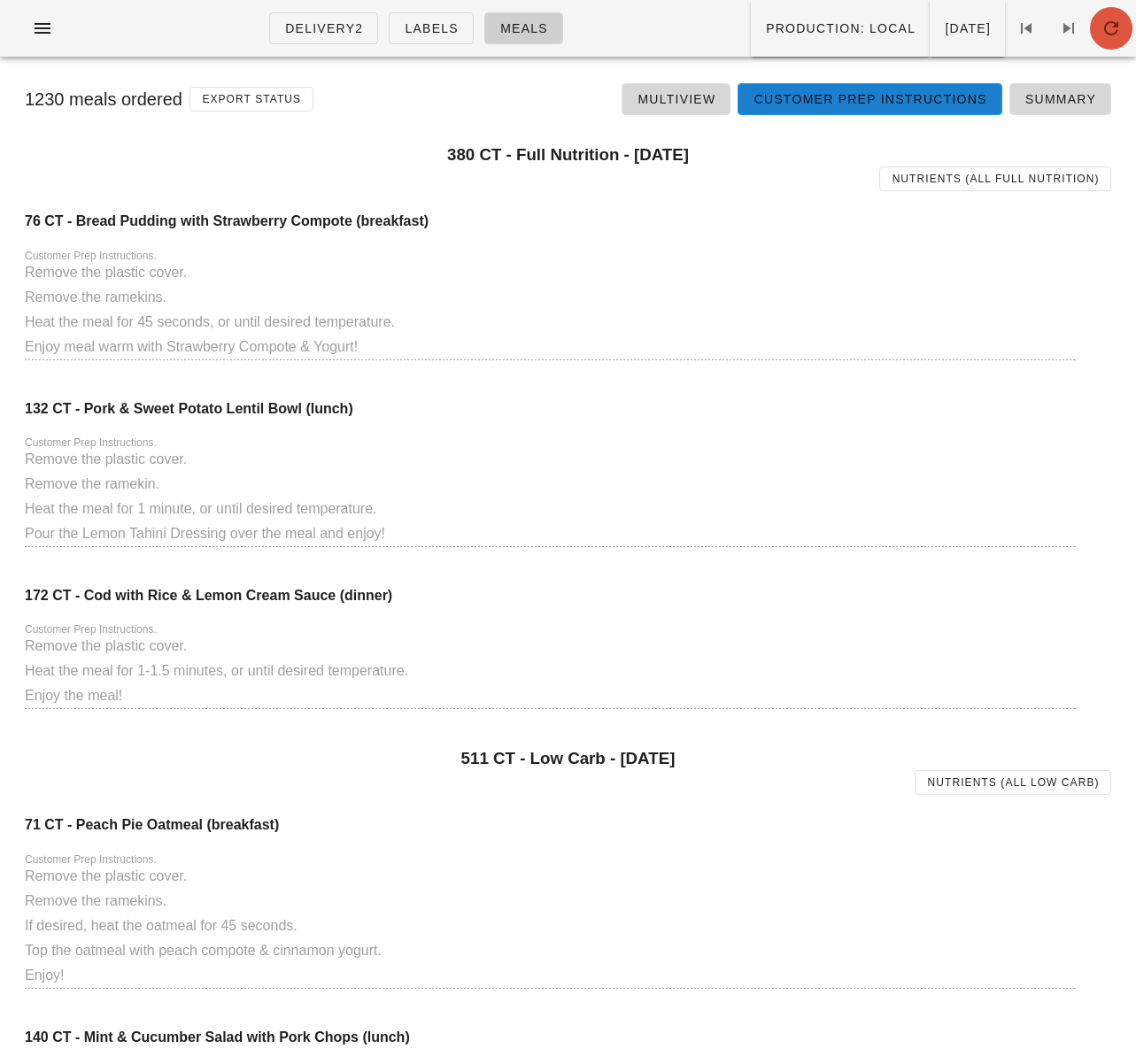
drag, startPoint x: 1115, startPoint y: 38, endPoint x: 1117, endPoint y: 54, distance: 16.1
click at [1115, 38] on icon "button" at bounding box center [1110, 28] width 21 height 21
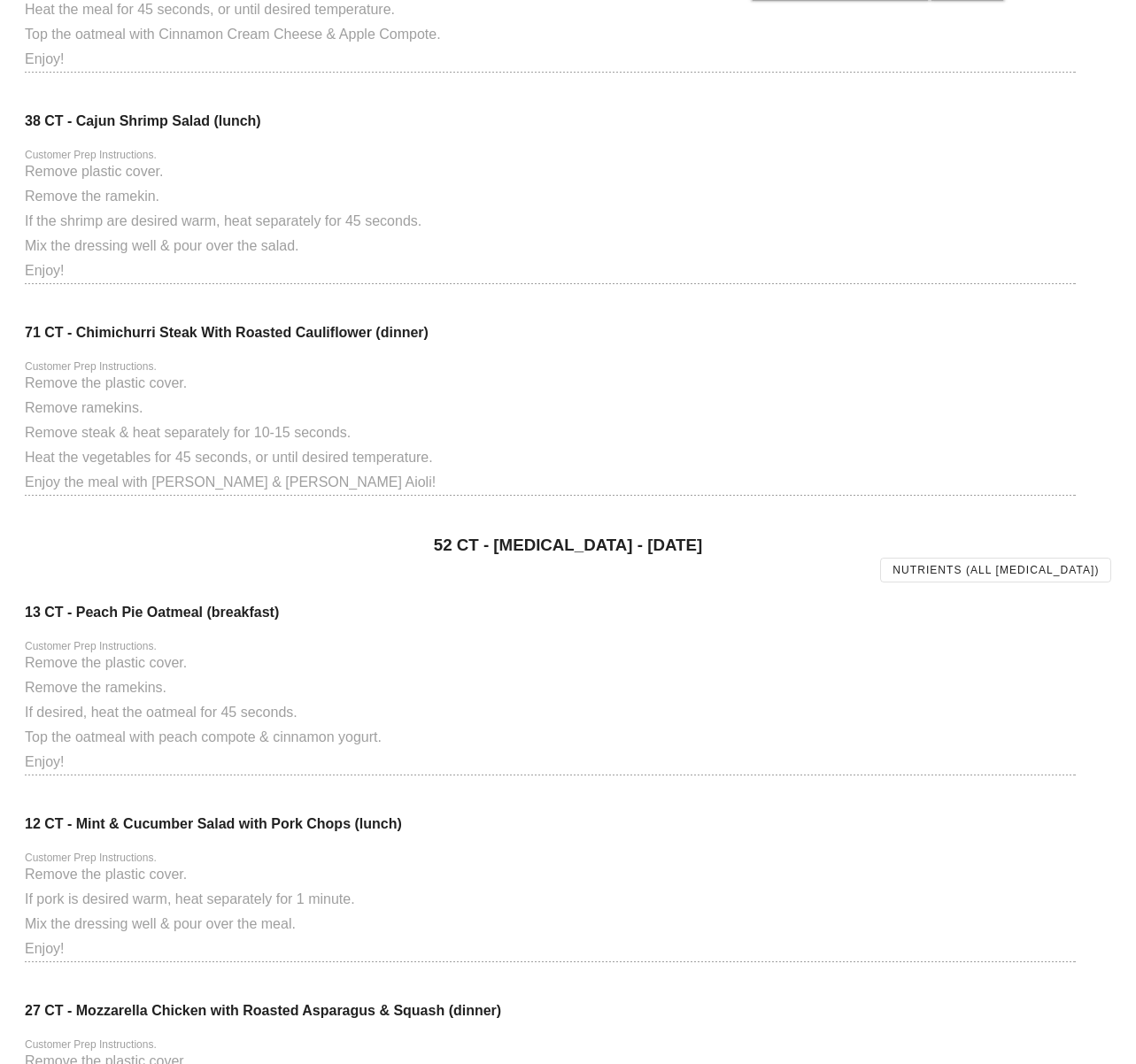
scroll to position [1639, 0]
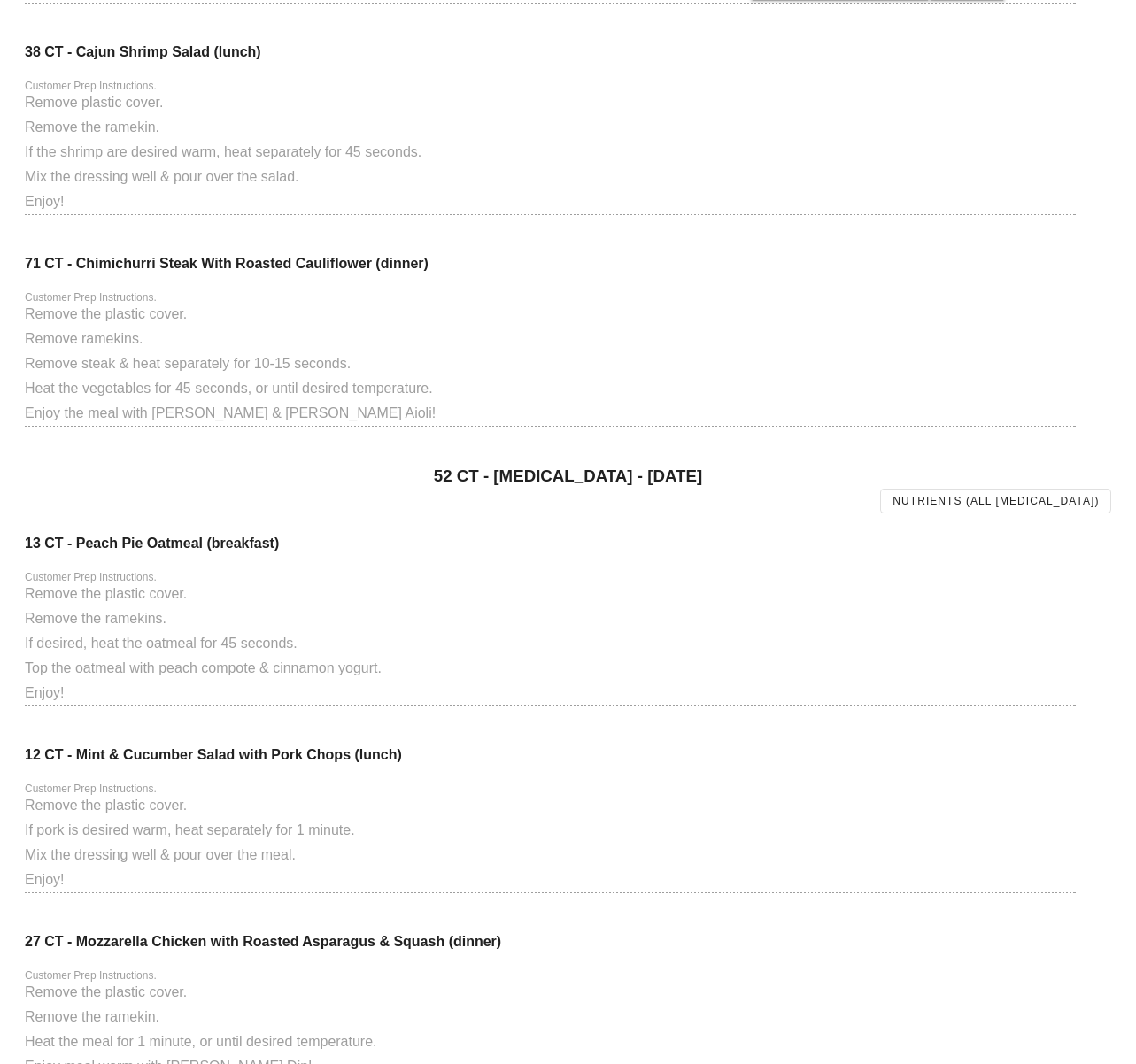
drag, startPoint x: 580, startPoint y: 714, endPoint x: 642, endPoint y: 583, distance: 144.9
click at [580, 714] on div at bounding box center [550, 718] width 1051 height 12
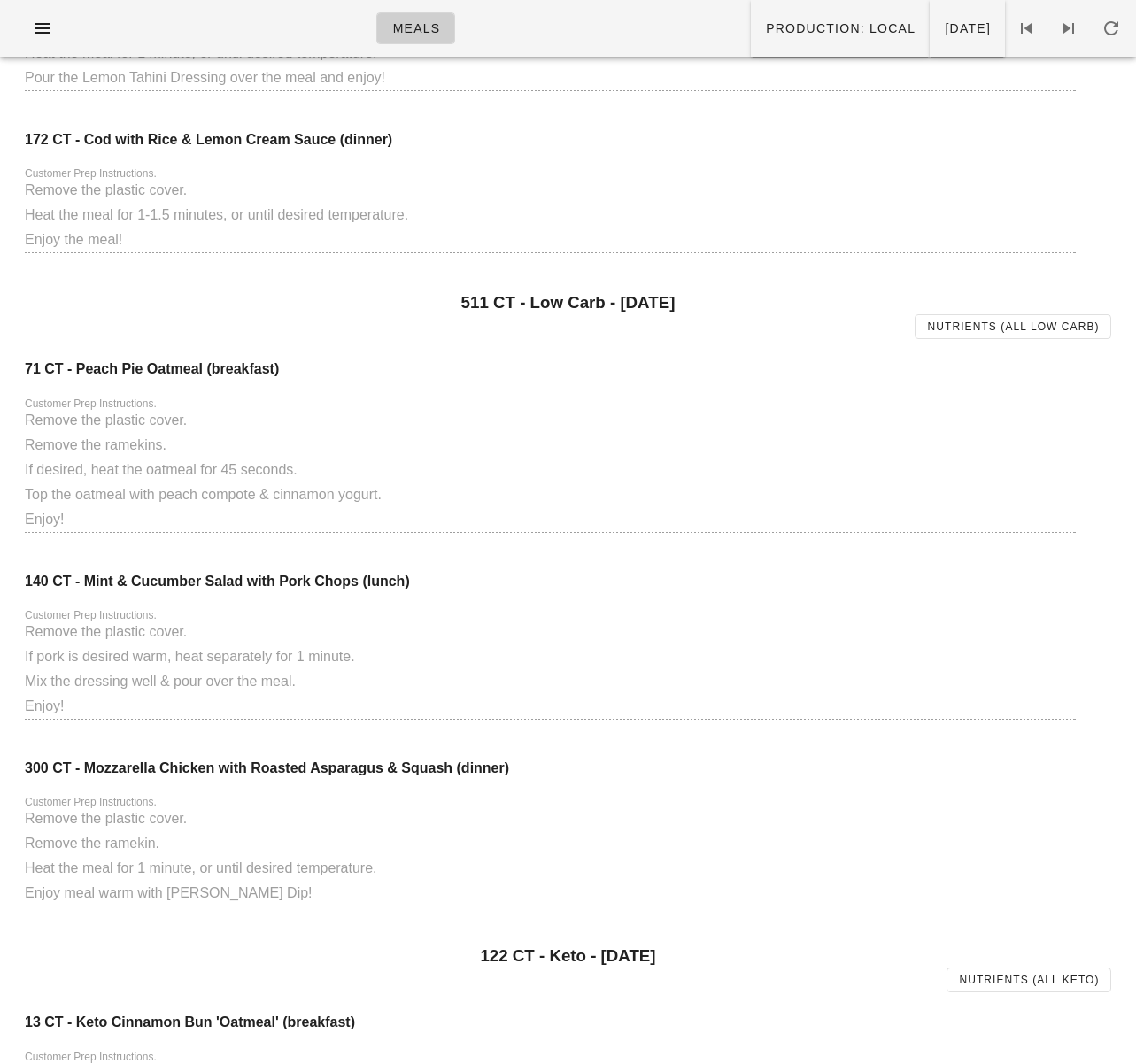
scroll to position [0, 0]
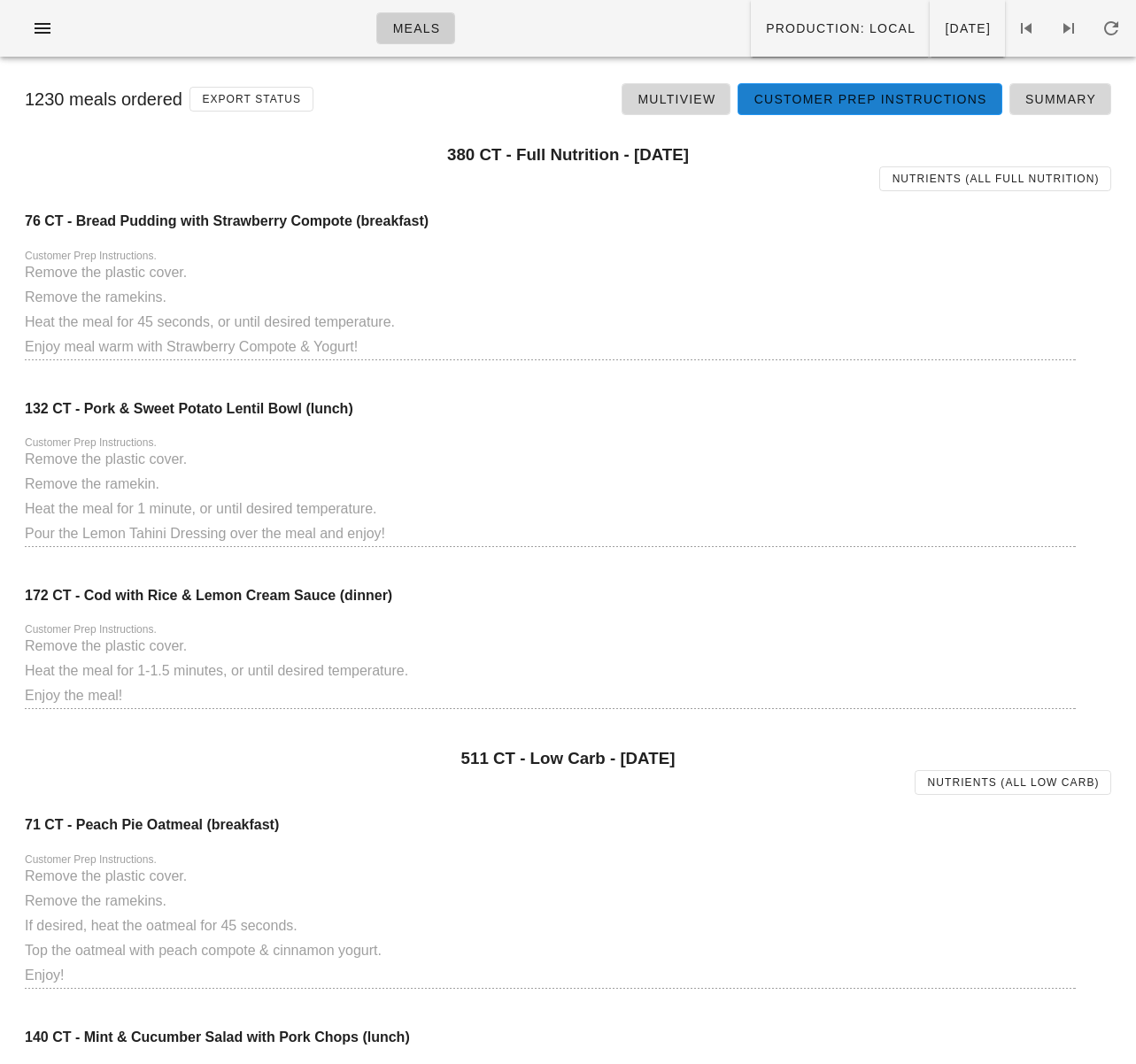
click at [780, 201] on div "select the meals you would like to show together 380 CT - Full Nutrition - [DAT…" at bounding box center [567, 436] width 1114 height 604
click at [702, 106] on span "Multiview" at bounding box center [675, 98] width 79 height 14
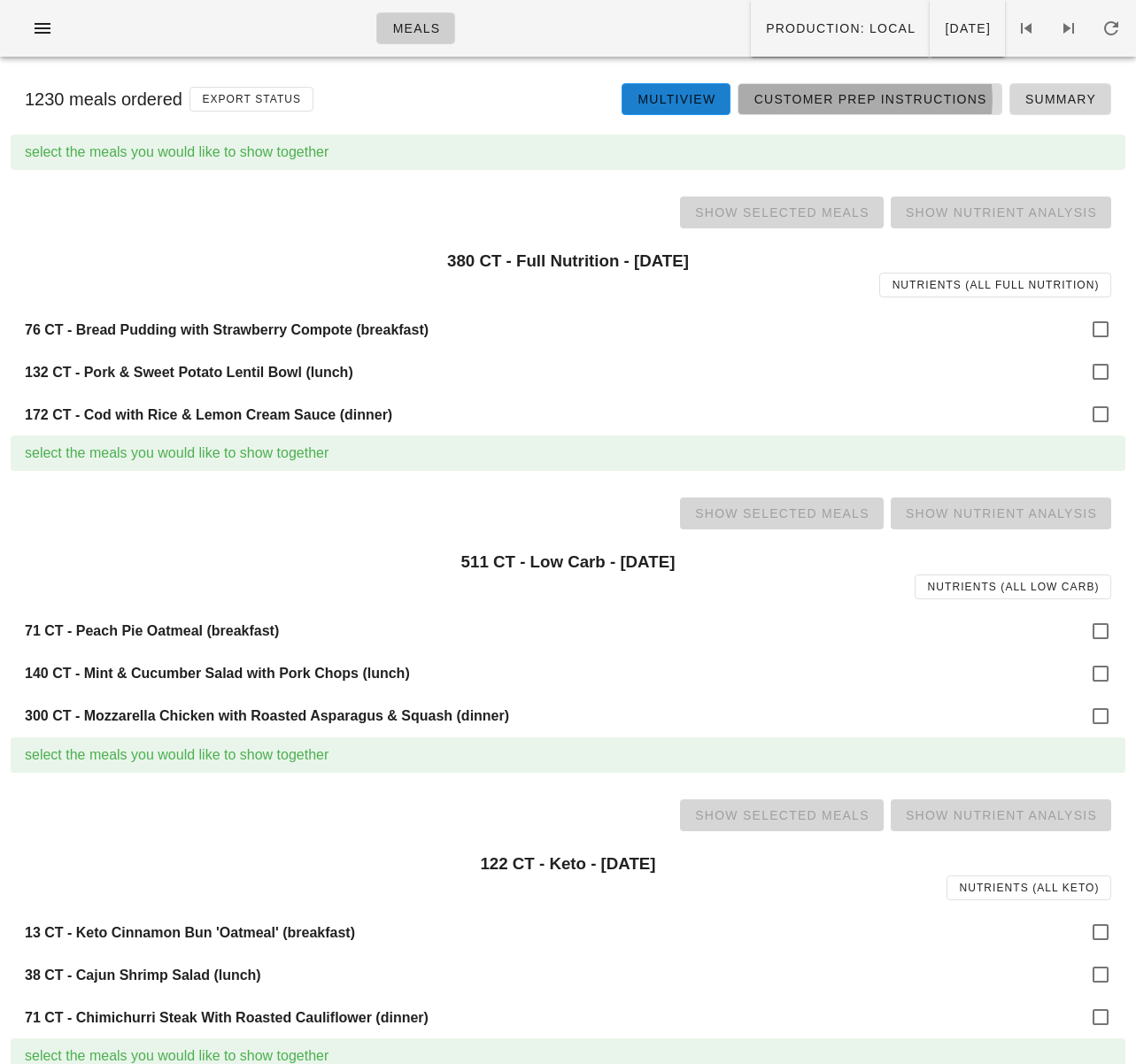
click at [834, 100] on span "Customer Prep Instructions" at bounding box center [869, 98] width 234 height 14
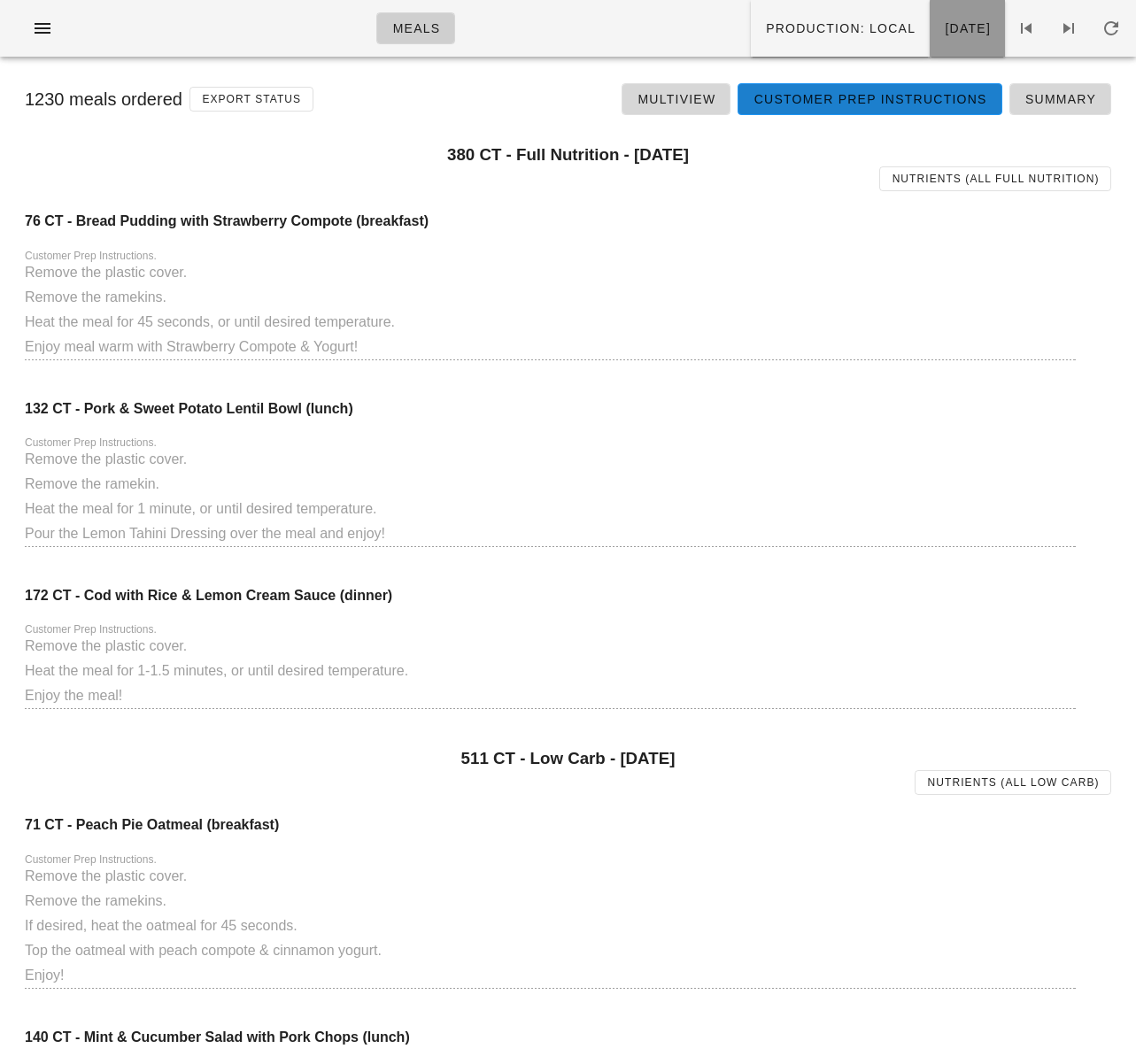
click at [944, 34] on span "[DATE]" at bounding box center [967, 27] width 47 height 14
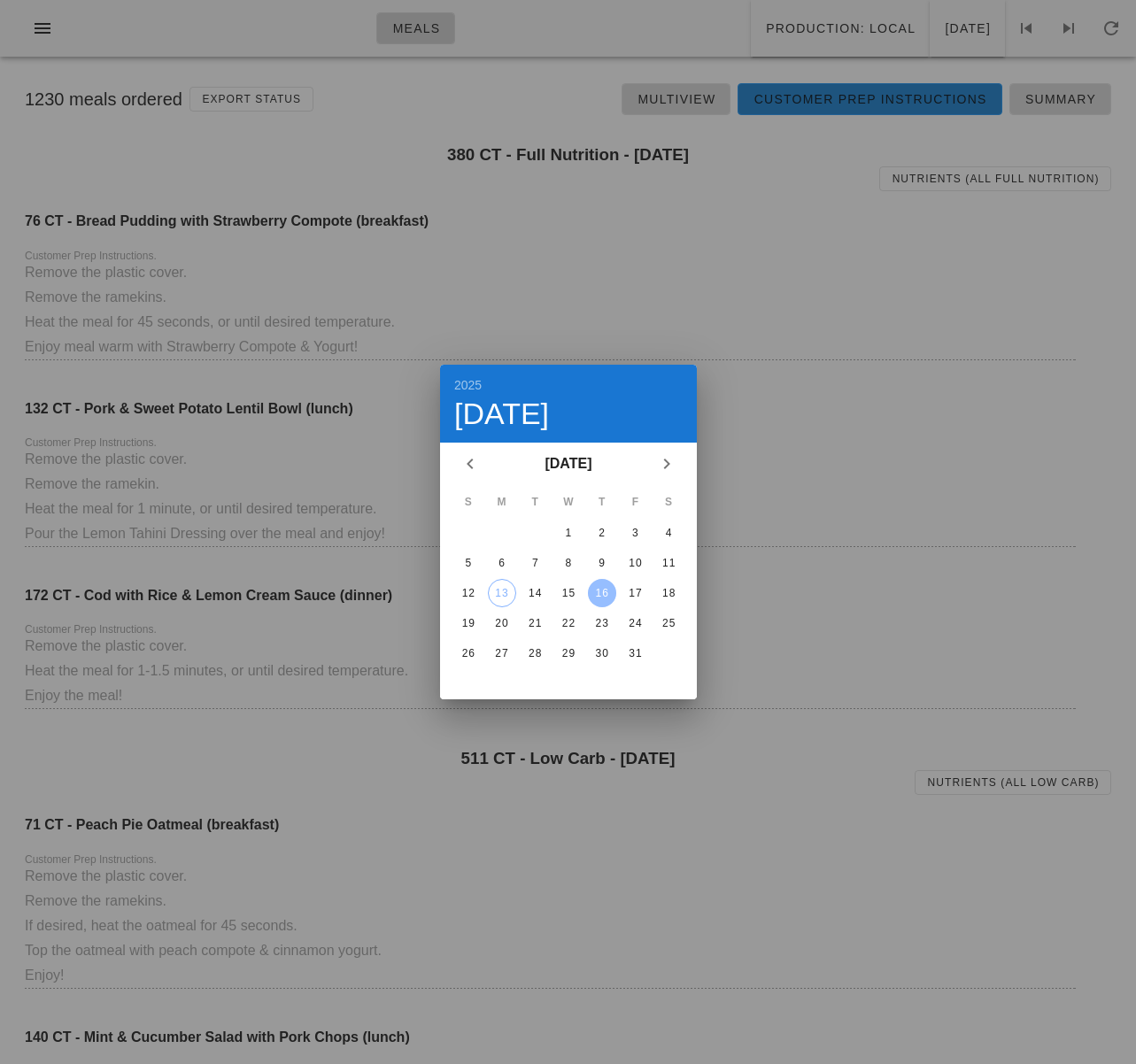
drag, startPoint x: 593, startPoint y: 594, endPoint x: 694, endPoint y: 466, distance: 163.0
click at [594, 594] on div "16" at bounding box center [601, 593] width 28 height 12
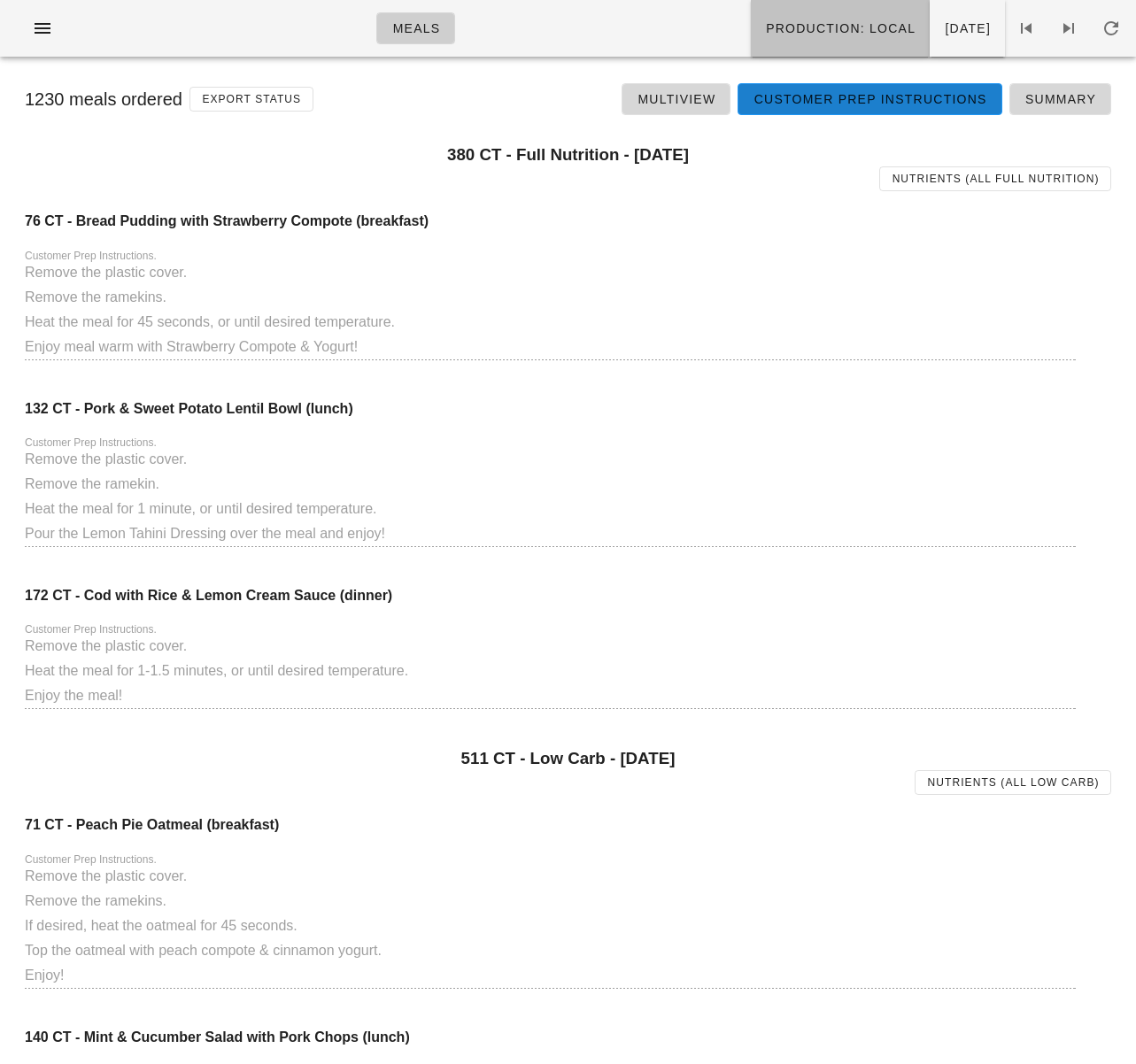
click at [752, 42] on button "Production: local" at bounding box center [840, 28] width 179 height 57
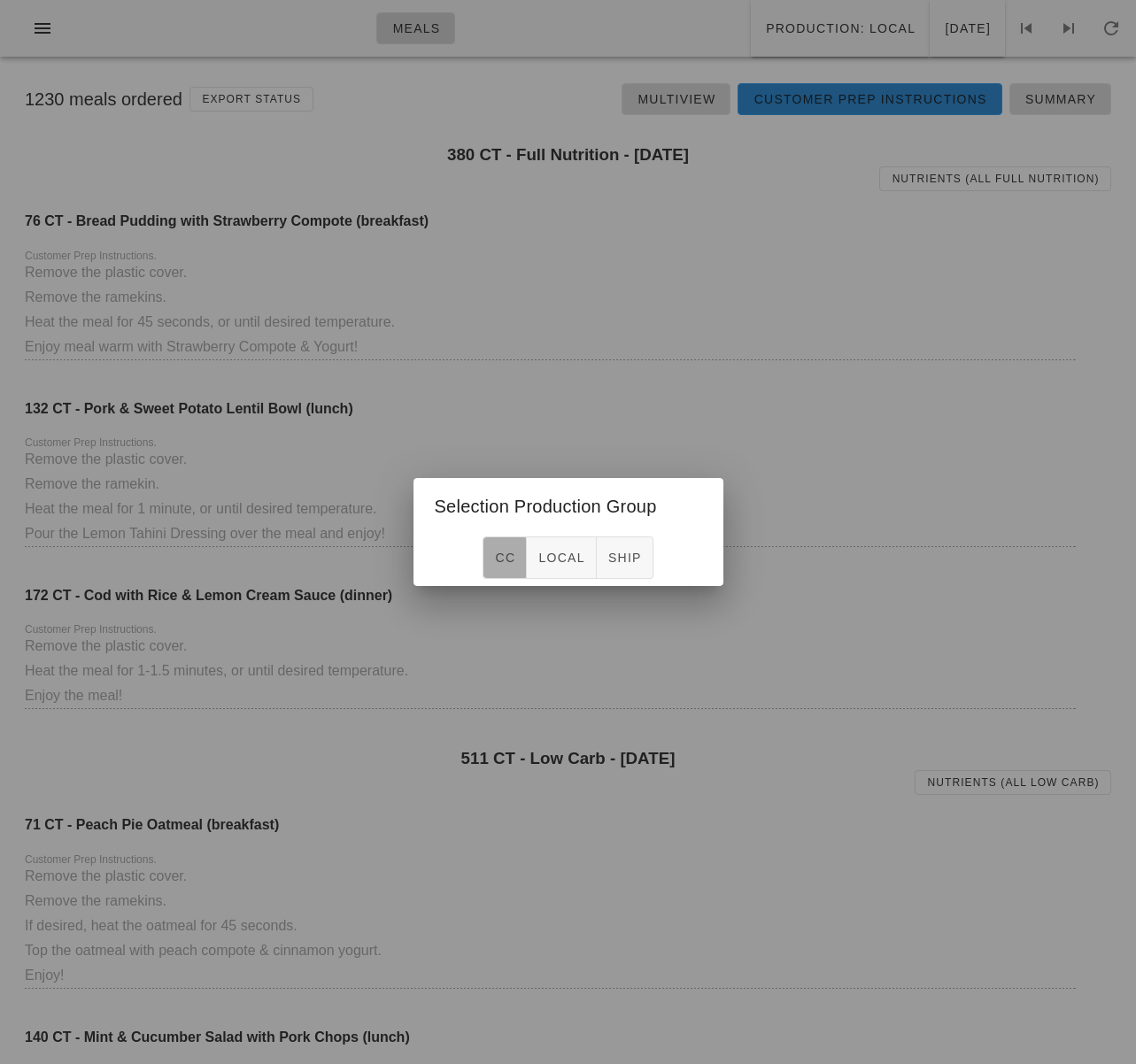
click at [506, 558] on span "CC" at bounding box center [505, 558] width 21 height 14
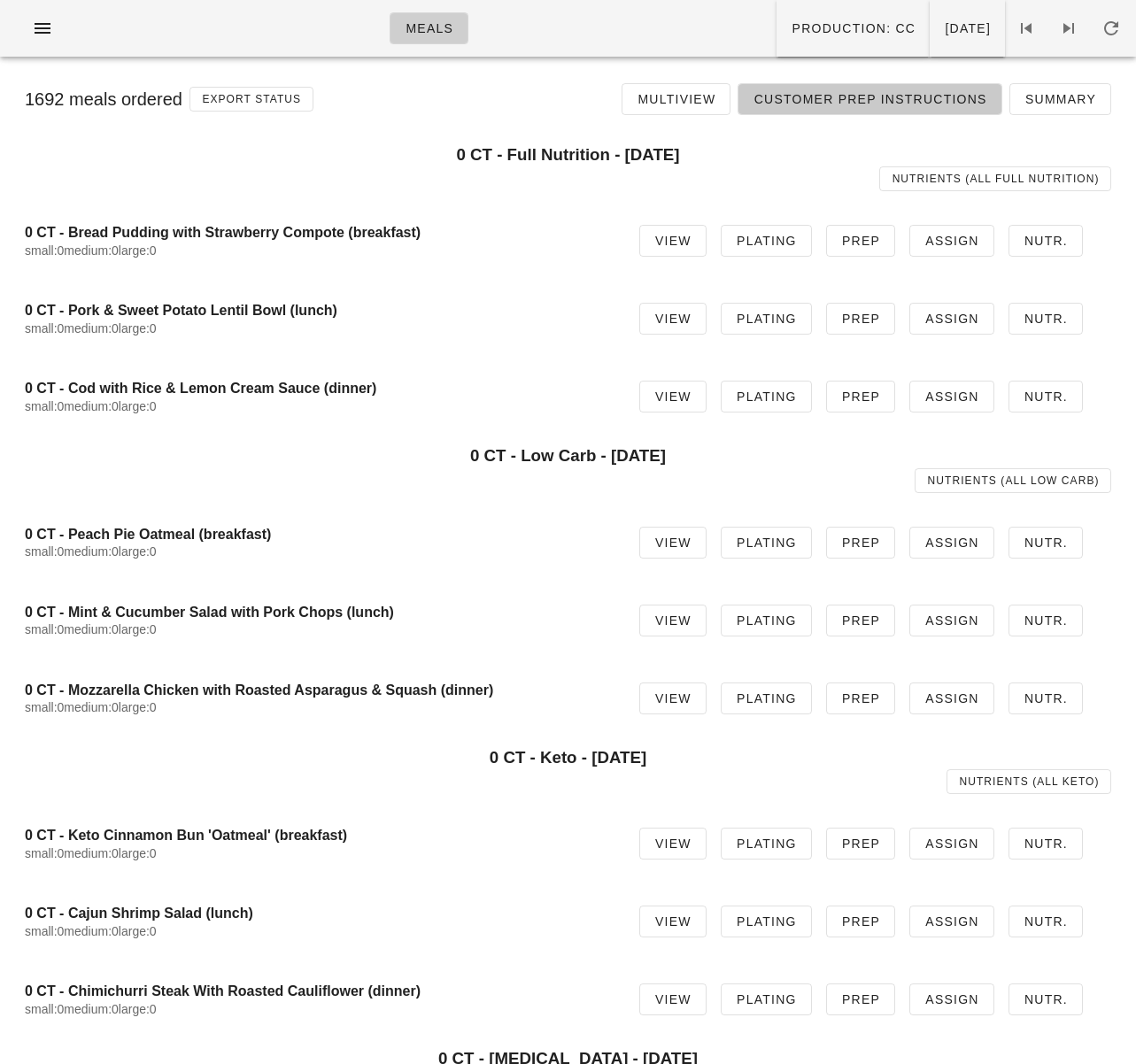
click at [840, 103] on span "Customer Prep Instructions" at bounding box center [869, 98] width 234 height 14
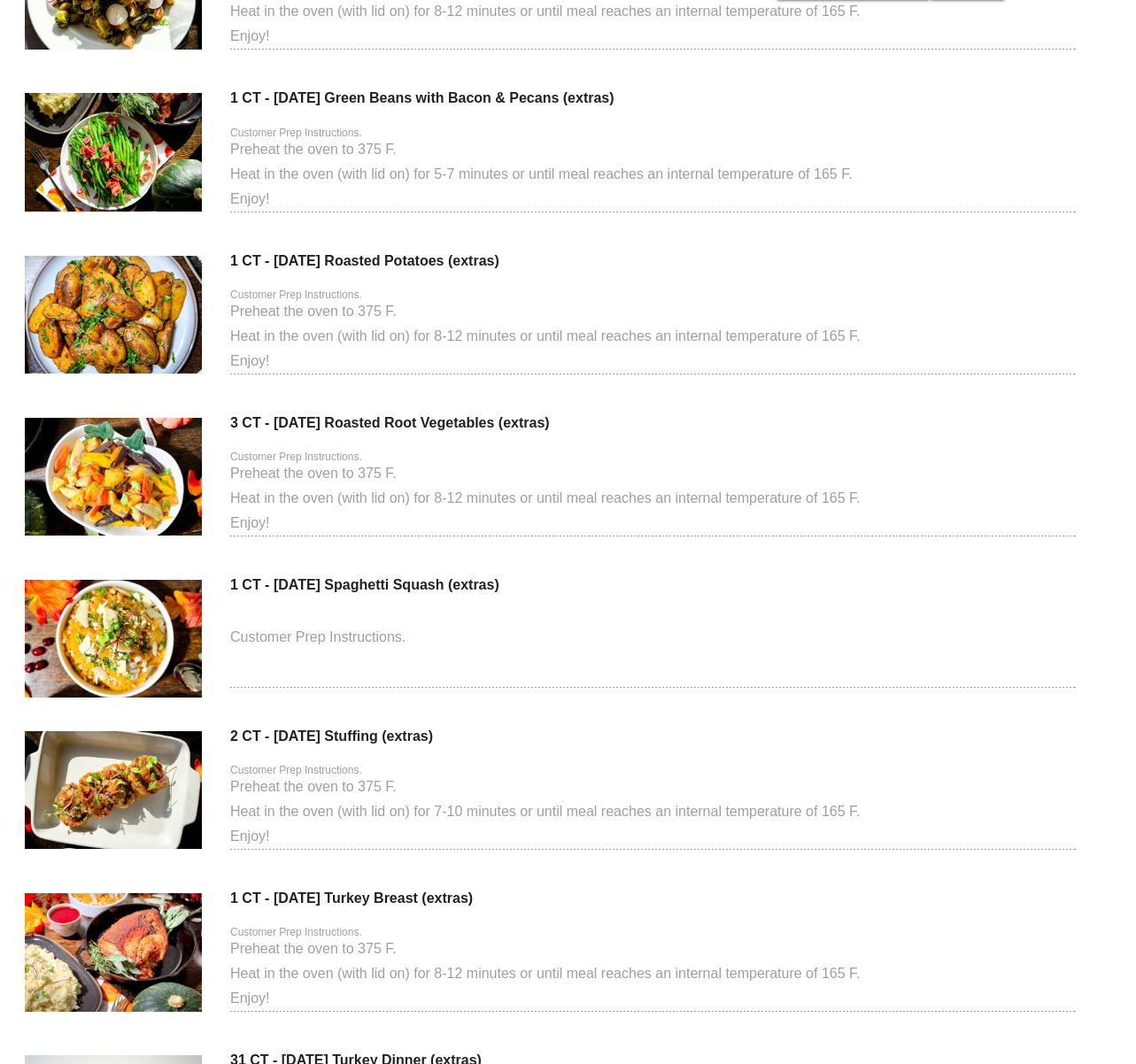
scroll to position [13983, 0]
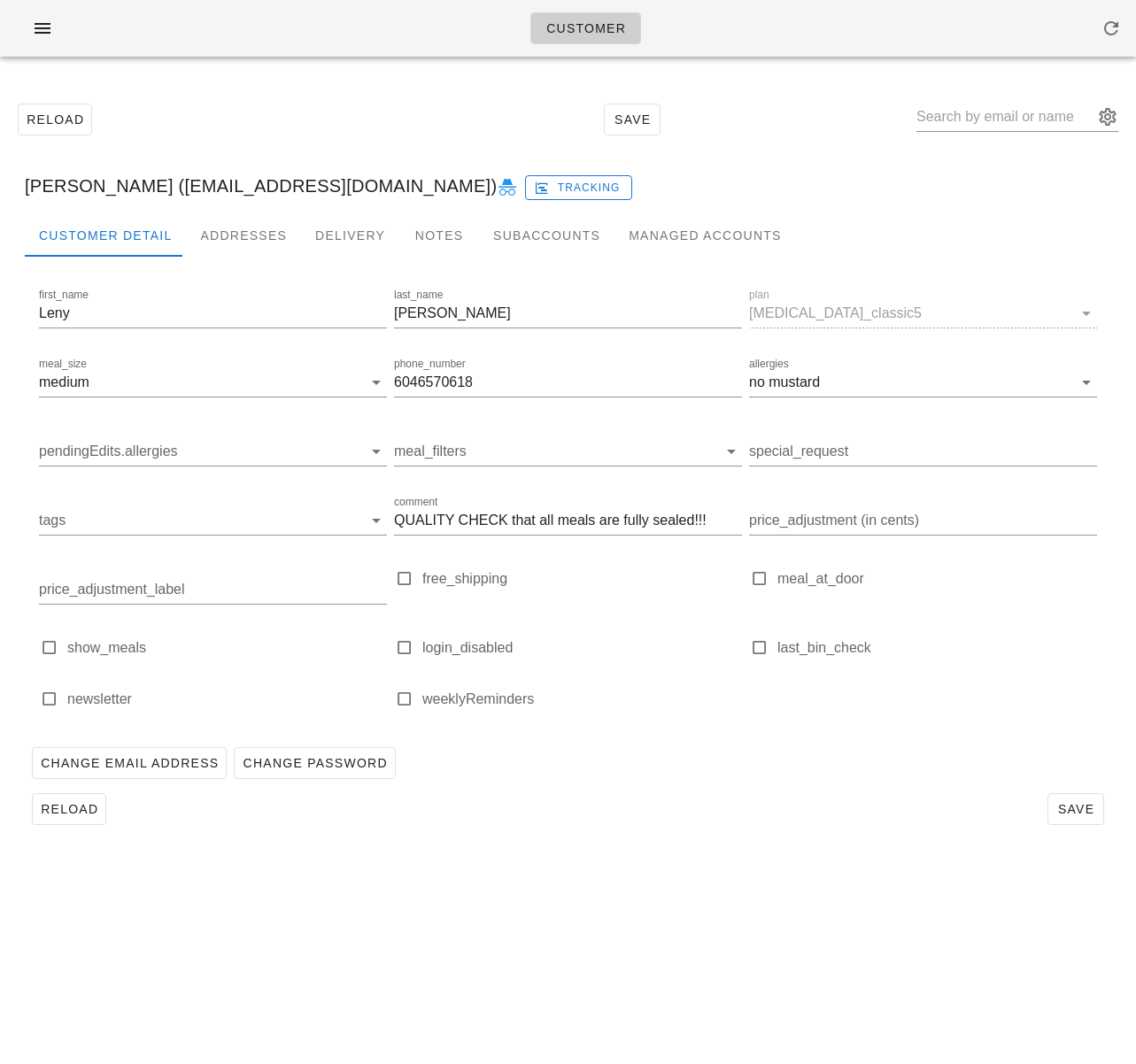
drag, startPoint x: 552, startPoint y: 162, endPoint x: 307, endPoint y: 71, distance: 261.4
click at [536, 152] on div "Reload Save [PERSON_NAME] ([EMAIL_ADDRESS][DOMAIN_NAME]) Tracking Customer Deta…" at bounding box center [567, 464] width 1114 height 765
click at [312, 77] on div "Reload Save [PERSON_NAME] ([EMAIL_ADDRESS][DOMAIN_NAME]) Tracking Customer Deta…" at bounding box center [568, 464] width 1136 height 786
drag, startPoint x: 313, startPoint y: 92, endPoint x: 125, endPoint y: 83, distance: 188.2
click at [314, 92] on div "Reload Save" at bounding box center [567, 119] width 1114 height 76
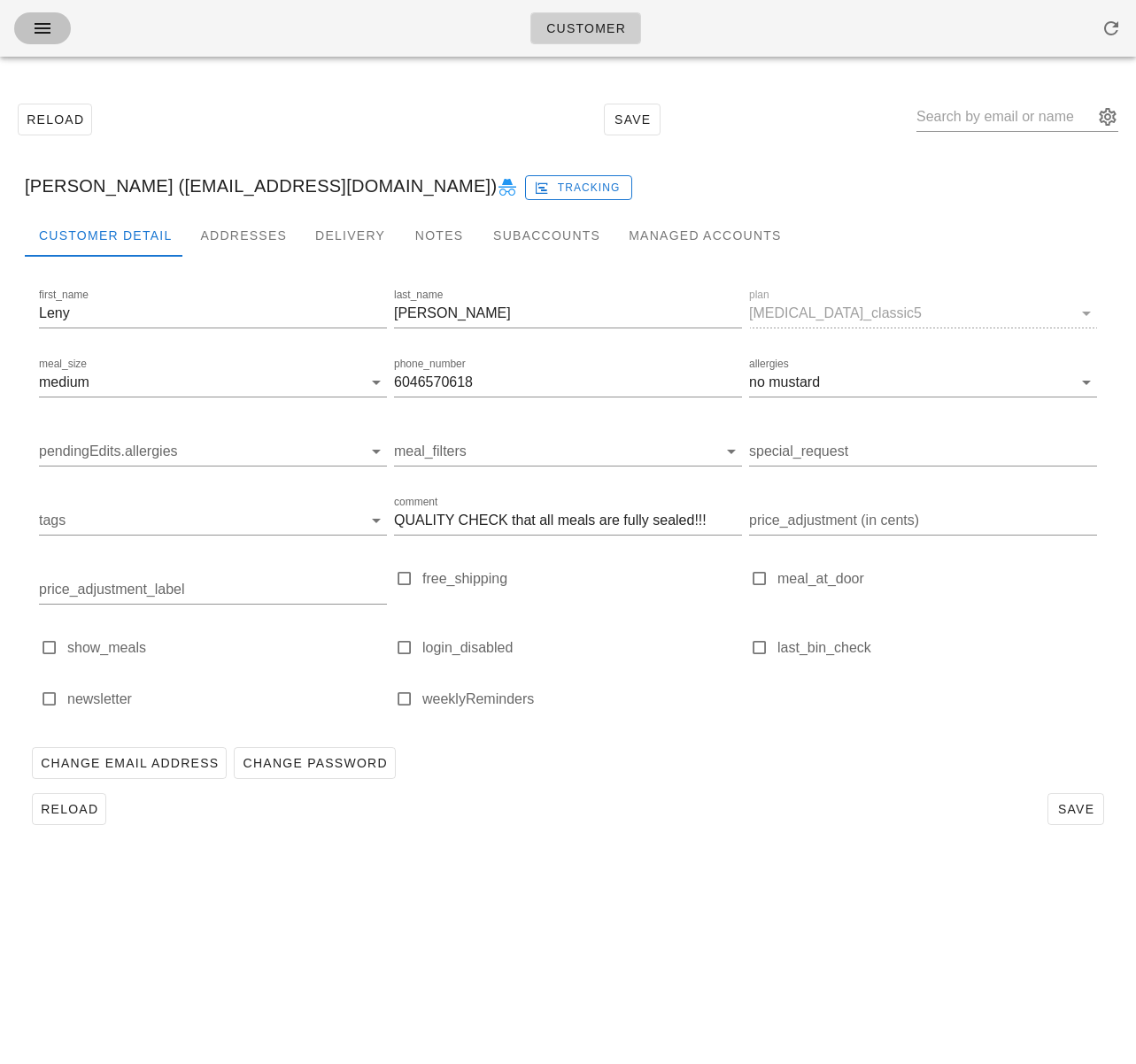
click at [46, 26] on icon "button" at bounding box center [43, 28] width 21 height 21
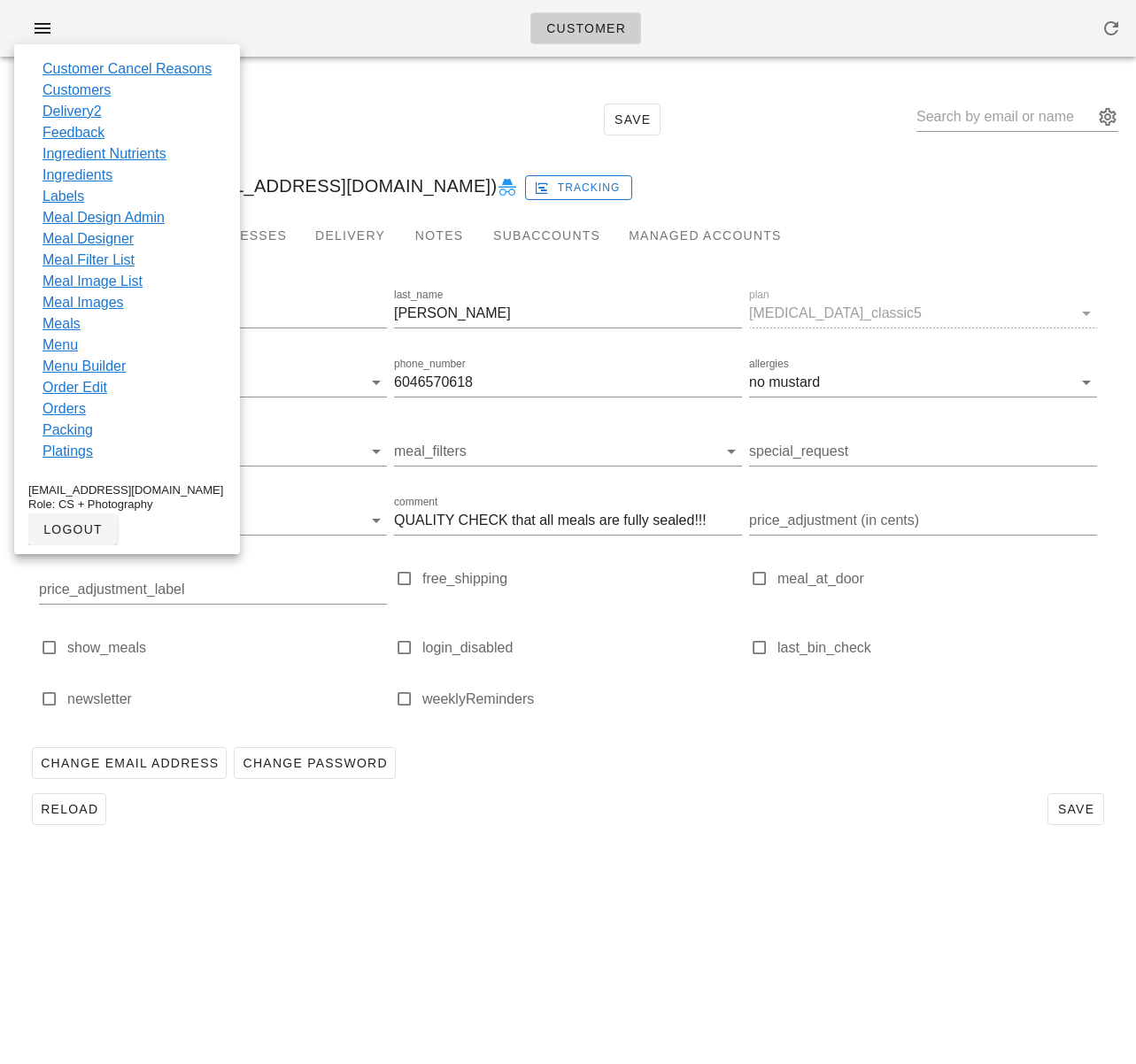
click at [310, 99] on div "Reload Save" at bounding box center [567, 119] width 1114 height 76
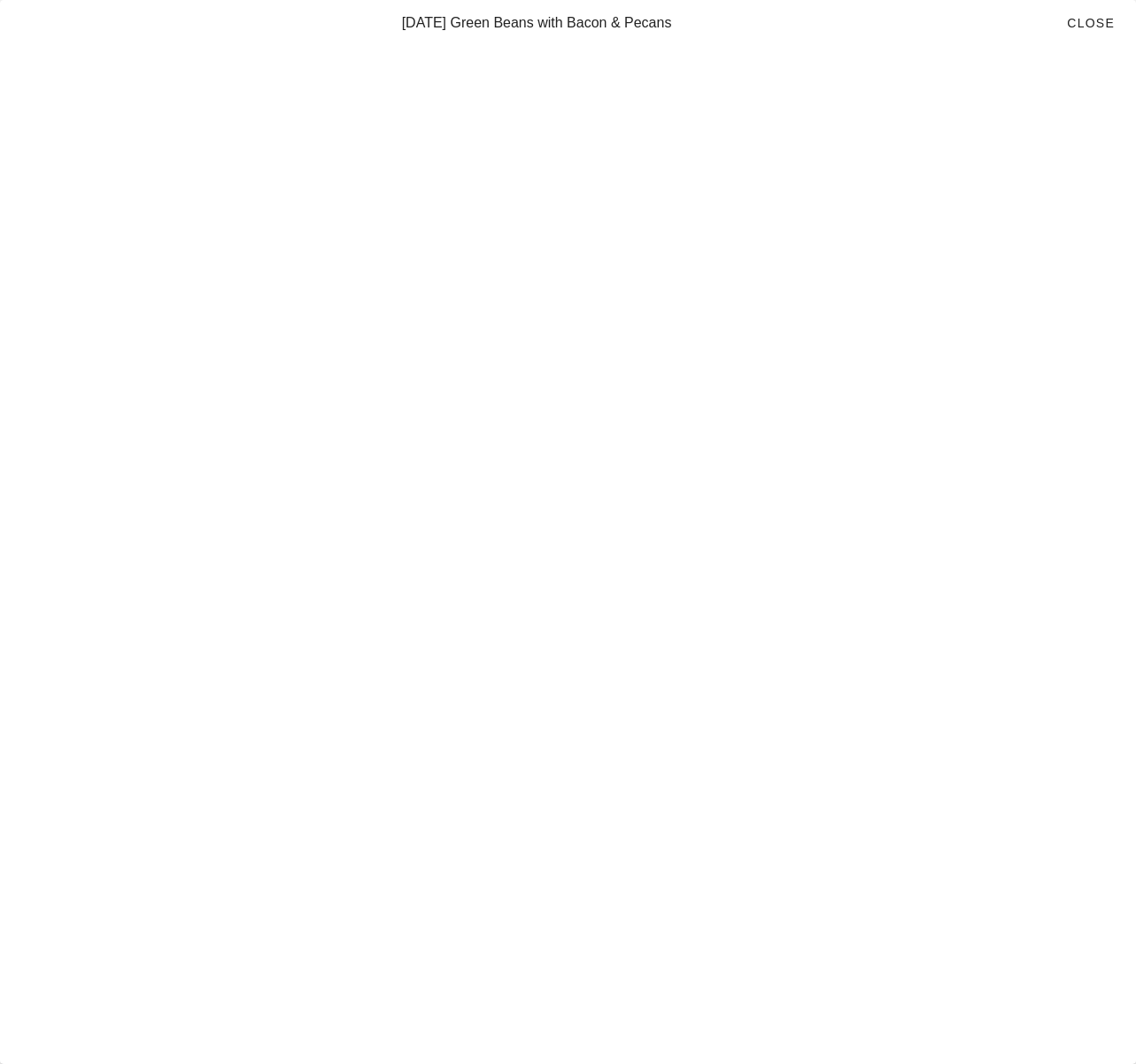
scroll to position [10162, 0]
click at [1080, 18] on span "Close" at bounding box center [1090, 23] width 48 height 14
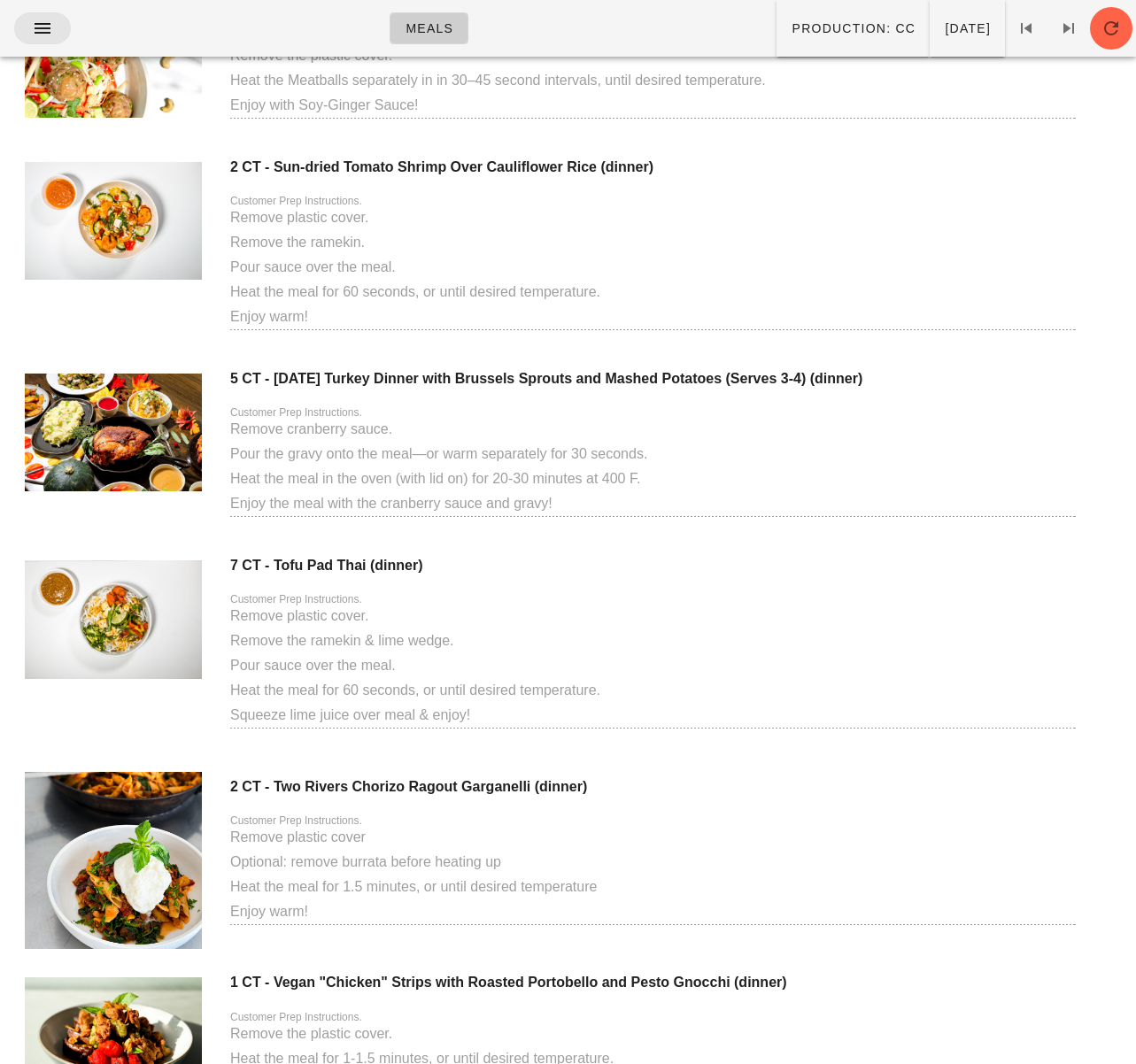
scroll to position [10077, 0]
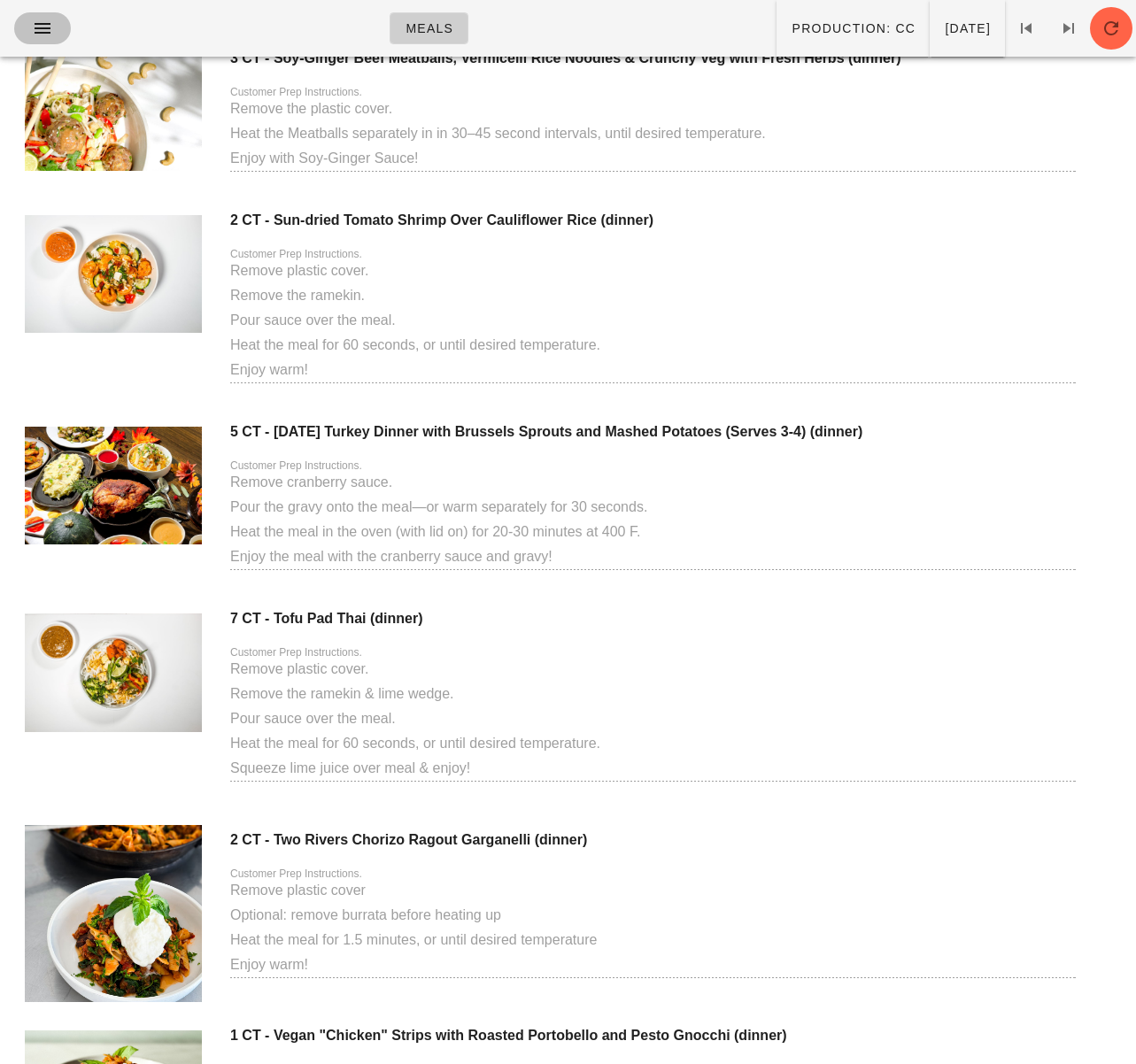
click at [53, 21] on span "button" at bounding box center [43, 28] width 28 height 21
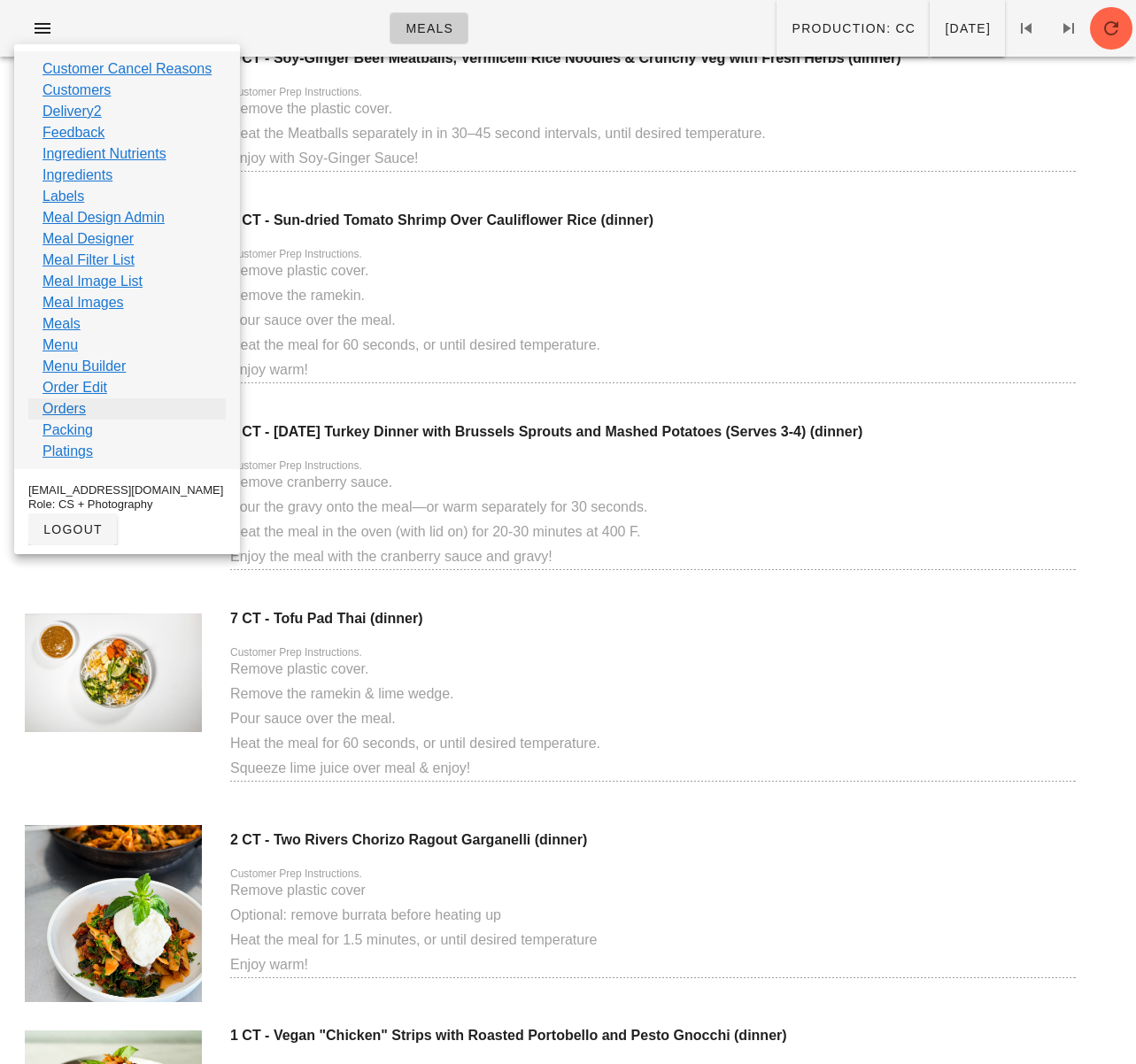
click at [75, 402] on link "Orders" at bounding box center [64, 409] width 44 height 21
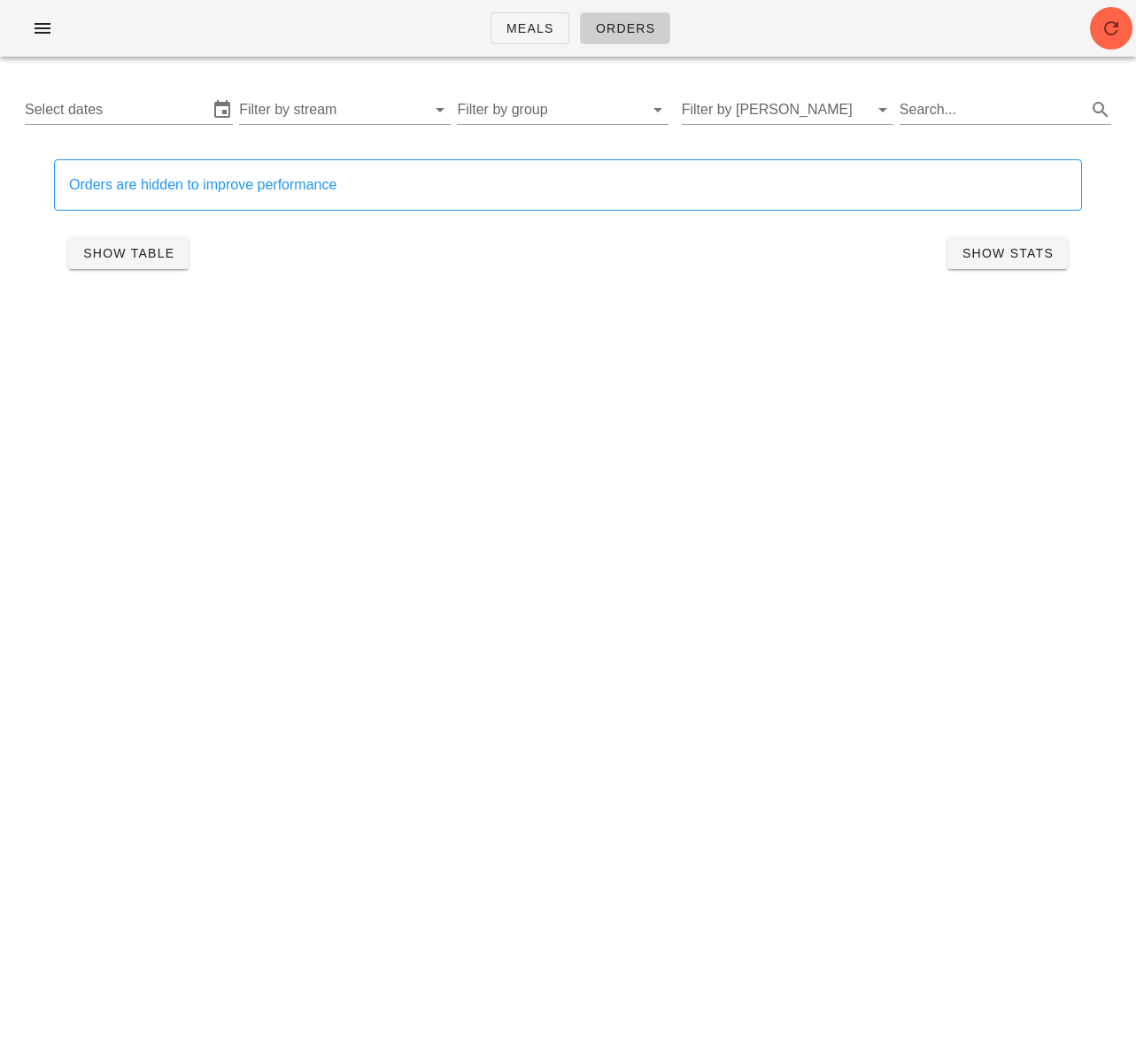
drag, startPoint x: 105, startPoint y: 110, endPoint x: 350, endPoint y: 416, distance: 392.0
click at [105, 110] on input "Select dates" at bounding box center [116, 110] width 184 height 28
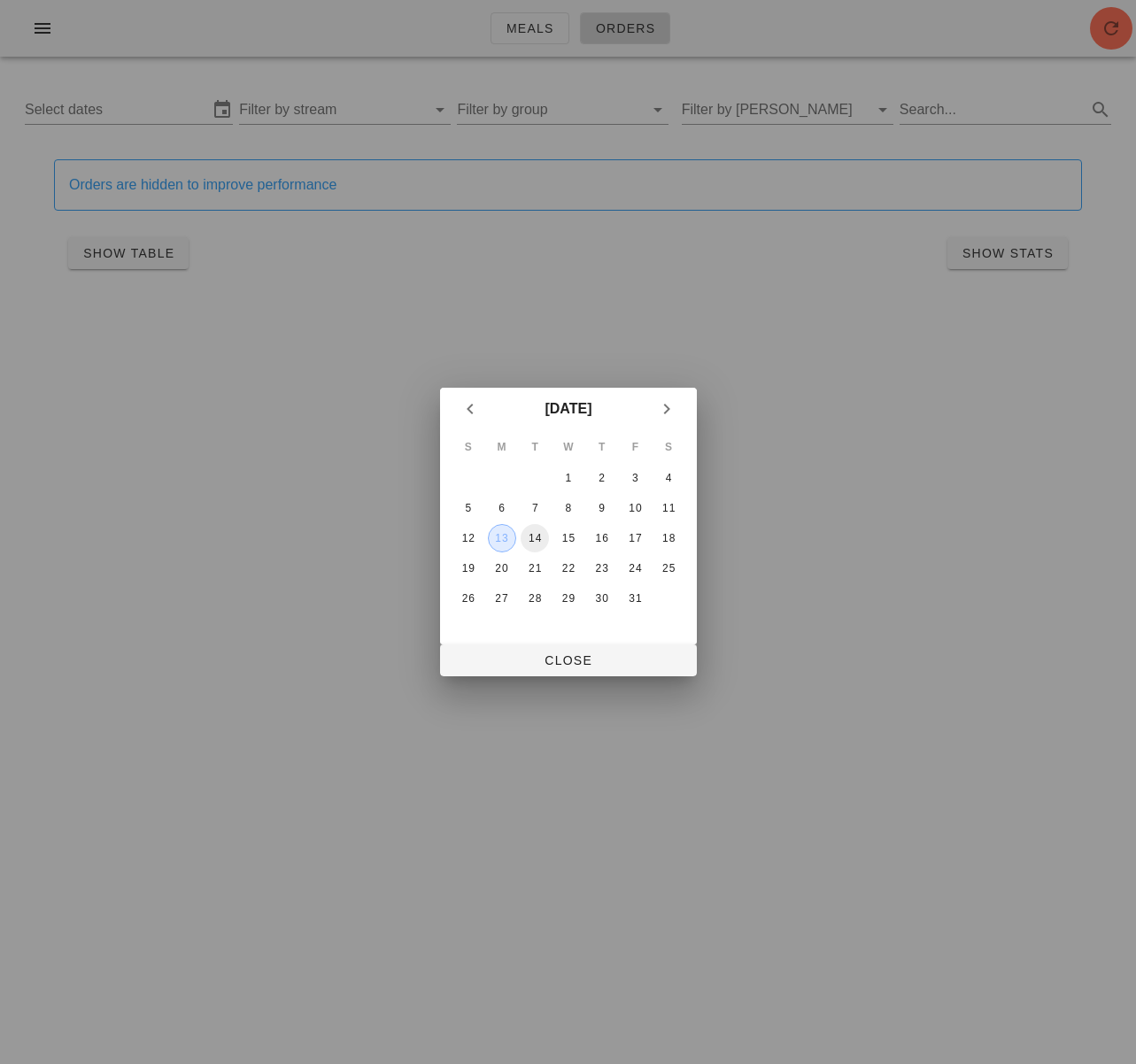
drag, startPoint x: 506, startPoint y: 539, endPoint x: 528, endPoint y: 537, distance: 22.1
click at [507, 538] on div "13" at bounding box center [501, 538] width 27 height 12
click at [672, 538] on div "18" at bounding box center [668, 538] width 28 height 12
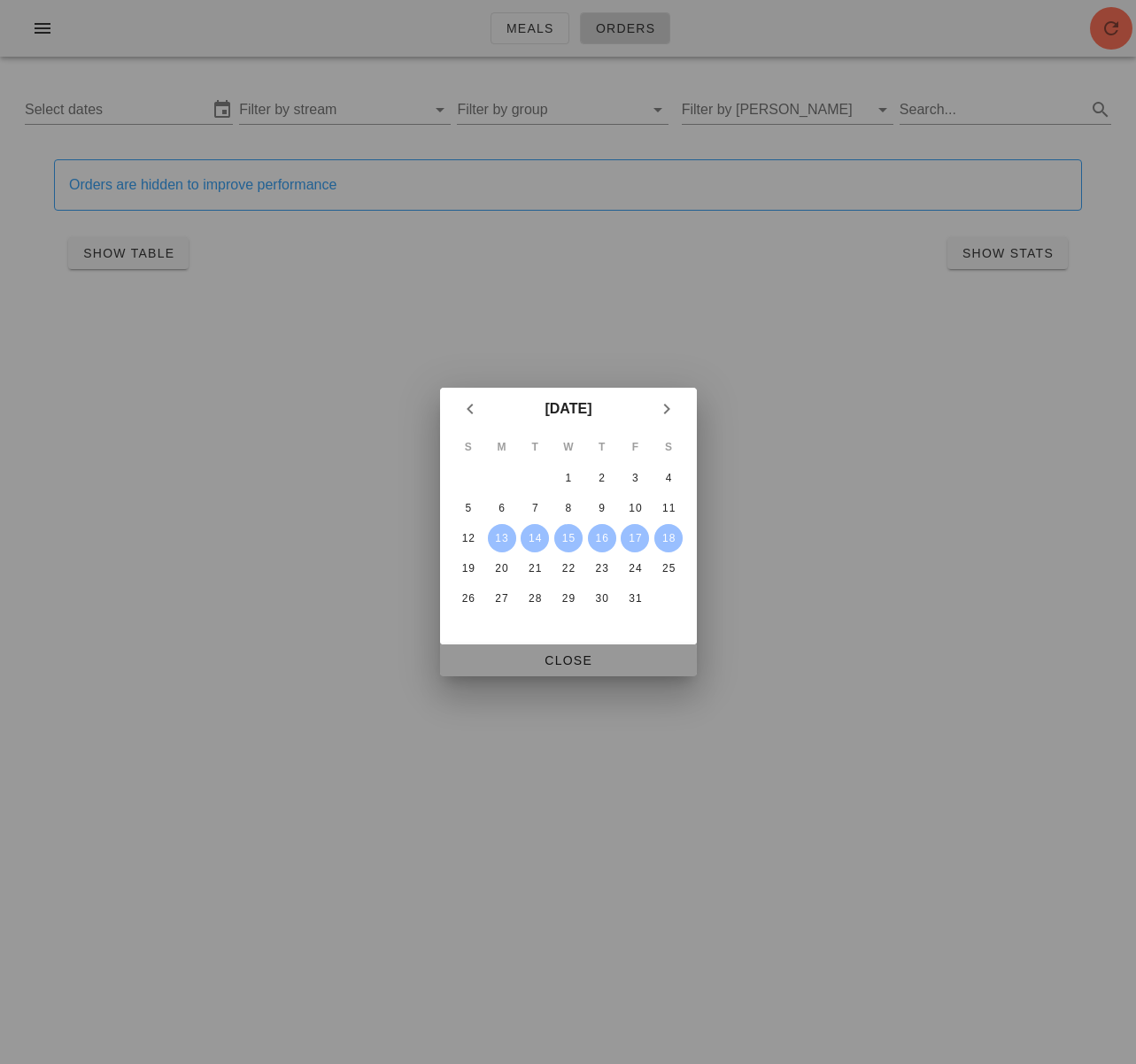
click at [598, 658] on span "Close" at bounding box center [568, 660] width 228 height 14
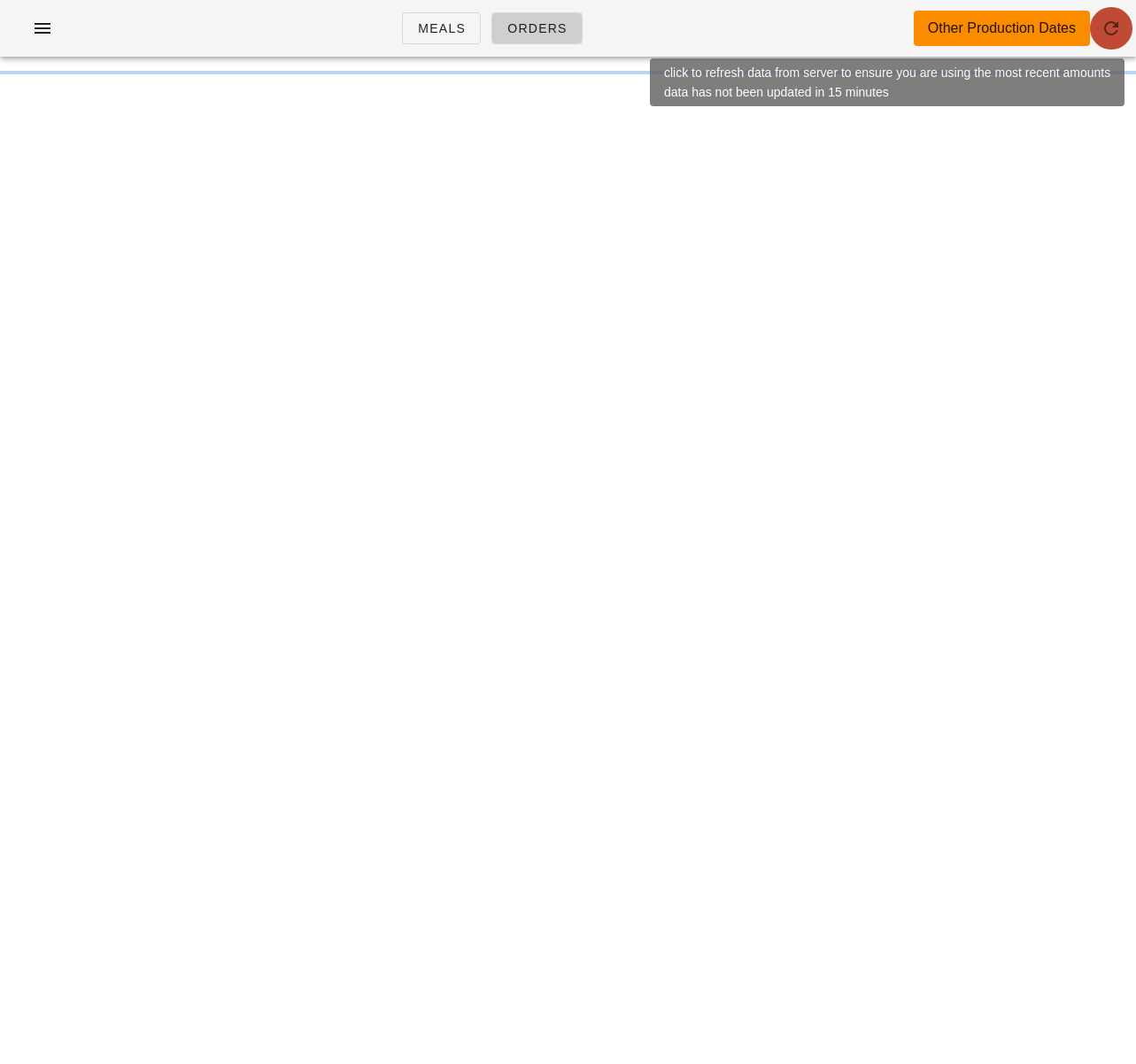
click at [1109, 31] on icon "button" at bounding box center [1110, 28] width 21 height 21
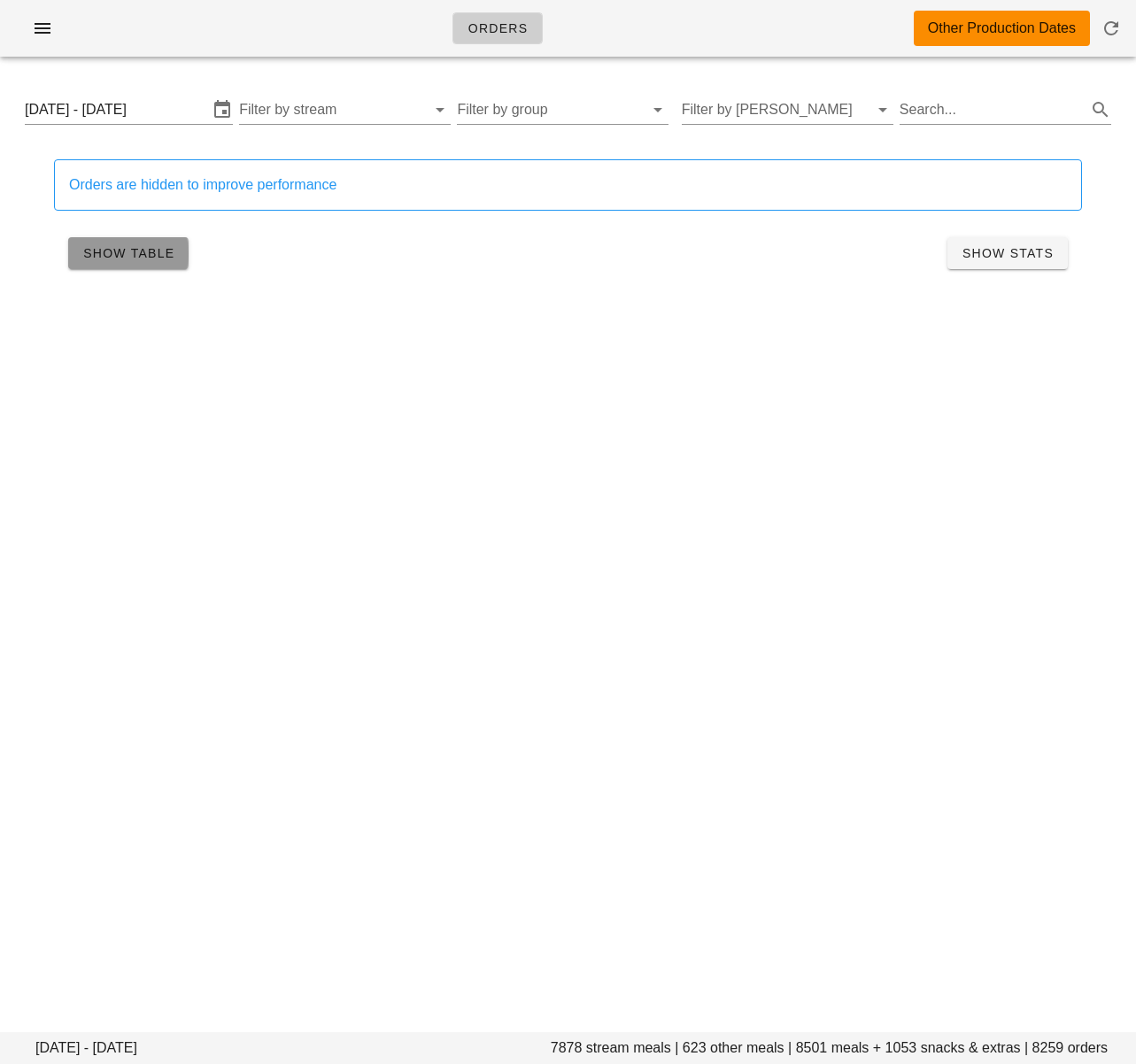
drag, startPoint x: 132, startPoint y: 245, endPoint x: 13, endPoint y: 171, distance: 140.1
click at [132, 246] on span "Show Table" at bounding box center [128, 253] width 92 height 14
click at [949, 113] on input "Search..." at bounding box center [991, 110] width 184 height 28
click at [740, 110] on input "Filter by tod" at bounding box center [773, 110] width 184 height 28
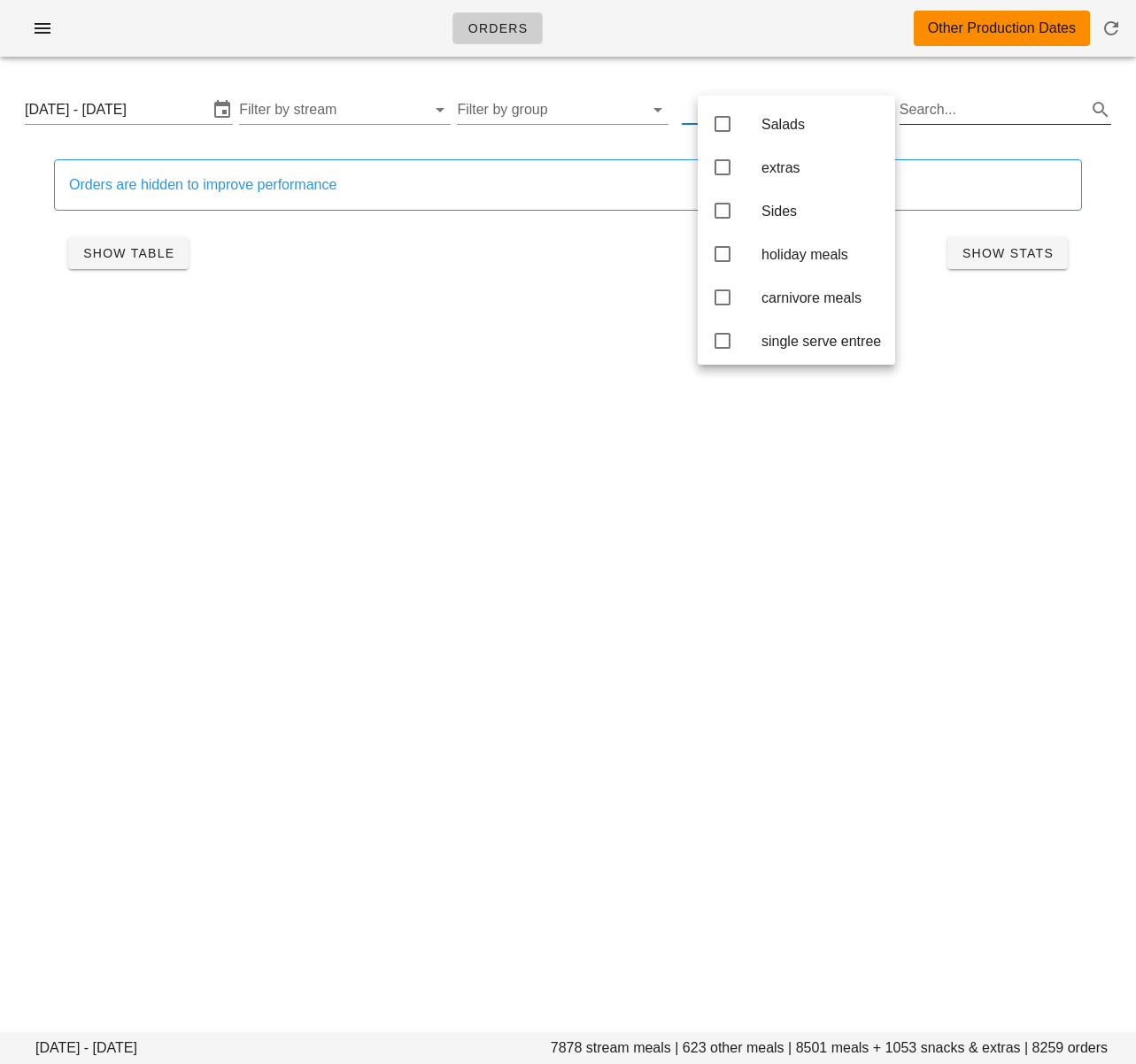
click at [960, 114] on input "Search..." at bounding box center [991, 110] width 184 height 28
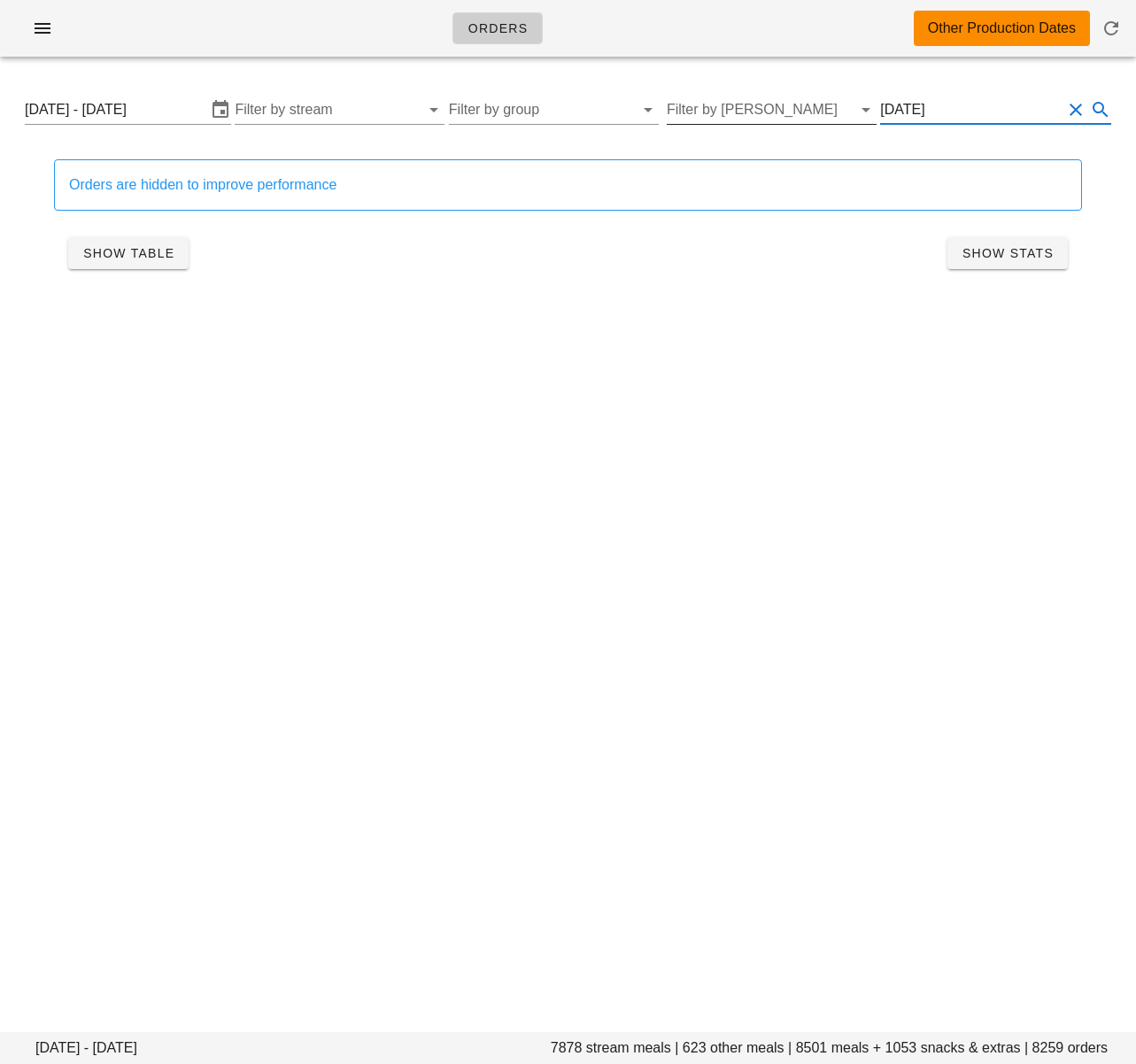
click at [752, 117] on input "Filter by tod" at bounding box center [757, 110] width 182 height 28
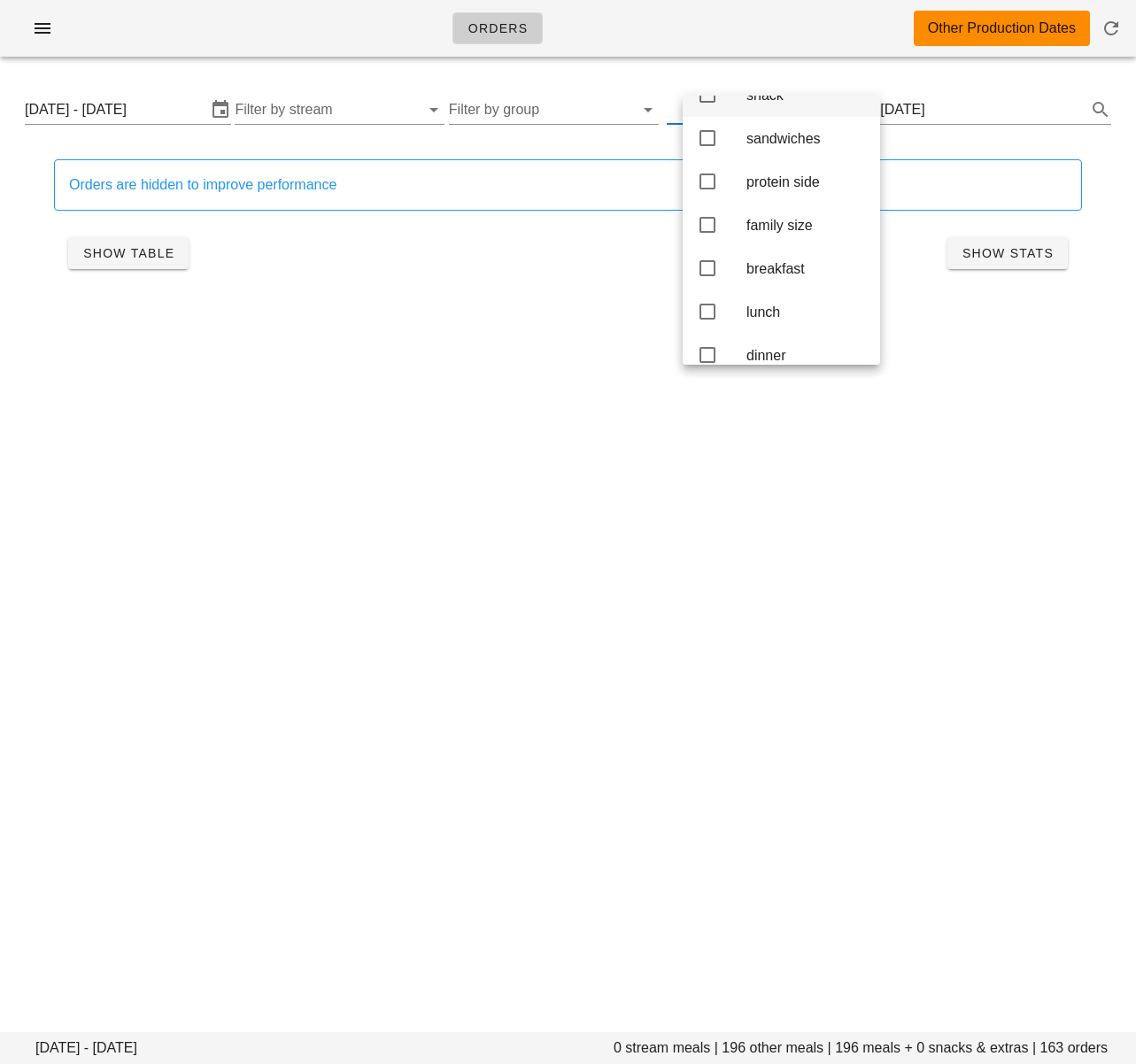
scroll to position [332, 0]
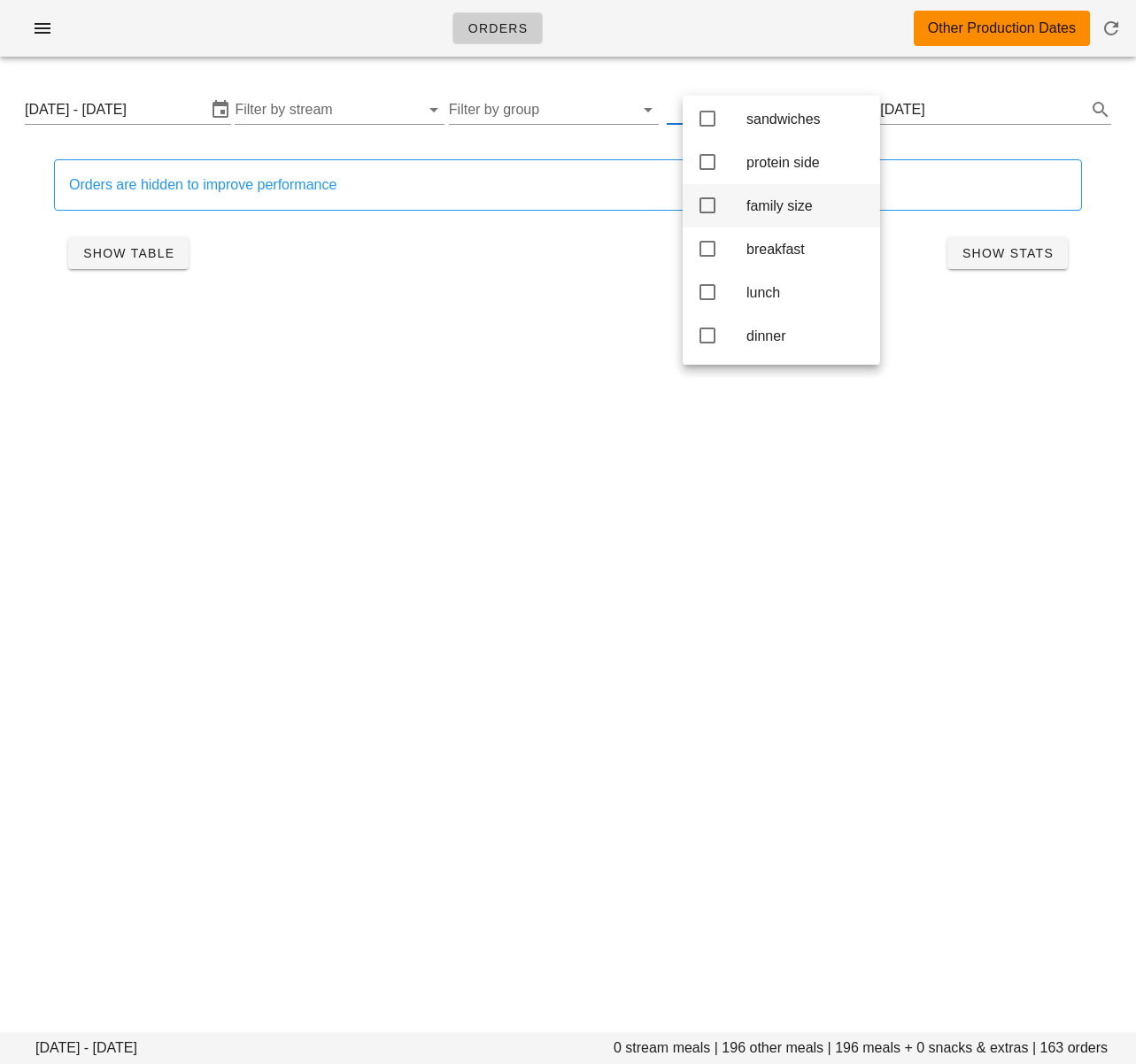
click at [704, 205] on icon at bounding box center [707, 205] width 21 height 21
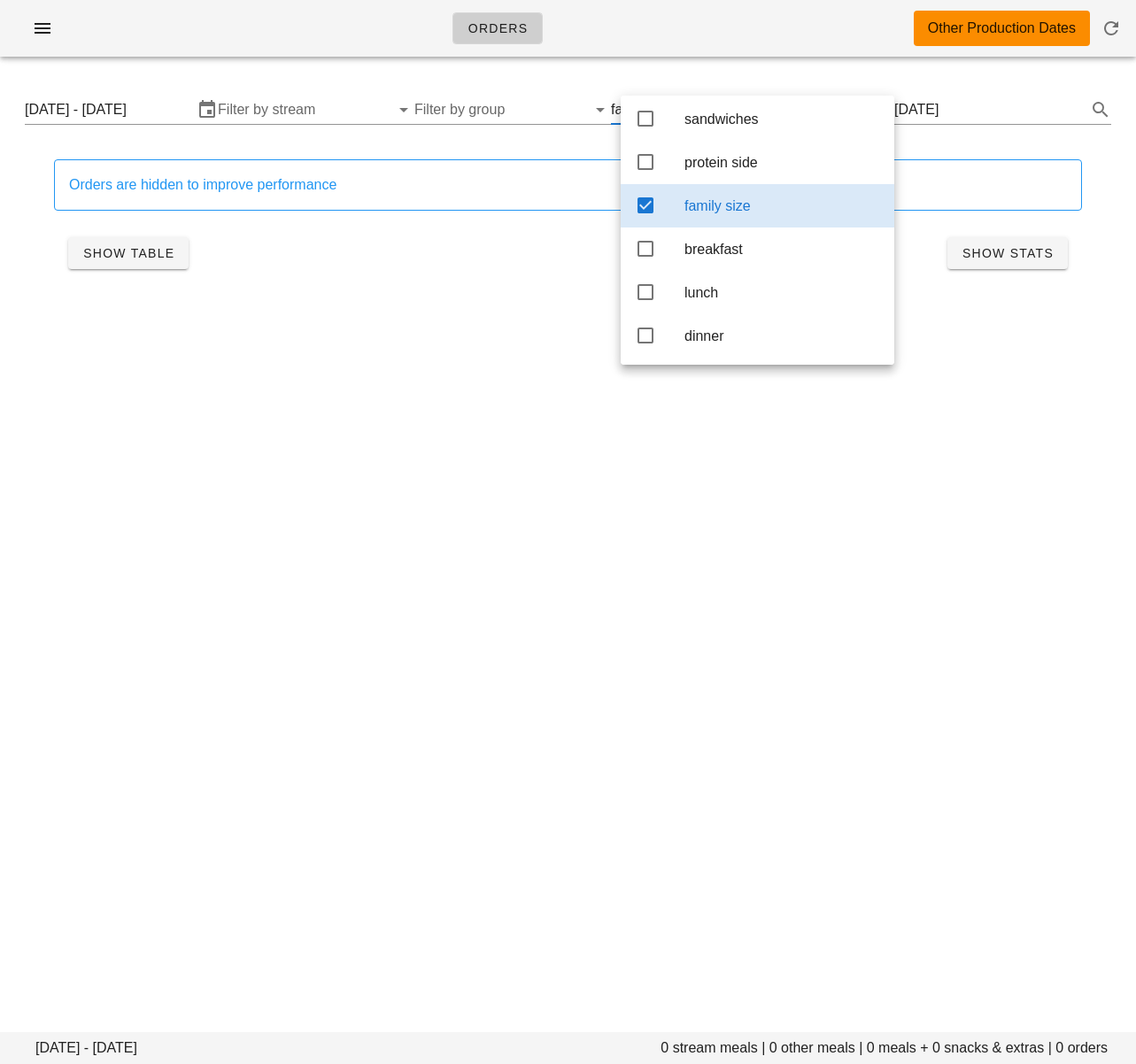
drag, startPoint x: 19, startPoint y: 225, endPoint x: 83, endPoint y: 236, distance: 64.9
click at [19, 225] on div "Orders are hidden to improve performance Show Table Show Stats" at bounding box center [567, 221] width 1114 height 165
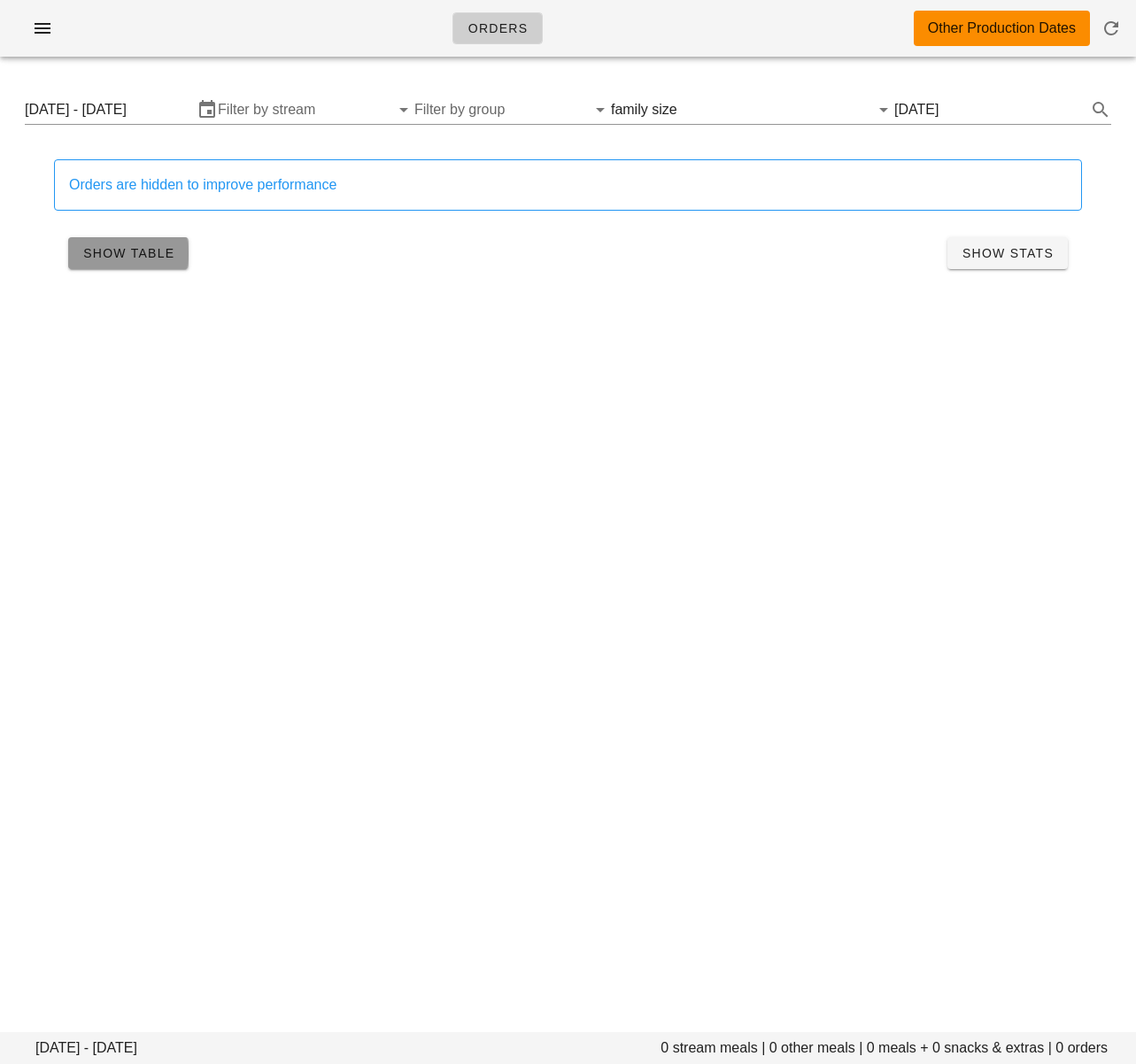
click at [143, 255] on span "Show Table" at bounding box center [128, 253] width 92 height 14
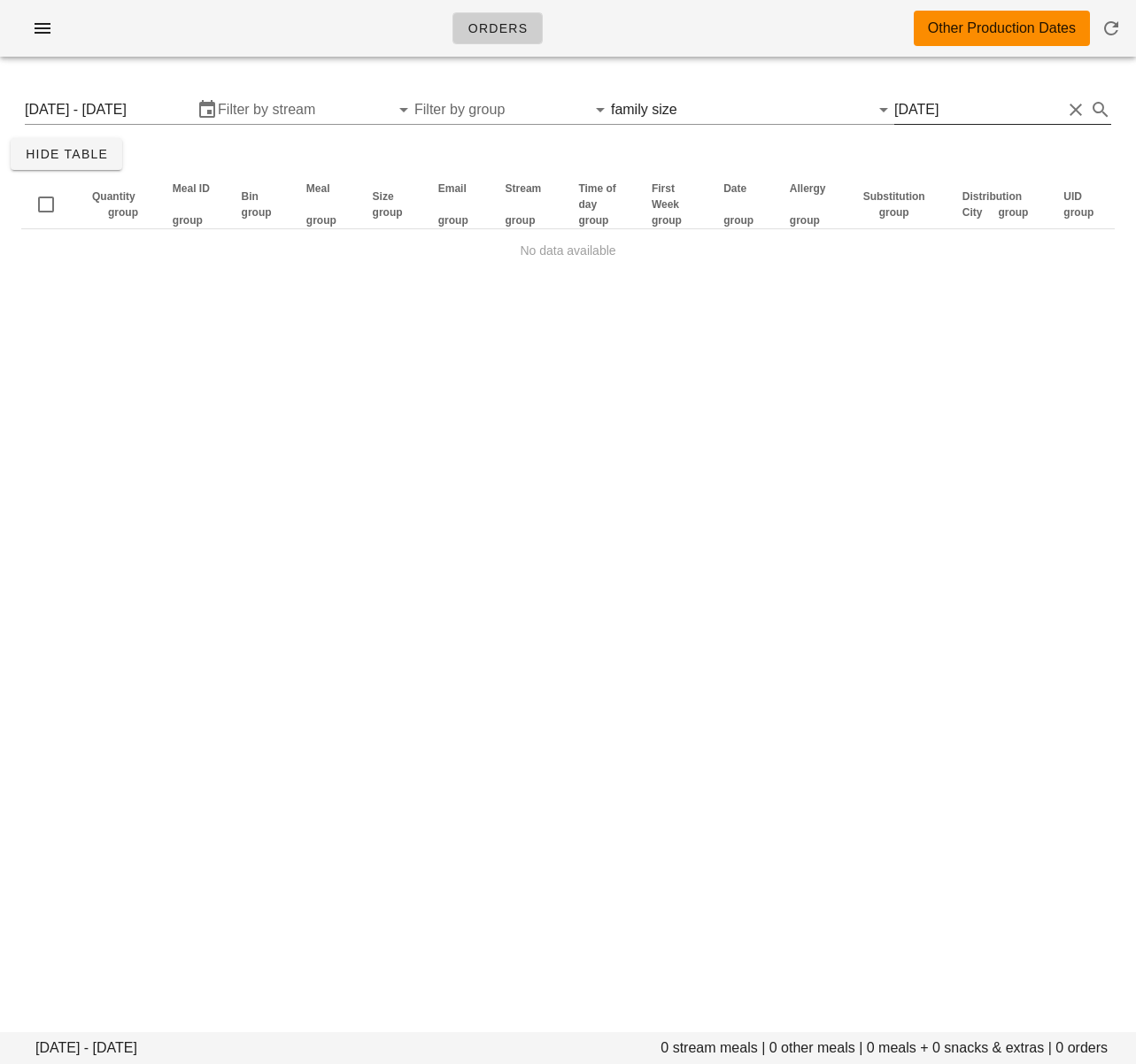
click at [920, 111] on input "thanksgiving" at bounding box center [977, 110] width 168 height 28
click at [911, 113] on input "thanksgiving" at bounding box center [977, 110] width 168 height 28
click at [242, 154] on div "Monday October 13 - Saturday October 18 0 stream meals | 0 other meals | 0 meal…" at bounding box center [568, 182] width 1136 height 222
click at [702, 115] on input "text" at bounding box center [762, 110] width 164 height 28
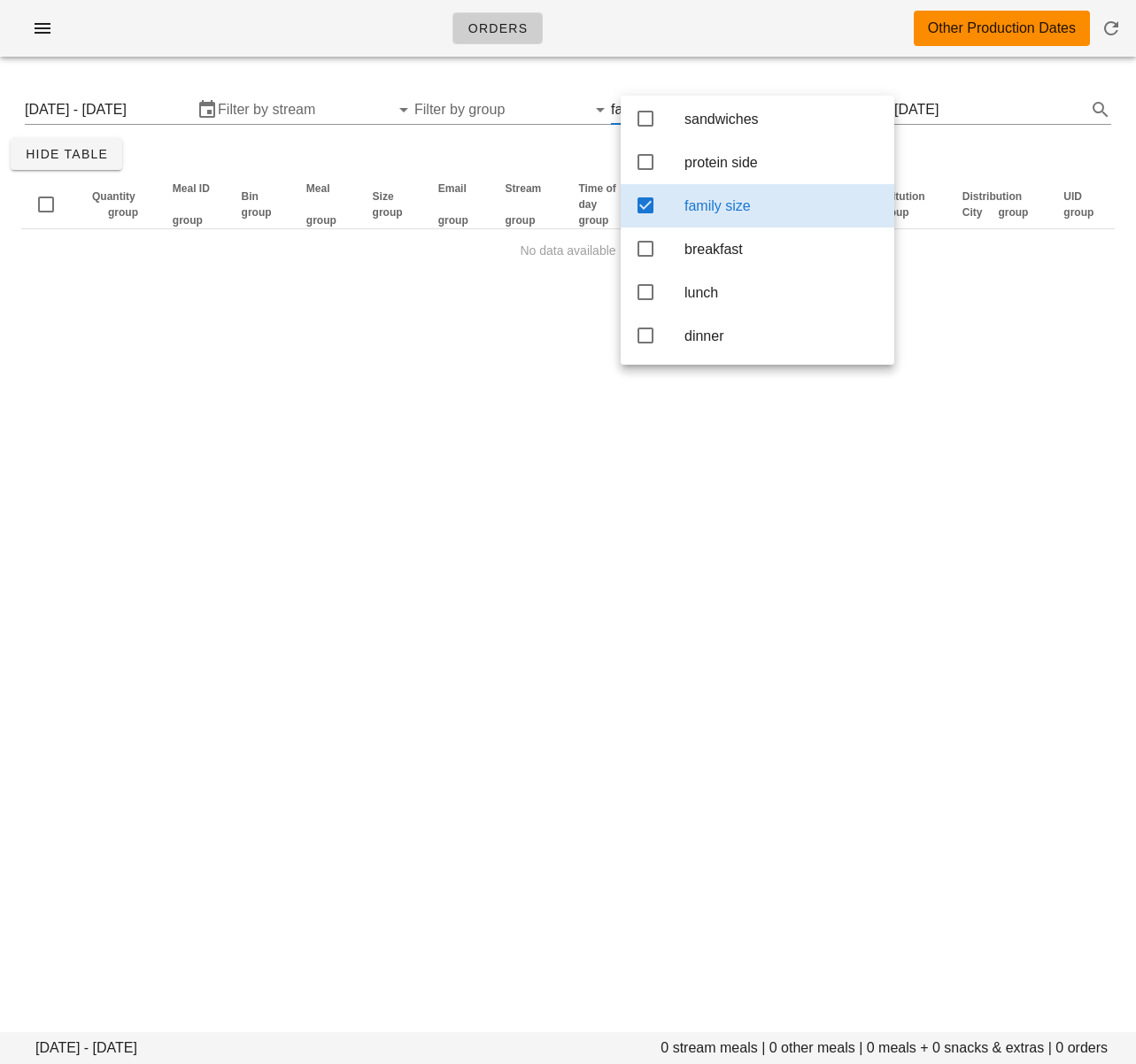
click at [648, 197] on icon at bounding box center [645, 205] width 21 height 21
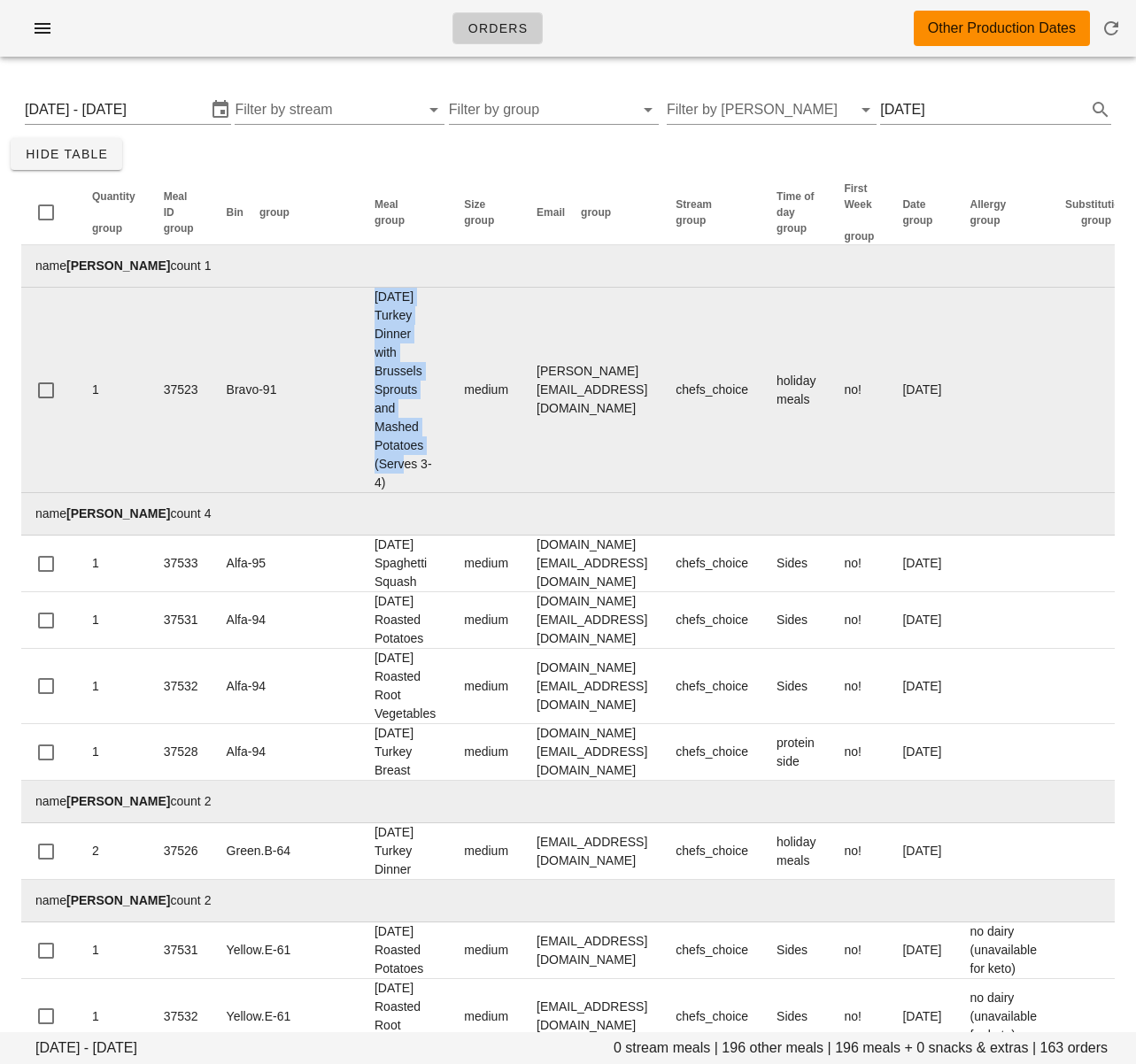
drag, startPoint x: 305, startPoint y: 297, endPoint x: 364, endPoint y: 408, distance: 125.7
click at [364, 408] on td "Thanksgiving Turkey Dinner with Brussels Sprouts and Mashed Potatoes (Serves 3-…" at bounding box center [405, 390] width 89 height 205
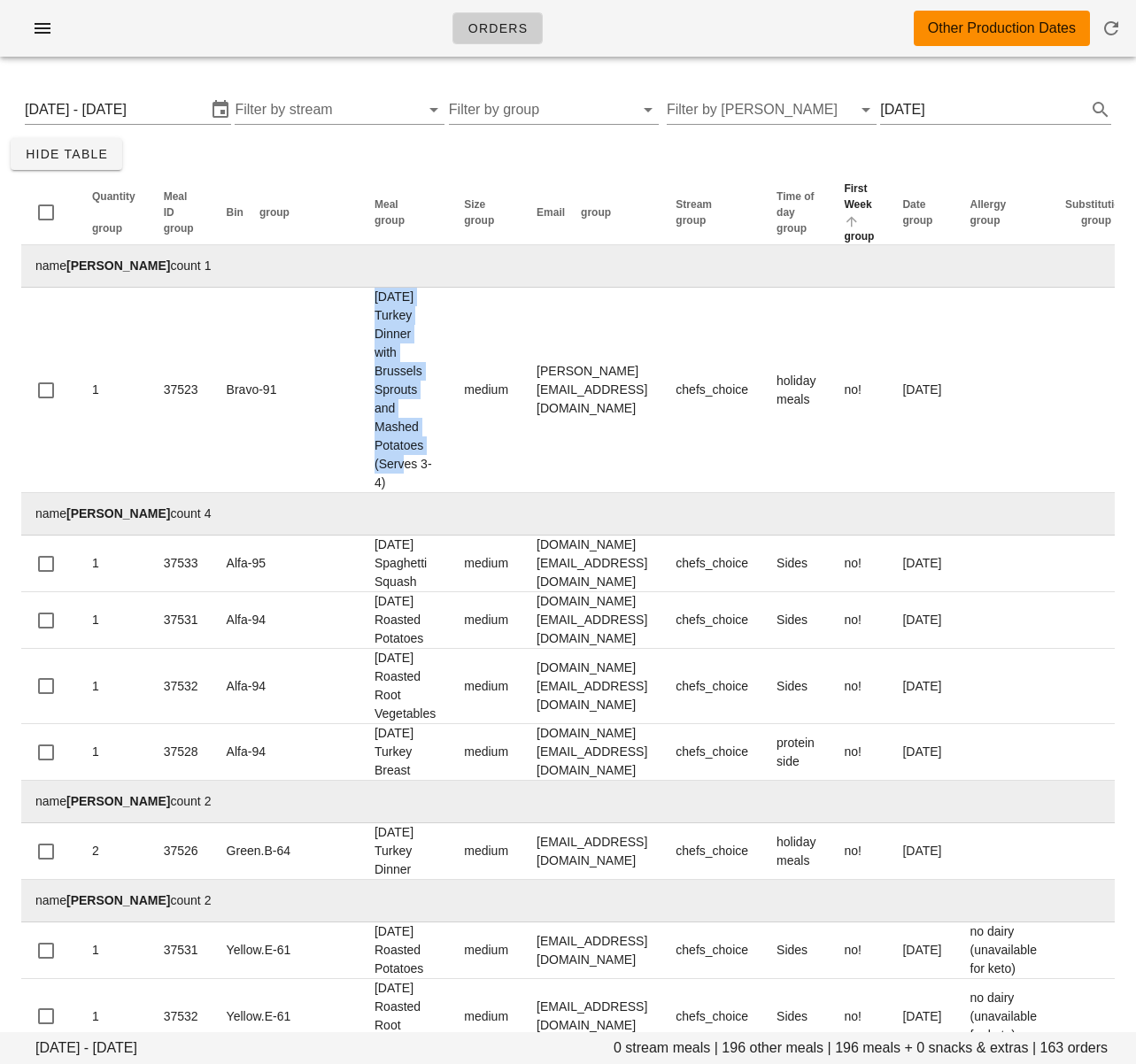
copy td "Thanksgiving Turkey Dinner with Brussels Sprouts and Mashed Potatoes"
drag, startPoint x: 982, startPoint y: 110, endPoint x: 841, endPoint y: 104, distance: 141.1
click at [841, 104] on div "Monday October 13 - Saturday October 18 Filter by stream Filter by group Filter…" at bounding box center [567, 110] width 1114 height 57
paste input "Turkey Dinner with Brussels Sprouts and Mashed Potatoes"
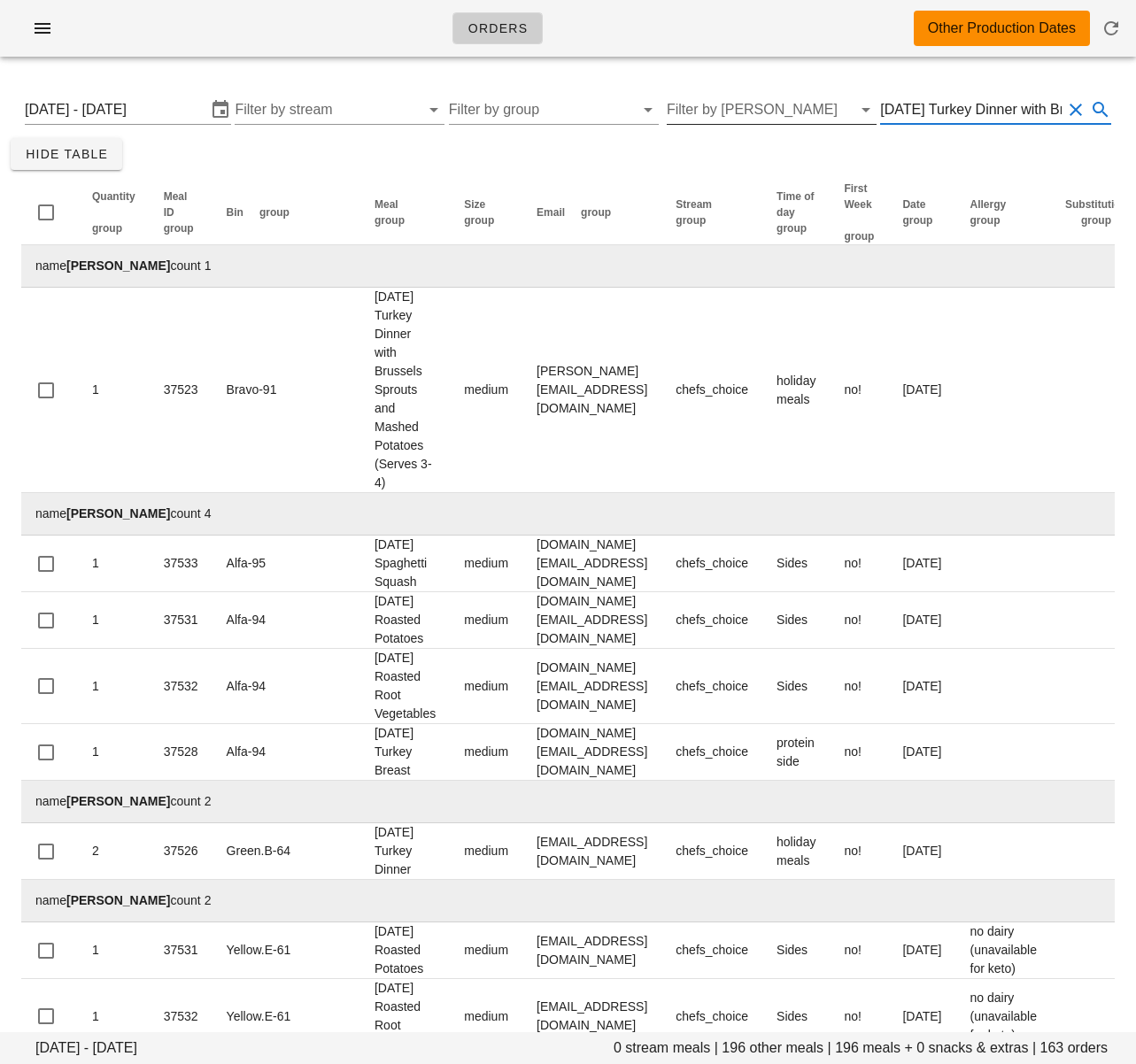
scroll to position [0, 288]
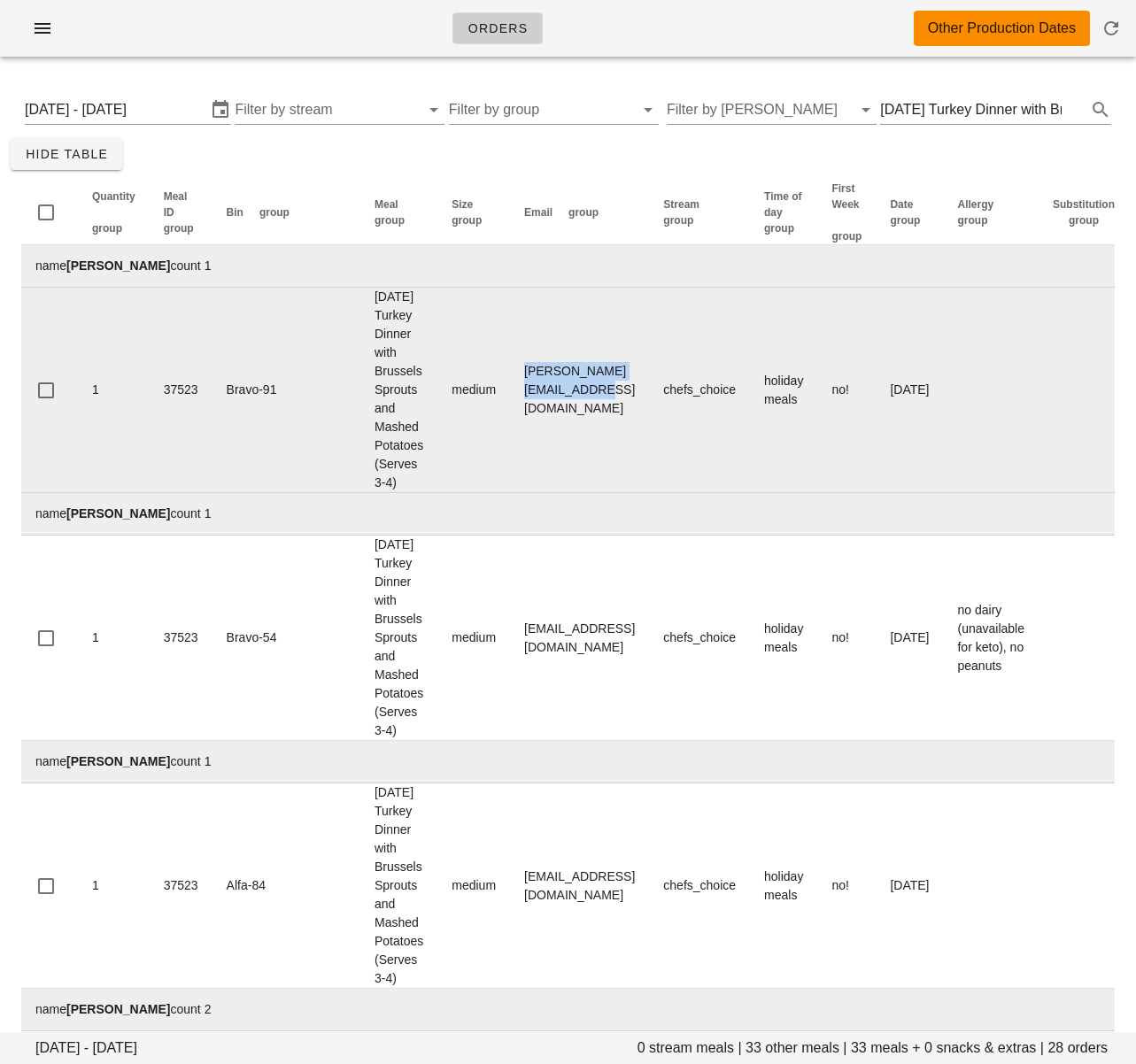
drag, startPoint x: 464, startPoint y: 364, endPoint x: 629, endPoint y: 379, distance: 165.7
click at [635, 364] on td "adrienne_gaea@hotmail.com" at bounding box center [579, 390] width 139 height 205
copy td "adrienne_gaea@hotmail.com"
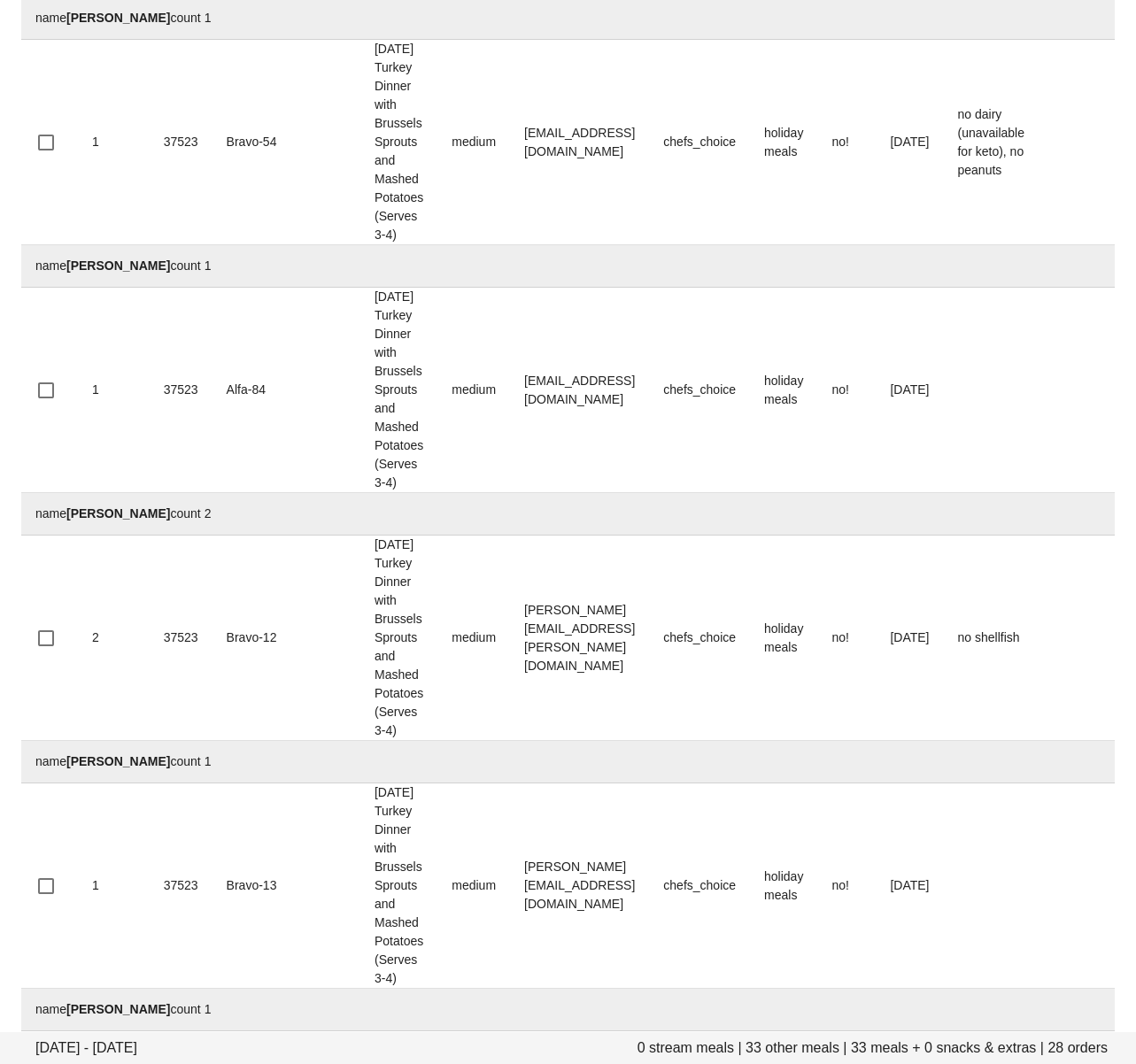
scroll to position [498, 0]
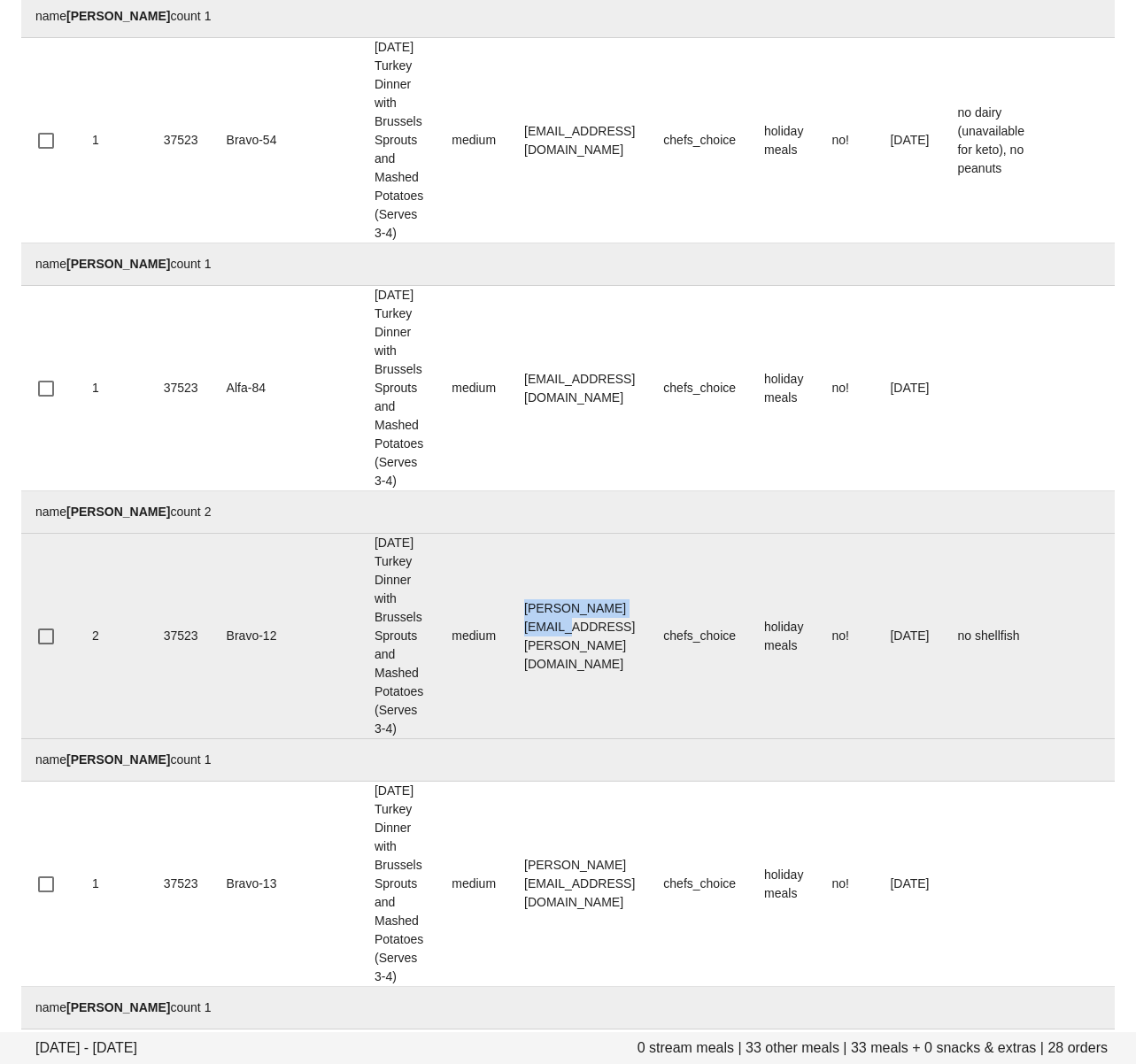
drag, startPoint x: 470, startPoint y: 439, endPoint x: 647, endPoint y: 439, distance: 177.0
click at [647, 534] on td "chelsey.maher@ubc.ca" at bounding box center [579, 636] width 139 height 205
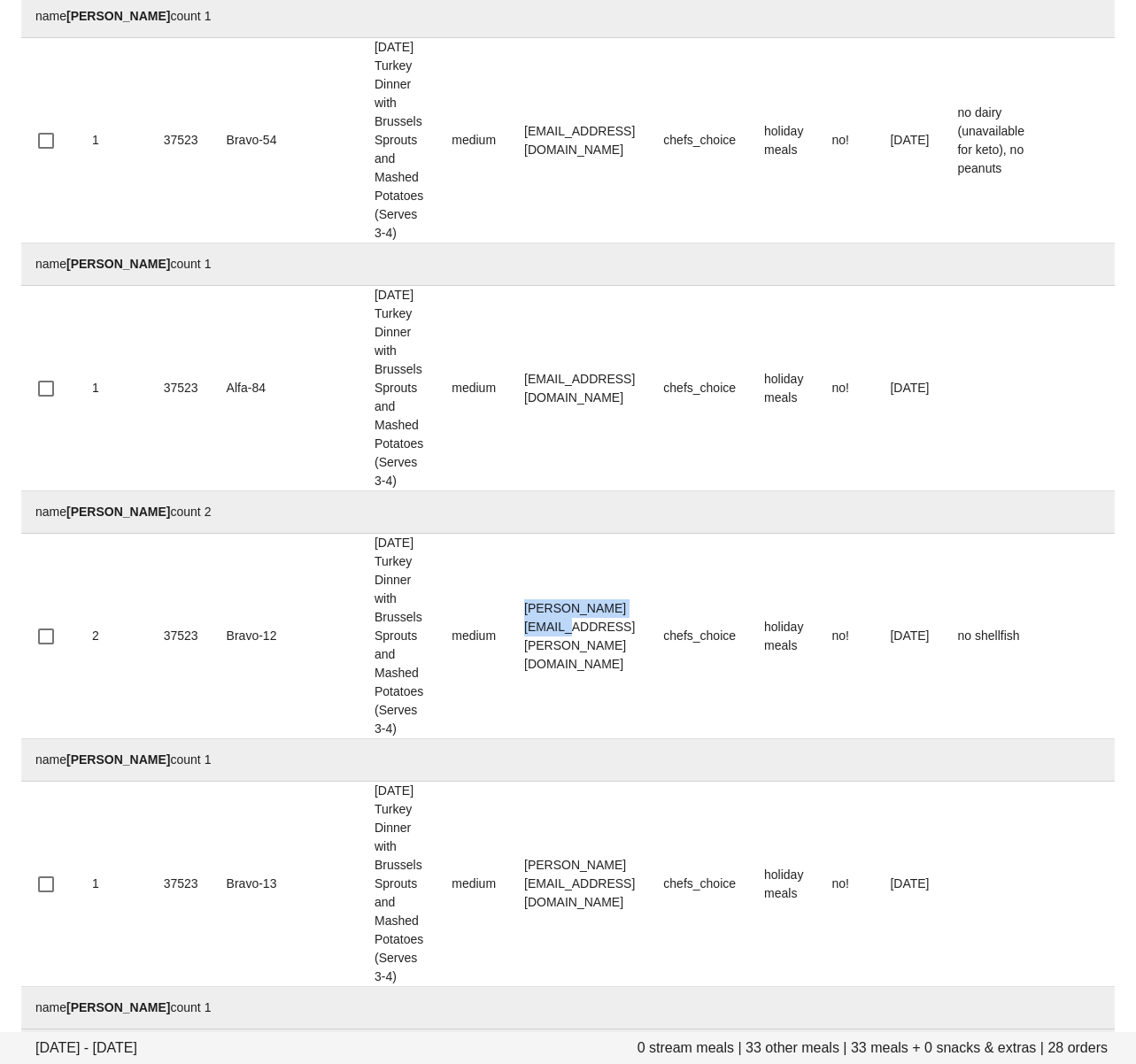
copy td "chelsey.maher@ubc.ca"
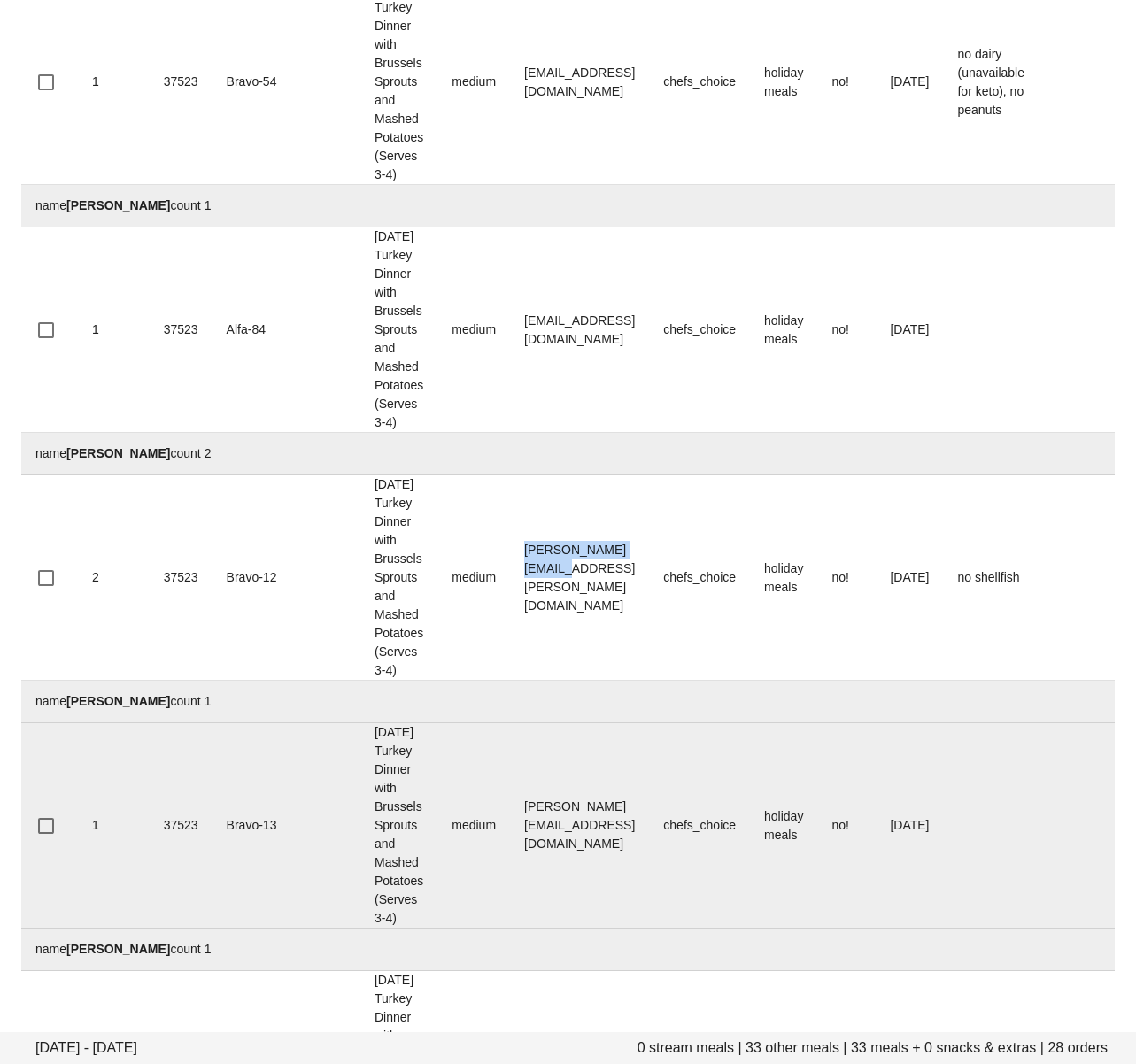
scroll to position [564, 0]
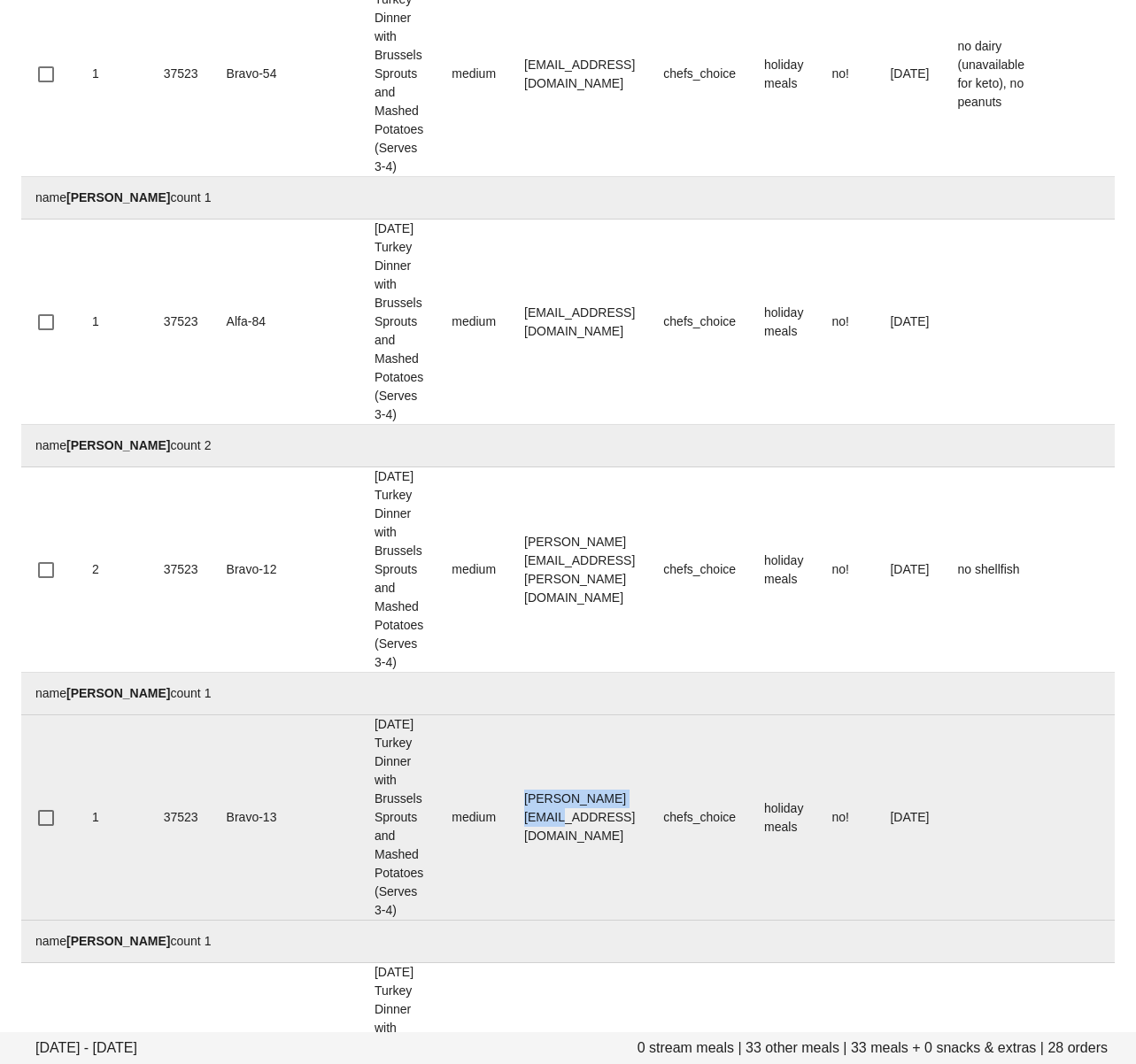
drag, startPoint x: 470, startPoint y: 571, endPoint x: 654, endPoint y: 567, distance: 184.0
click at [648, 716] on td "Chen_vu@hotmail.com" at bounding box center [579, 818] width 139 height 205
copy td "Chen_vu@hotmail.com"
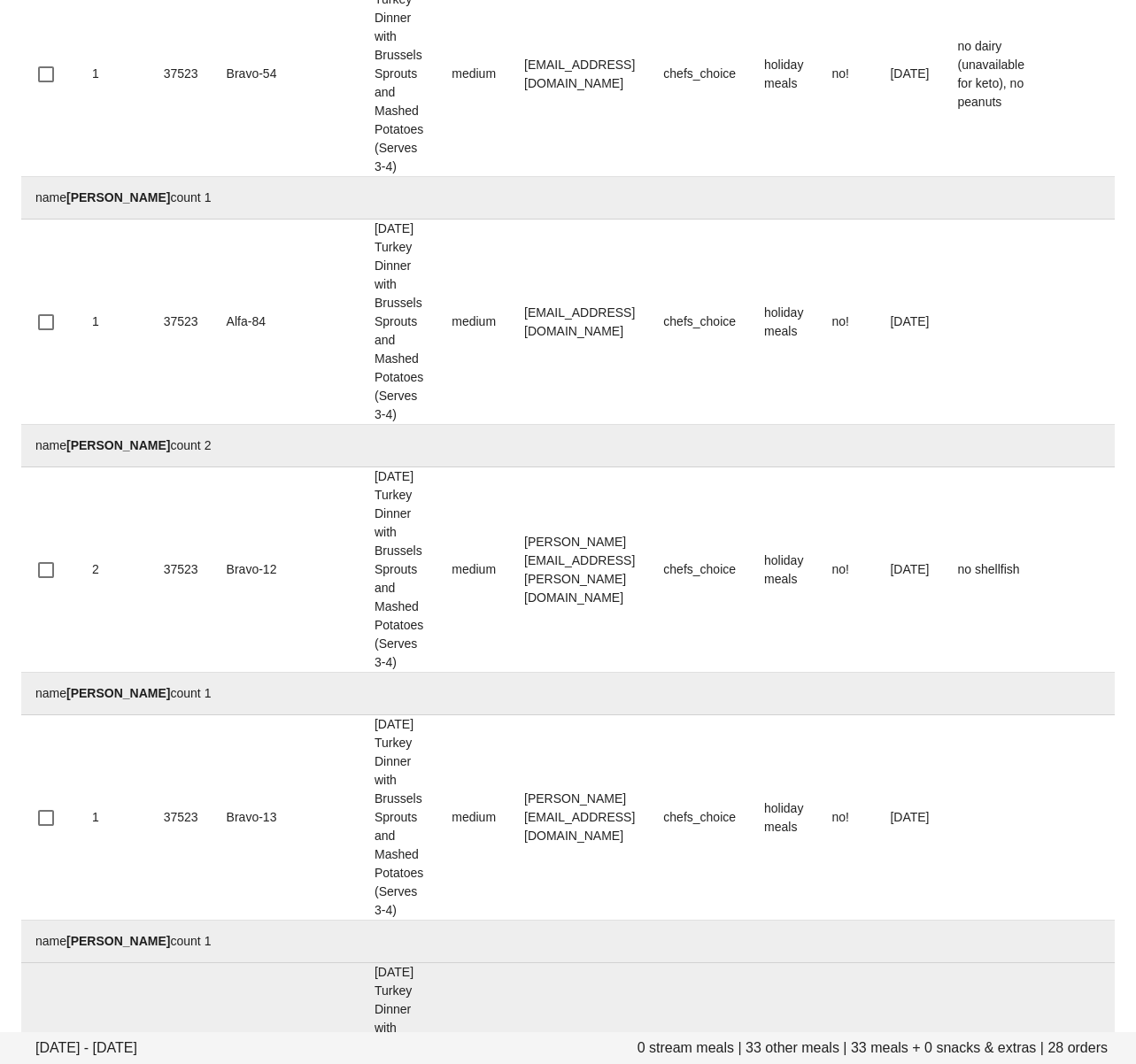
drag, startPoint x: 470, startPoint y: 759, endPoint x: 573, endPoint y: 774, distance: 104.1
click at [648, 963] on td "cwysullivan@gmail.com" at bounding box center [579, 1065] width 139 height 205
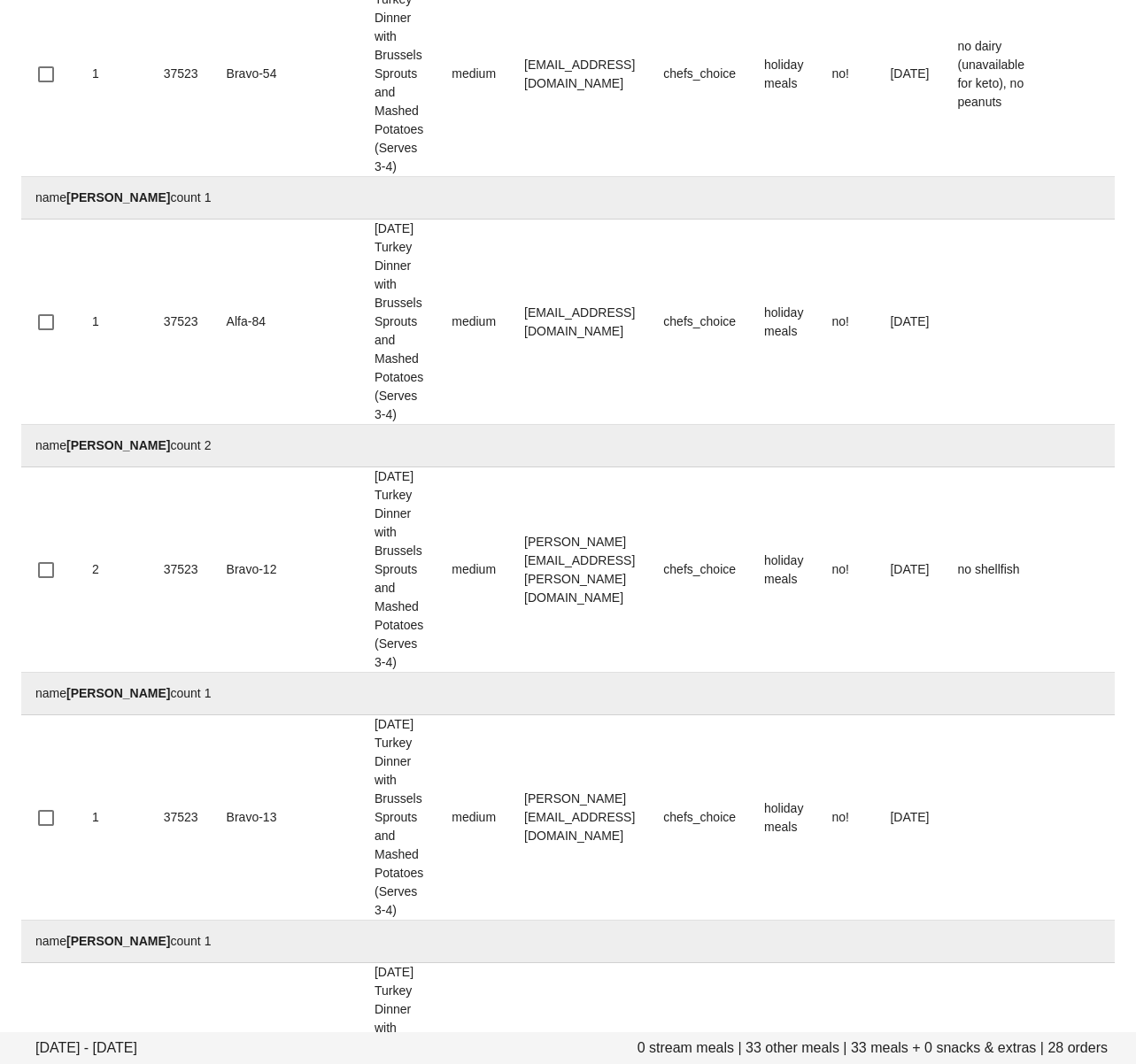
copy td "cwysullivan@gmail.com"
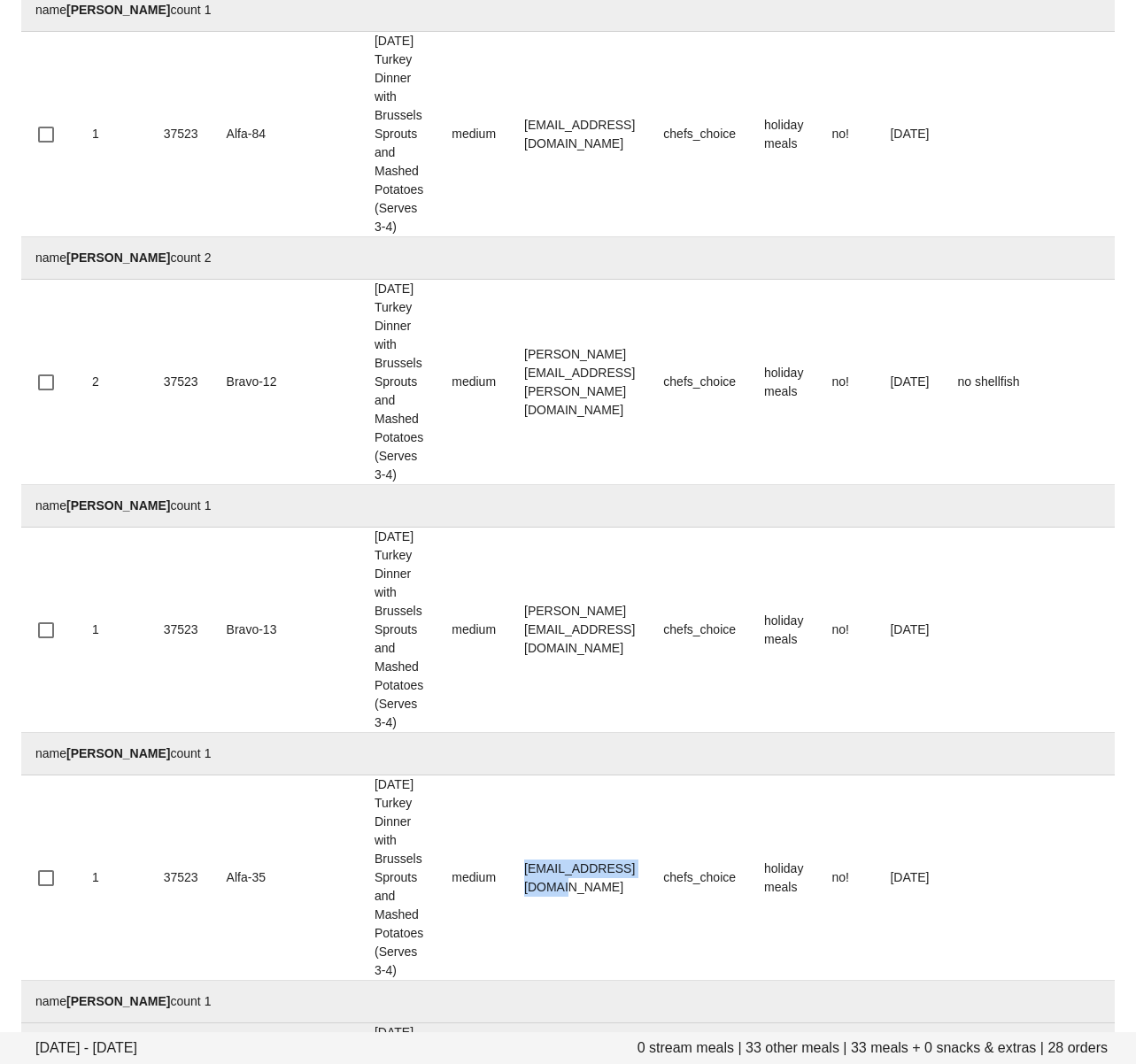
scroll to position [770, 0]
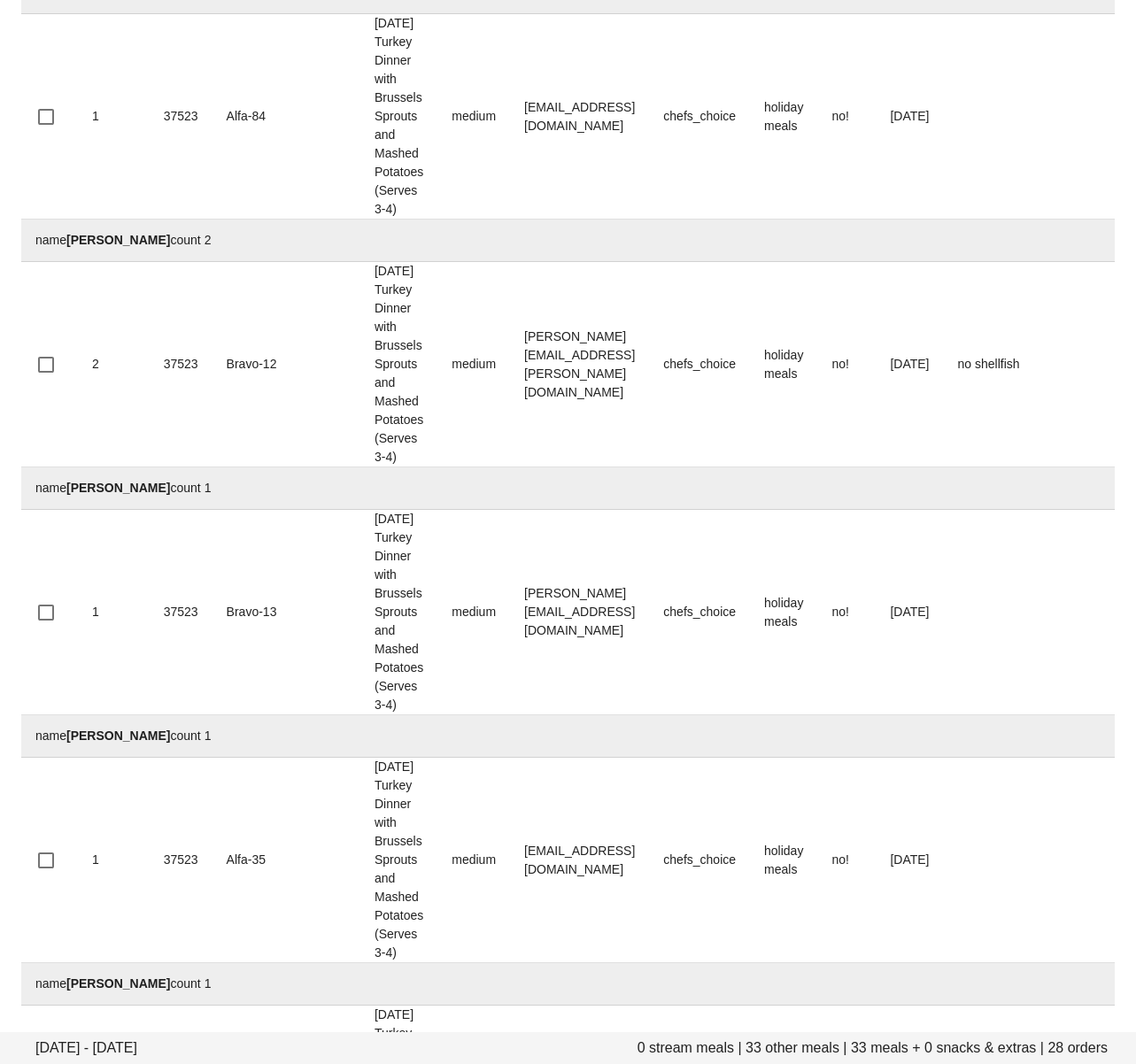
drag, startPoint x: 468, startPoint y: 742, endPoint x: 331, endPoint y: 836, distance: 166.1
copy td "aoshi.tamago@gmail.com"
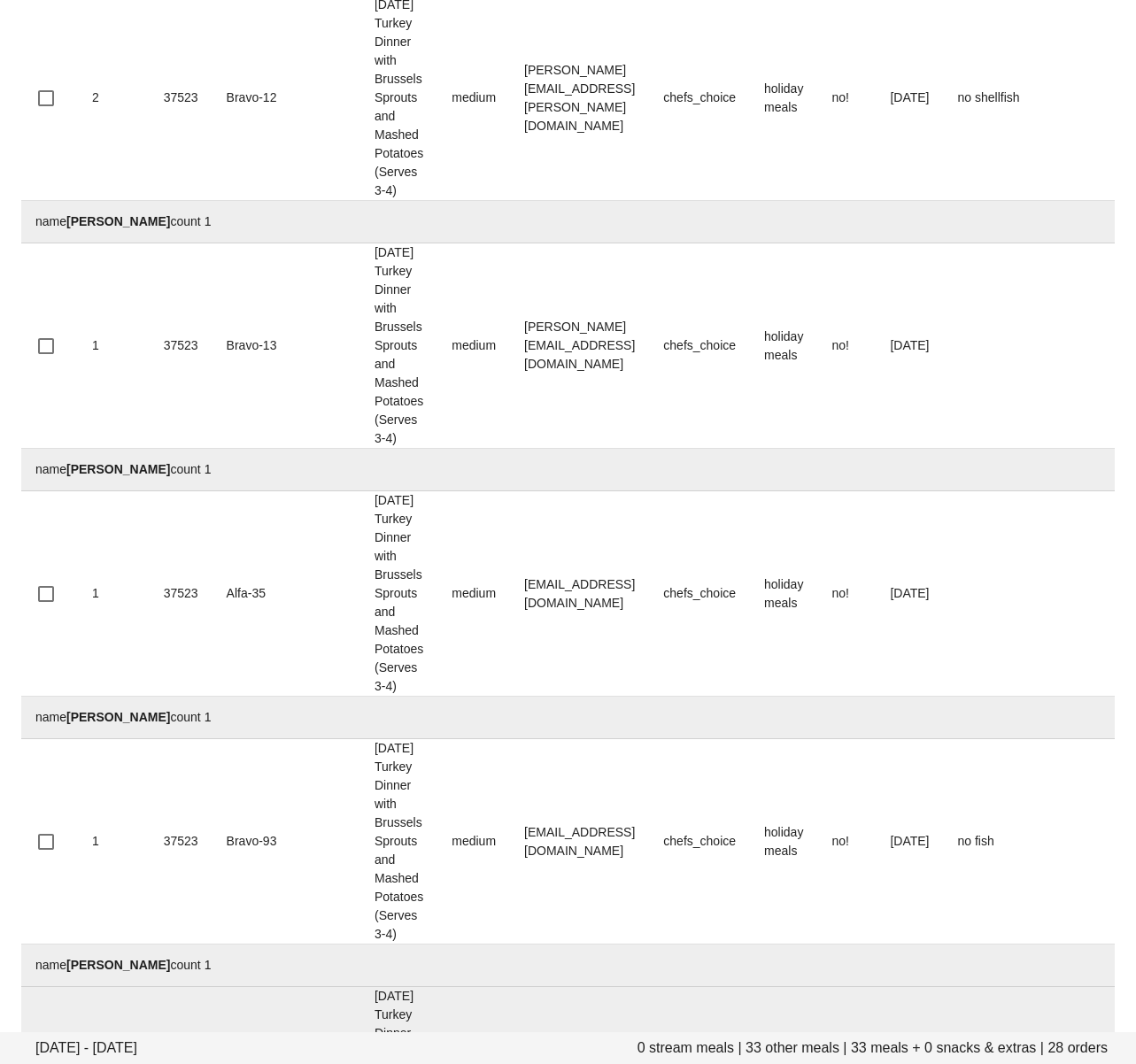
drag, startPoint x: 472, startPoint y: 673, endPoint x: 563, endPoint y: 737, distance: 111.3
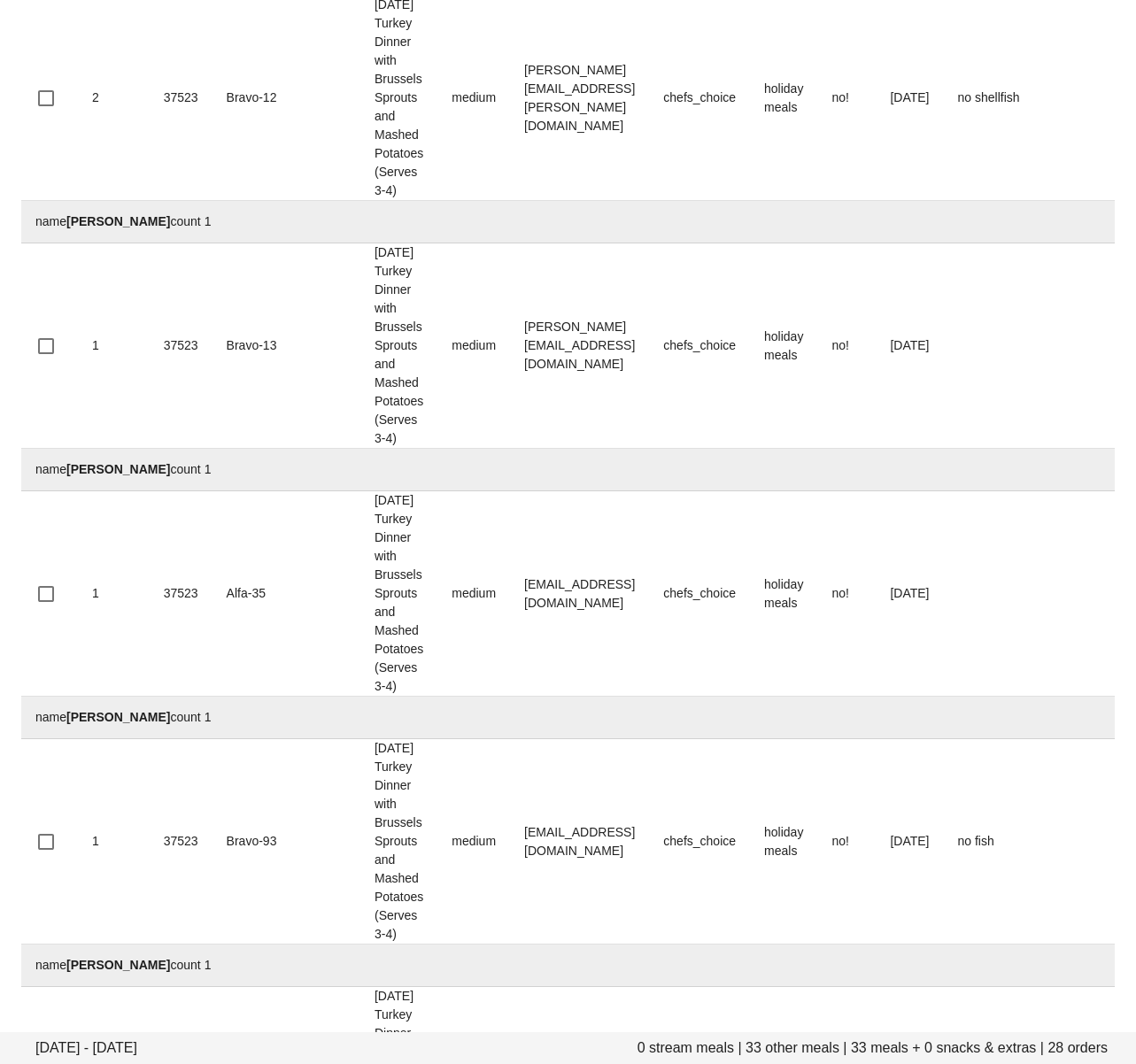
copy td "dorisstrat@gmail.com"
drag, startPoint x: 557, startPoint y: 863, endPoint x: 351, endPoint y: 908, distance: 210.9
copy td "eve.yk.lin@gmail.com"
click at [557, 945] on td "name Doris Stratoberdha count 1" at bounding box center [779, 966] width 1517 height 43
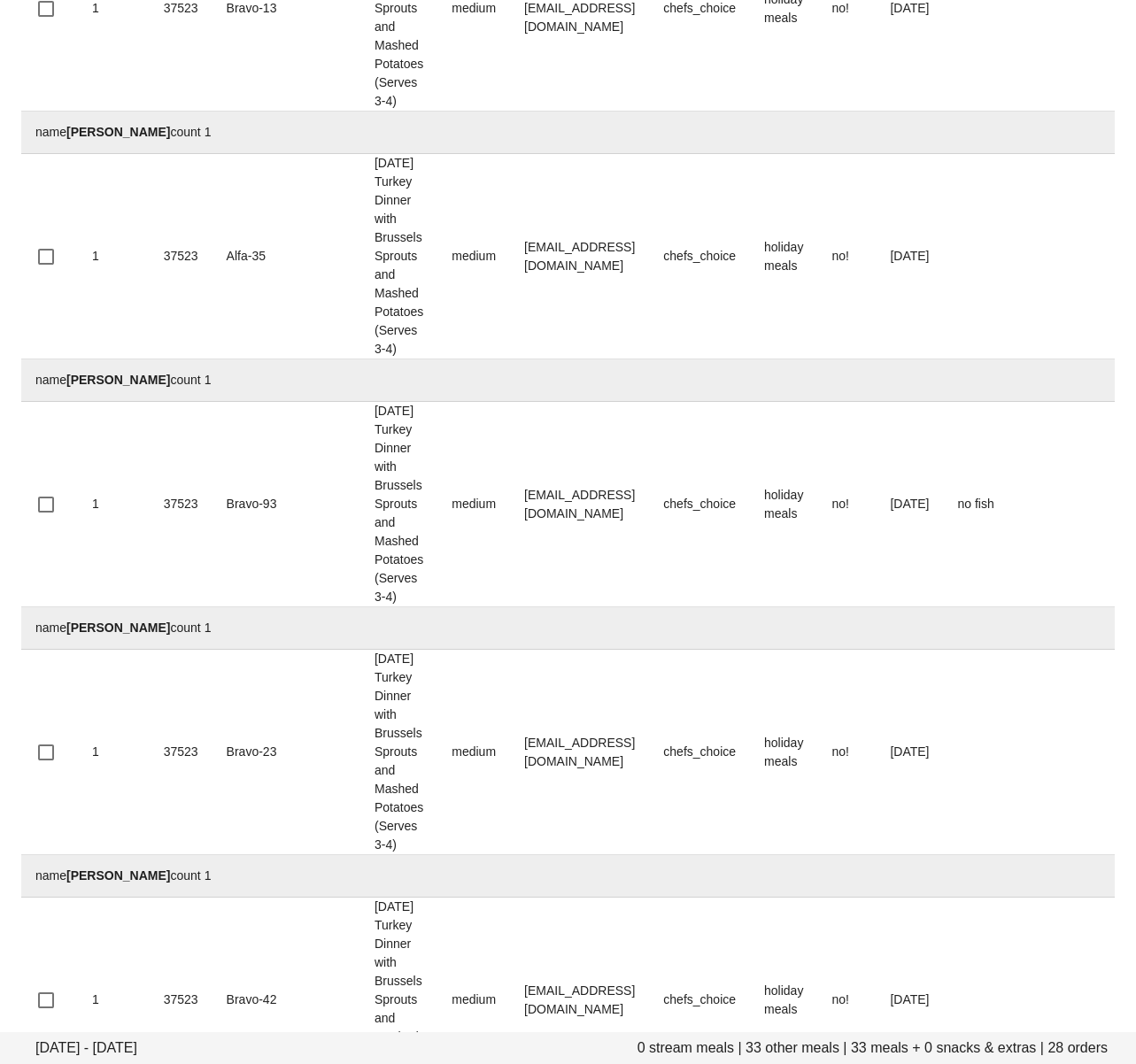
scroll to position [1508, 0]
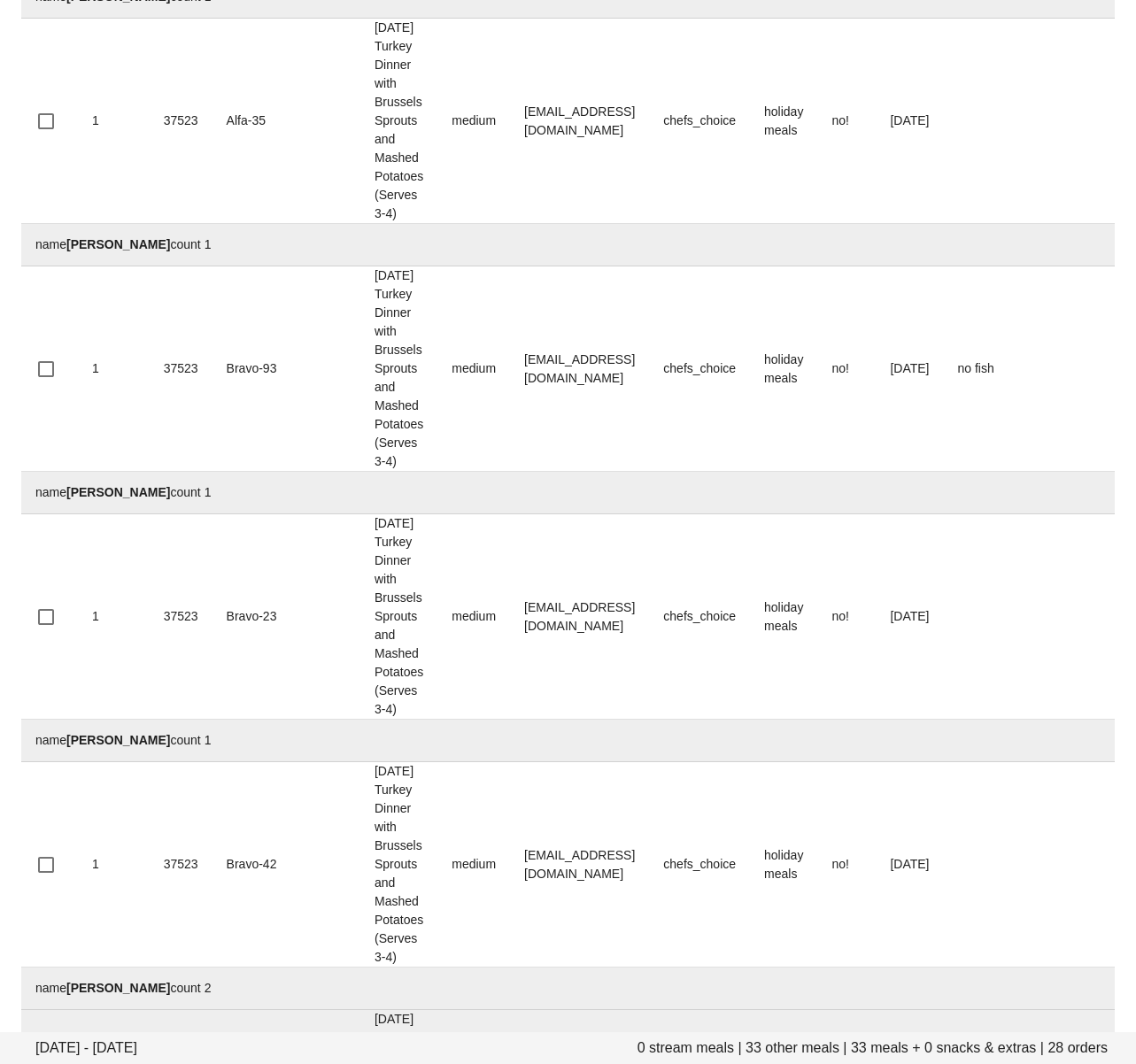
drag, startPoint x: 470, startPoint y: 580, endPoint x: 403, endPoint y: 622, distance: 79.1
drag, startPoint x: 681, startPoint y: 600, endPoint x: 662, endPoint y: 594, distance: 19.9
drag, startPoint x: 630, startPoint y: 586, endPoint x: 440, endPoint y: 607, distance: 191.2
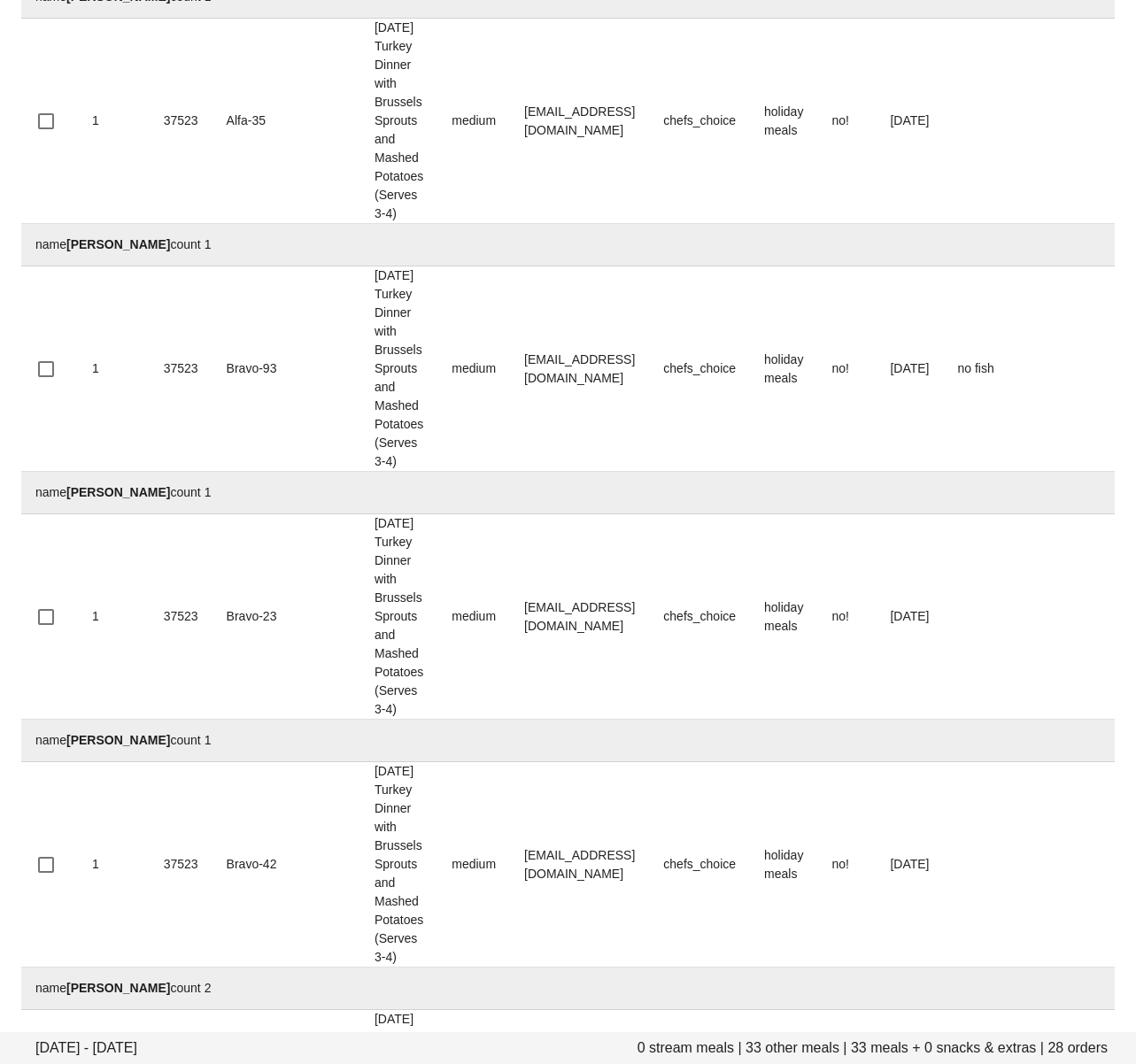
copy td "freda.wong.account@gmail.com"
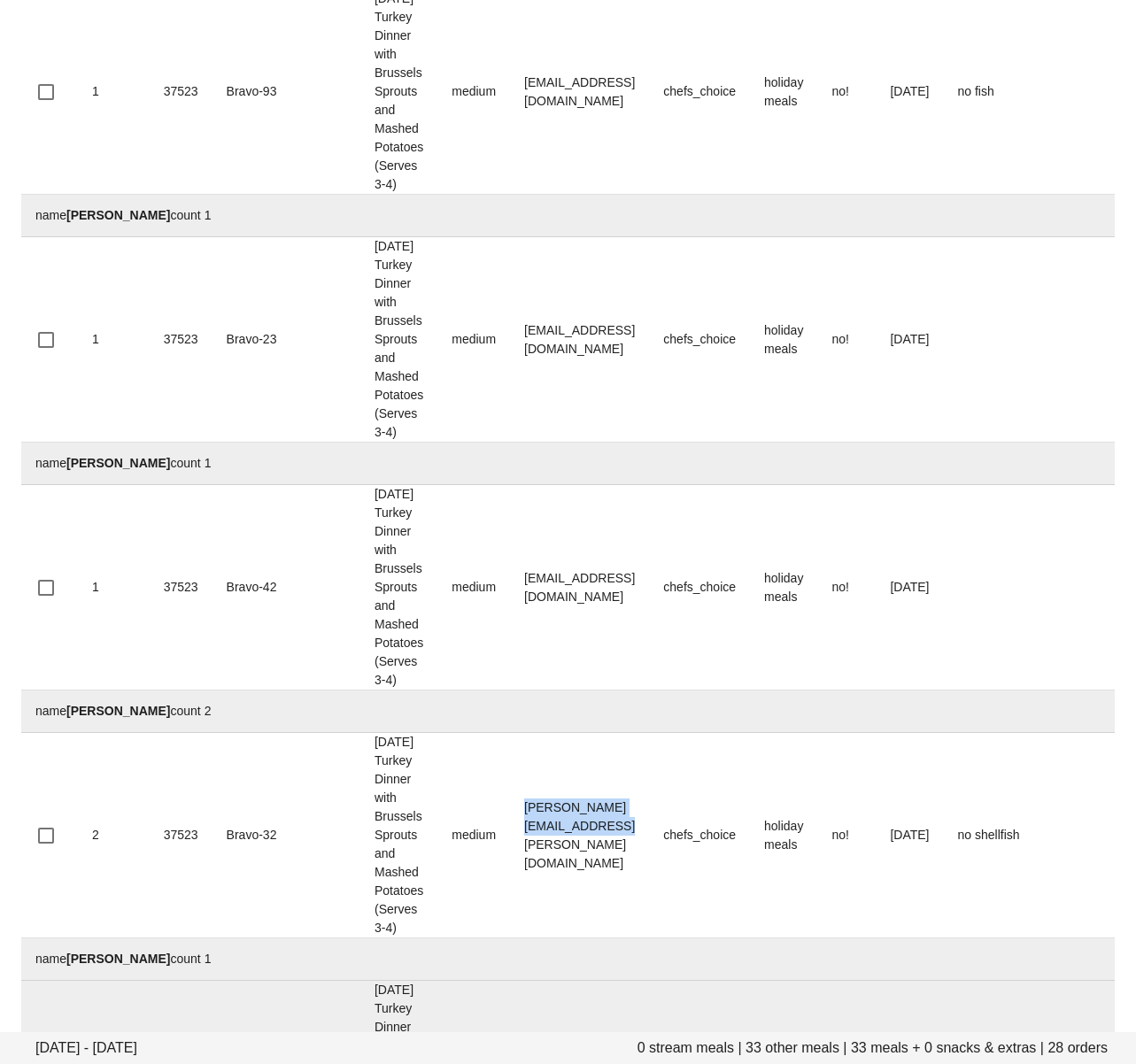
scroll to position [1826, 0]
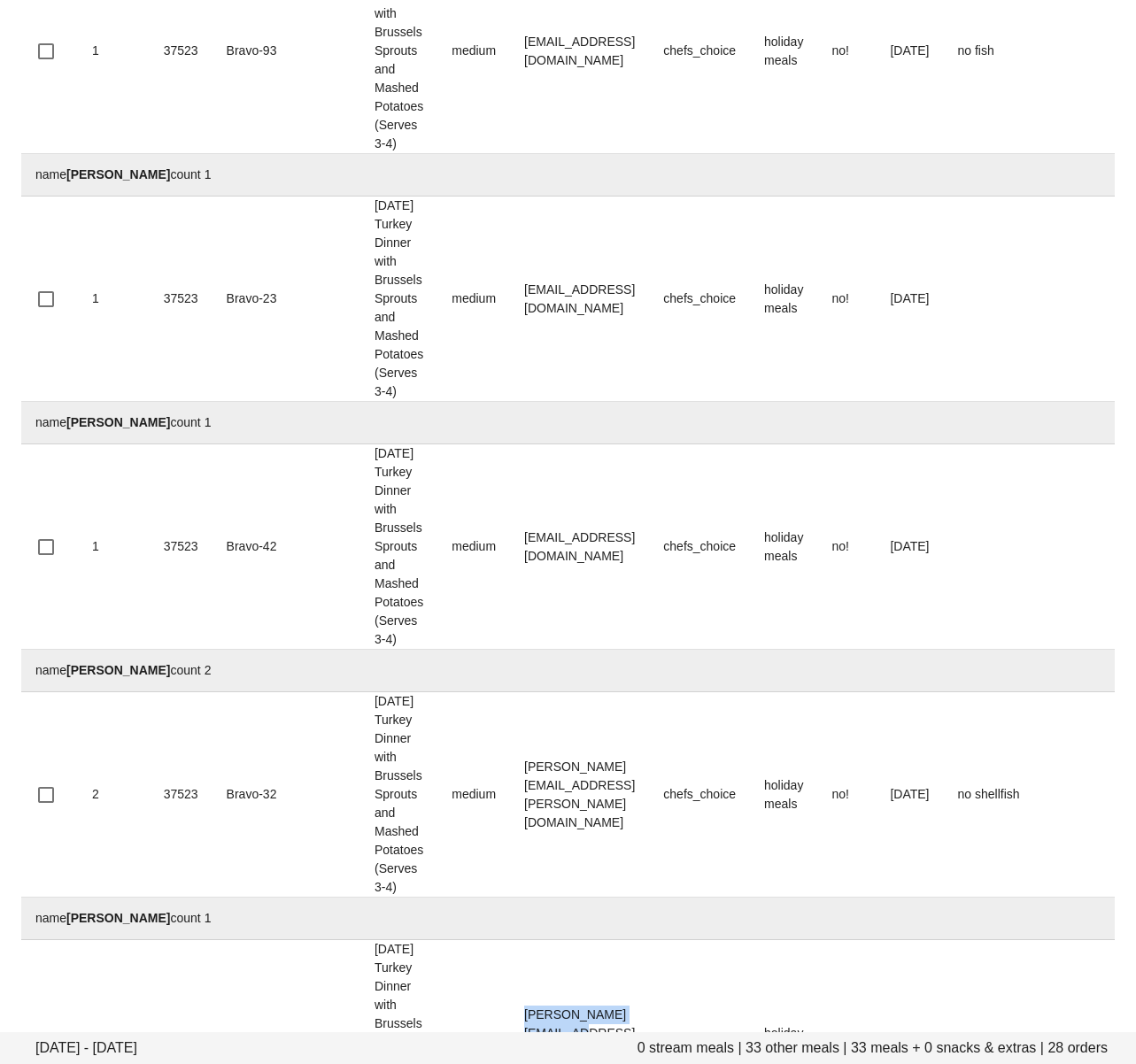
drag, startPoint x: 488, startPoint y: 456, endPoint x: 143, endPoint y: 617, distance: 380.7
click at [633, 940] on td "Greg.marenco@gmail.com" at bounding box center [579, 1042] width 139 height 205
copy td "Greg.marenco@gmail.com"
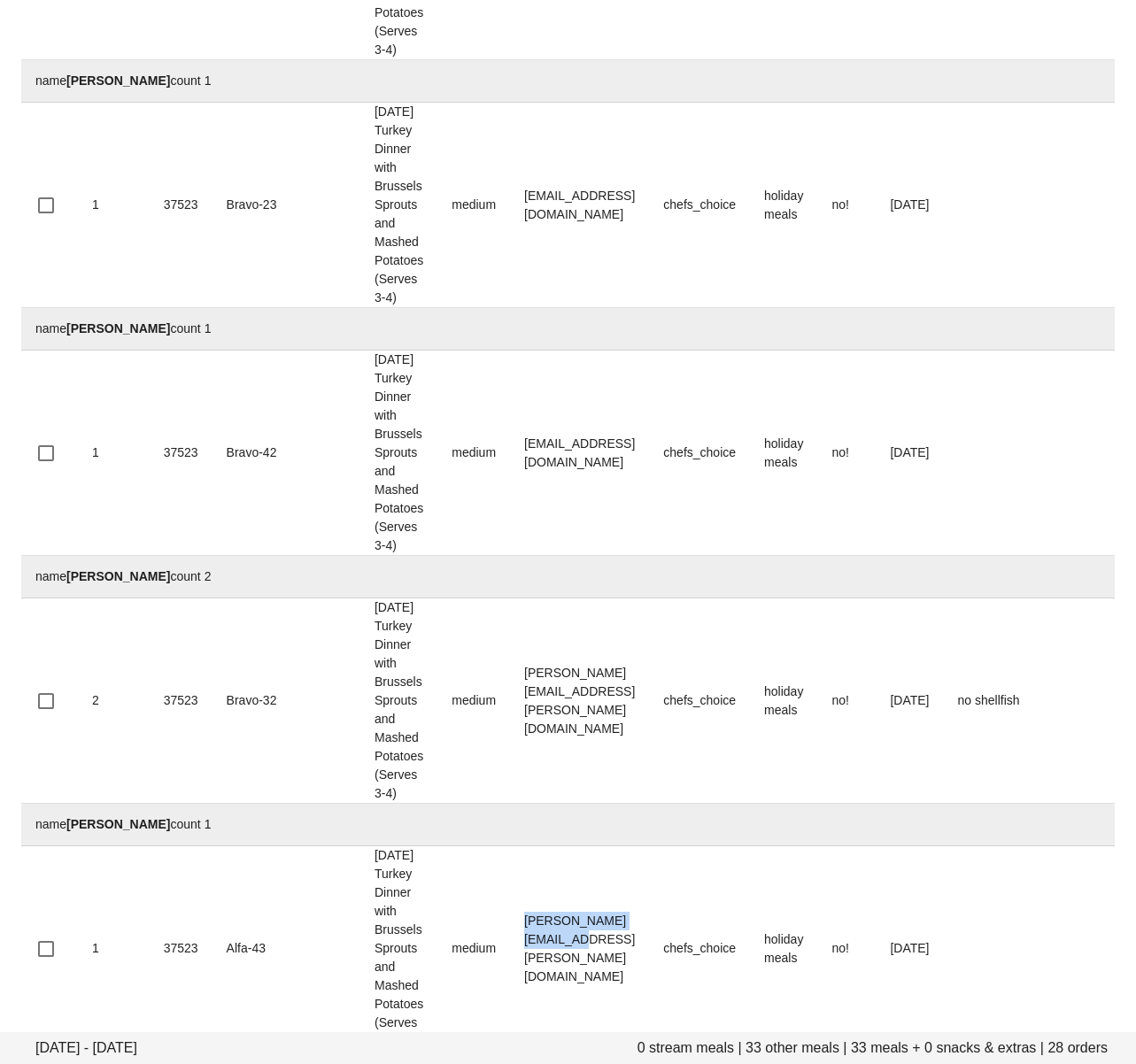
scroll to position [1942, 0]
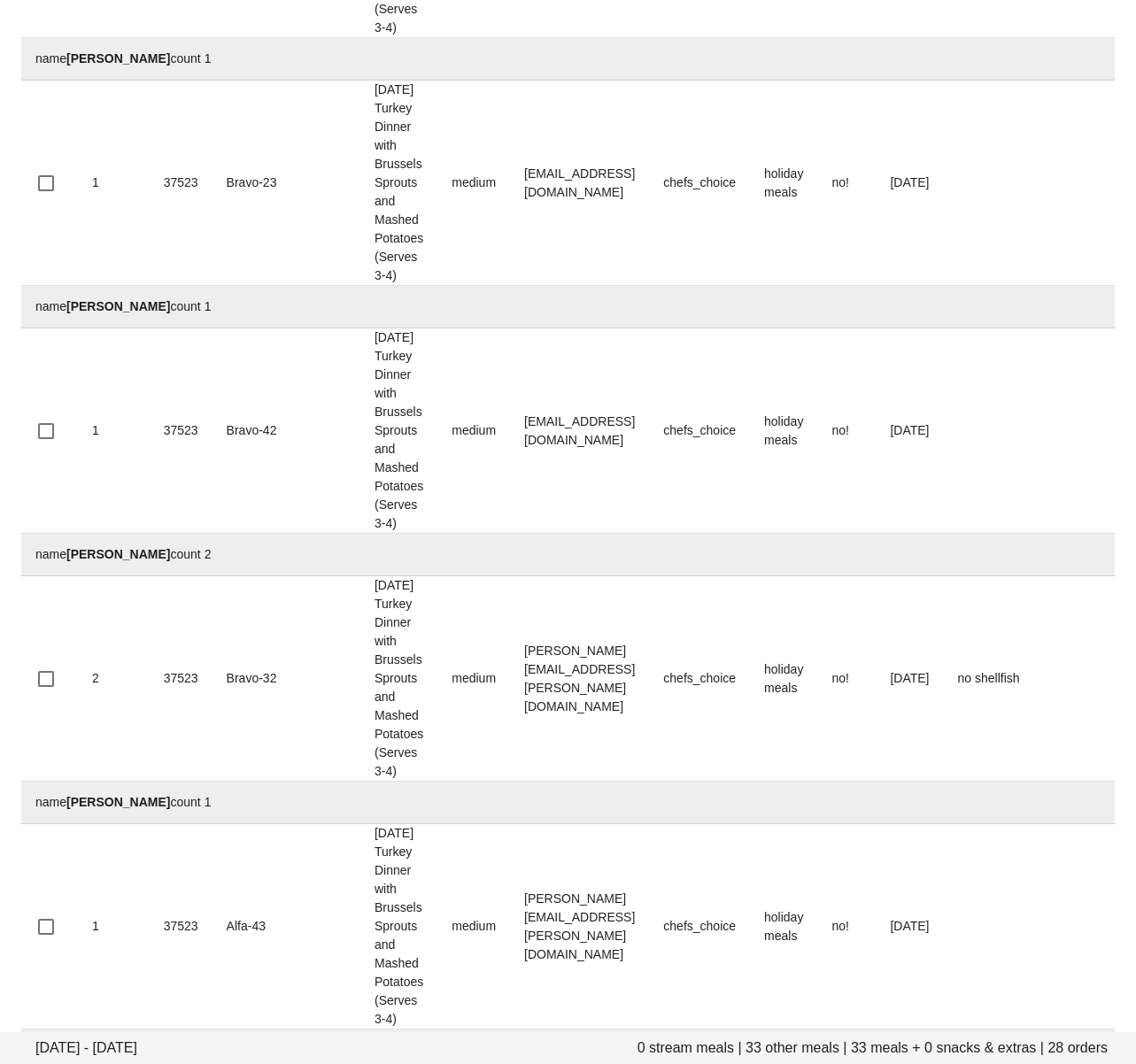
drag, startPoint x: 468, startPoint y: 528, endPoint x: 518, endPoint y: 606, distance: 92.6
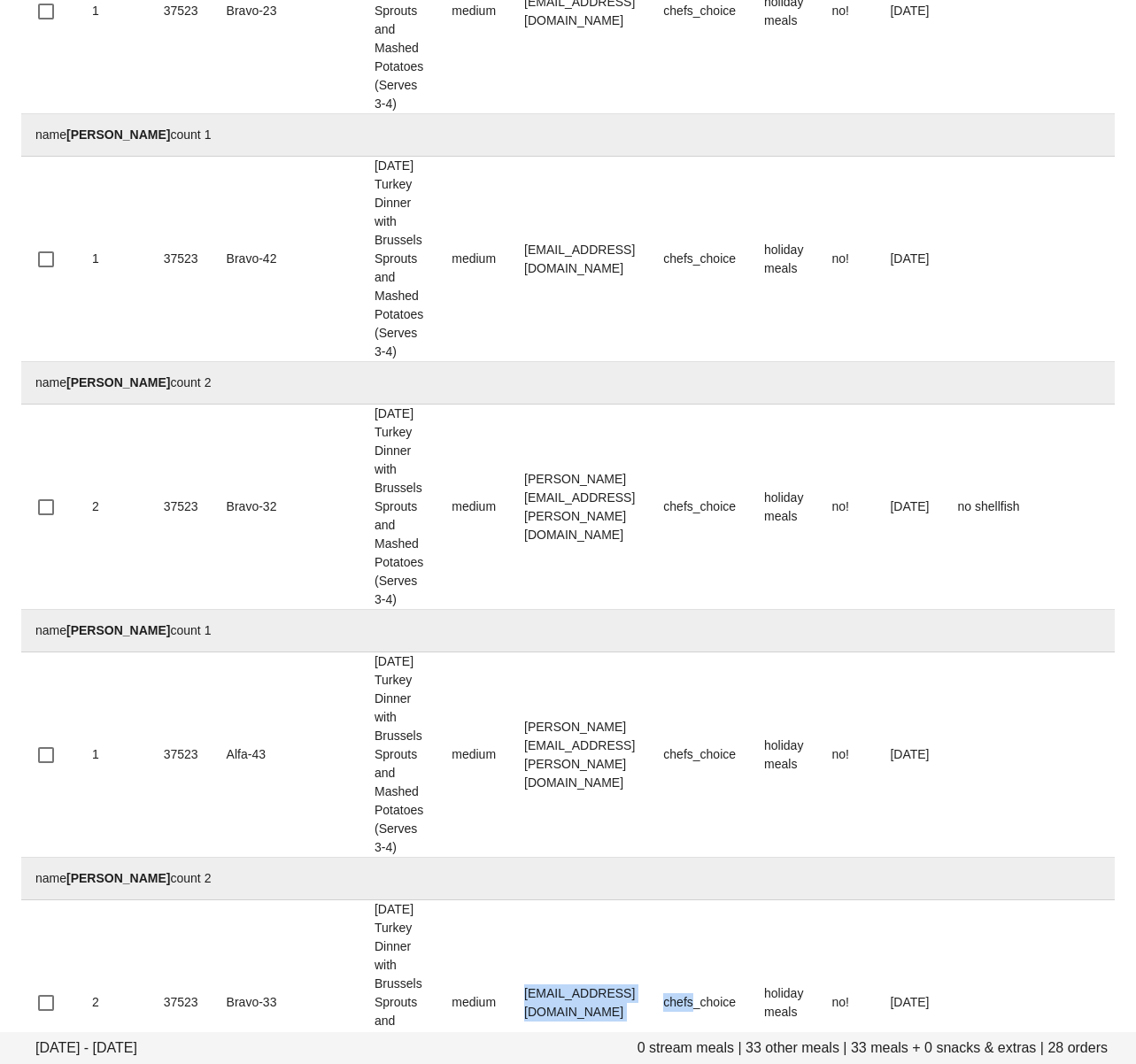
scroll to position [2116, 0]
drag, startPoint x: 460, startPoint y: 554, endPoint x: 66, endPoint y: 689, distance: 416.5
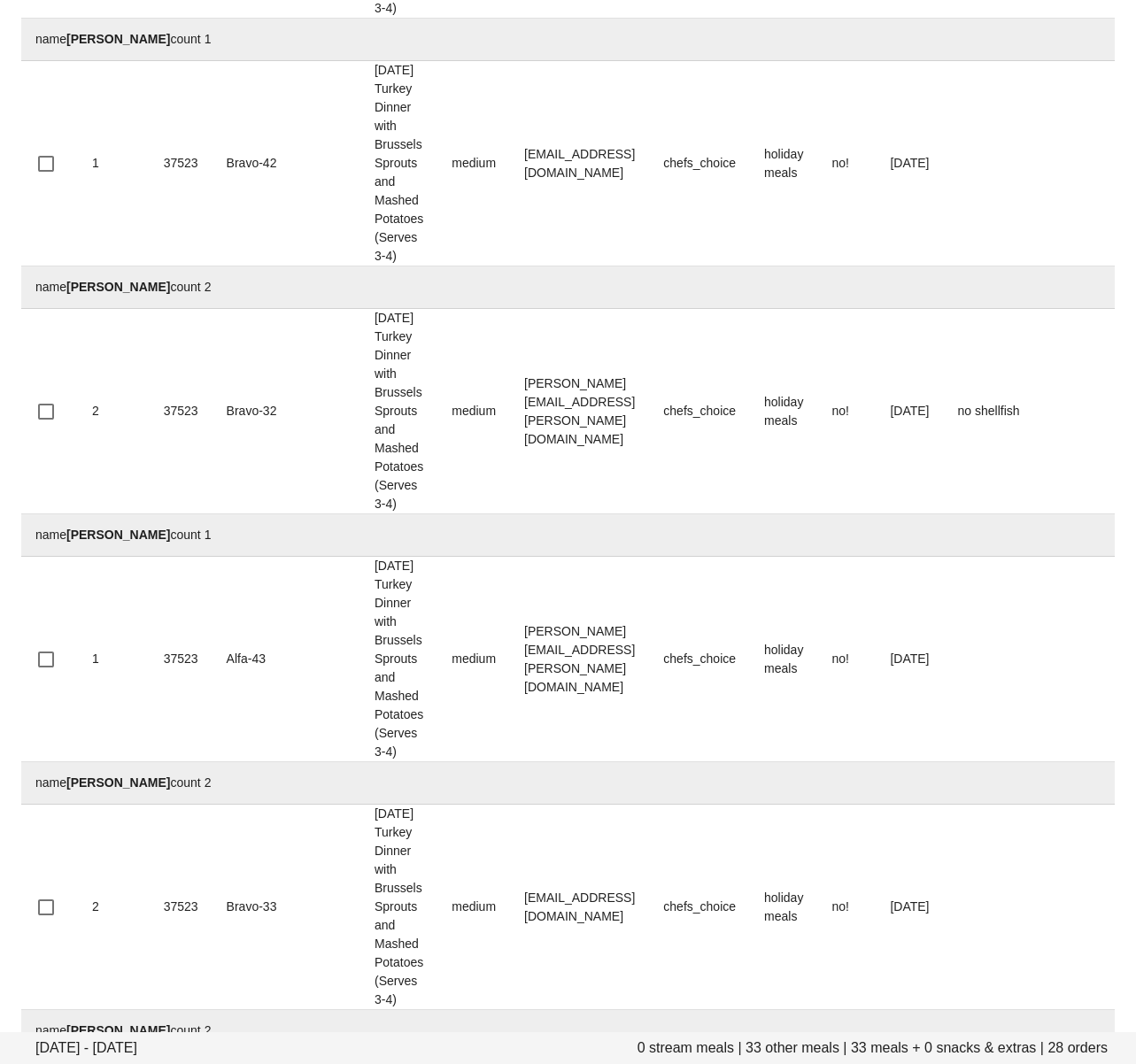
scroll to position [2230, 0]
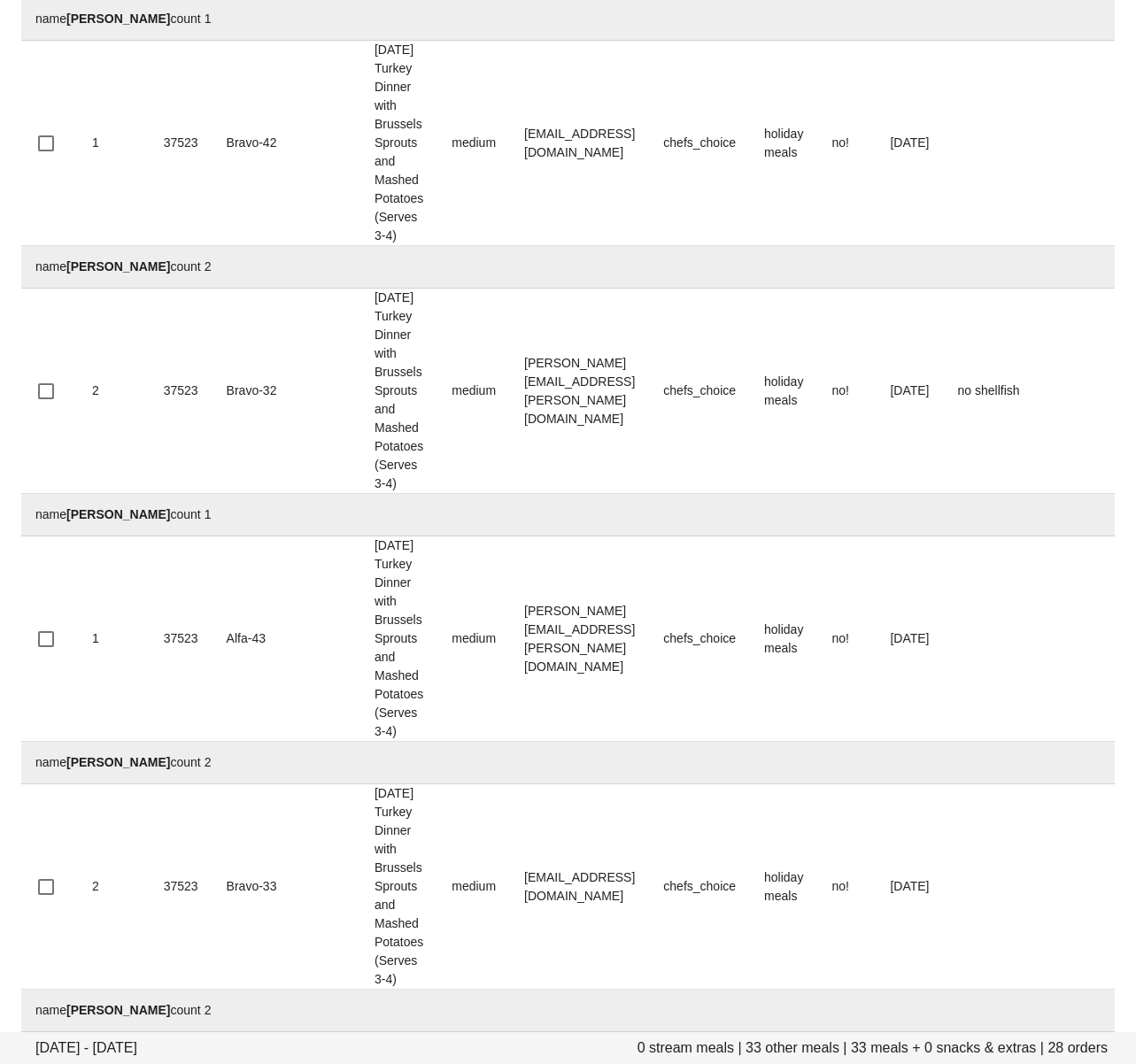
drag, startPoint x: 467, startPoint y: 632, endPoint x: 653, endPoint y: 627, distance: 186.1
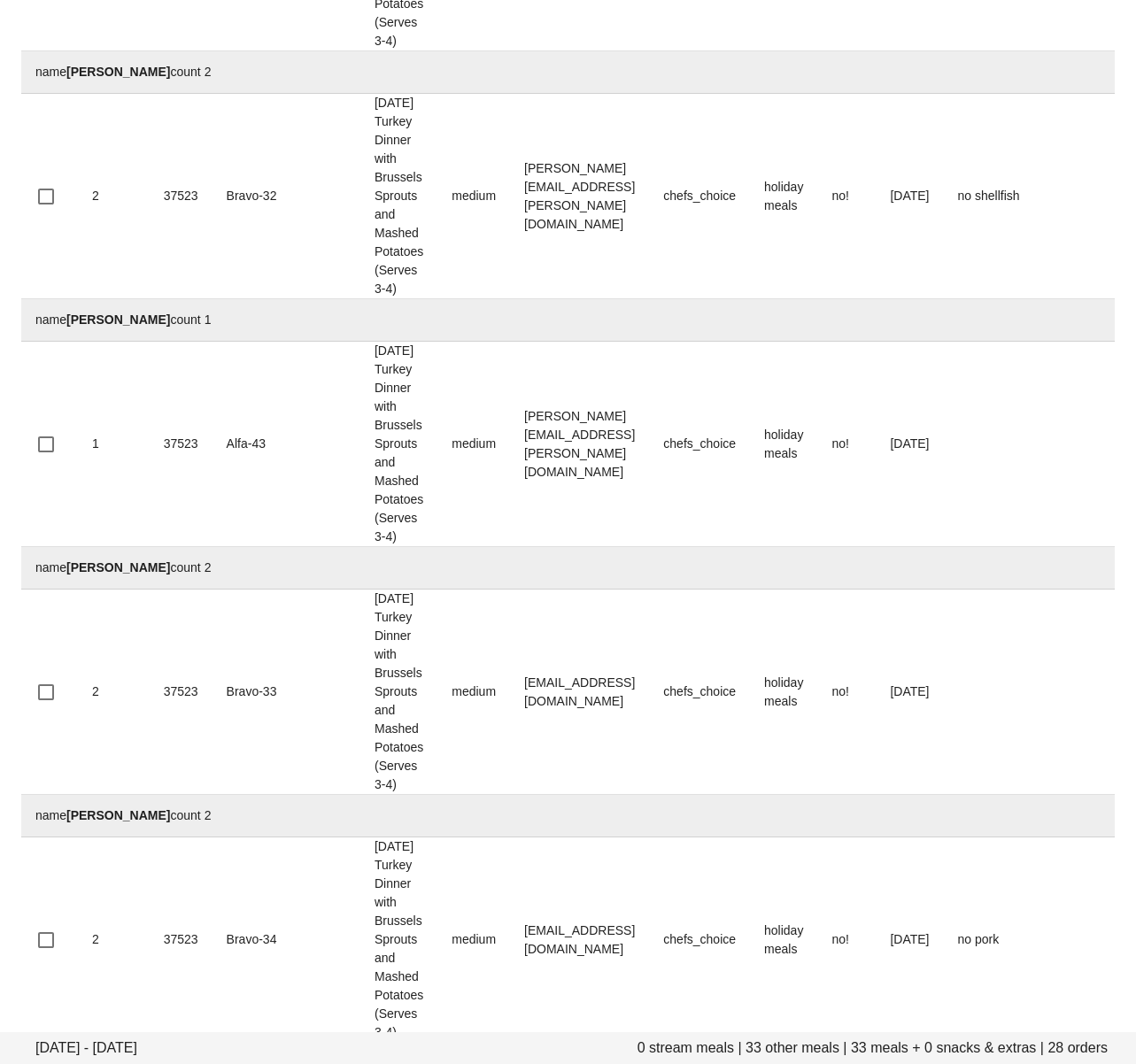
scroll to position [2434, 0]
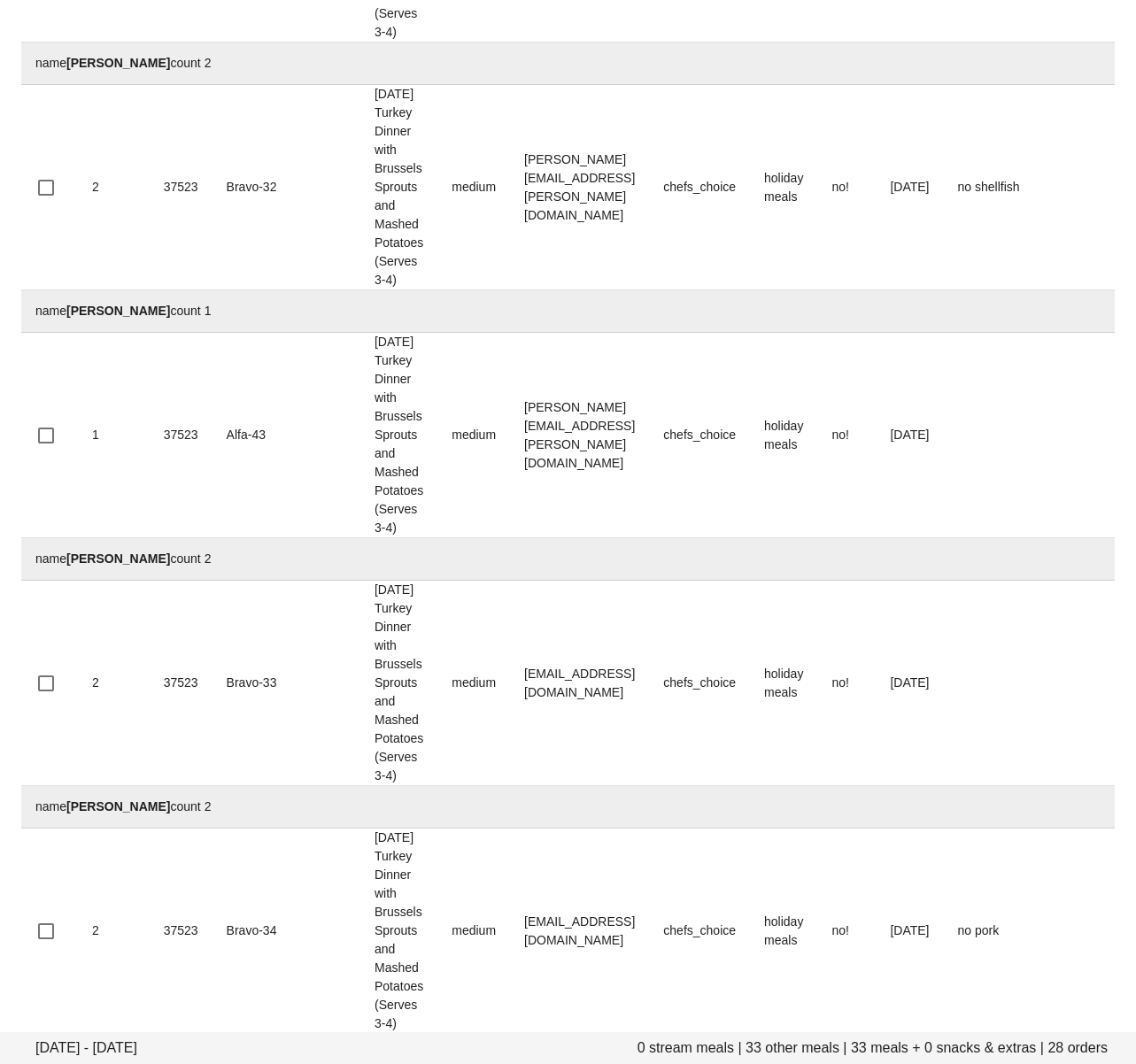
drag, startPoint x: 476, startPoint y: 628, endPoint x: 618, endPoint y: 619, distance: 142.3
drag, startPoint x: 442, startPoint y: 622, endPoint x: 257, endPoint y: 719, distance: 208.9
drag, startPoint x: 621, startPoint y: 623, endPoint x: 602, endPoint y: 619, distance: 19.4
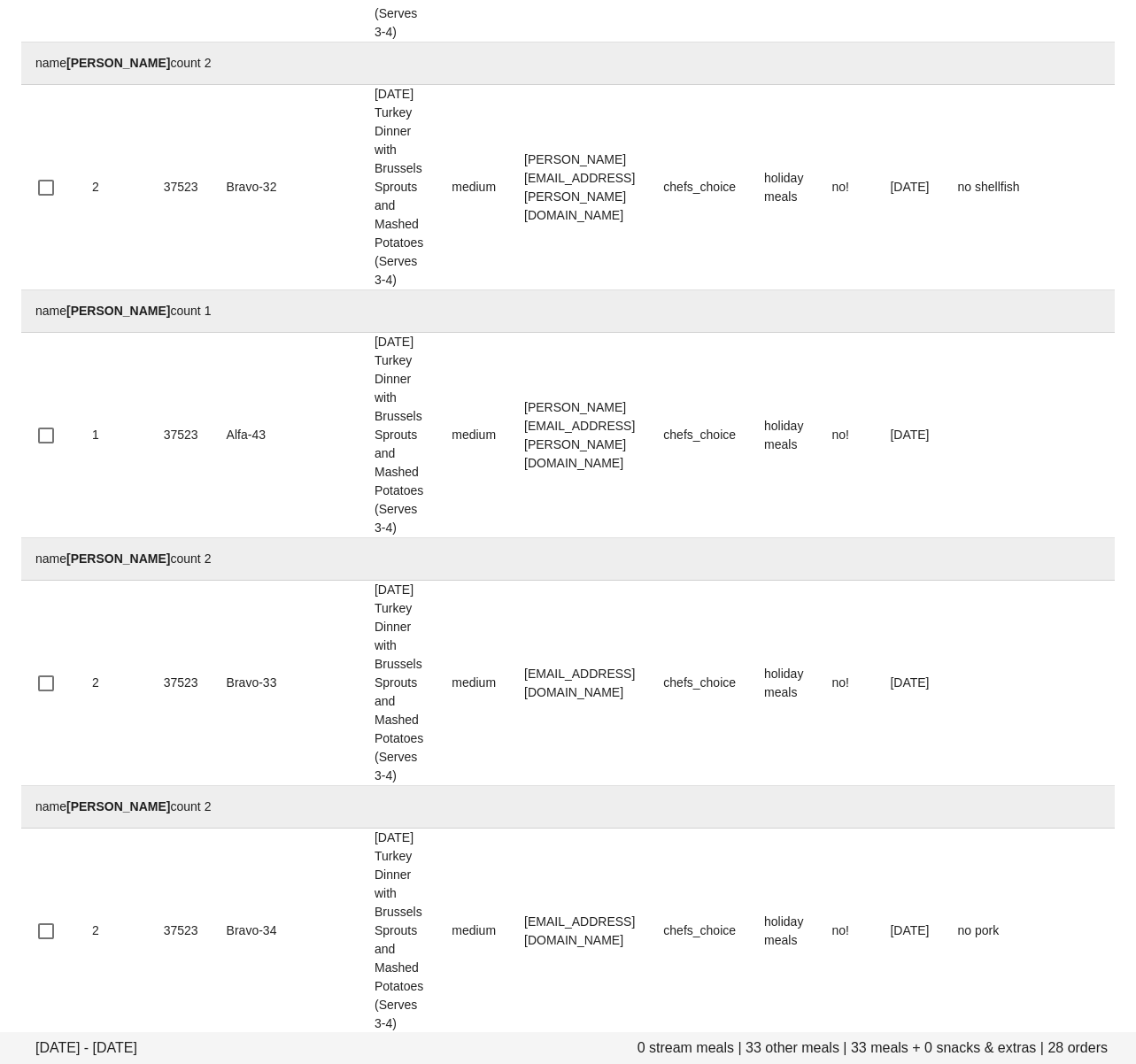
drag, startPoint x: 602, startPoint y: 619, endPoint x: 78, endPoint y: 876, distance: 583.6
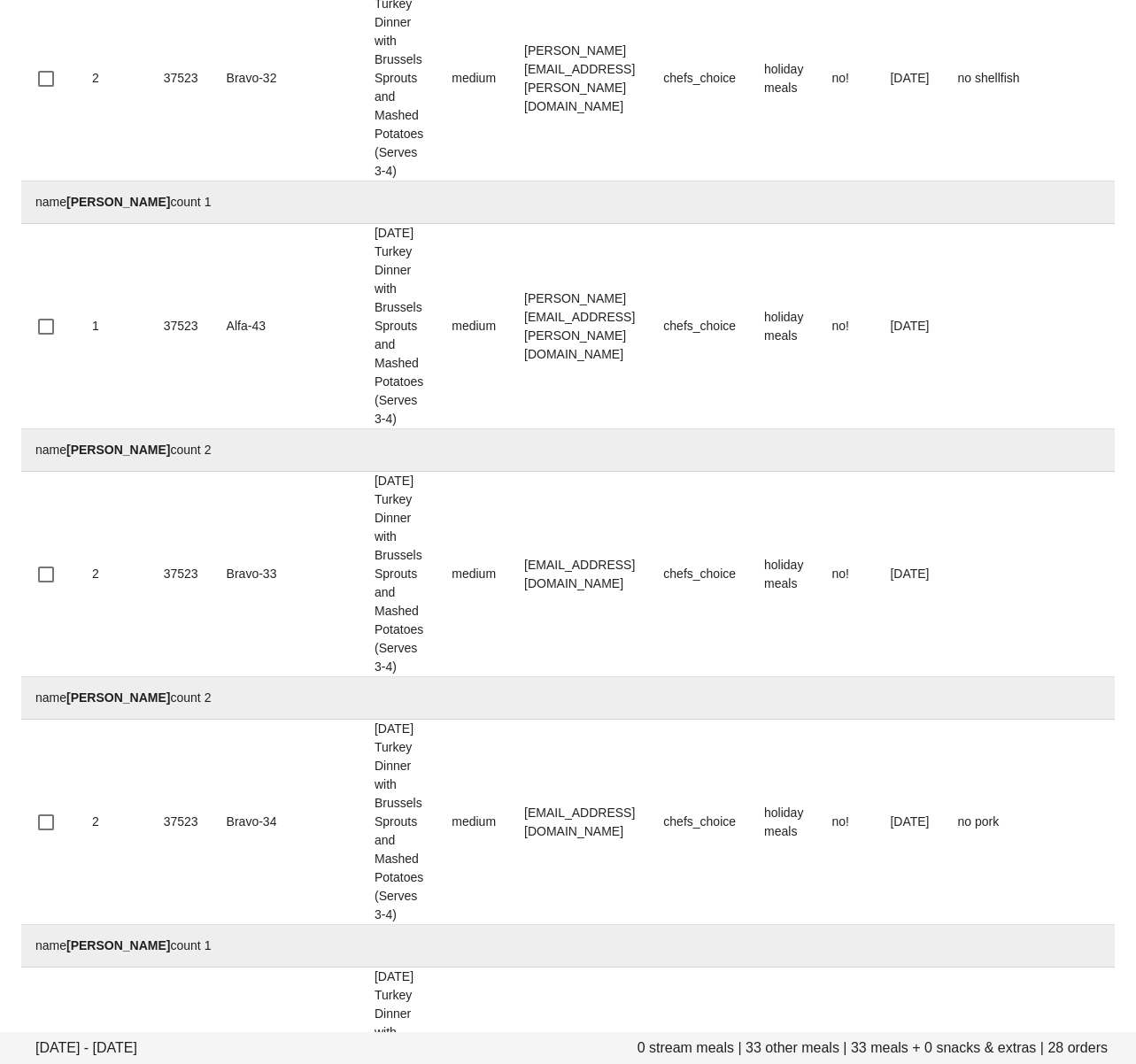
scroll to position [2551, 0]
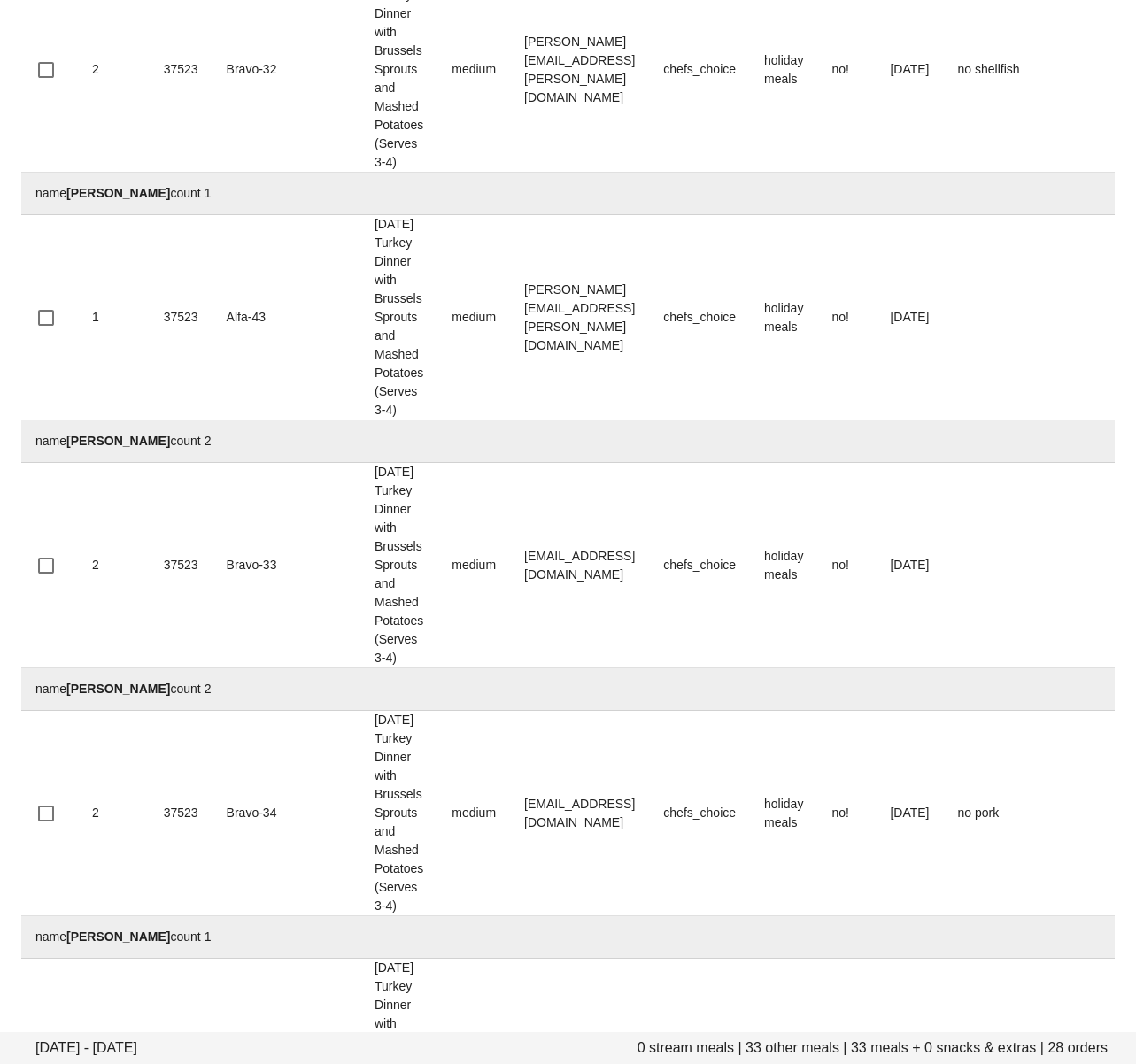
drag, startPoint x: 591, startPoint y: 696, endPoint x: 469, endPoint y: 695, distance: 122.0
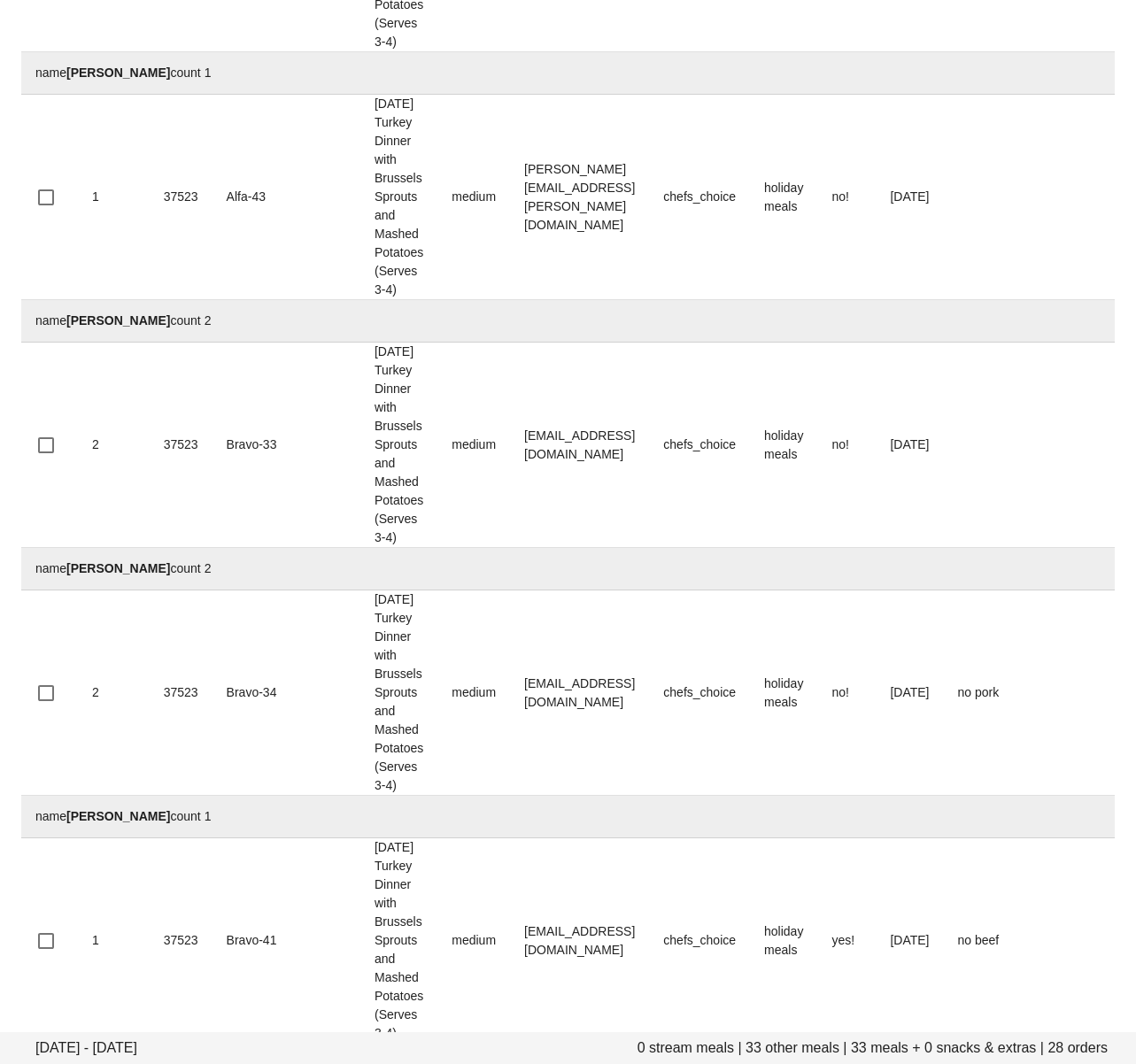
scroll to position [2685, 0]
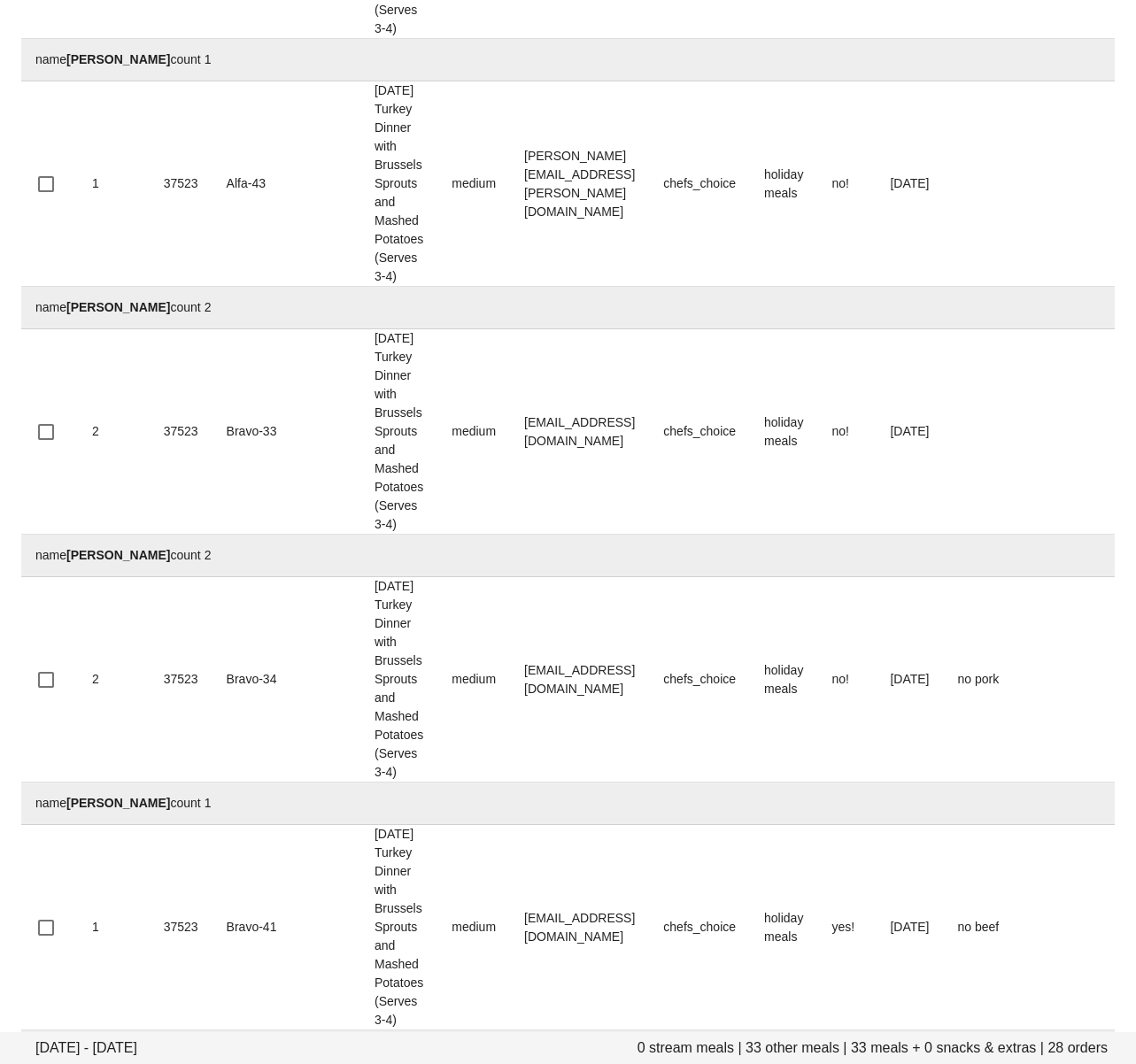
drag, startPoint x: 583, startPoint y: 758, endPoint x: 137, endPoint y: 881, distance: 462.6
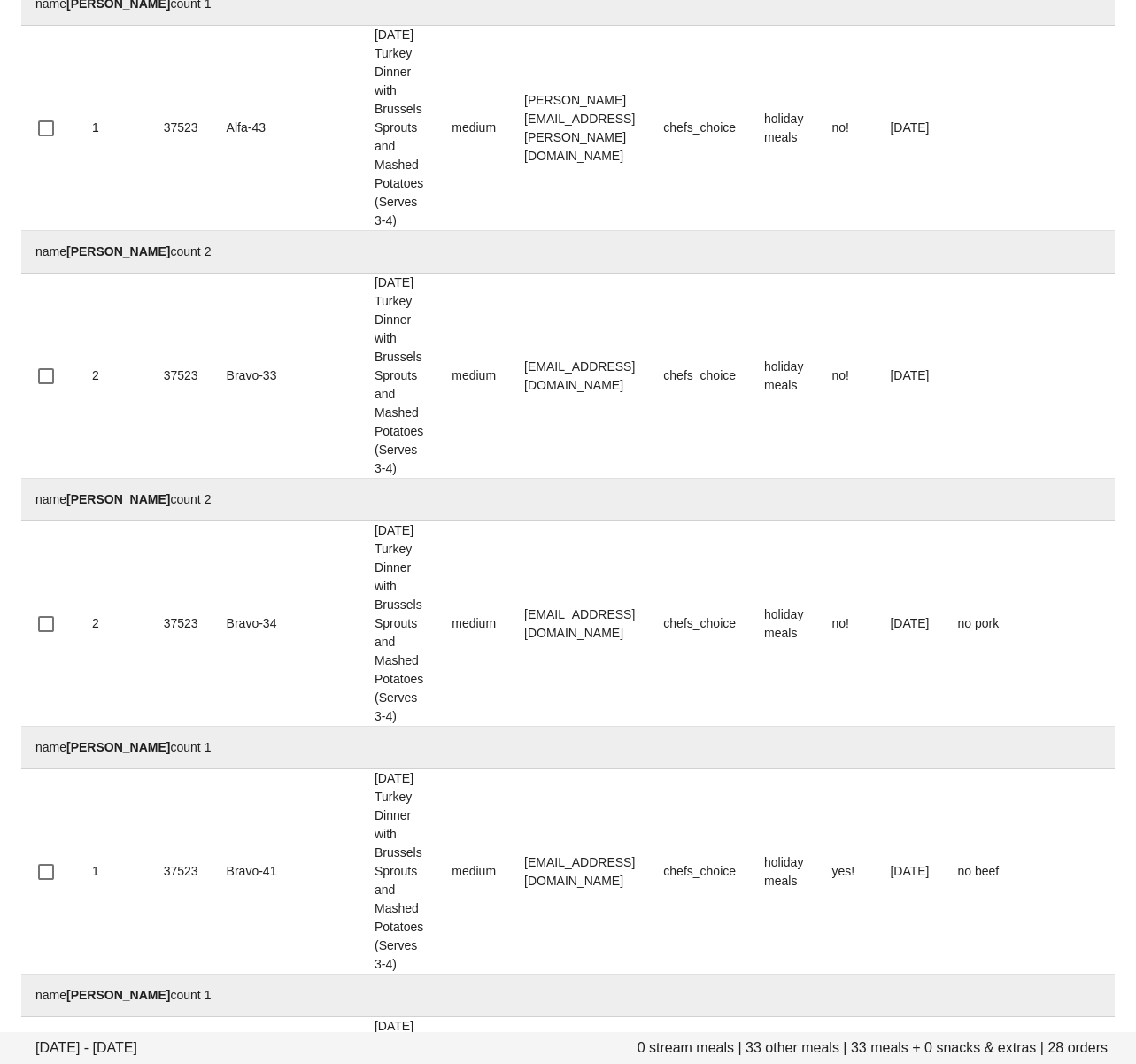
scroll to position [2898, 0]
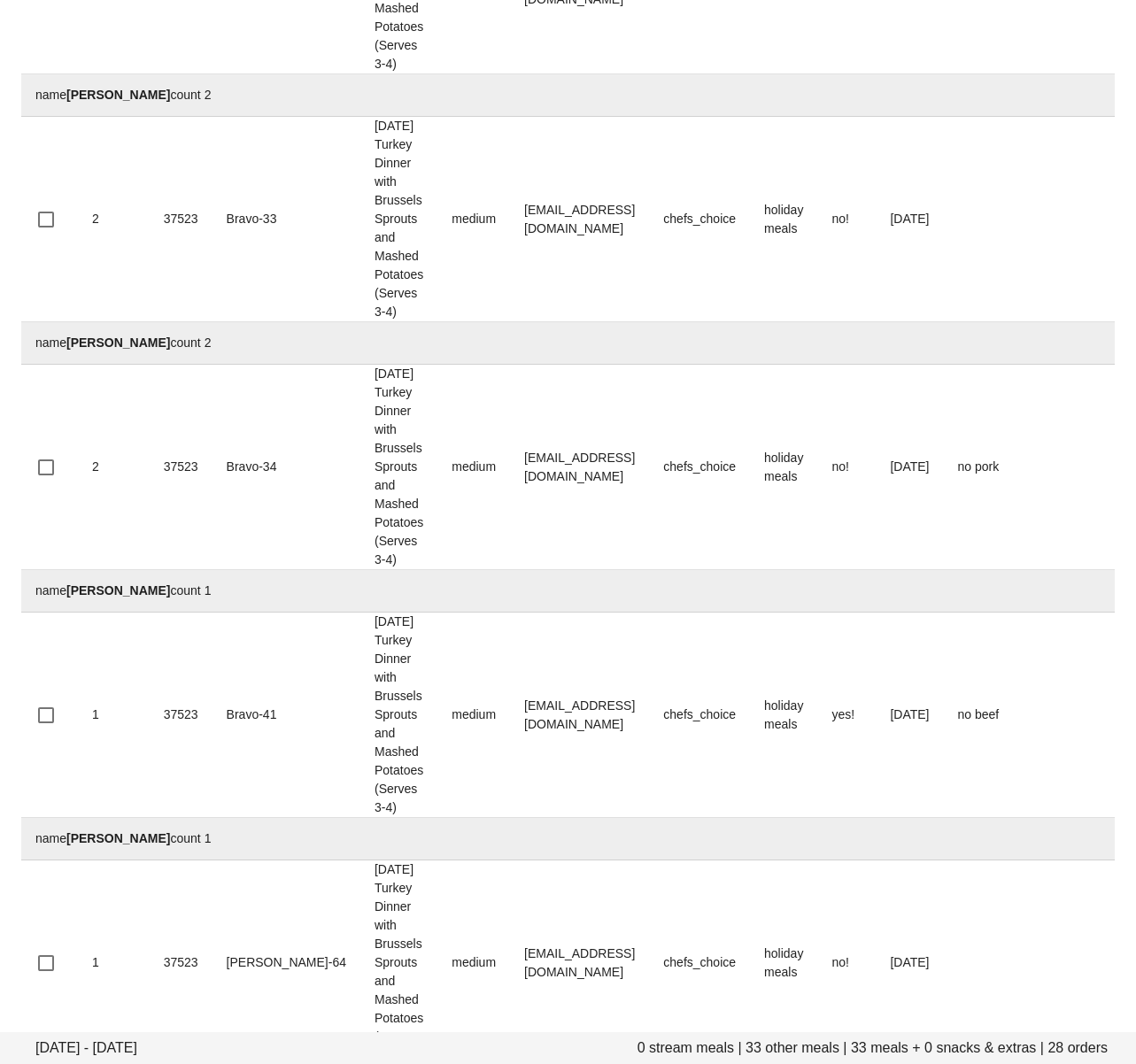
drag, startPoint x: 598, startPoint y: 730, endPoint x: 561, endPoint y: 735, distance: 37.3
drag, startPoint x: 593, startPoint y: 728, endPoint x: 157, endPoint y: 846, distance: 451.7
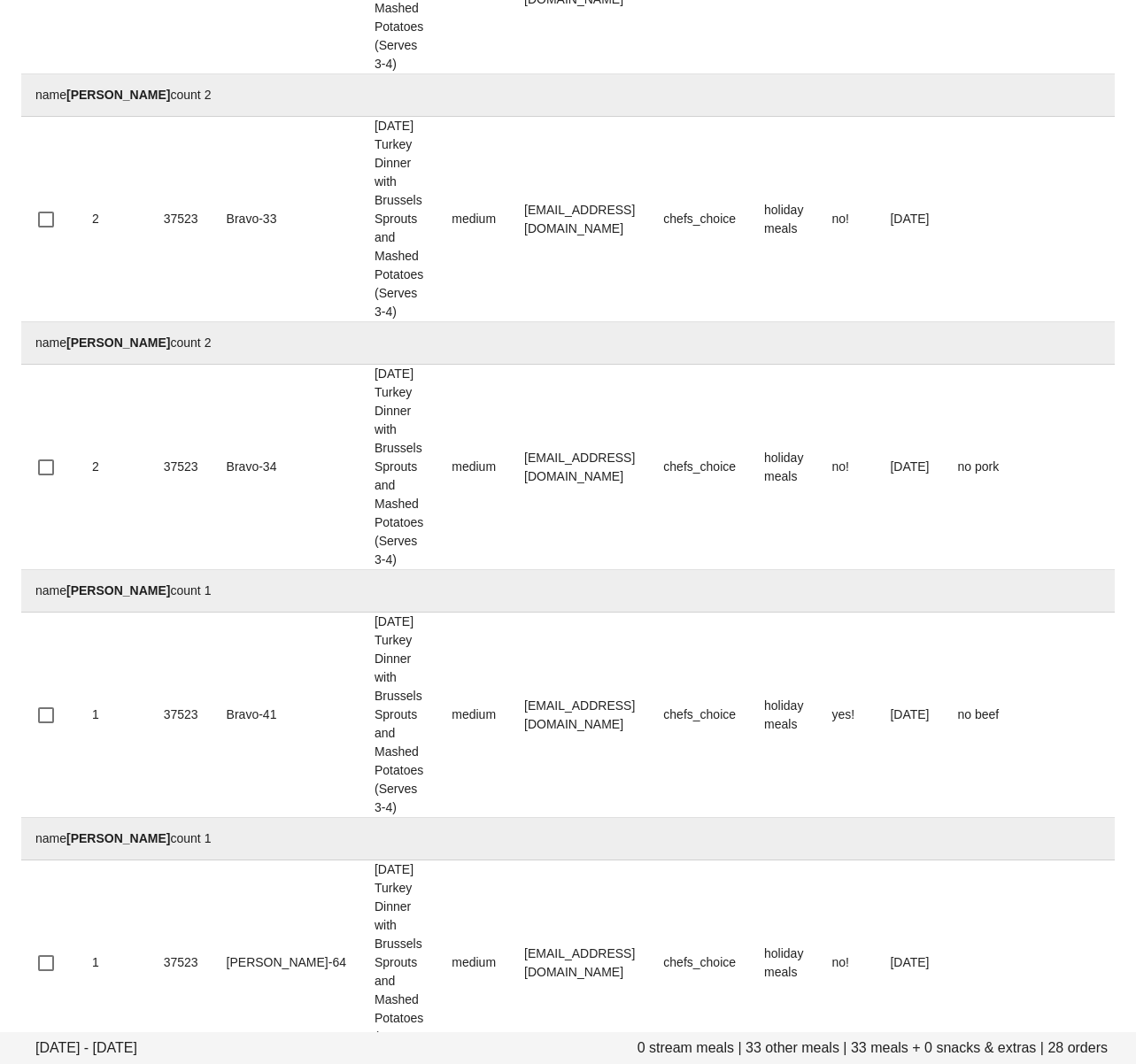
scroll to position [3186, 0]
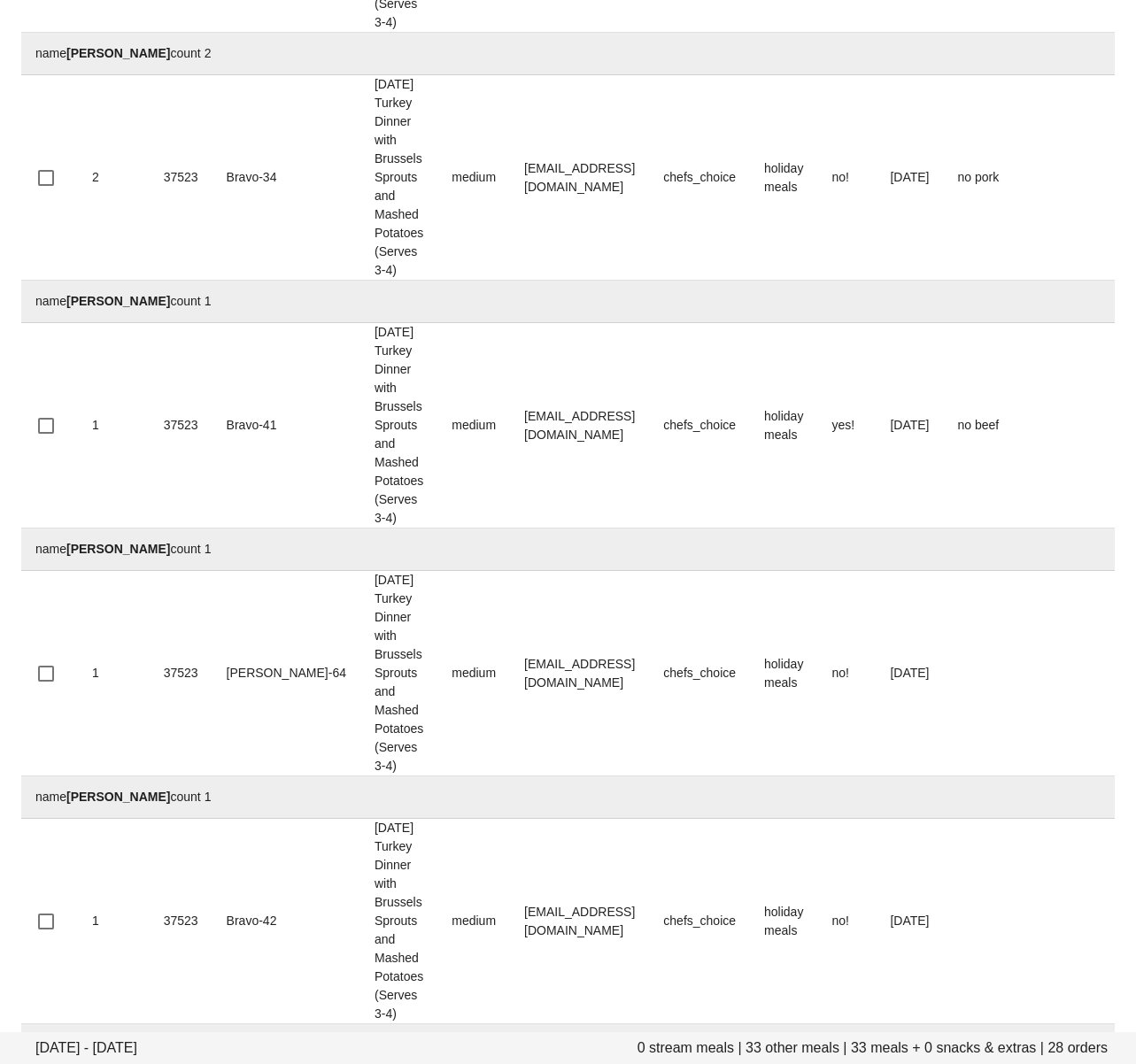
drag, startPoint x: 638, startPoint y: 636, endPoint x: 458, endPoint y: 631, distance: 180.1
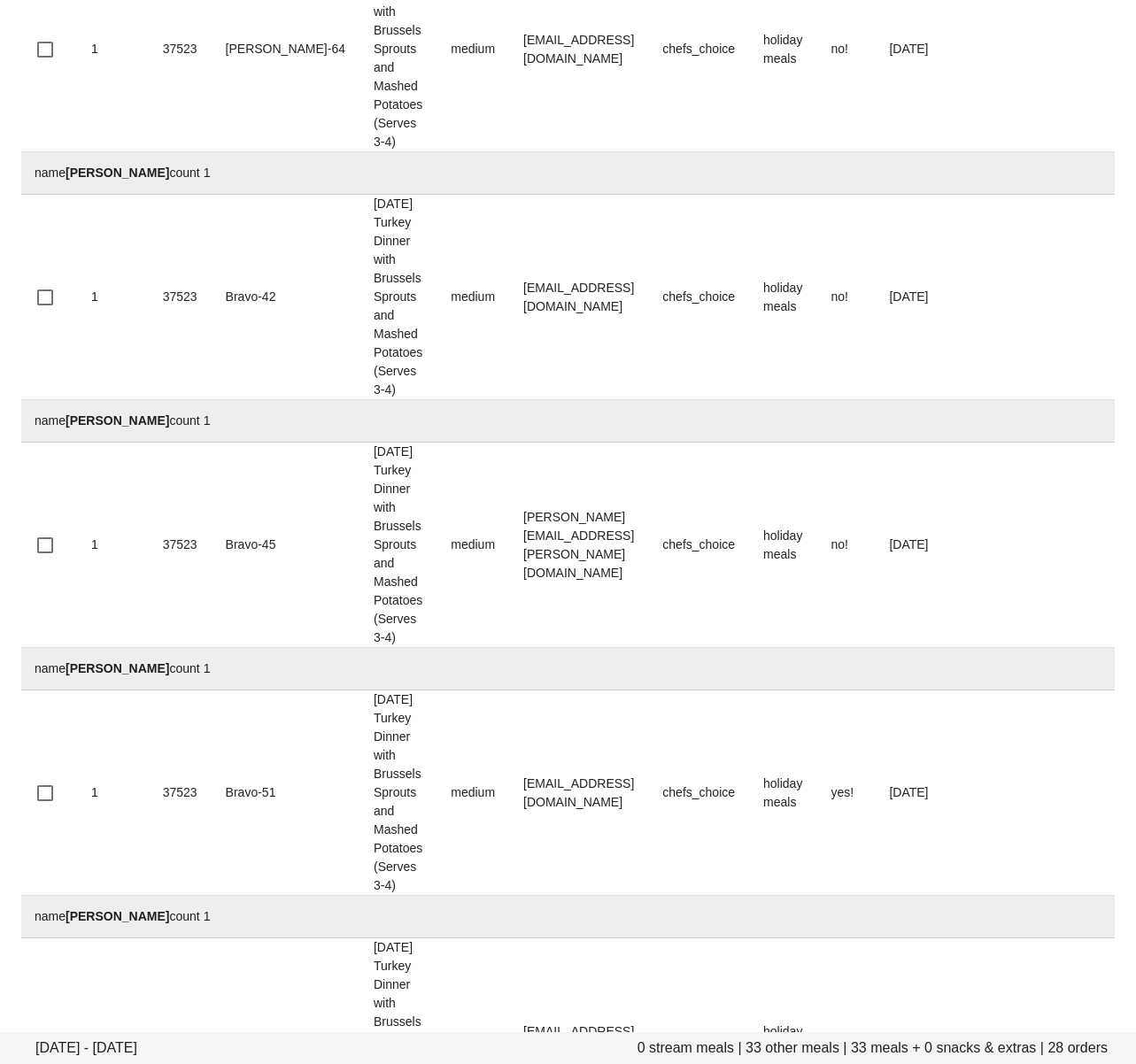
scroll to position [3827, 0]
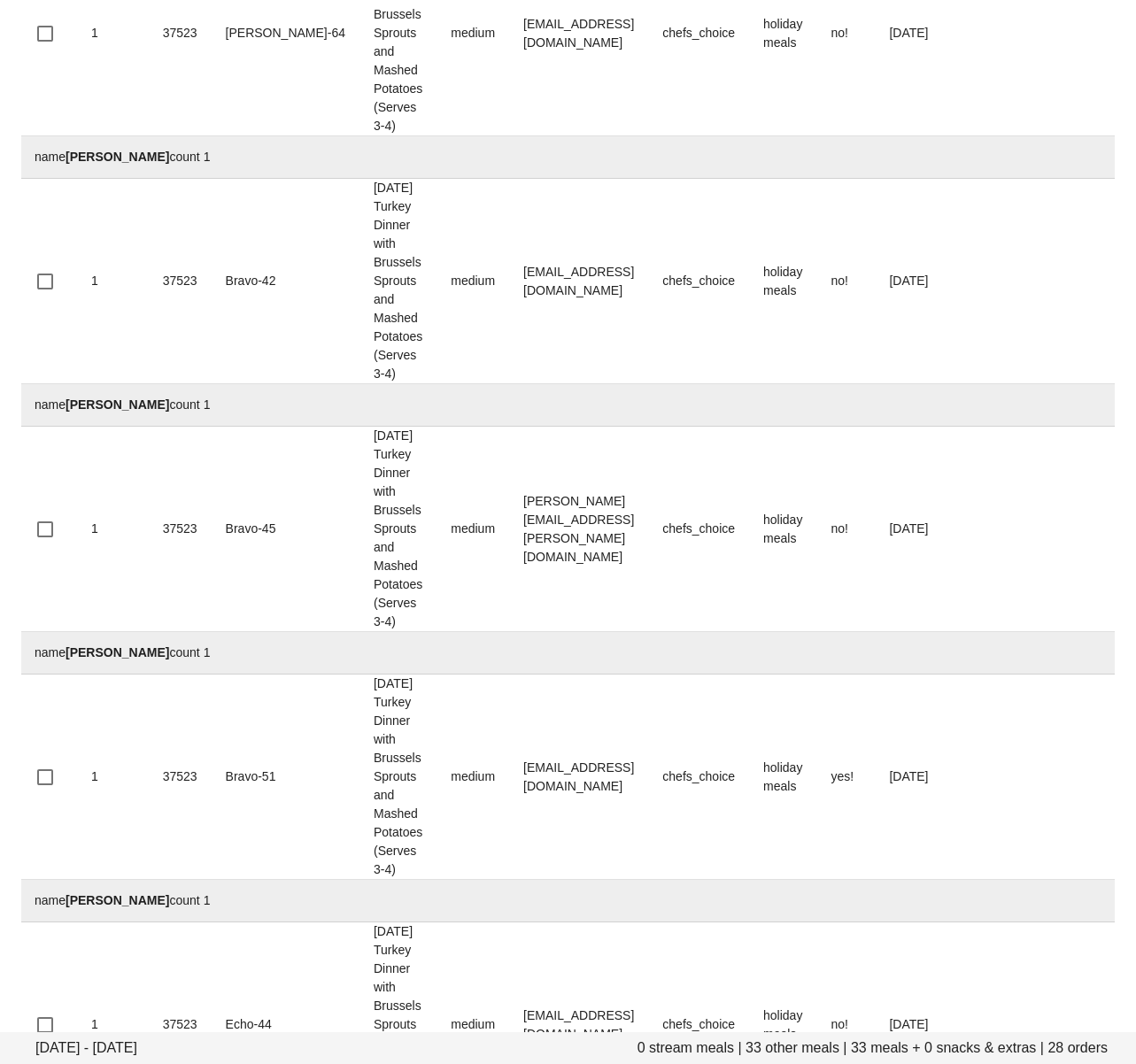
drag, startPoint x: 570, startPoint y: 626, endPoint x: 617, endPoint y: 575, distance: 69.4
drag, startPoint x: 570, startPoint y: 570, endPoint x: 460, endPoint y: 569, distance: 110.0
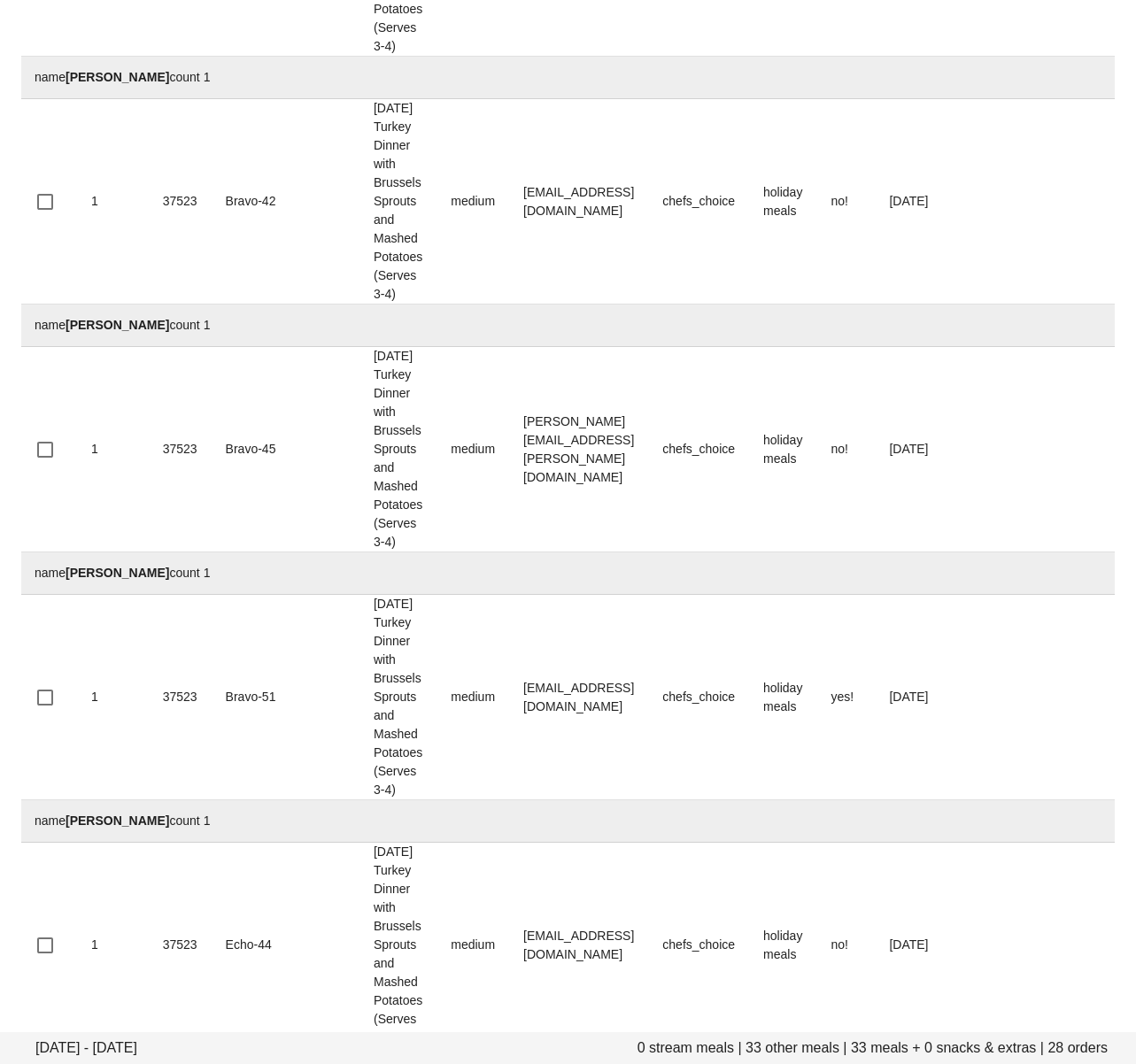
scroll to position [3911, 0]
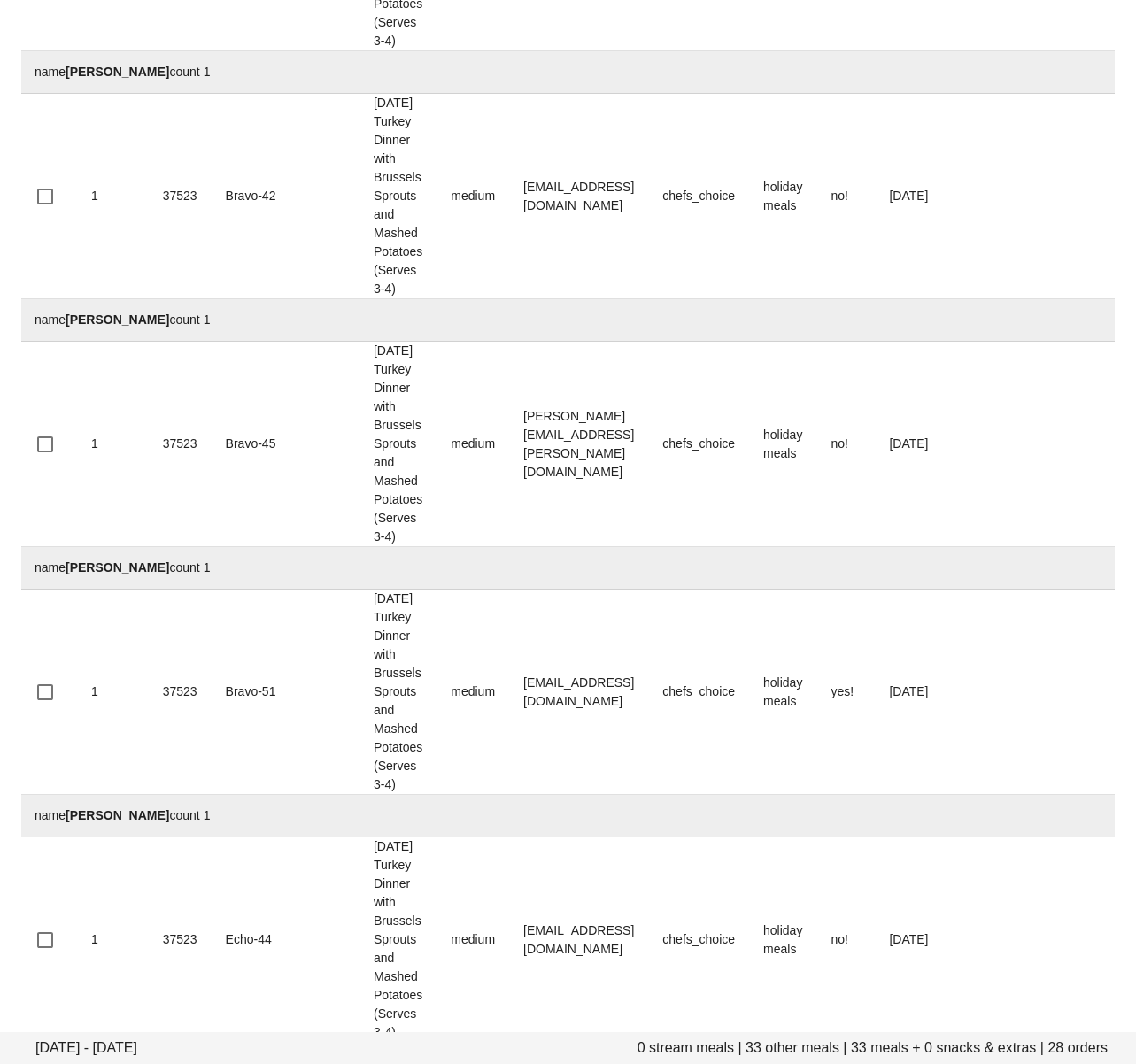
drag, startPoint x: 621, startPoint y: 665, endPoint x: 644, endPoint y: 669, distance: 23.3
drag, startPoint x: 635, startPoint y: 675, endPoint x: 95, endPoint y: 844, distance: 565.8
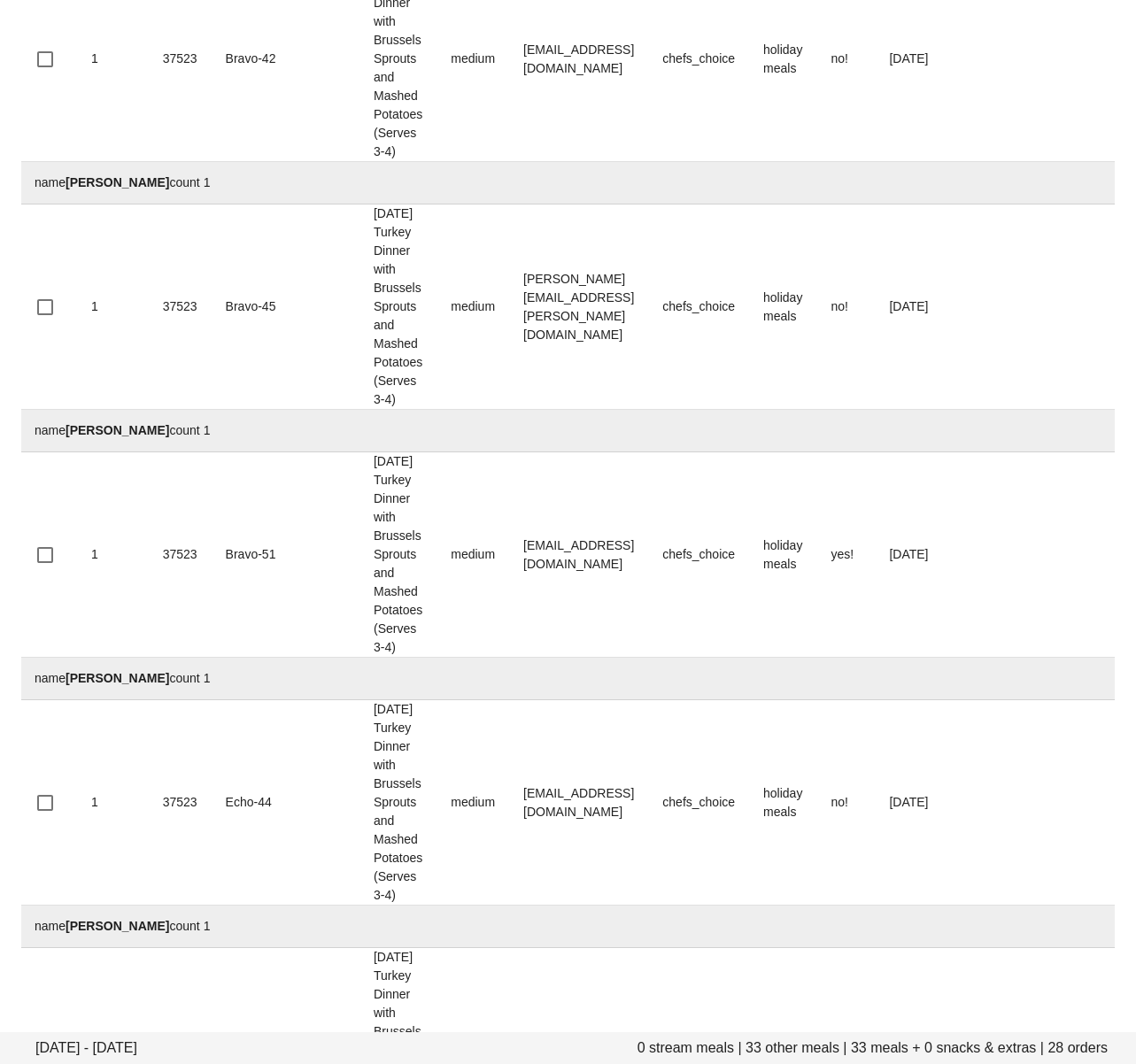
scroll to position [4054, 0]
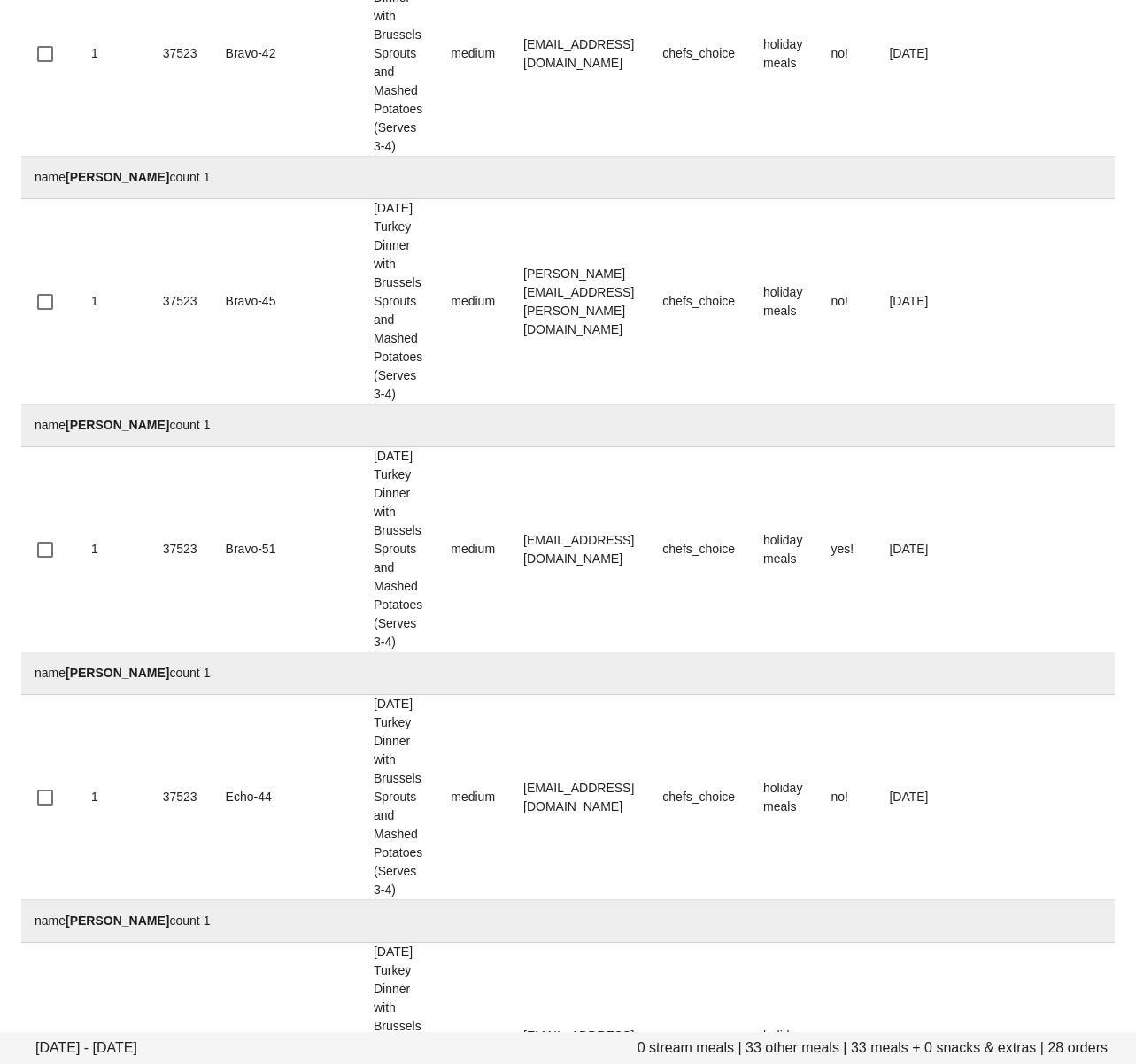
drag, startPoint x: 637, startPoint y: 724, endPoint x: 456, endPoint y: 720, distance: 181.0
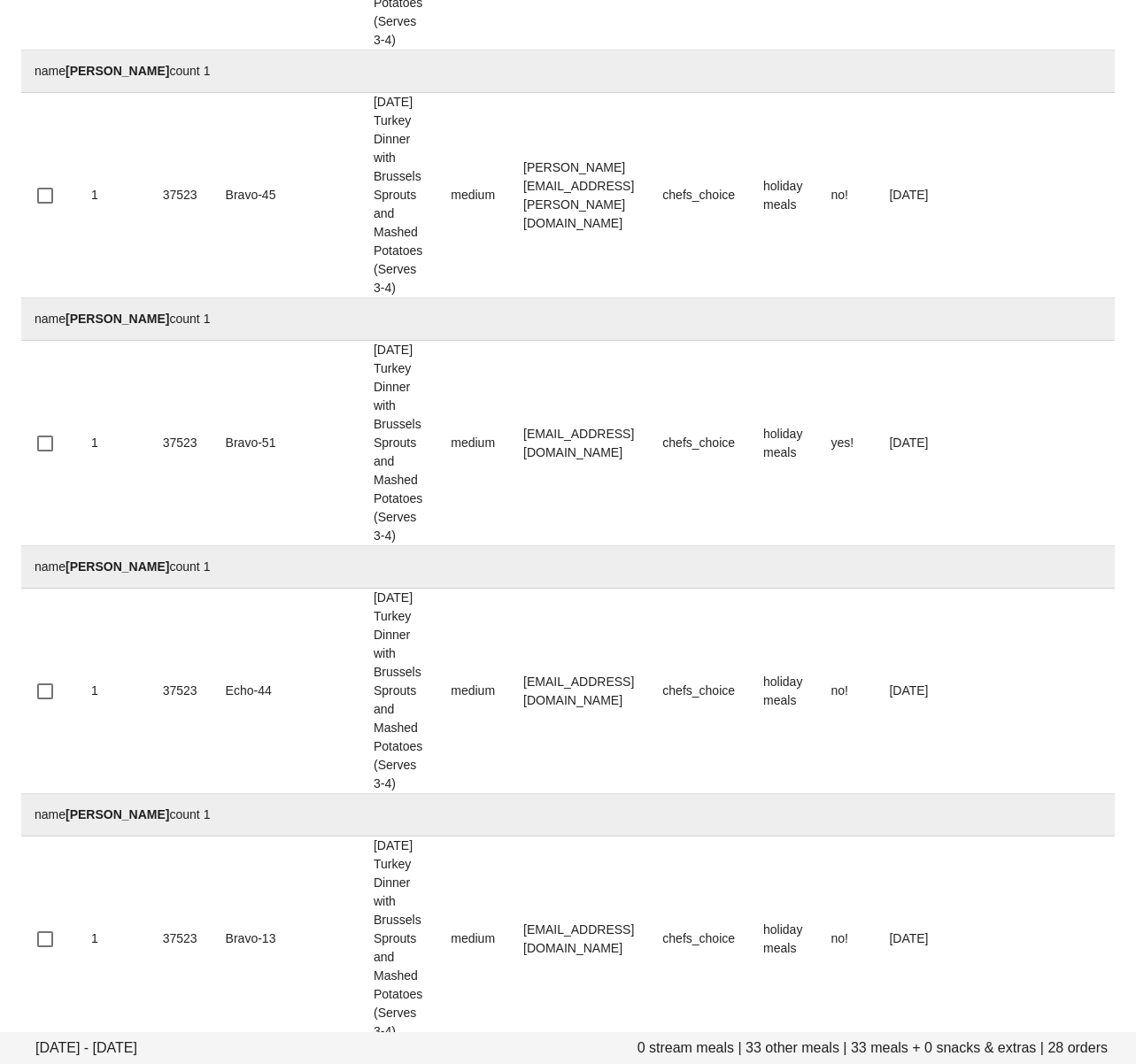
scroll to position [4182, 0]
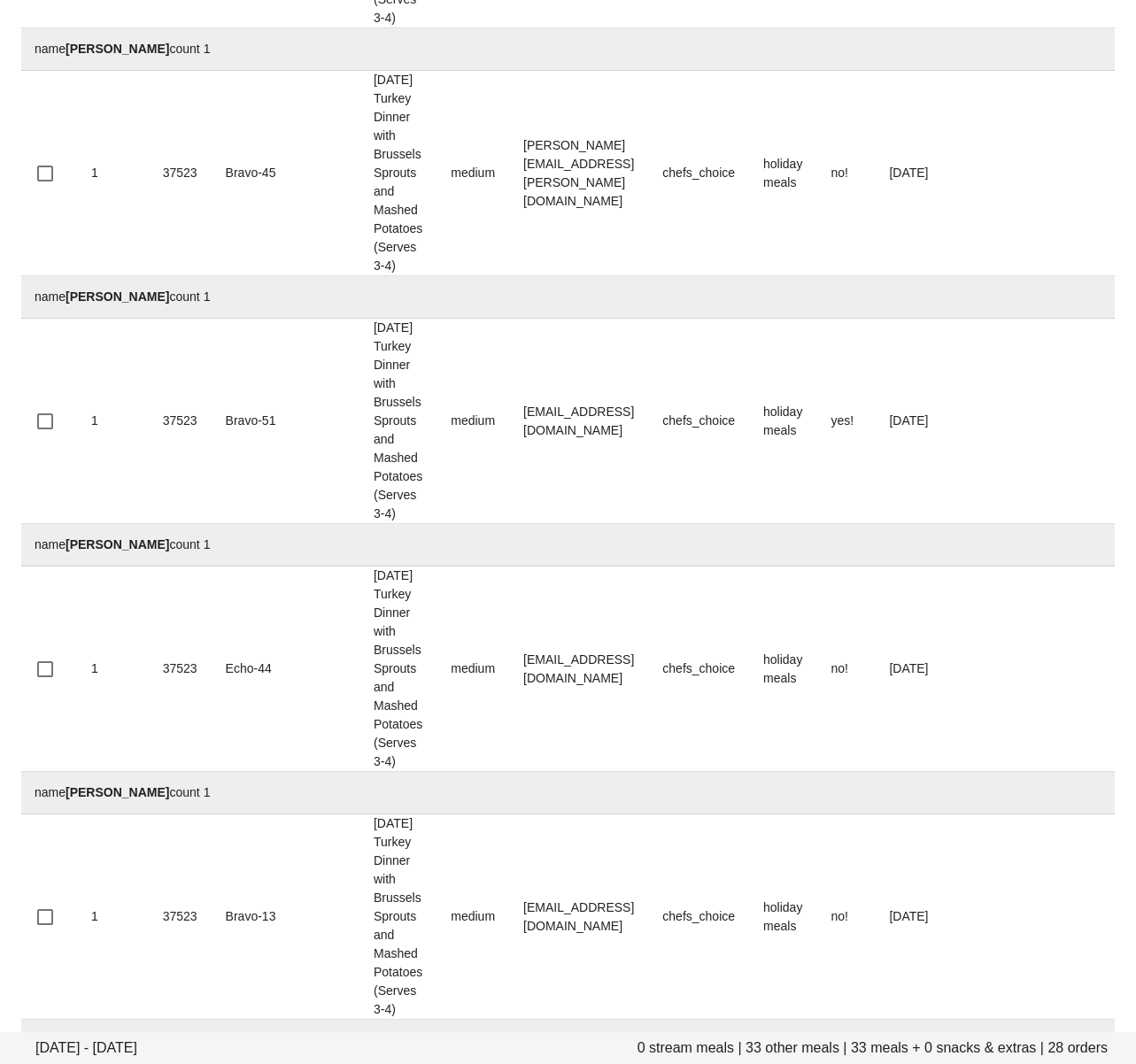
drag, startPoint x: 528, startPoint y: 825, endPoint x: 644, endPoint y: 808, distance: 117.2
drag, startPoint x: 503, startPoint y: 796, endPoint x: 45, endPoint y: 888, distance: 467.1
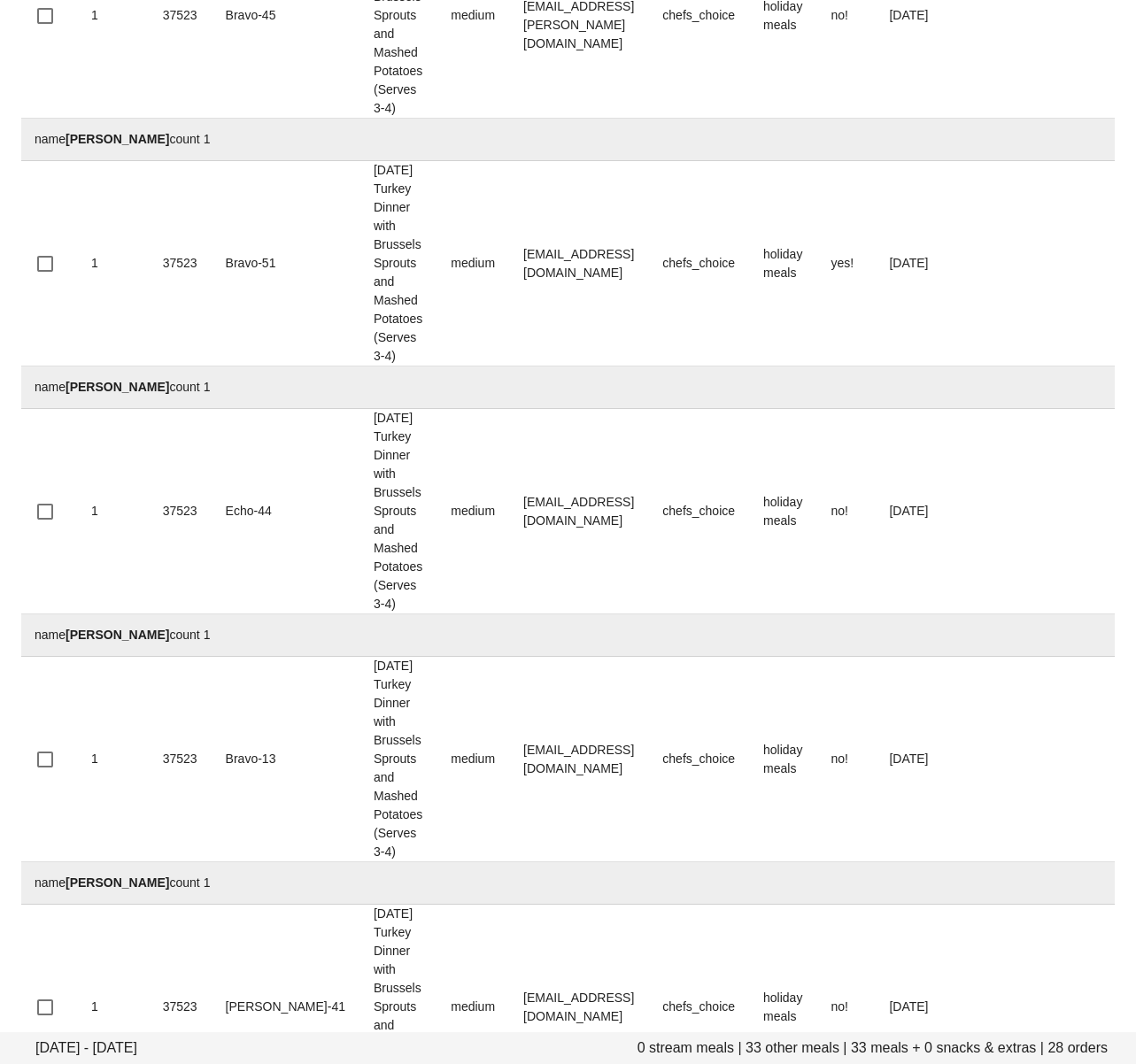
scroll to position [4449, 0]
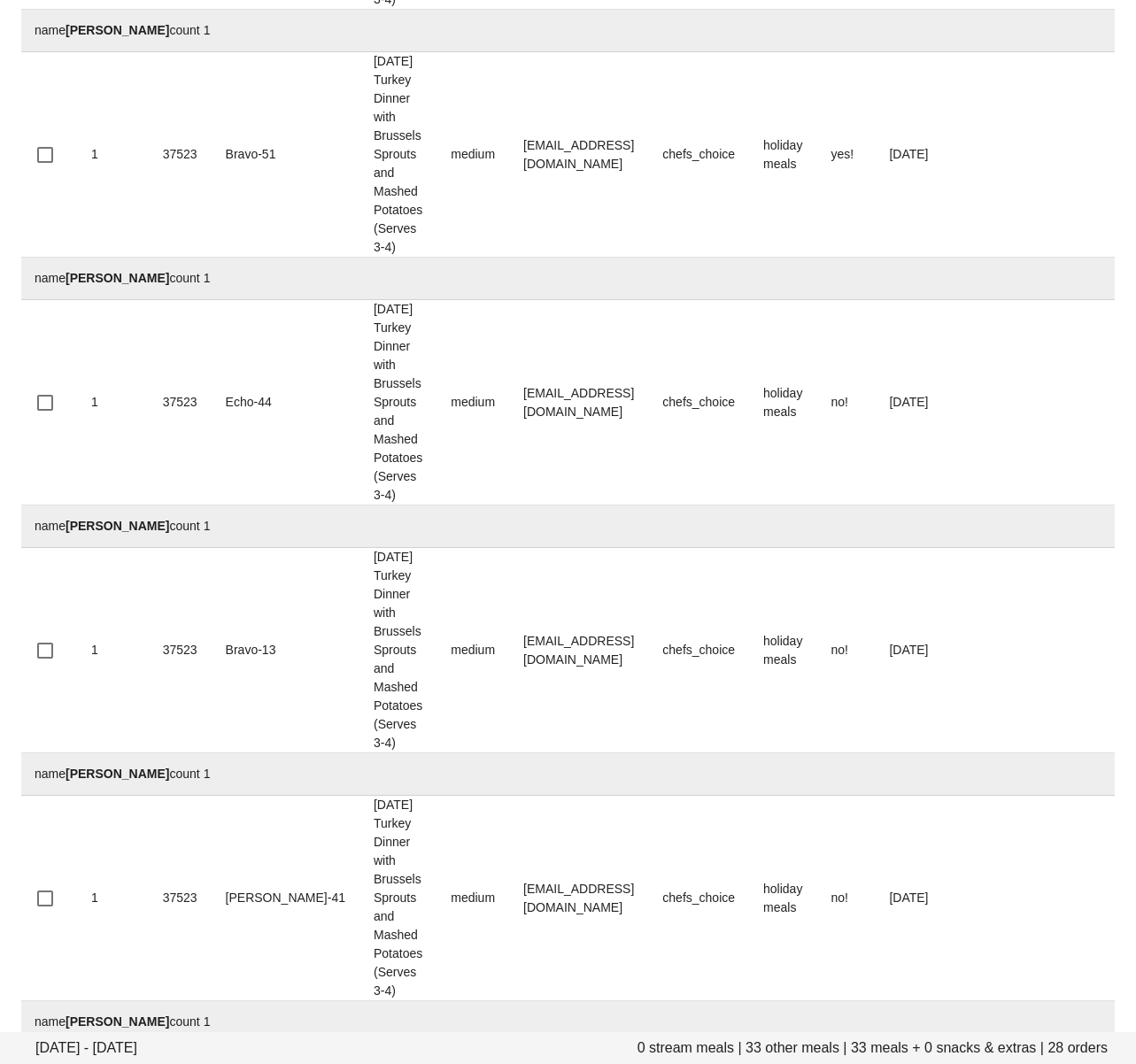
drag, startPoint x: 608, startPoint y: 778, endPoint x: 638, endPoint y: 731, distance: 55.8
drag, startPoint x: 543, startPoint y: 721, endPoint x: 402, endPoint y: 786, distance: 155.3
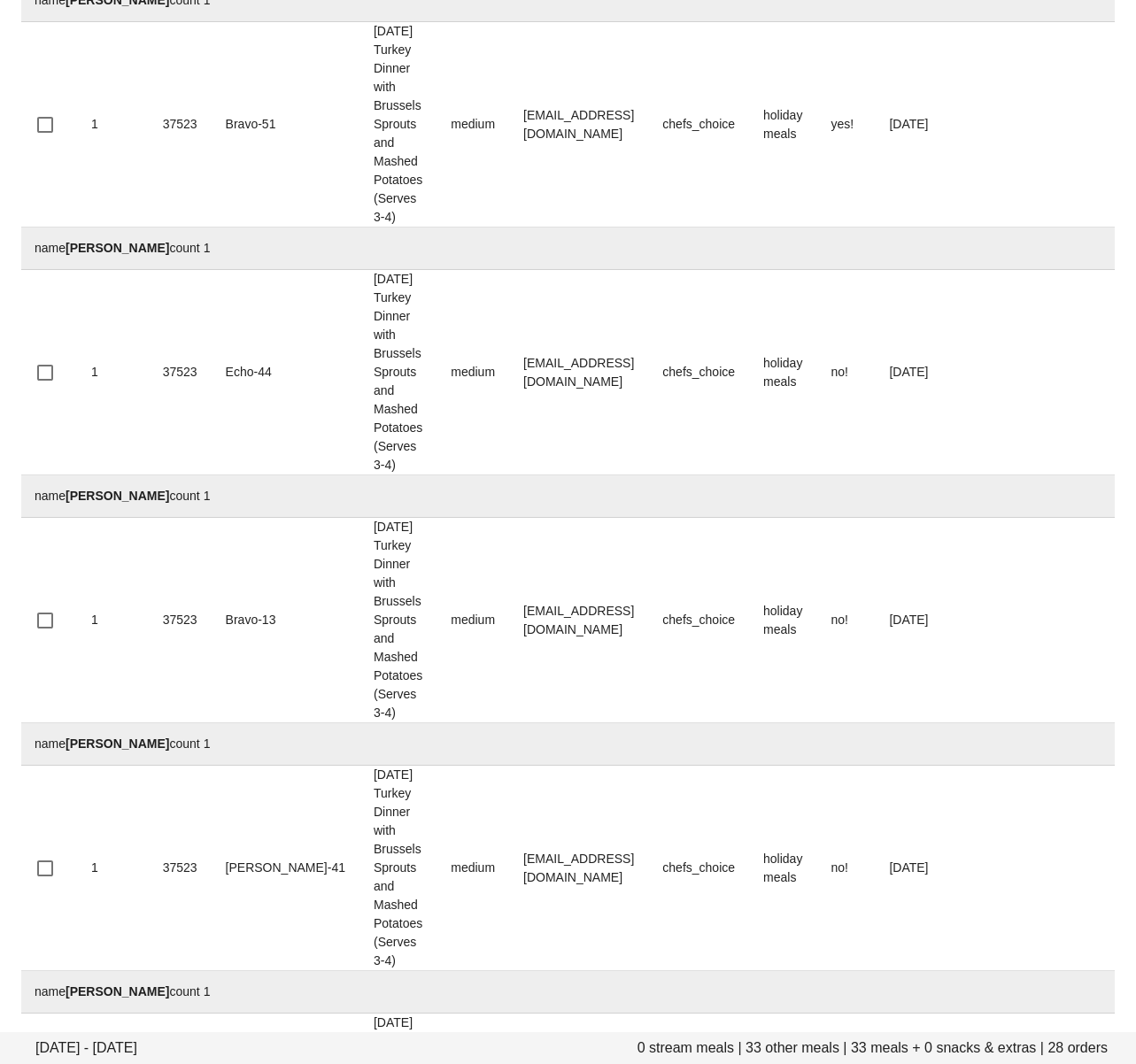
scroll to position [4608, 0]
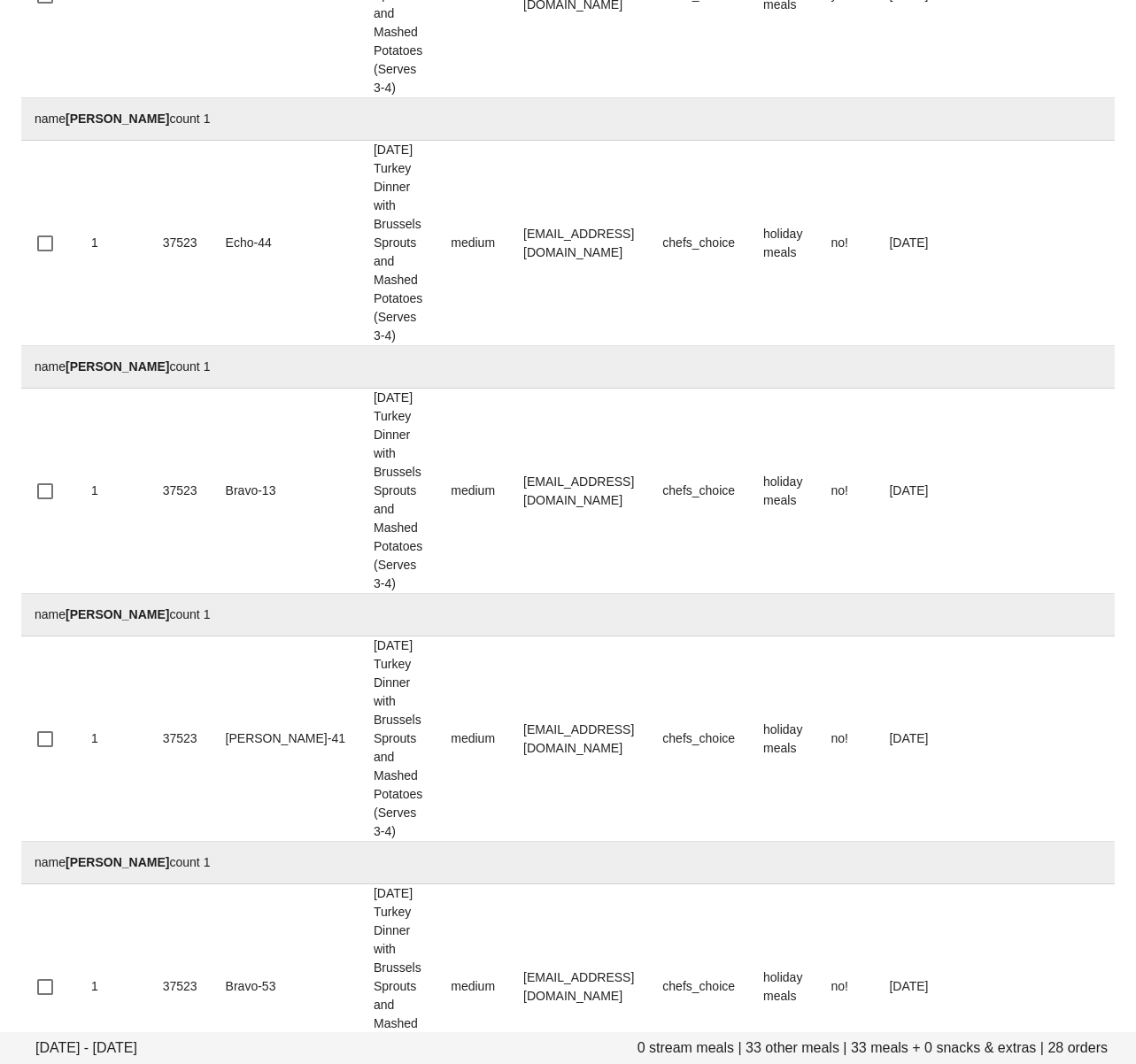
drag, startPoint x: 620, startPoint y: 746, endPoint x: 330, endPoint y: 801, distance: 295.2
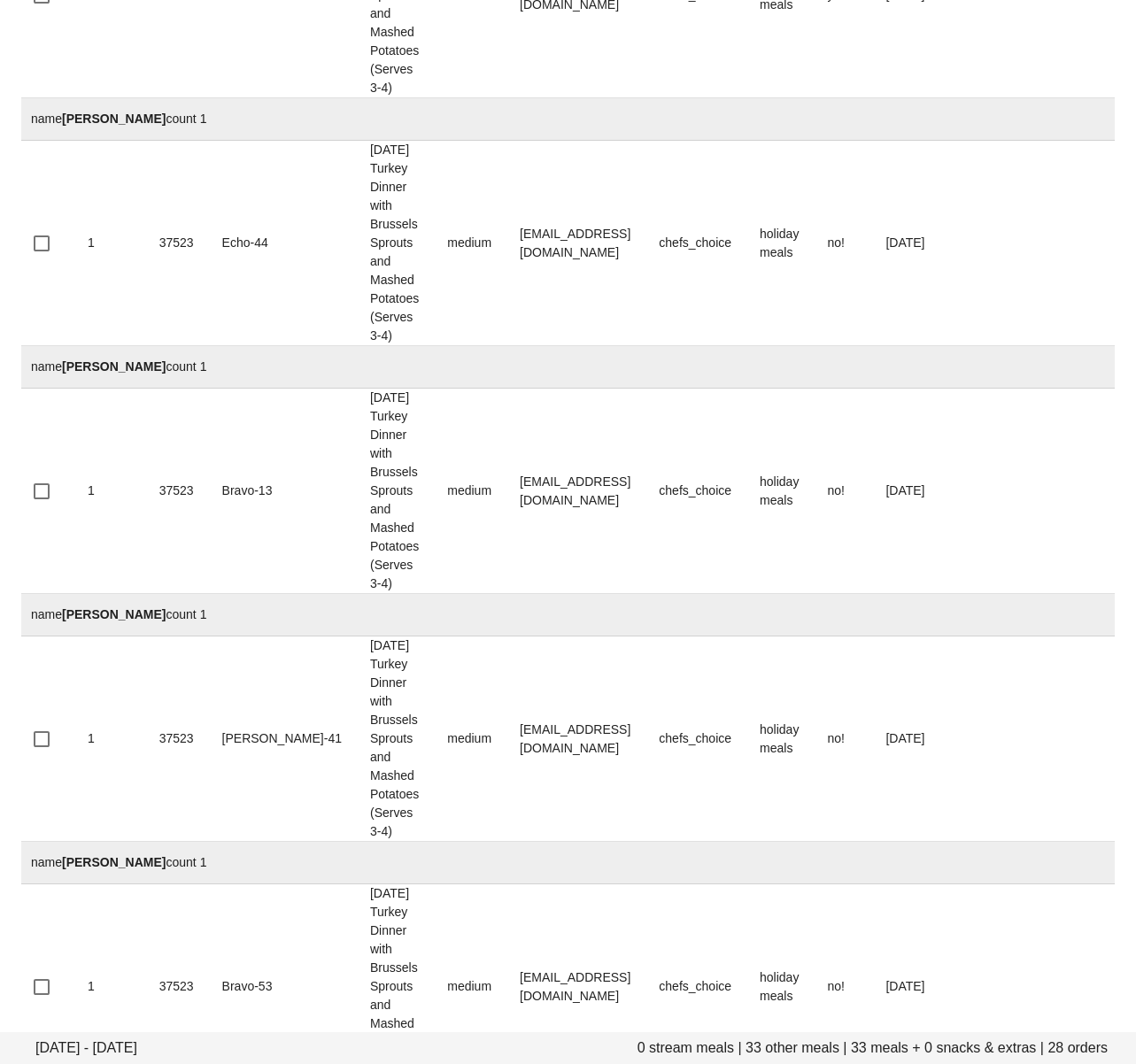
drag, startPoint x: 614, startPoint y: 938, endPoint x: 453, endPoint y: 945, distance: 161.2
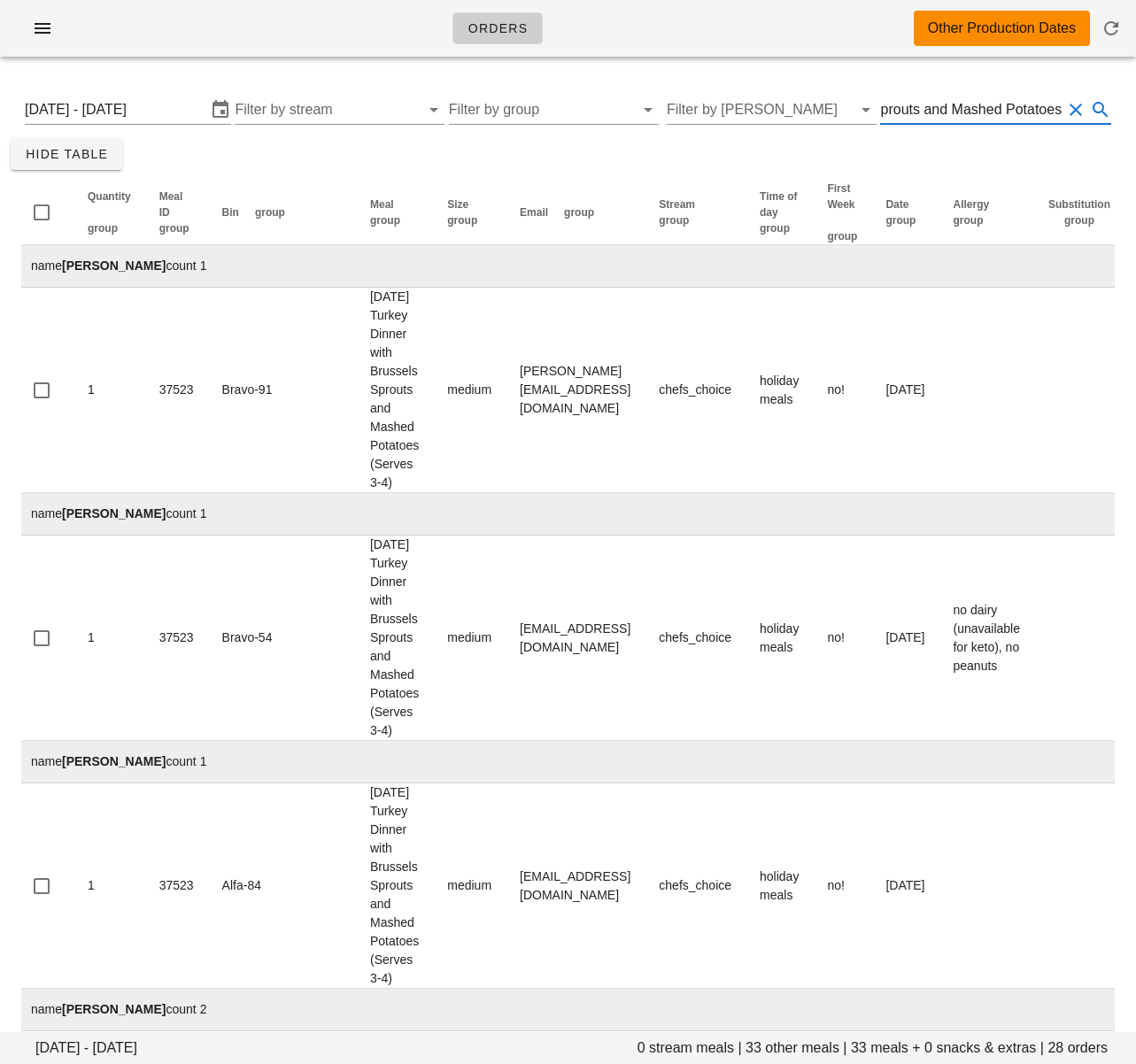
scroll to position [1, 288]
drag, startPoint x: 971, startPoint y: 110, endPoint x: 1120, endPoint y: 112, distance: 149.0
click at [937, 109] on input "Thanksgiving Turkey Dinner with Brussels Sprouts and Mashed Potatoes" at bounding box center [971, 110] width 182 height 28
drag, startPoint x: 929, startPoint y: 110, endPoint x: 1126, endPoint y: 112, distance: 197.0
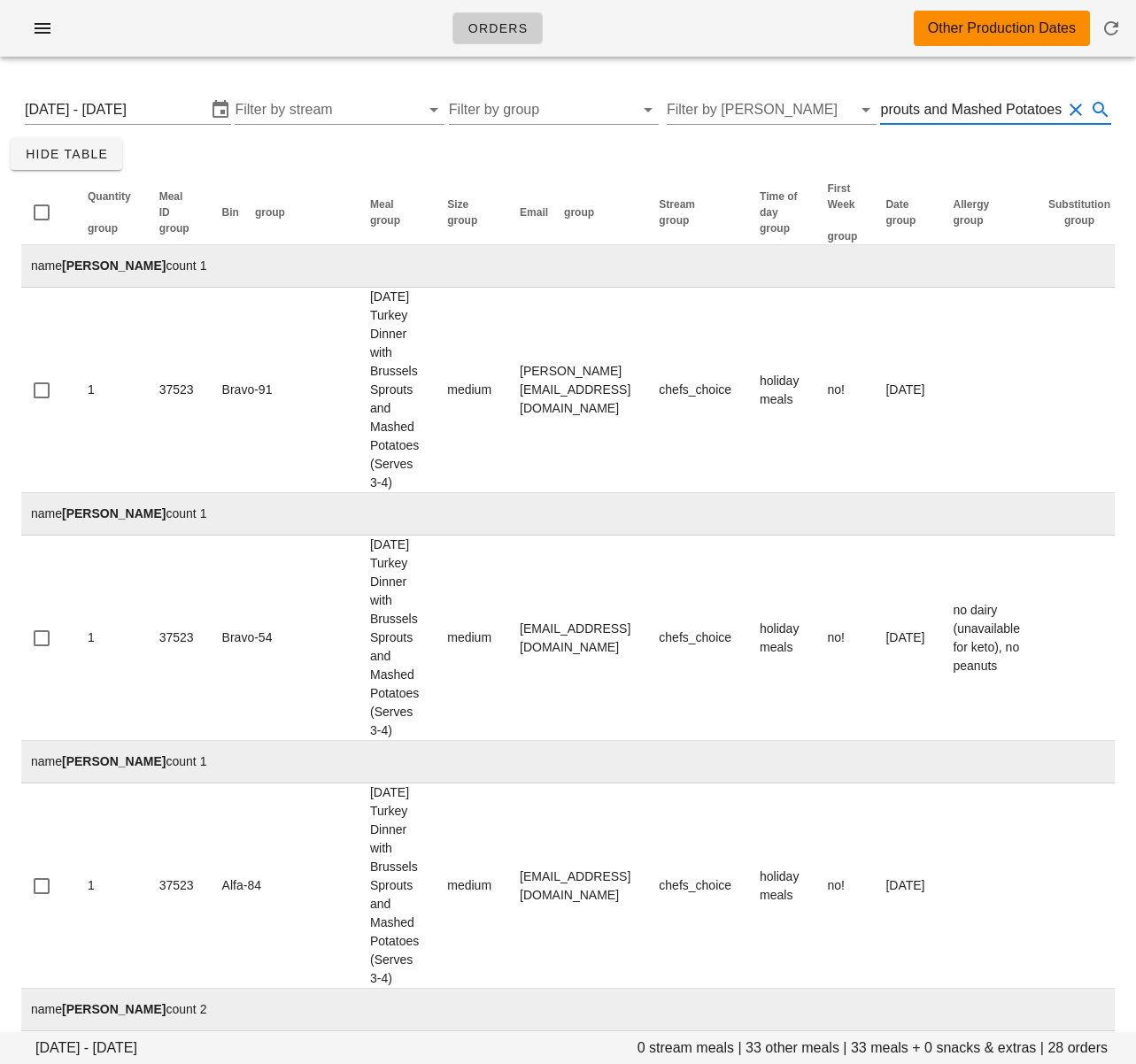
drag, startPoint x: 948, startPoint y: 107, endPoint x: 1126, endPoint y: 113, distance: 178.1
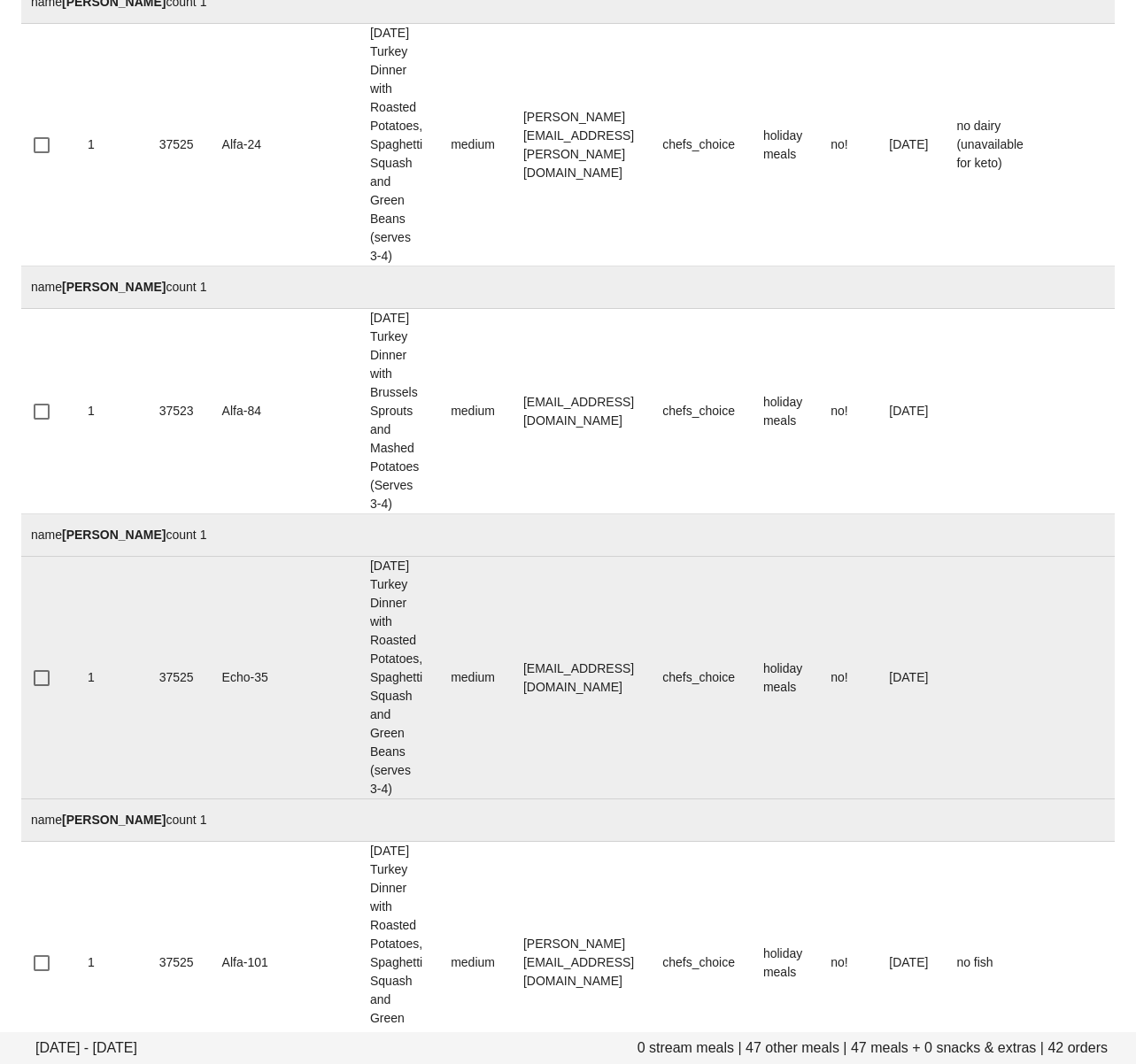
drag, startPoint x: 295, startPoint y: 326, endPoint x: 368, endPoint y: 468, distance: 159.7
click at [368, 557] on td "Thanksgiving Turkey Dinner with Roasted Potatoes, Spaghetti Squash and Green Be…" at bounding box center [396, 678] width 80 height 242
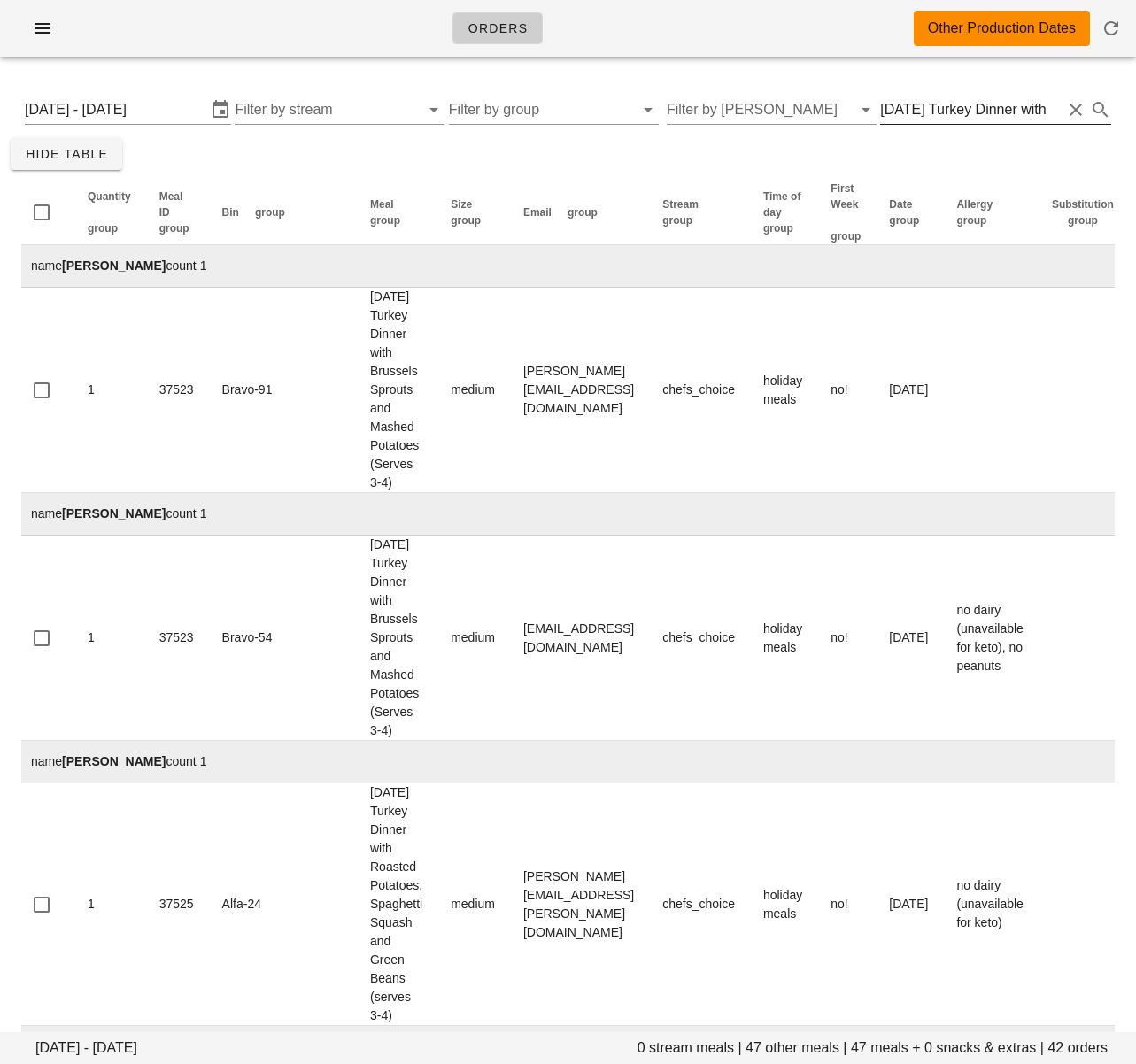
click at [932, 116] on input "Thanksgiving Turkey Dinner with" at bounding box center [971, 110] width 182 height 28
paste input "Roasted Potatoes, Spaghetti Squash and Green Beans (serves 3-4)"
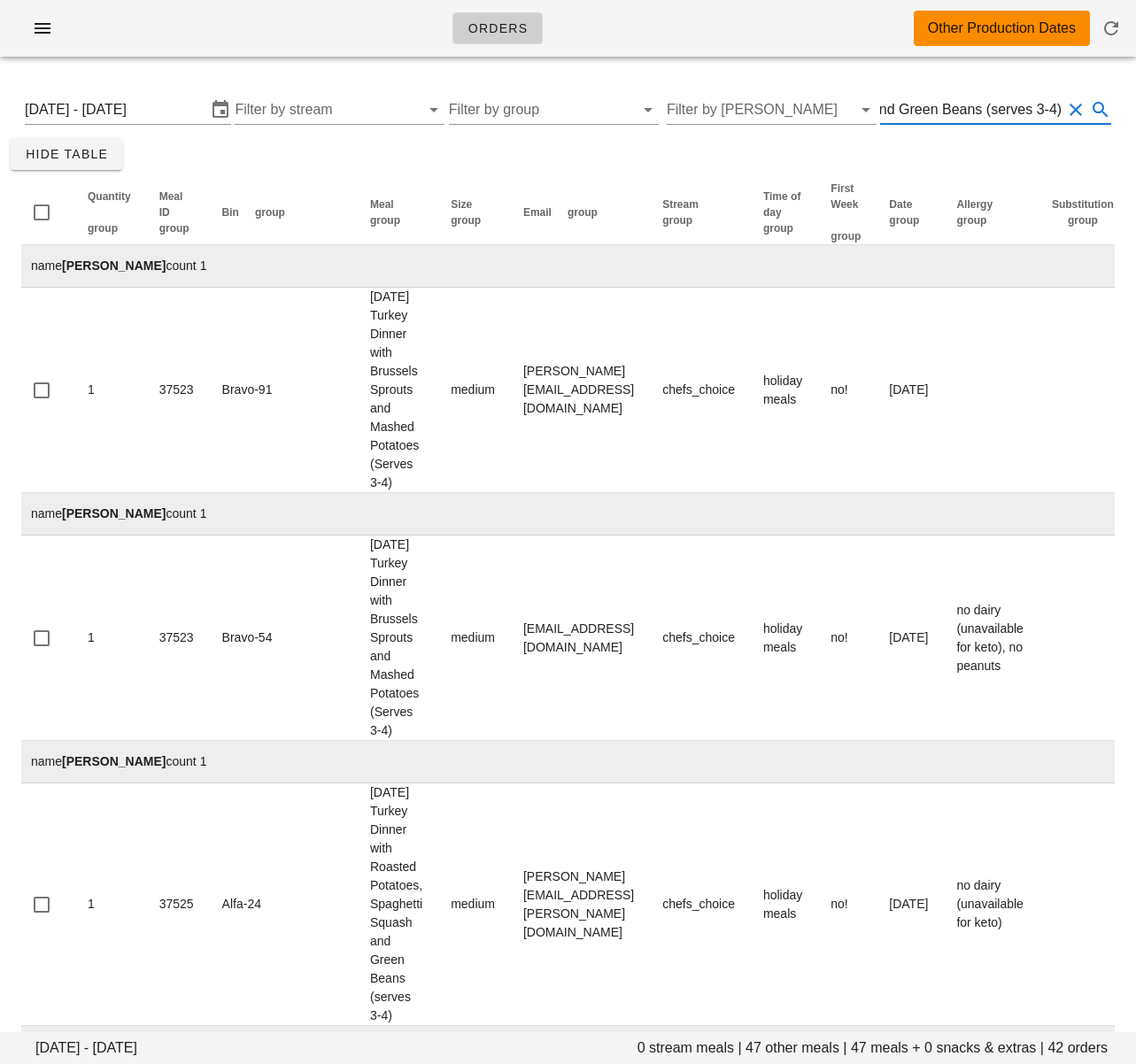
type input "Thanksgiving Turkey Dinner with Roasted Potatoes, Spaghetti Squash and Green Be…"
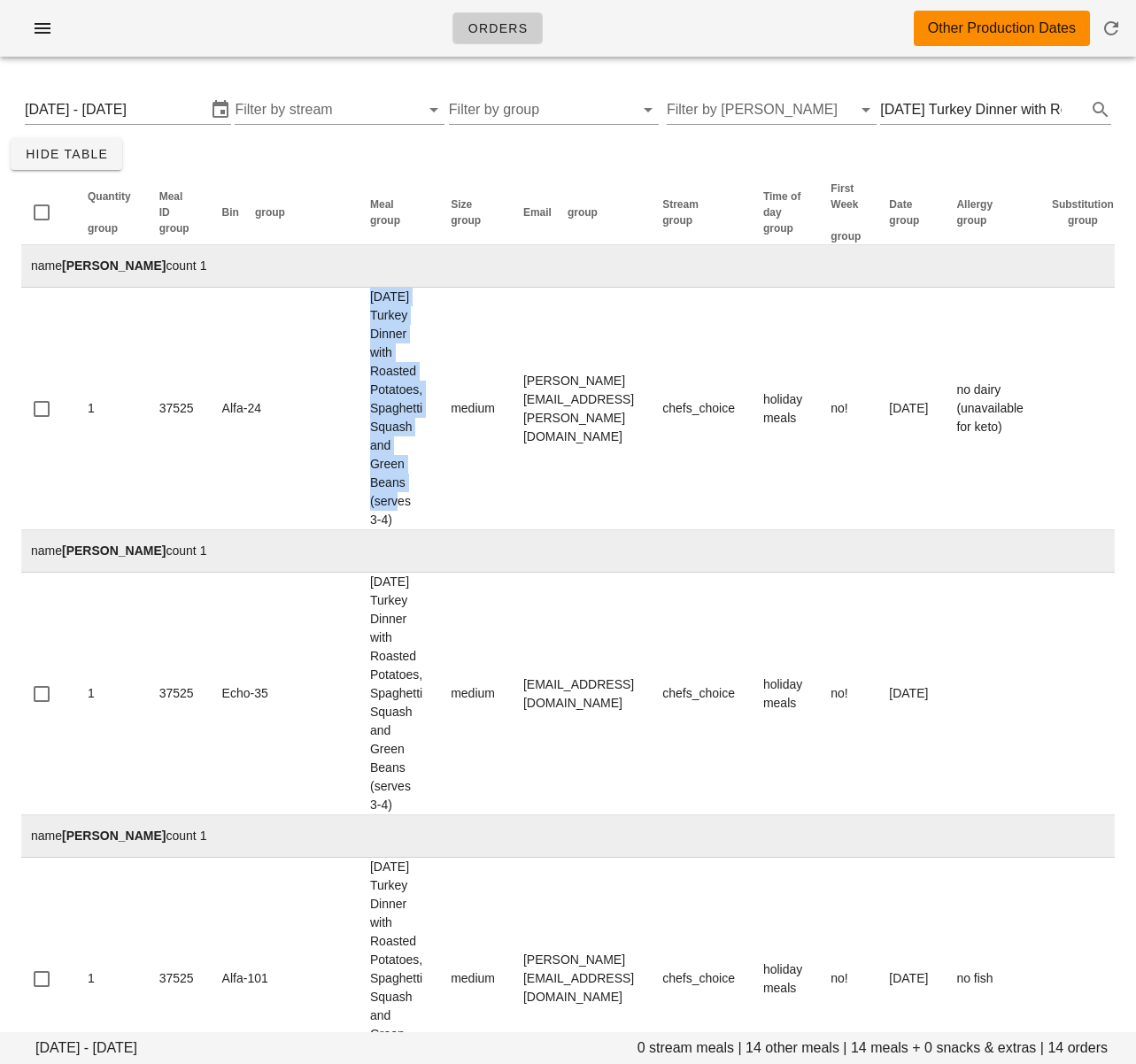
drag, startPoint x: 289, startPoint y: 293, endPoint x: 165, endPoint y: 483, distance: 226.9
click at [370, 428] on td "Thanksgiving Turkey Dinner with Roasted Potatoes, Spaghetti Squash and Green Be…" at bounding box center [396, 409] width 80 height 242
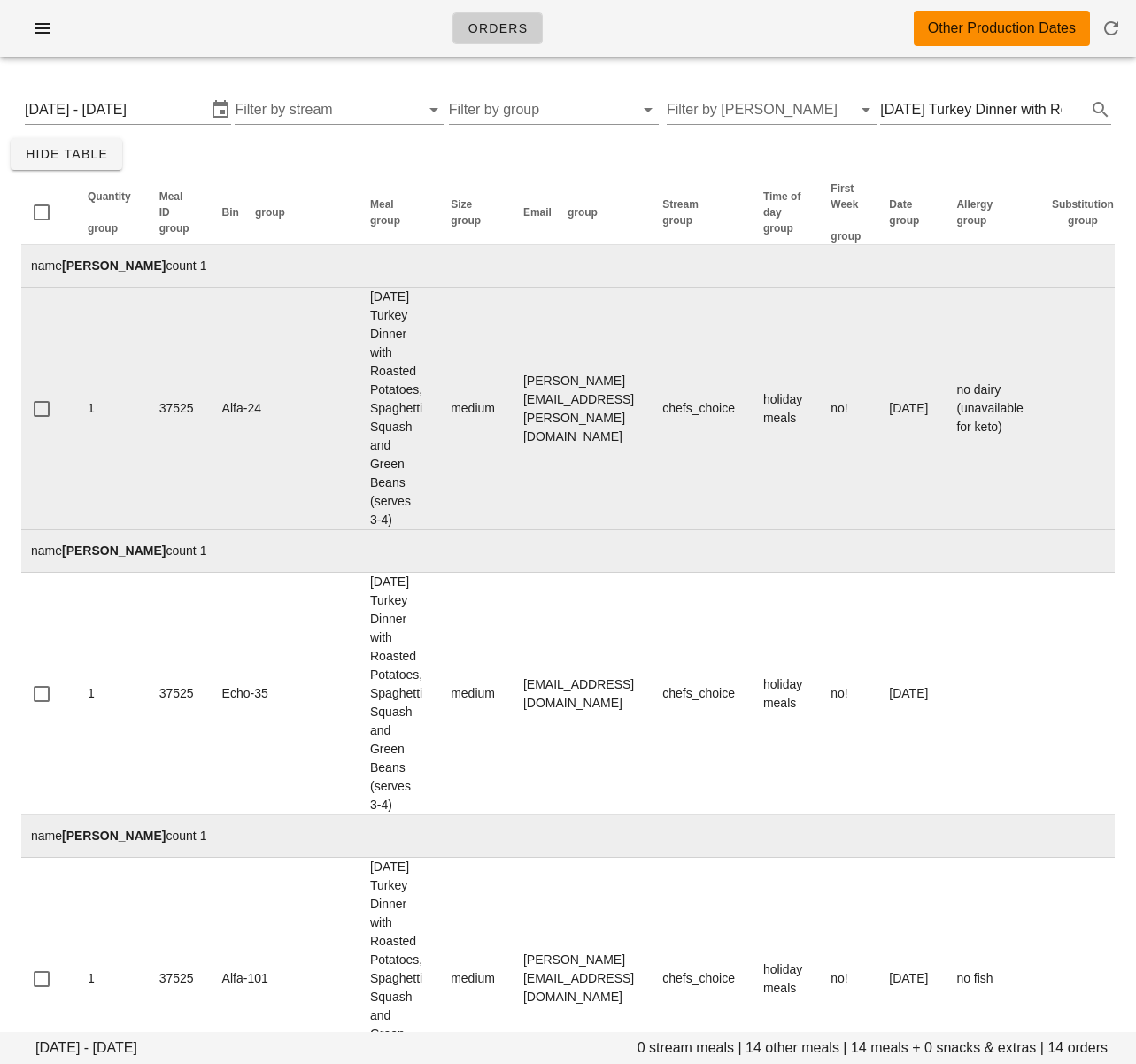
drag, startPoint x: 402, startPoint y: 417, endPoint x: 461, endPoint y: 378, distance: 70.7
click at [436, 413] on td "medium" at bounding box center [472, 409] width 73 height 242
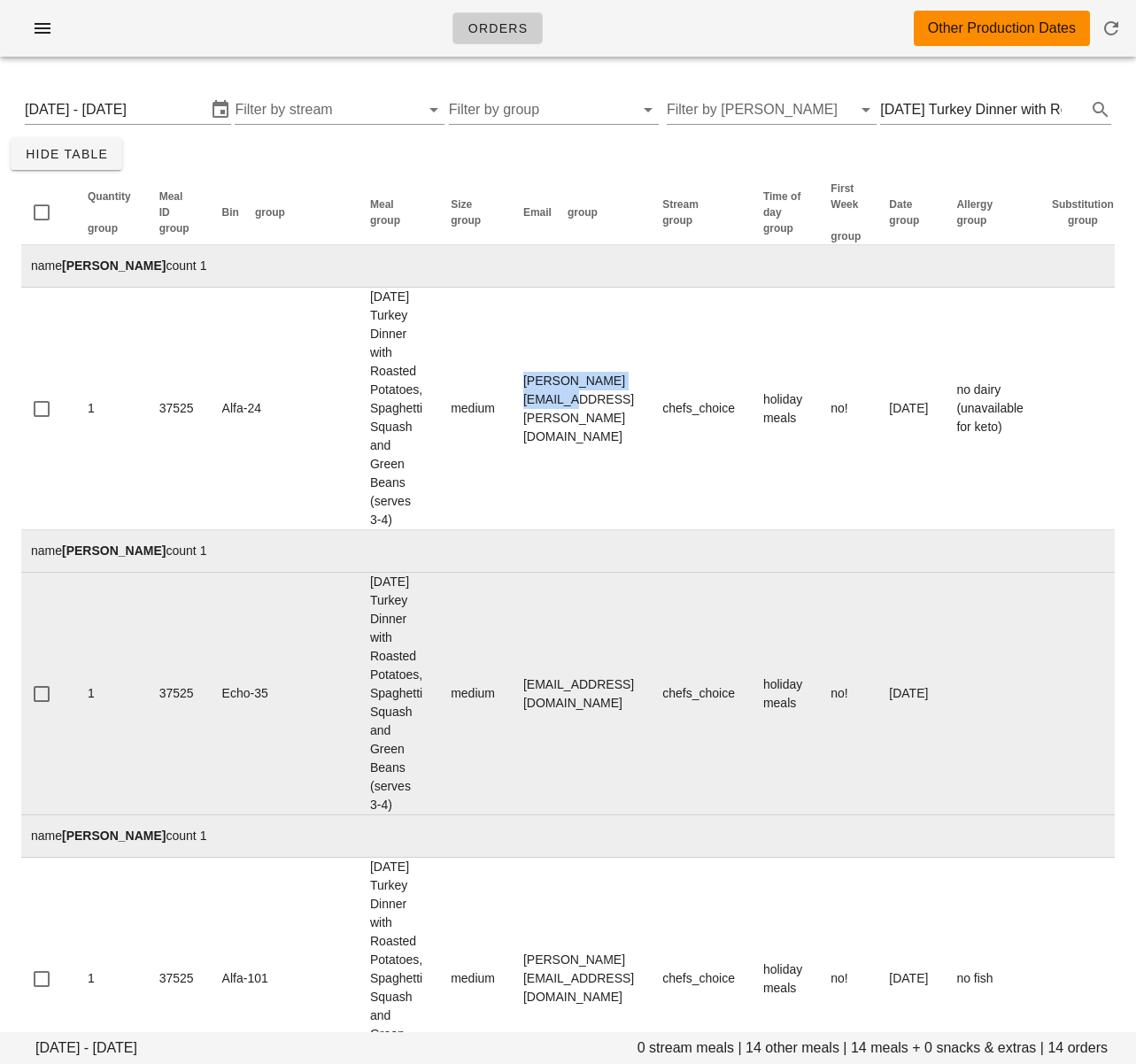
drag, startPoint x: 461, startPoint y: 367, endPoint x: 353, endPoint y: 594, distance: 251.4
click at [610, 369] on td "ana.carvalho@live.com" at bounding box center [578, 409] width 139 height 242
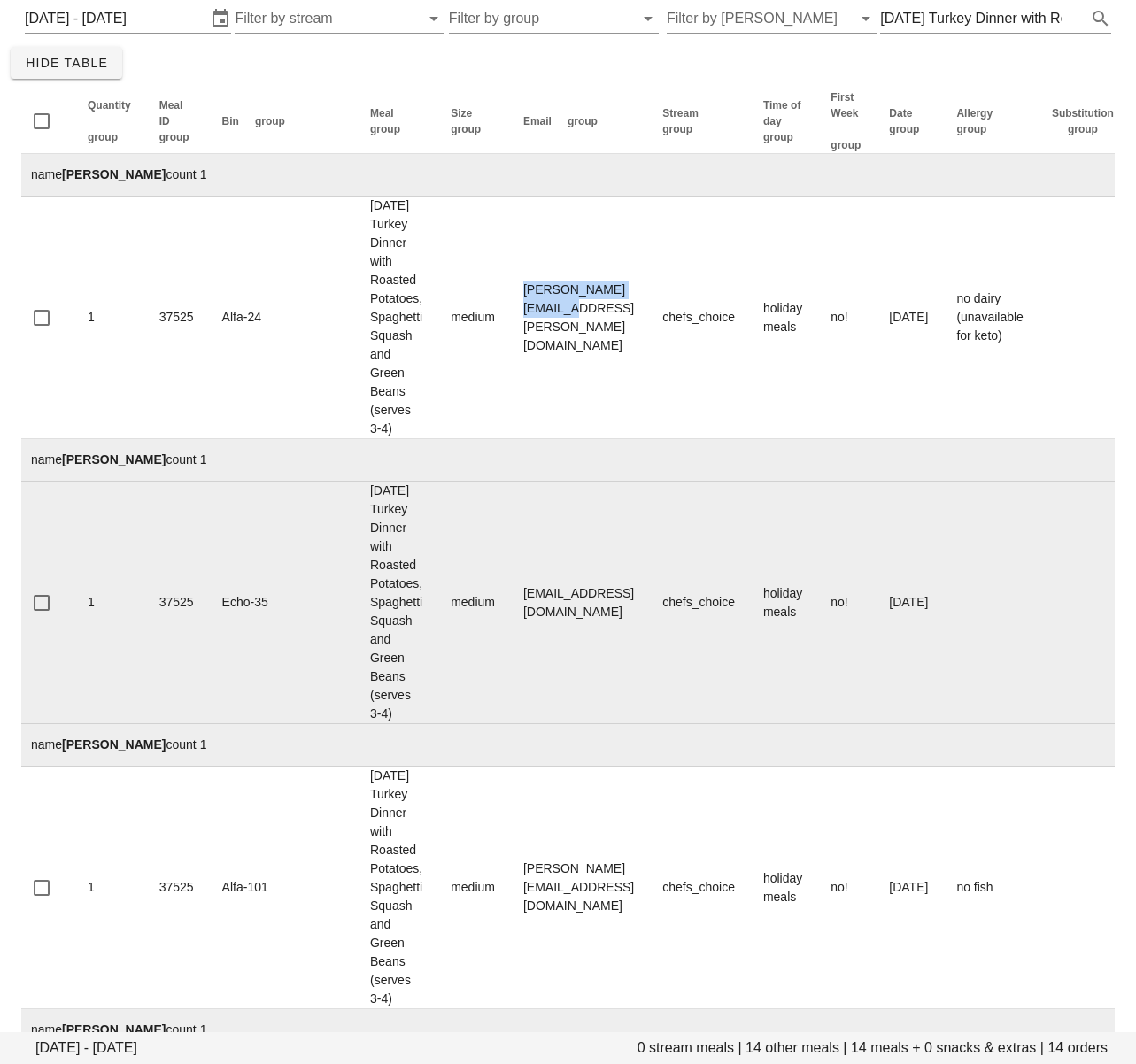
scroll to position [95, 0]
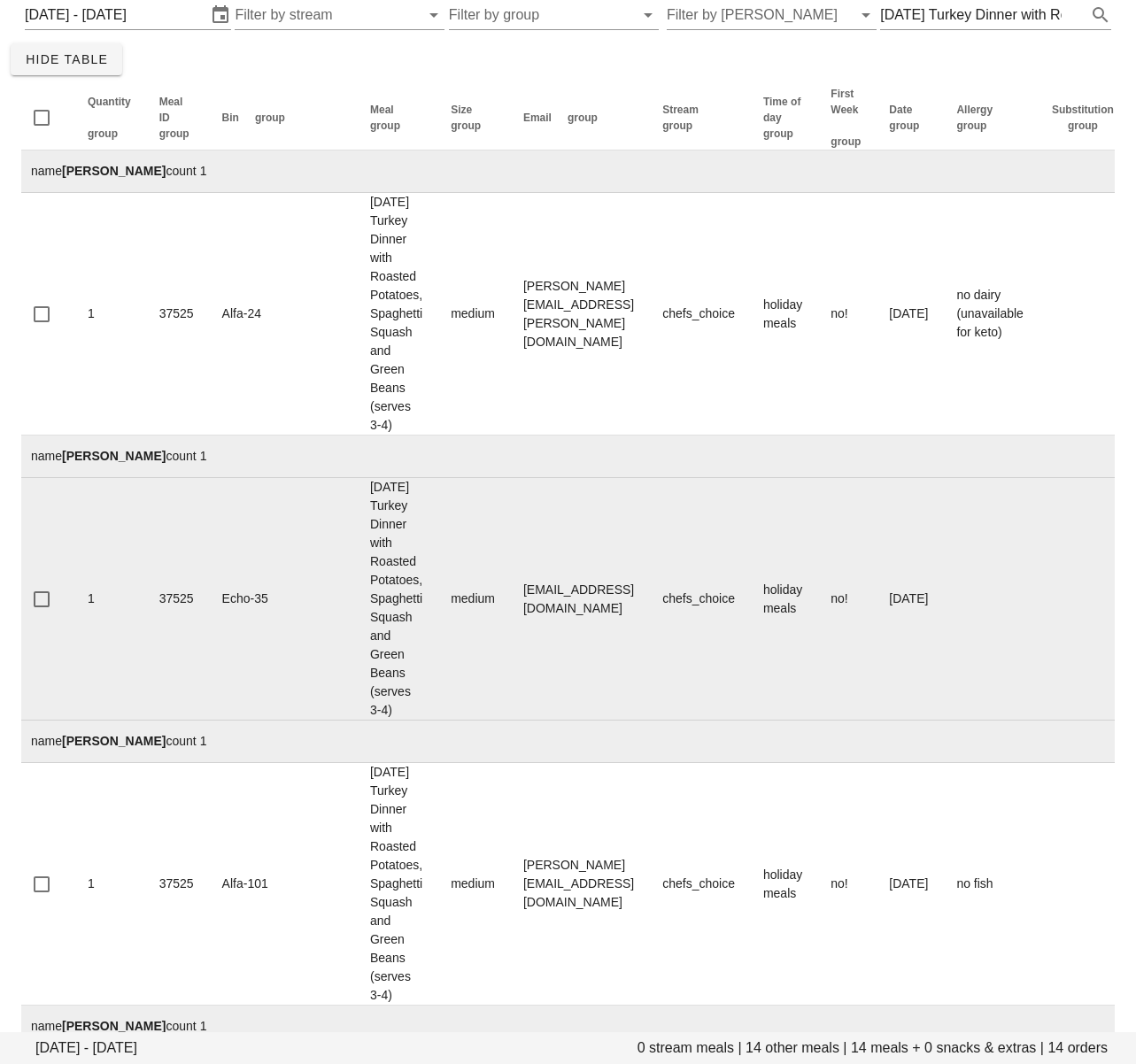
click at [560, 557] on td "influencer3@fedfedfed.com" at bounding box center [578, 599] width 139 height 242
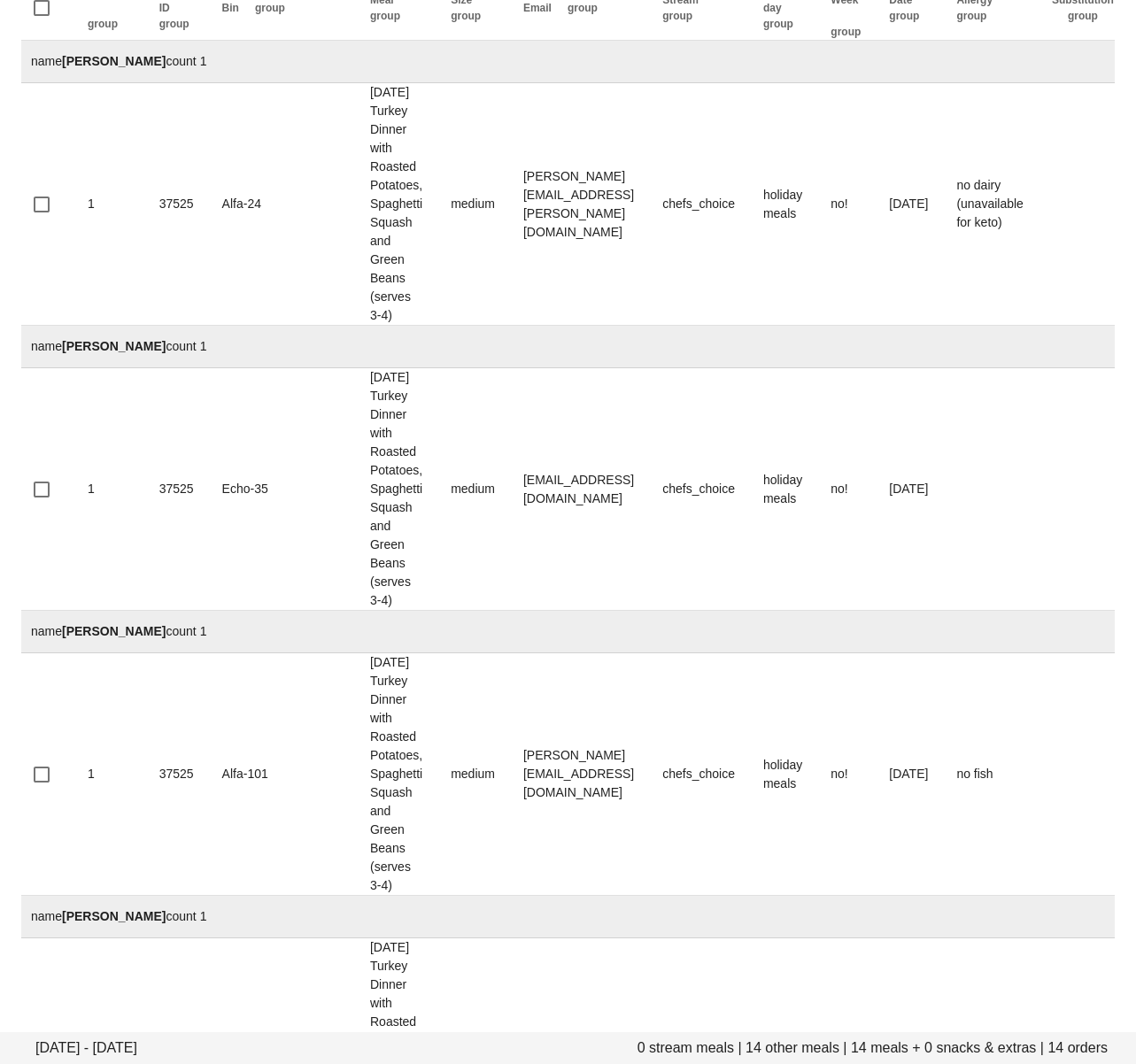
scroll to position [221, 0]
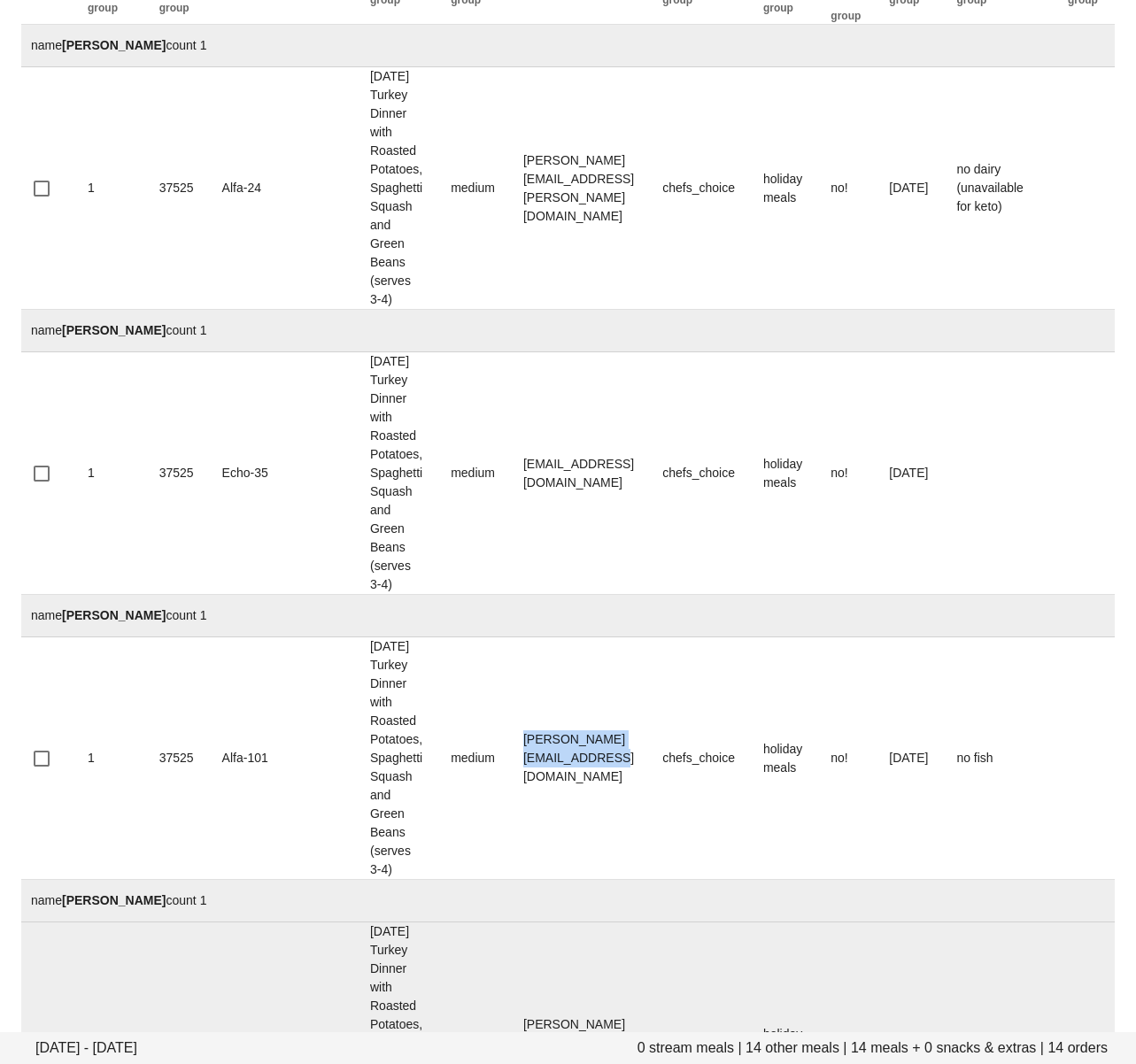
drag, startPoint x: 467, startPoint y: 574, endPoint x: 392, endPoint y: 719, distance: 163.2
click at [648, 637] on td "ashley_smeltzer@hotmail.com" at bounding box center [578, 758] width 139 height 242
drag, startPoint x: 467, startPoint y: 785, endPoint x: 637, endPoint y: 795, distance: 170.3
click at [642, 922] on td "Benjamin.aghshahi@gmail.com" at bounding box center [578, 1043] width 139 height 242
